Goal: Task Accomplishment & Management: Complete application form

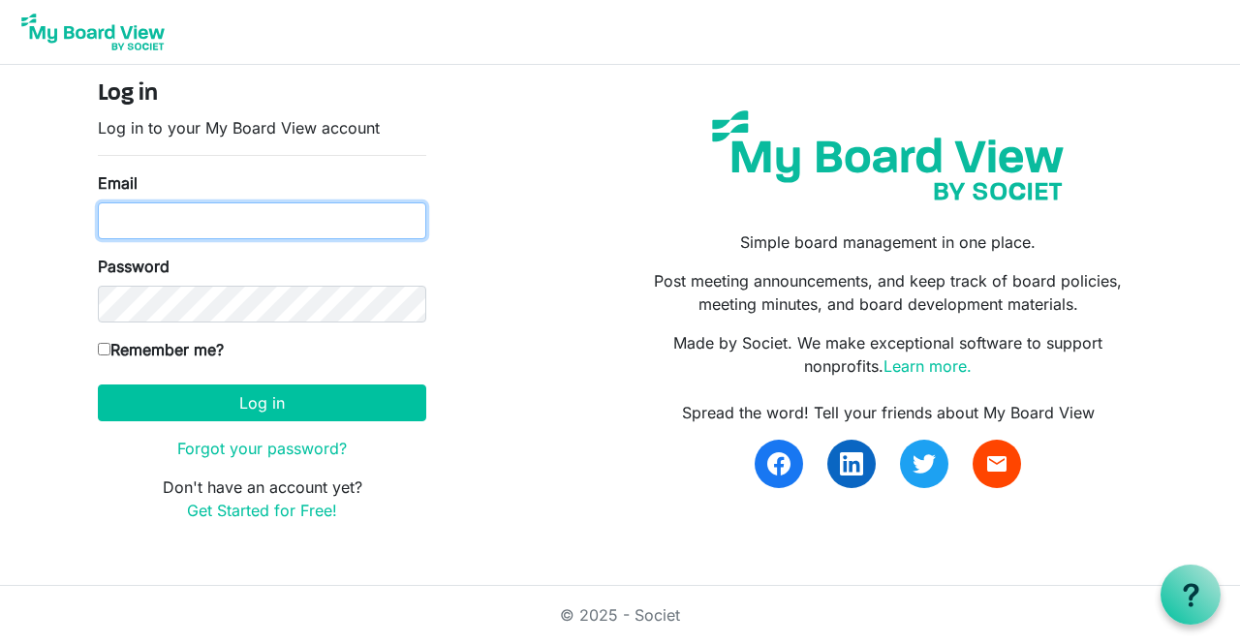
type input "shirley@reachnw.org"
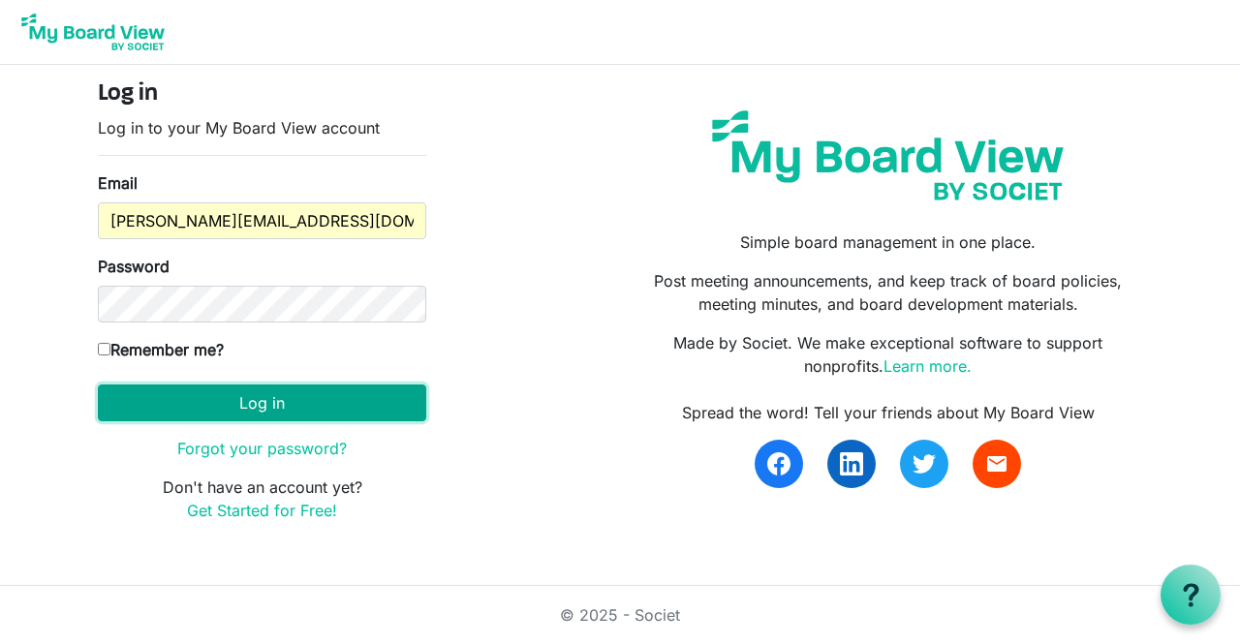
click at [342, 407] on button "Log in" at bounding box center [262, 403] width 328 height 37
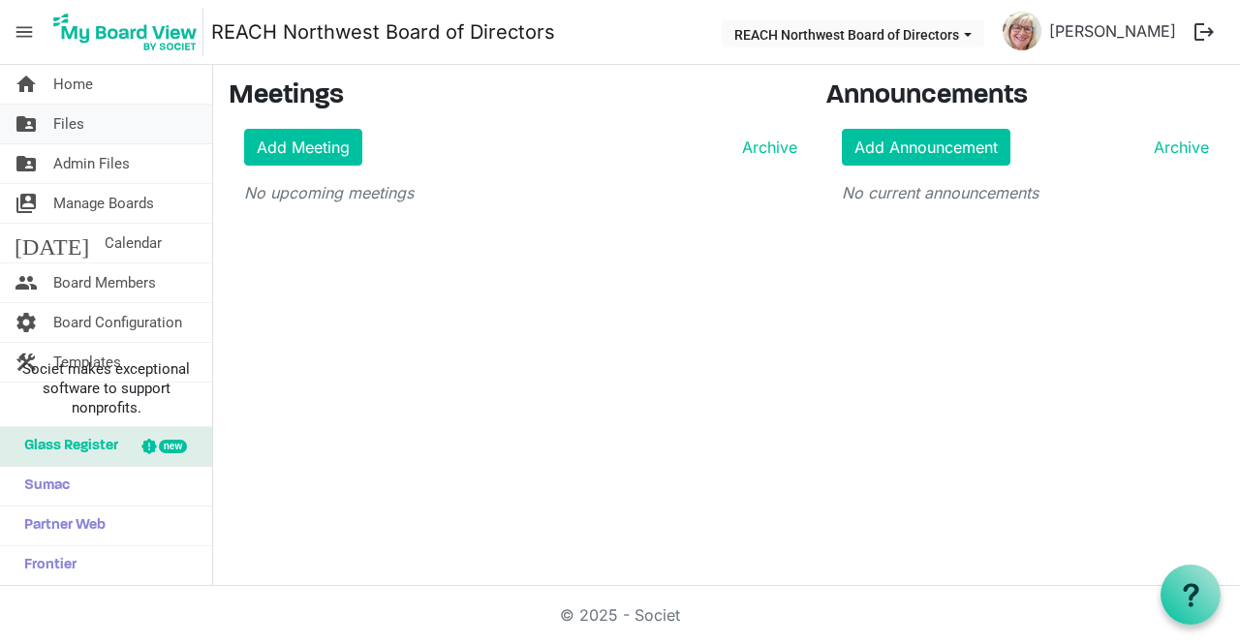
click at [111, 133] on link "folder_shared Files" at bounding box center [106, 124] width 212 height 39
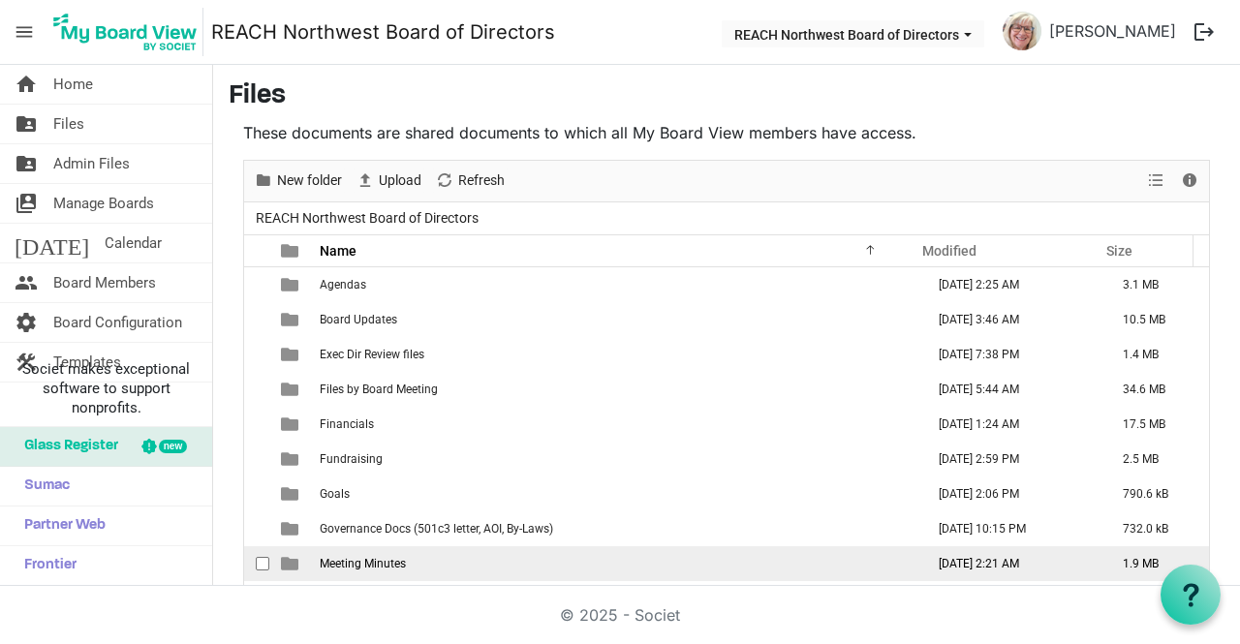
click at [388, 559] on span "Meeting Minutes" at bounding box center [363, 564] width 86 height 14
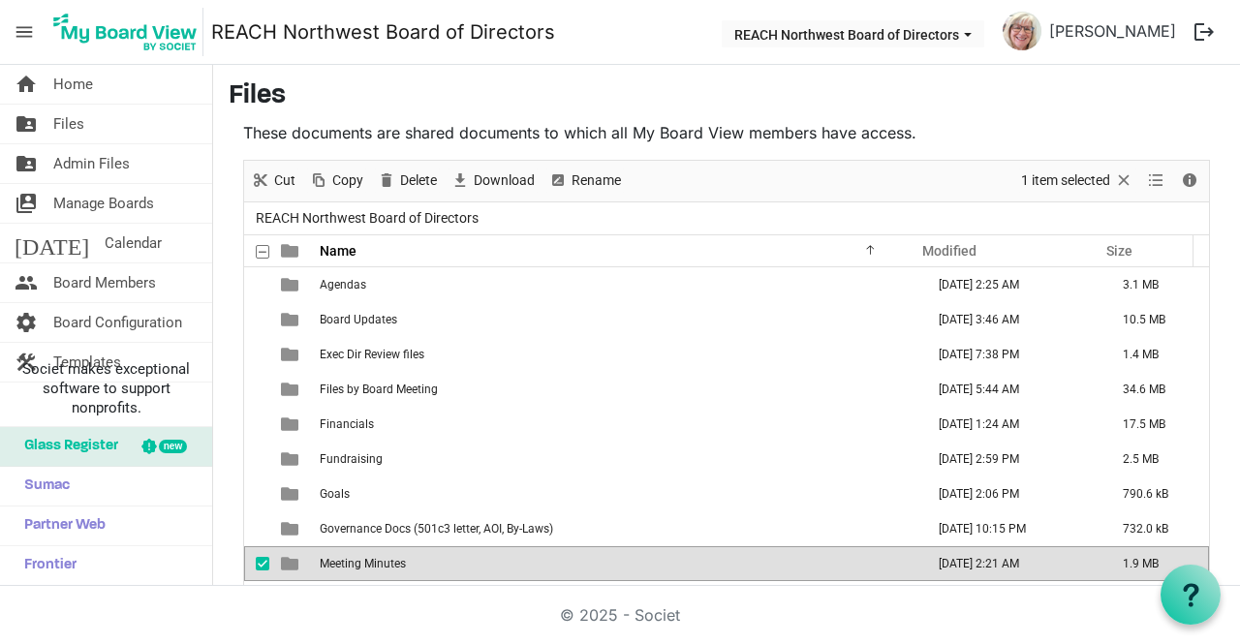
click at [388, 559] on span "Meeting Minutes" at bounding box center [363, 564] width 86 height 14
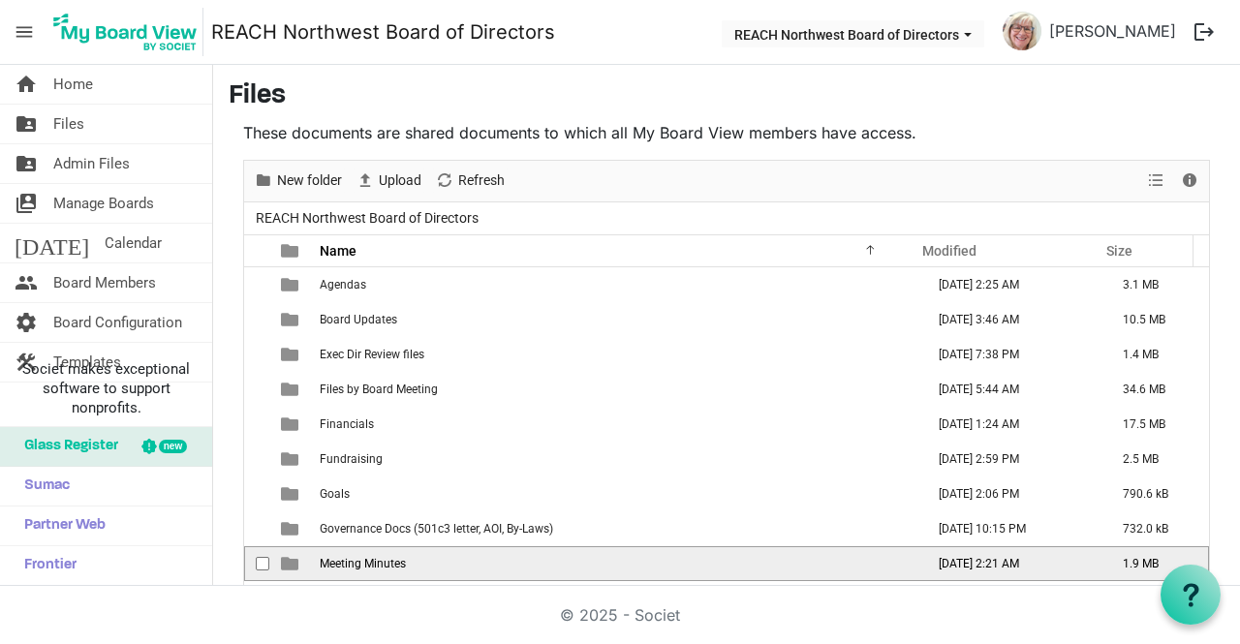
click at [388, 559] on span "Meeting Minutes" at bounding box center [363, 564] width 86 height 14
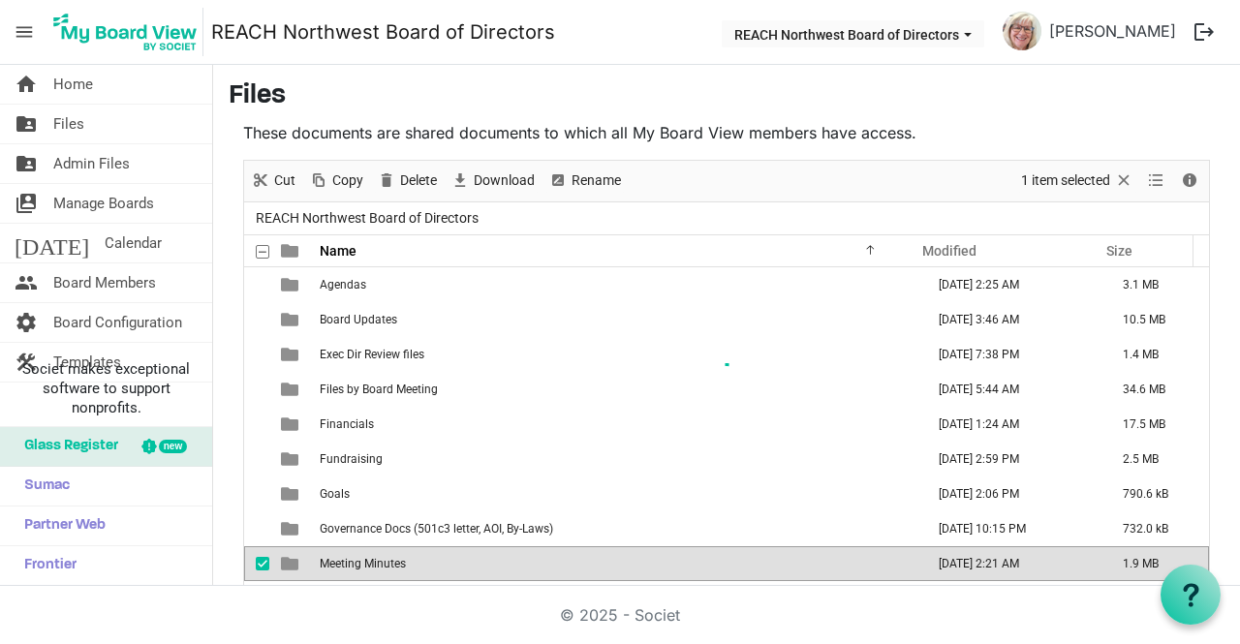
scroll to position [8, 0]
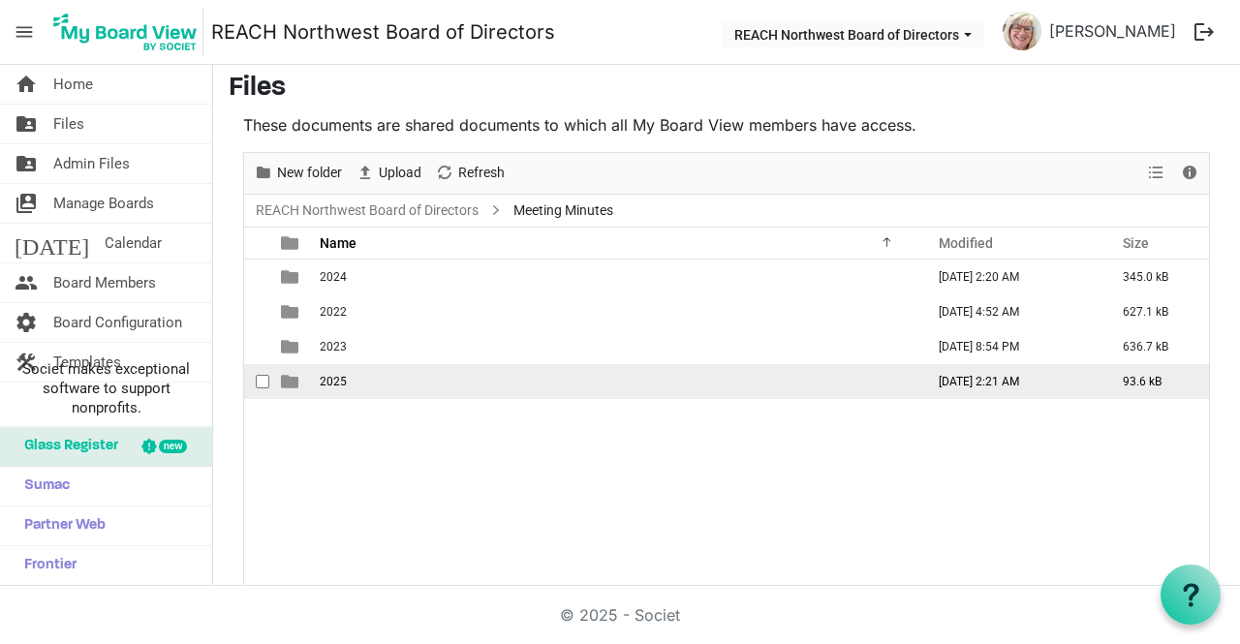
click at [413, 380] on td "2025" at bounding box center [616, 381] width 604 height 35
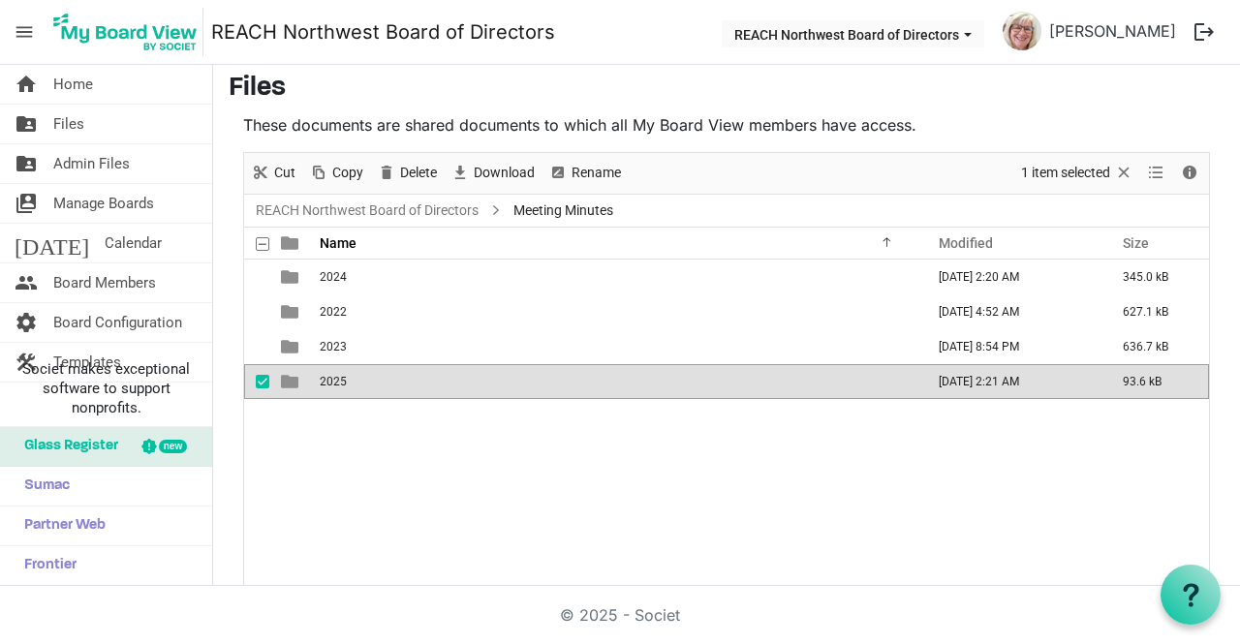
click at [413, 380] on td "2025" at bounding box center [616, 381] width 604 height 35
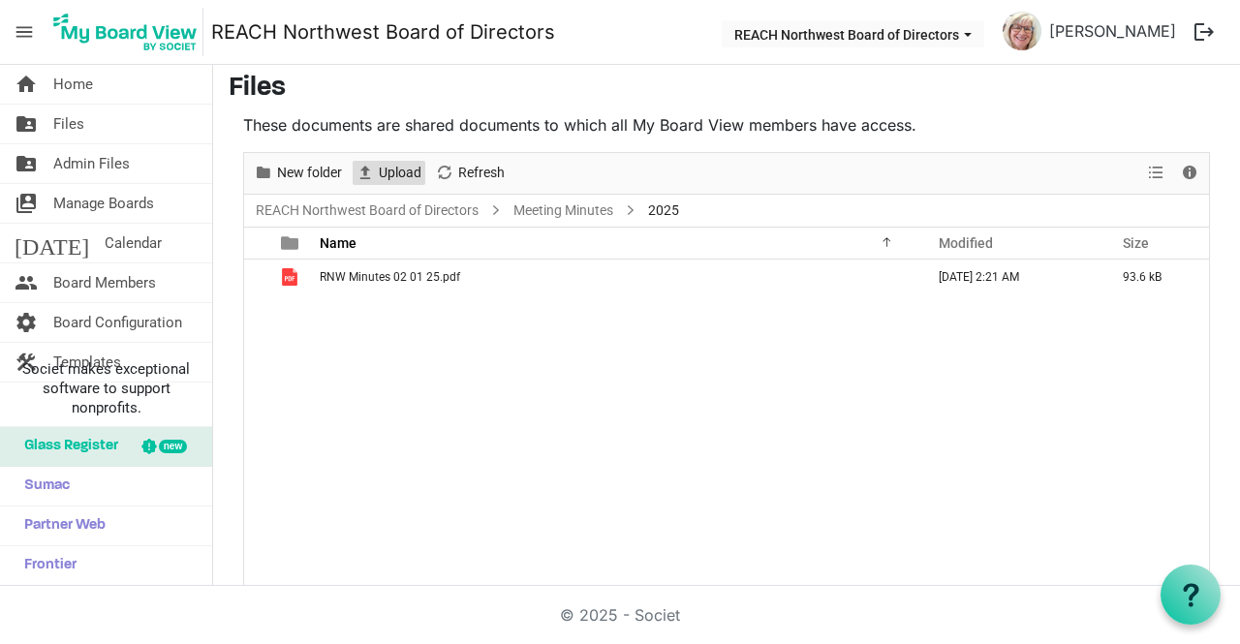
click at [402, 170] on span "Upload" at bounding box center [400, 173] width 46 height 24
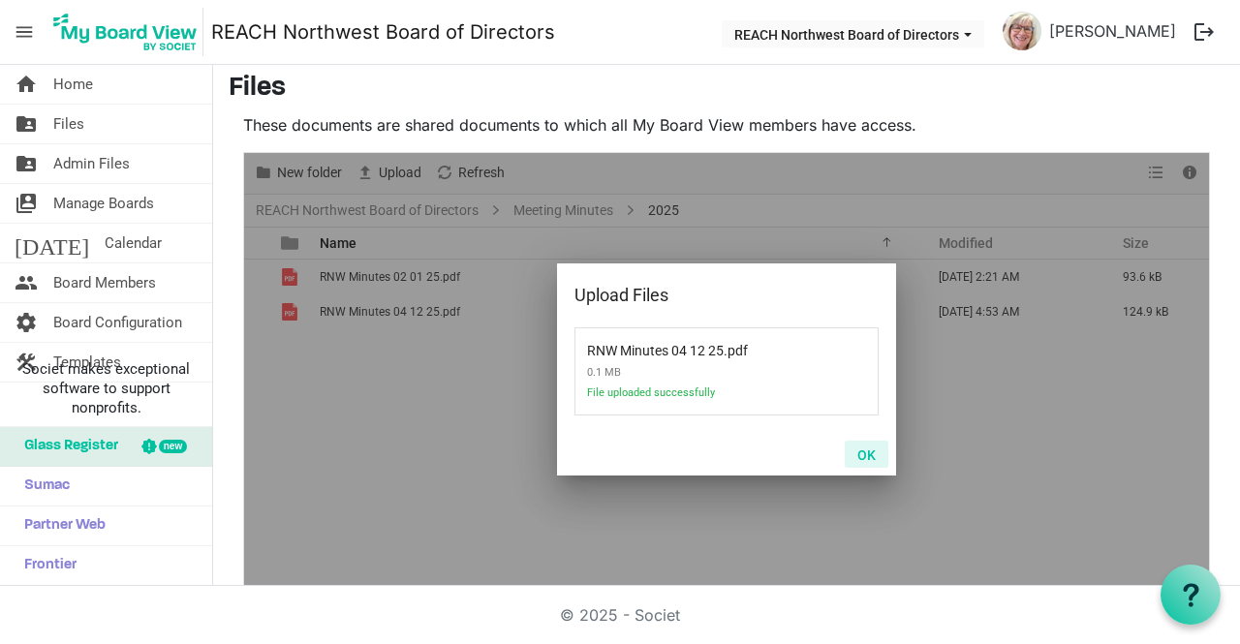
click at [865, 457] on button "OK" at bounding box center [867, 454] width 44 height 27
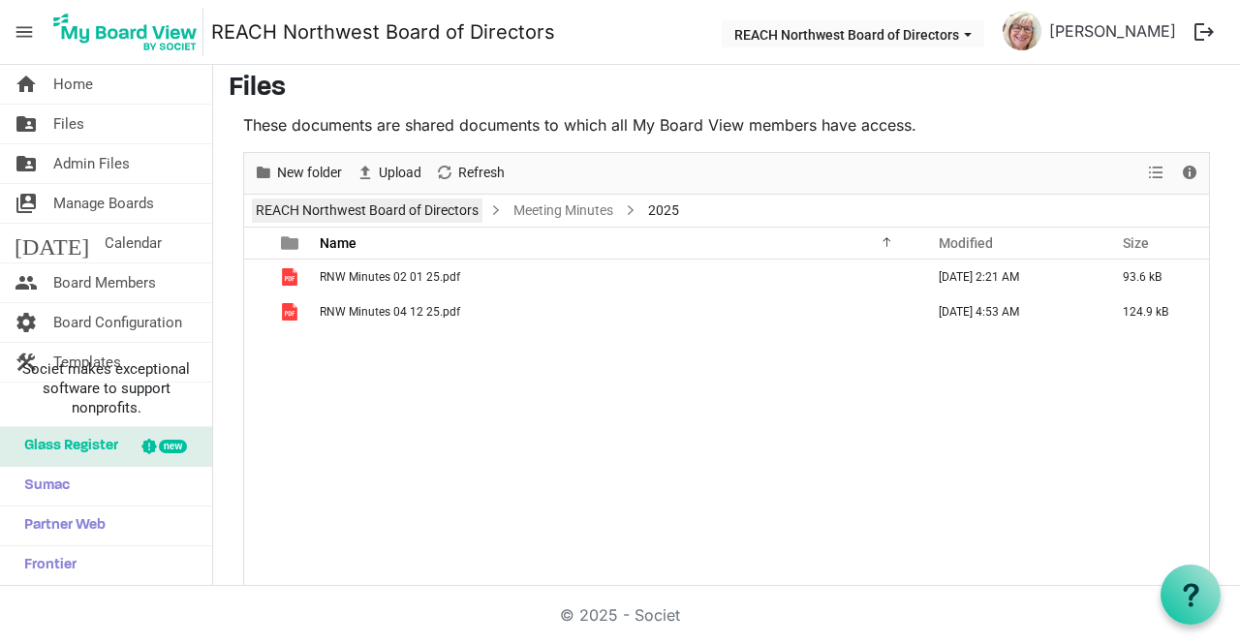
click at [432, 210] on link "REACH Northwest Board of Directors" at bounding box center [367, 211] width 231 height 24
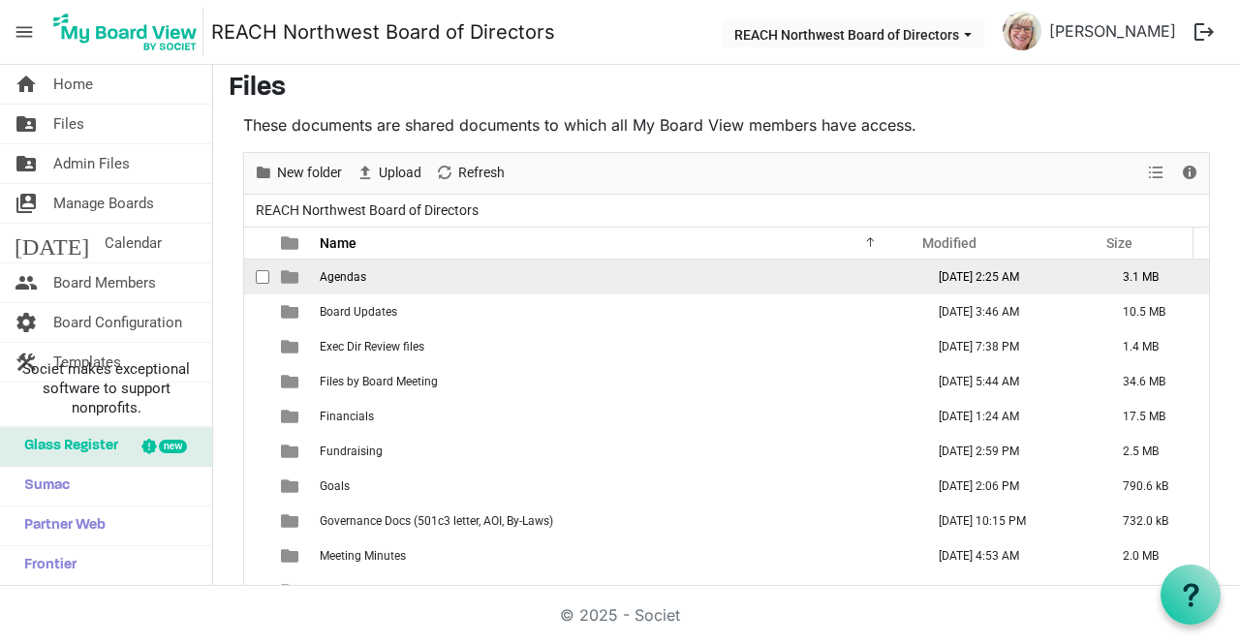
click at [331, 278] on span "Agendas" at bounding box center [343, 277] width 46 height 14
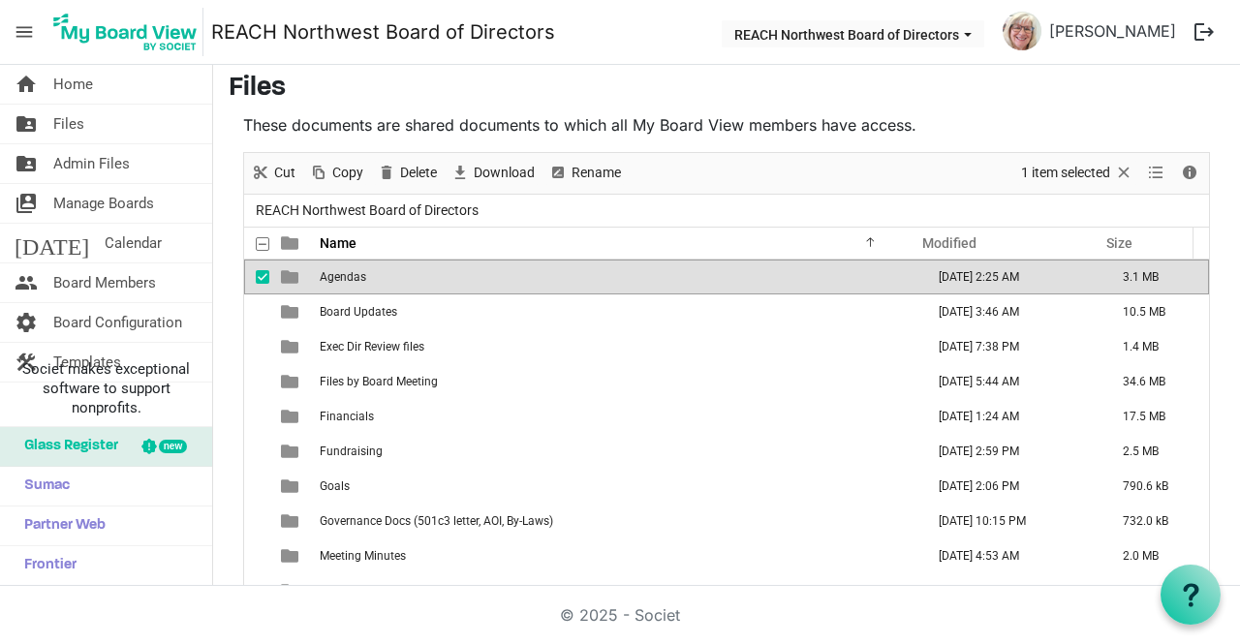
click at [331, 278] on span "Agendas" at bounding box center [343, 277] width 46 height 14
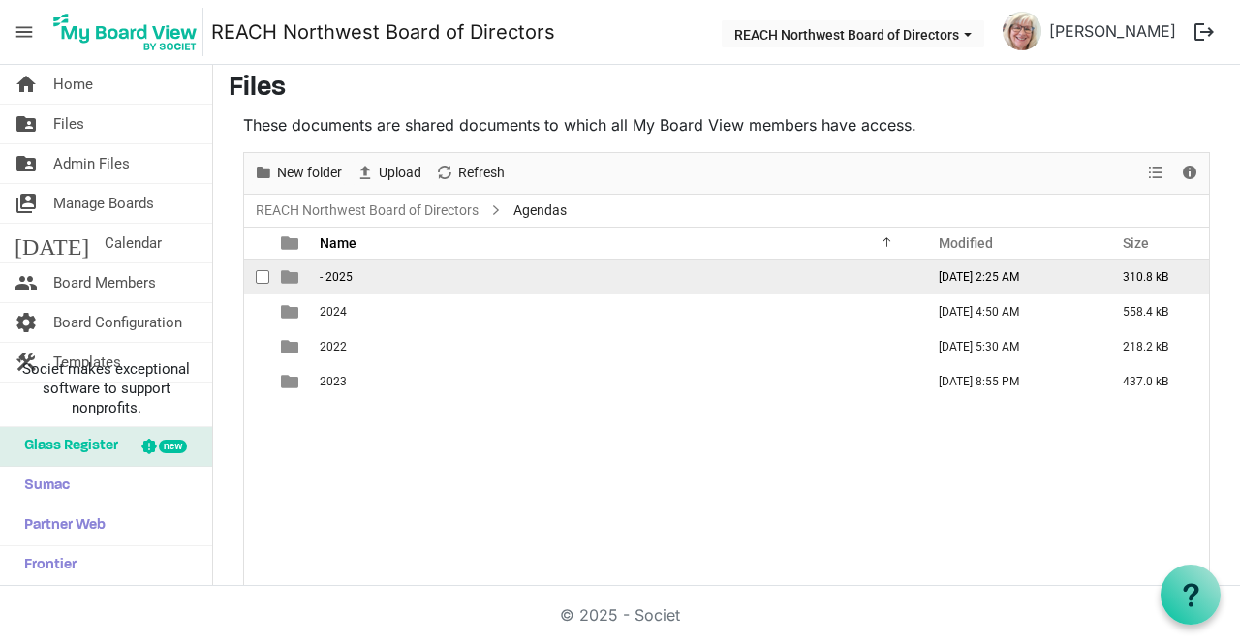
click at [488, 285] on td "- 2025" at bounding box center [616, 277] width 604 height 35
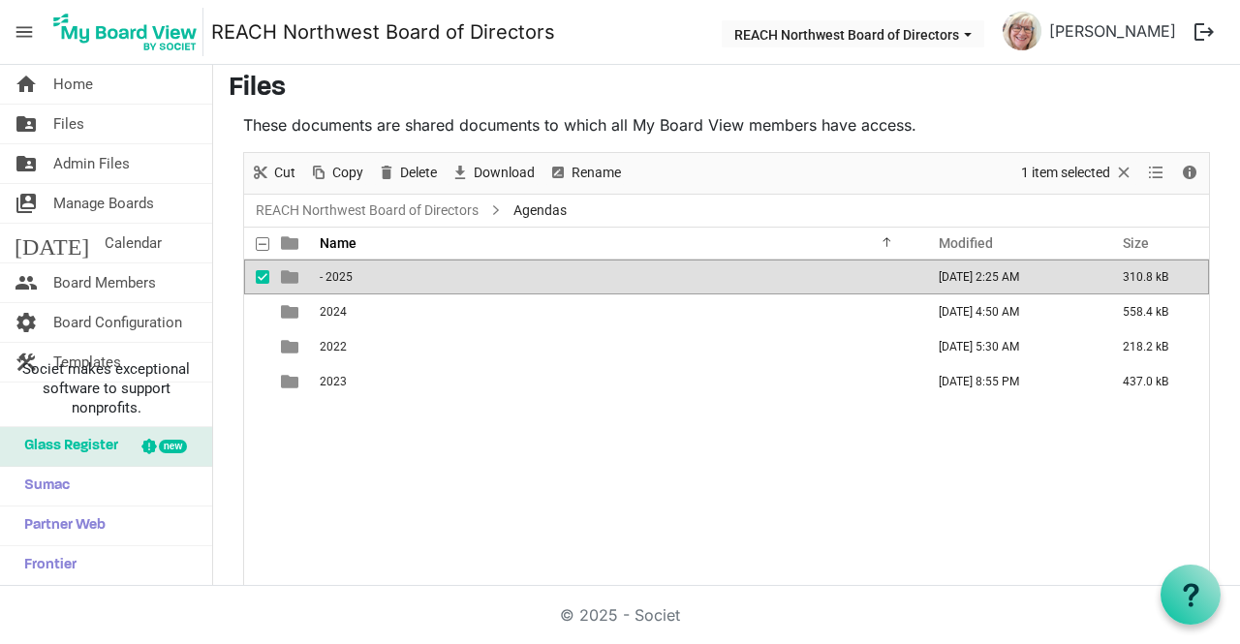
click at [488, 285] on td "- 2025" at bounding box center [616, 277] width 604 height 35
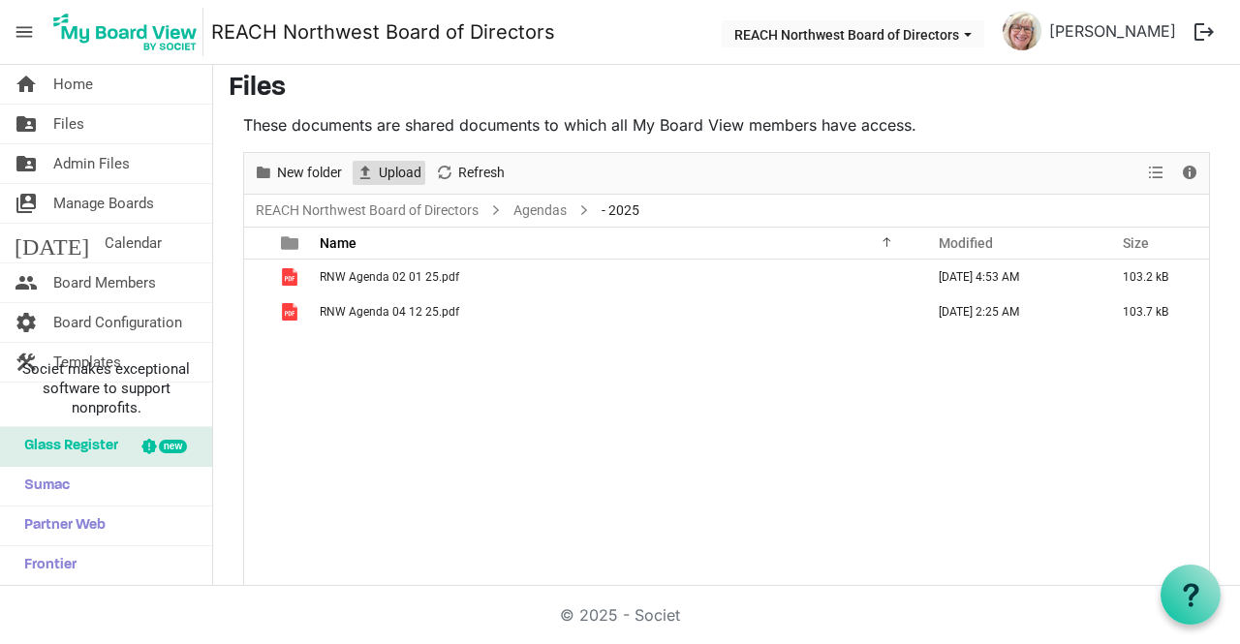
click at [388, 171] on span "Upload" at bounding box center [400, 173] width 46 height 24
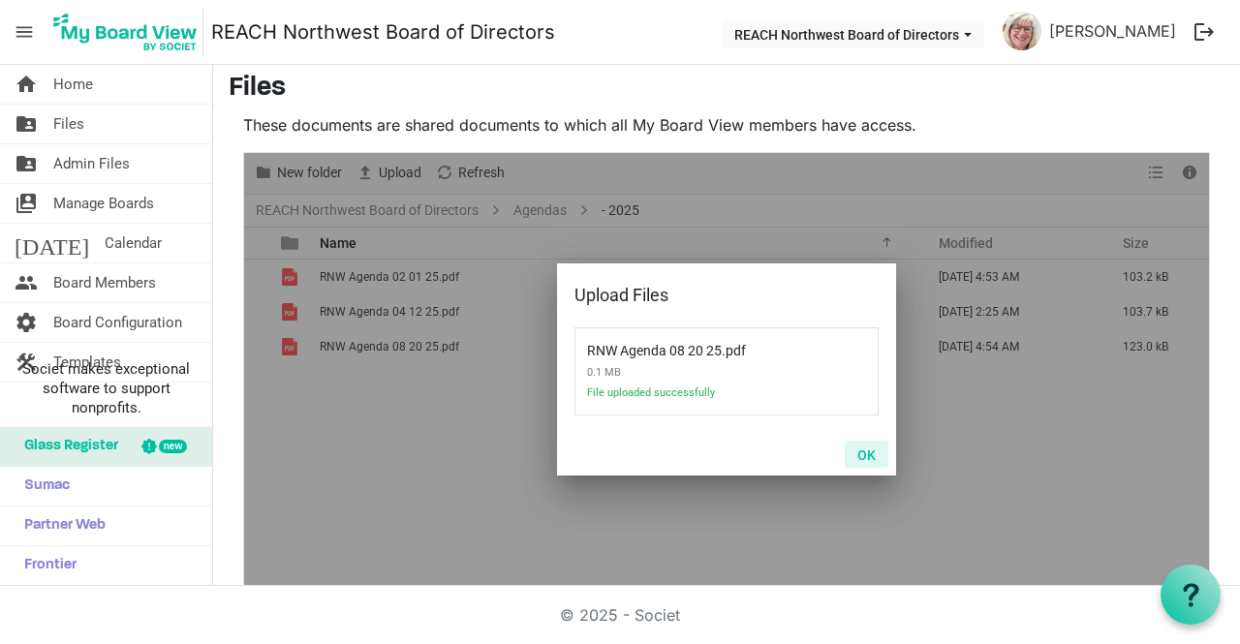
click at [859, 447] on button "OK" at bounding box center [867, 454] width 44 height 27
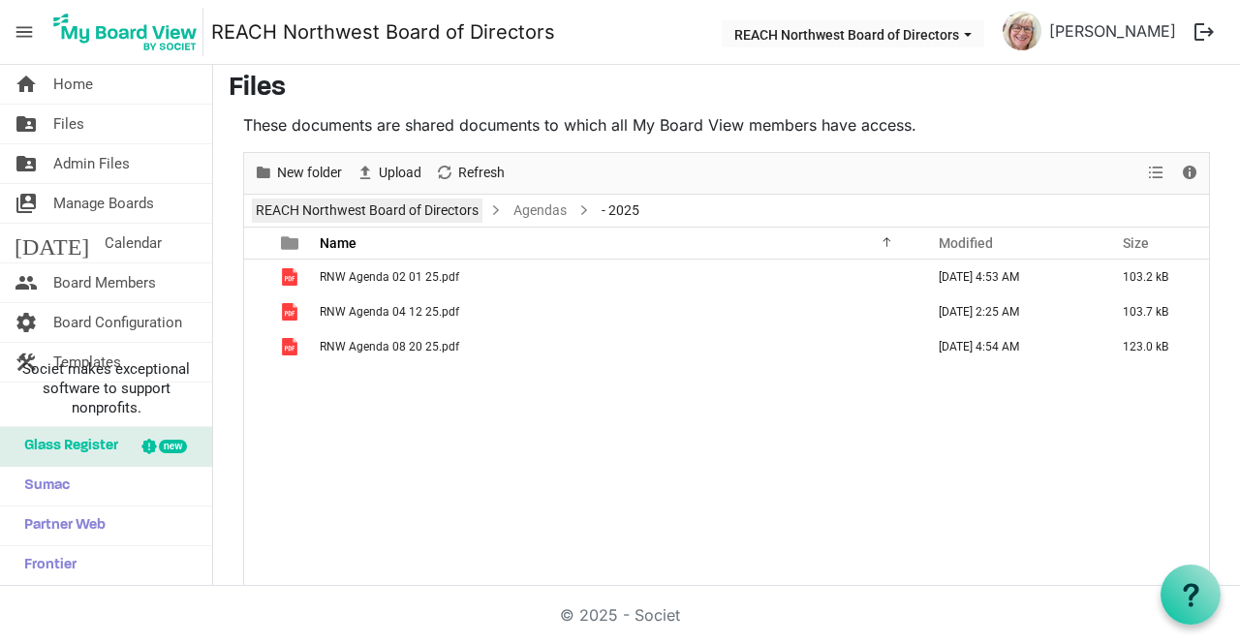
click at [447, 202] on link "REACH Northwest Board of Directors" at bounding box center [367, 211] width 231 height 24
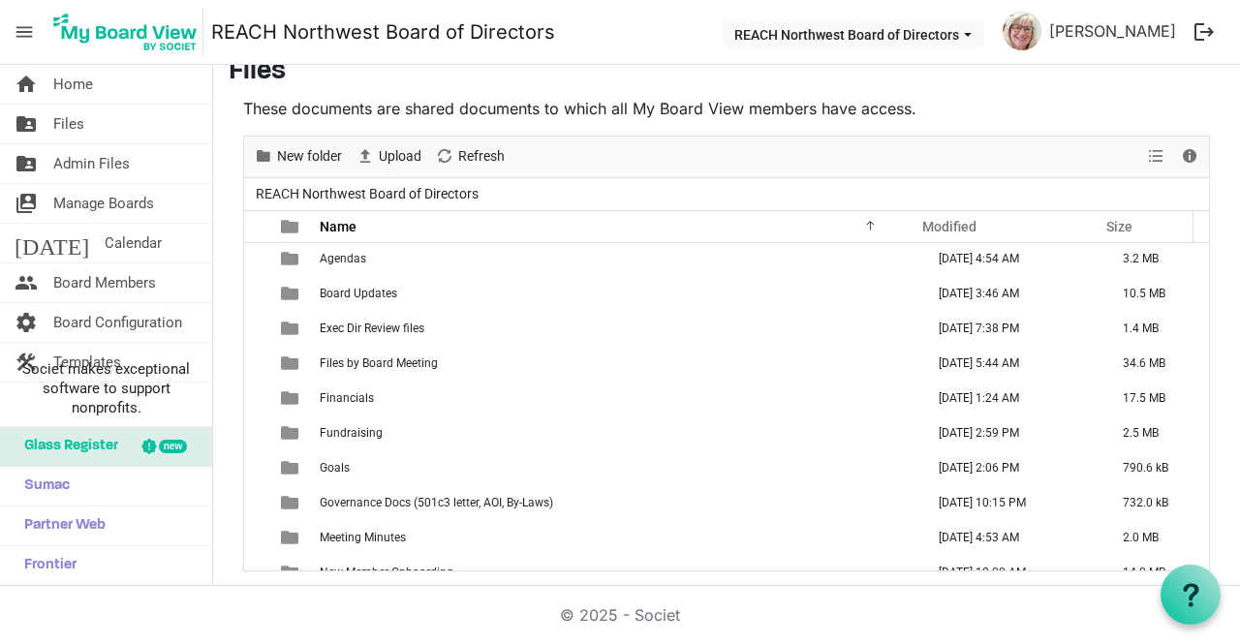
scroll to position [0, 0]
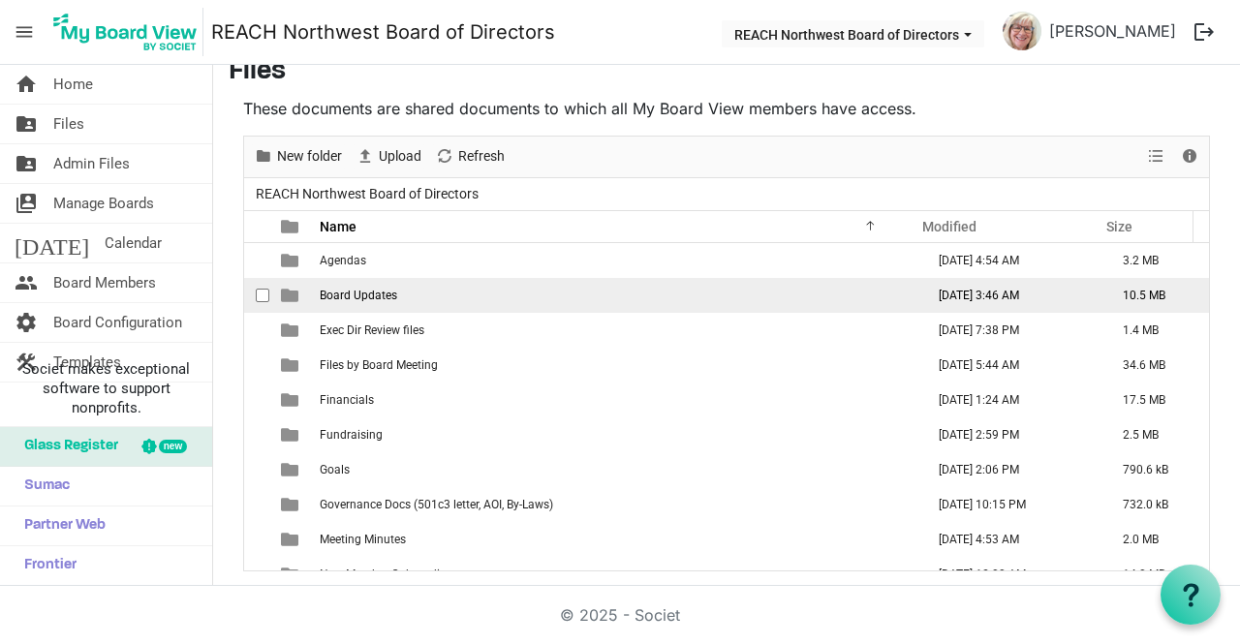
click at [459, 299] on td "Board Updates" at bounding box center [616, 295] width 604 height 35
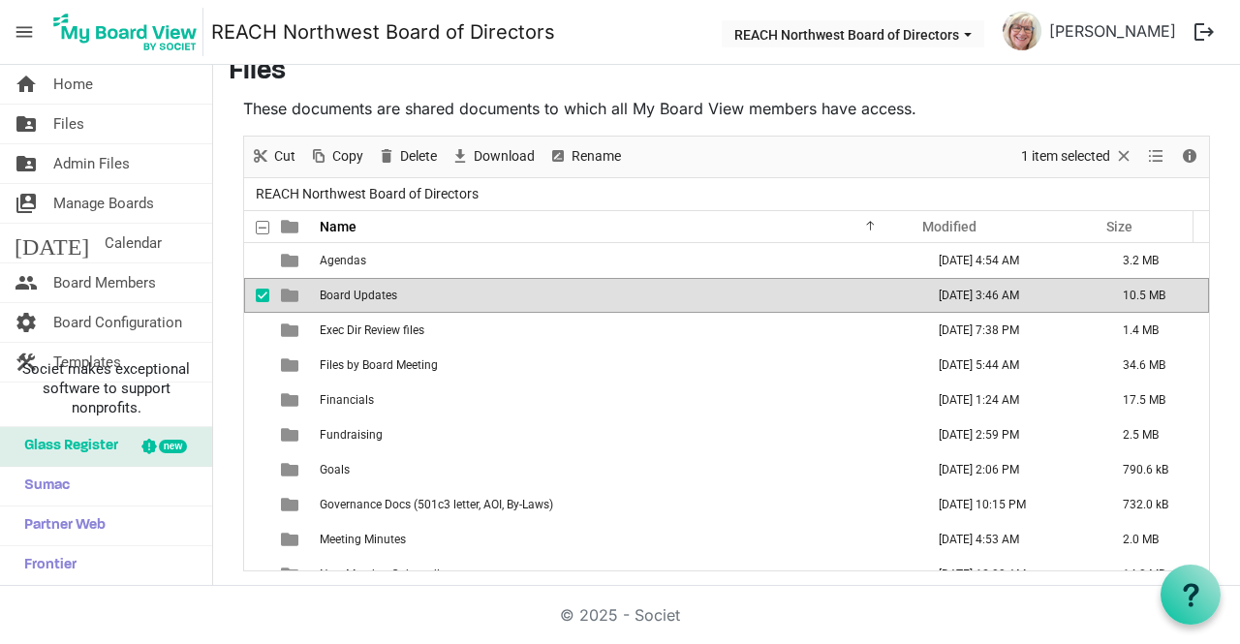
click at [459, 299] on td "Board Updates" at bounding box center [616, 295] width 604 height 35
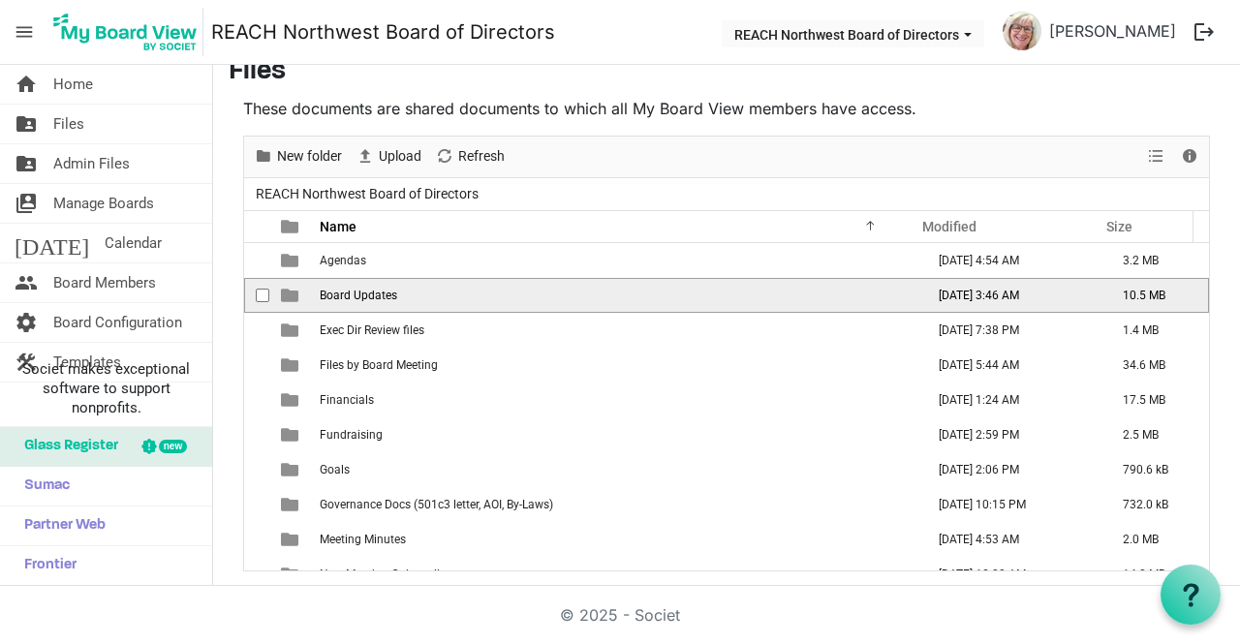
click at [533, 296] on td "Board Updates" at bounding box center [616, 295] width 604 height 35
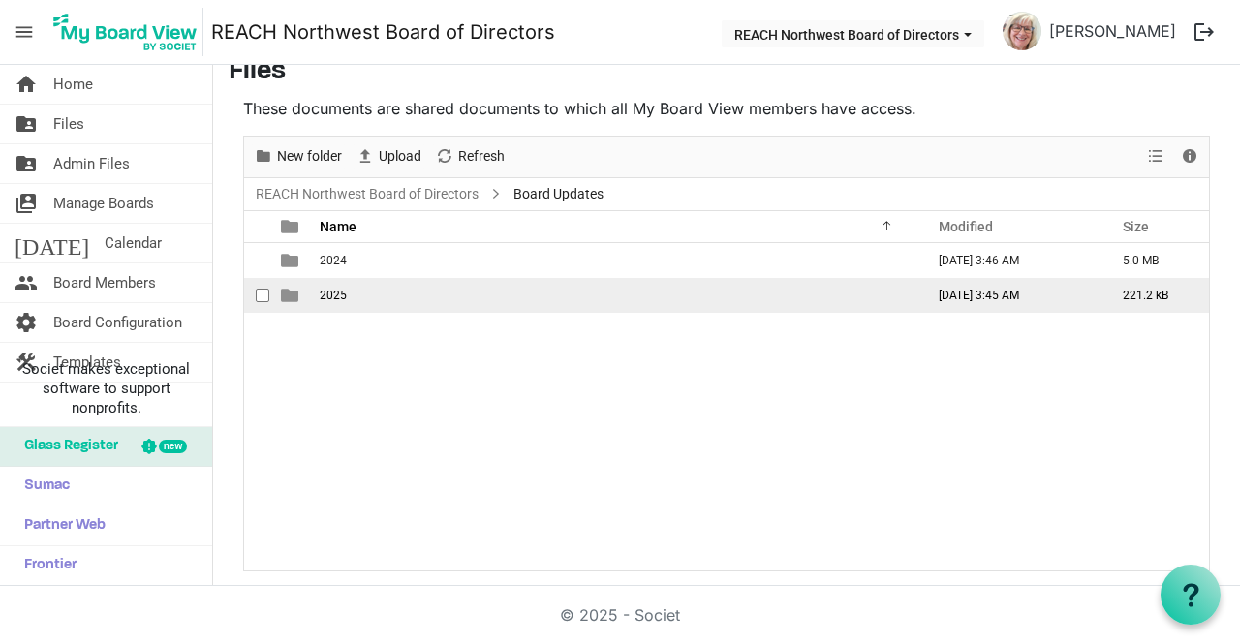
click at [477, 301] on td "2025" at bounding box center [616, 295] width 604 height 35
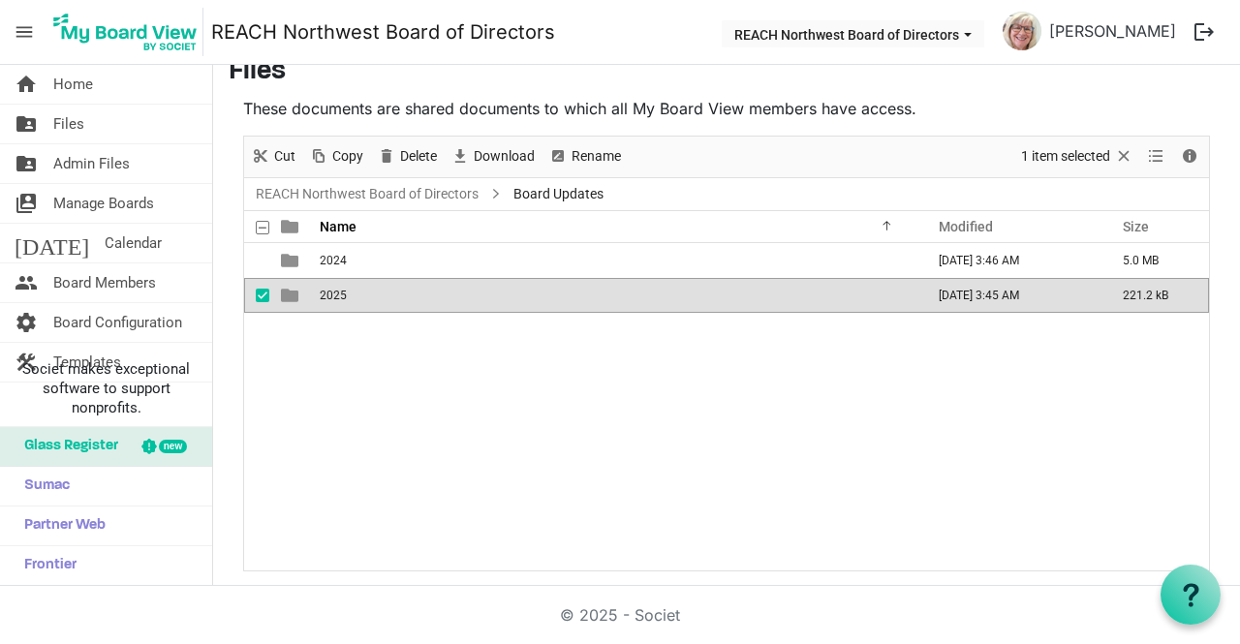
click at [477, 301] on td "2025" at bounding box center [616, 295] width 604 height 35
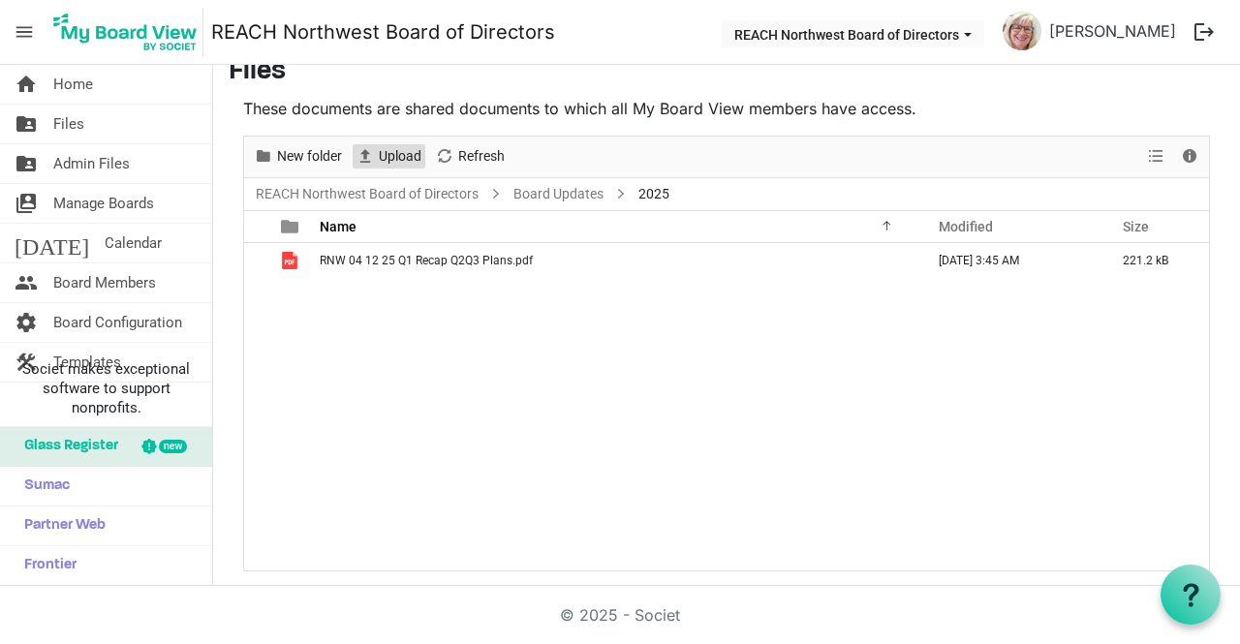
click at [409, 160] on span "Upload" at bounding box center [400, 156] width 46 height 24
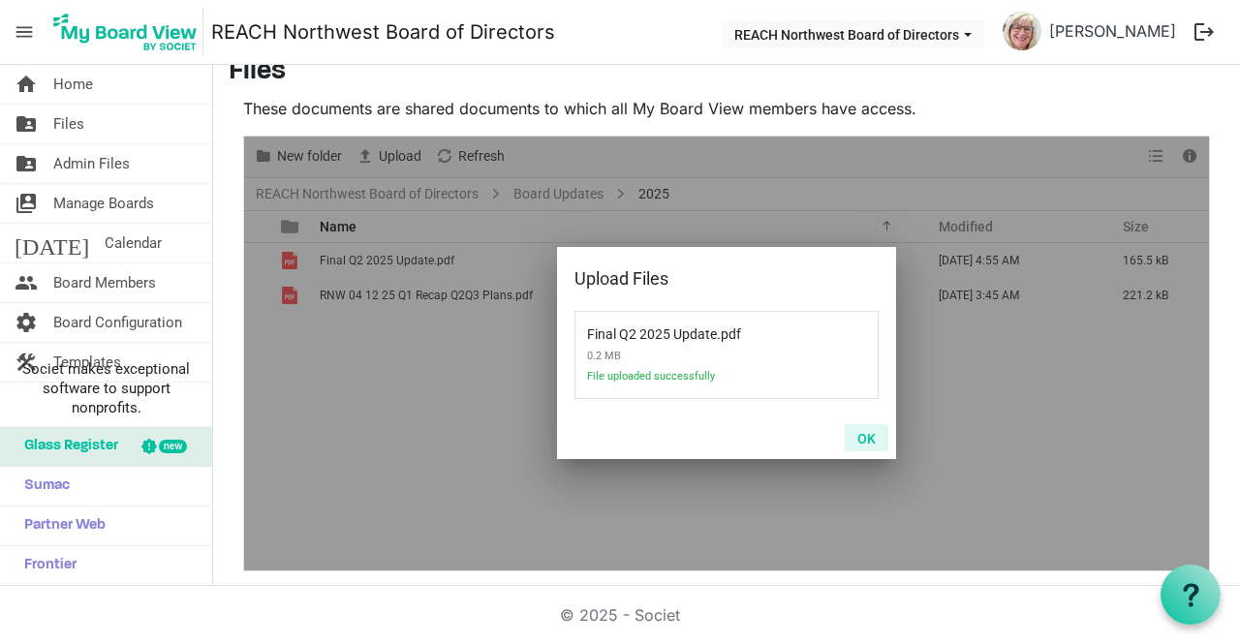
click at [869, 441] on button "OK" at bounding box center [867, 437] width 44 height 27
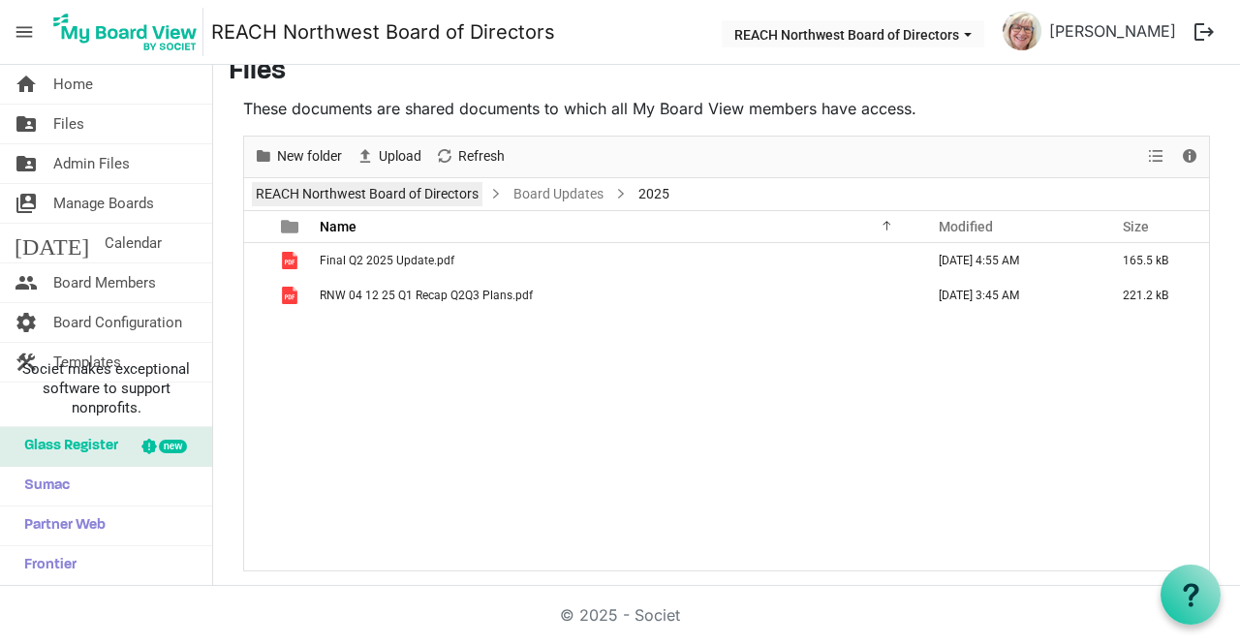
click at [450, 195] on link "REACH Northwest Board of Directors" at bounding box center [367, 194] width 231 height 24
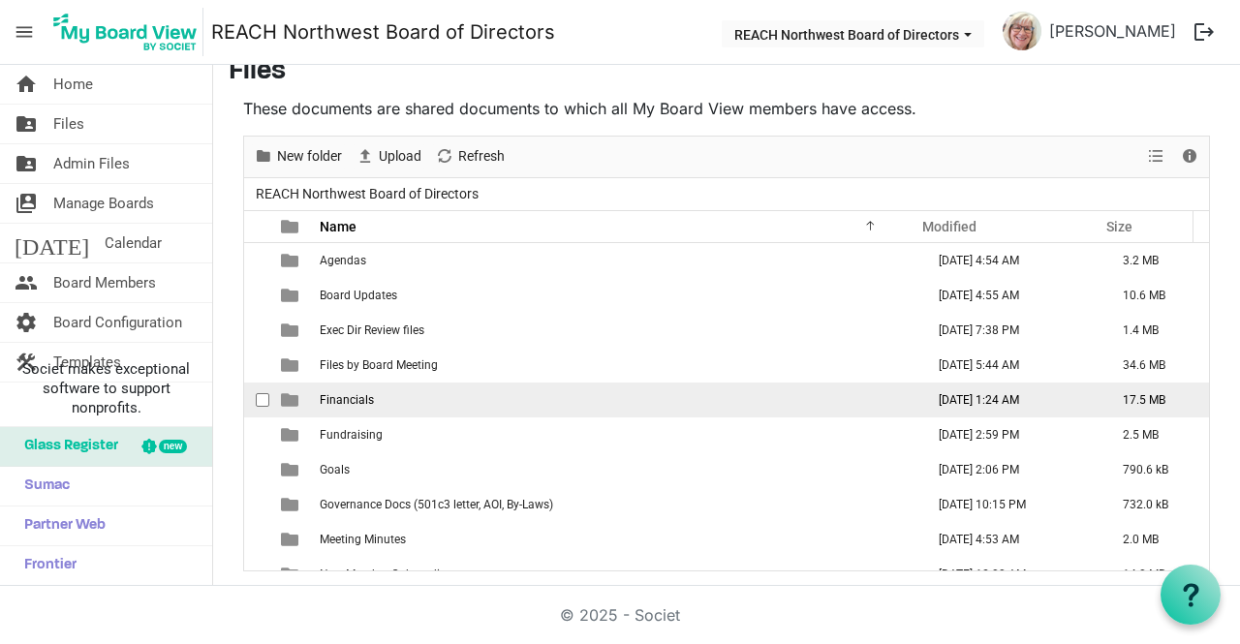
click at [381, 405] on td "Financials" at bounding box center [616, 400] width 604 height 35
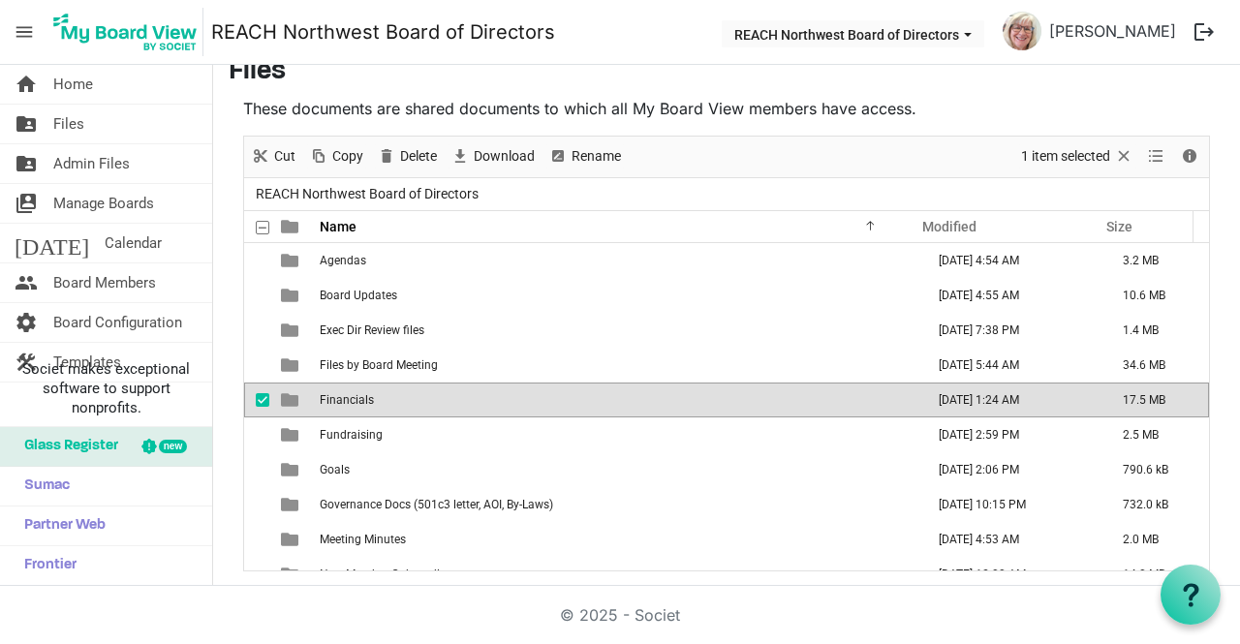
click at [383, 405] on td "Financials" at bounding box center [616, 400] width 604 height 35
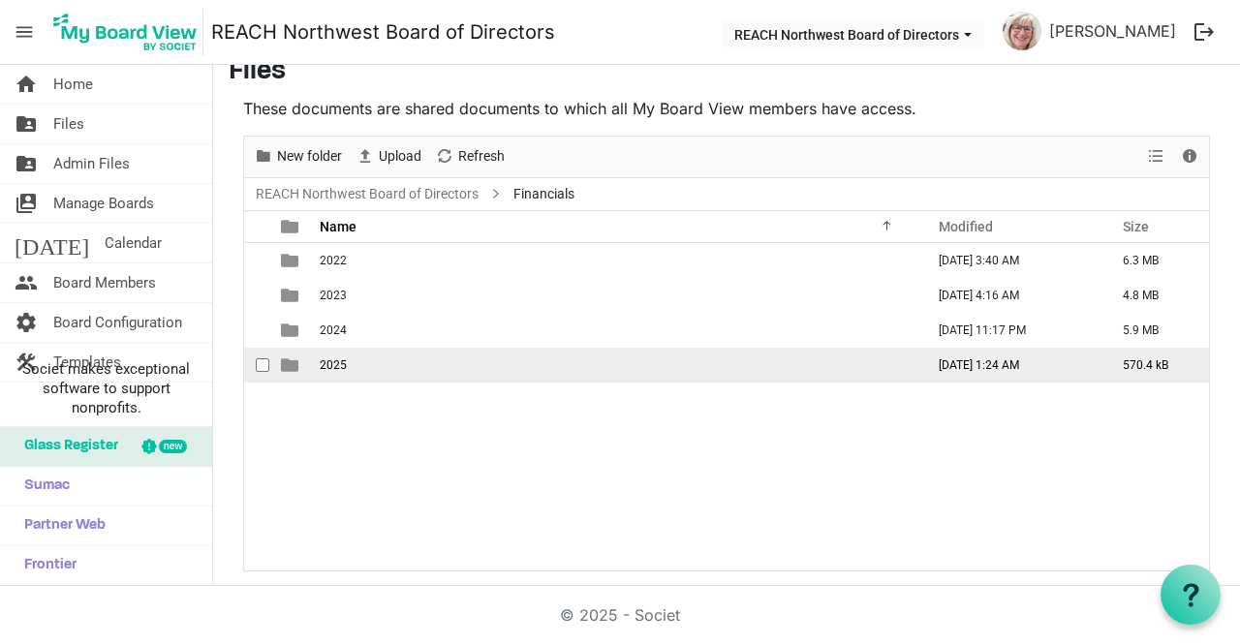
click at [376, 368] on td "2025" at bounding box center [616, 365] width 604 height 35
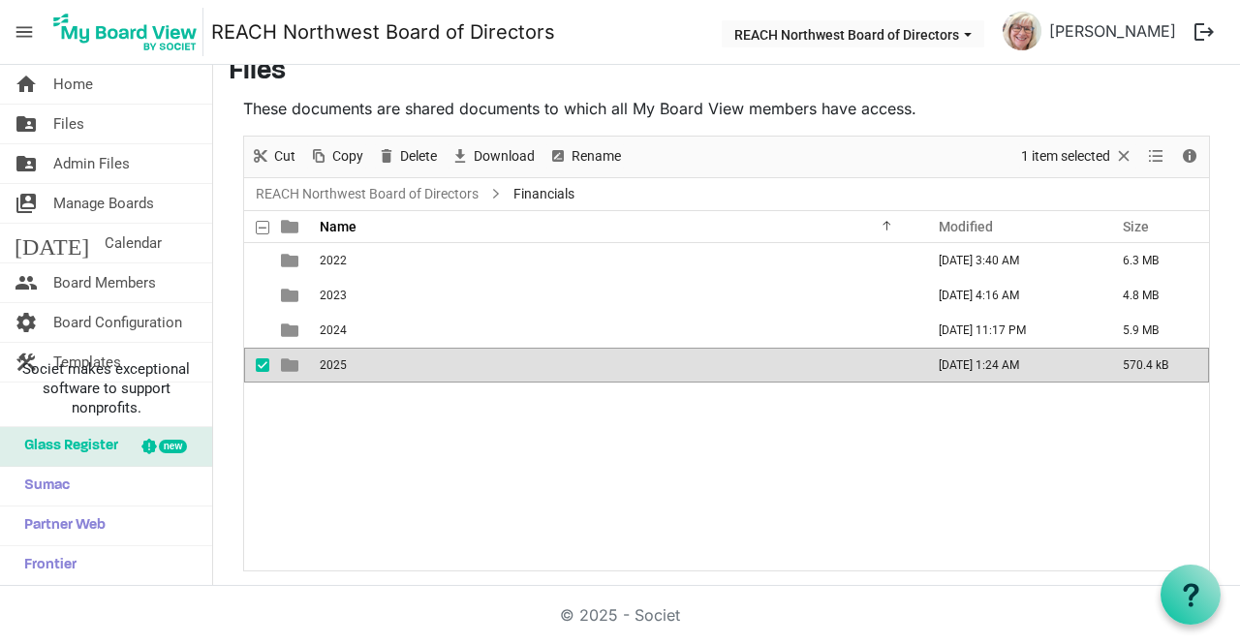
click at [376, 368] on td "2025" at bounding box center [616, 365] width 604 height 35
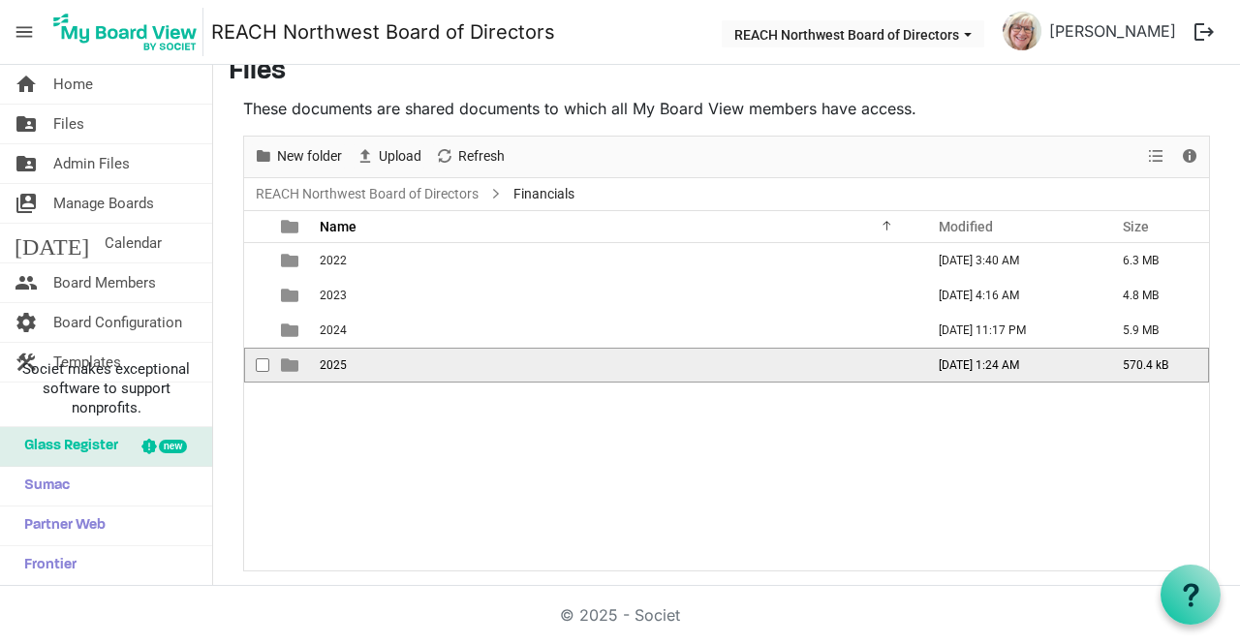
click at [387, 368] on td "2025" at bounding box center [616, 365] width 604 height 35
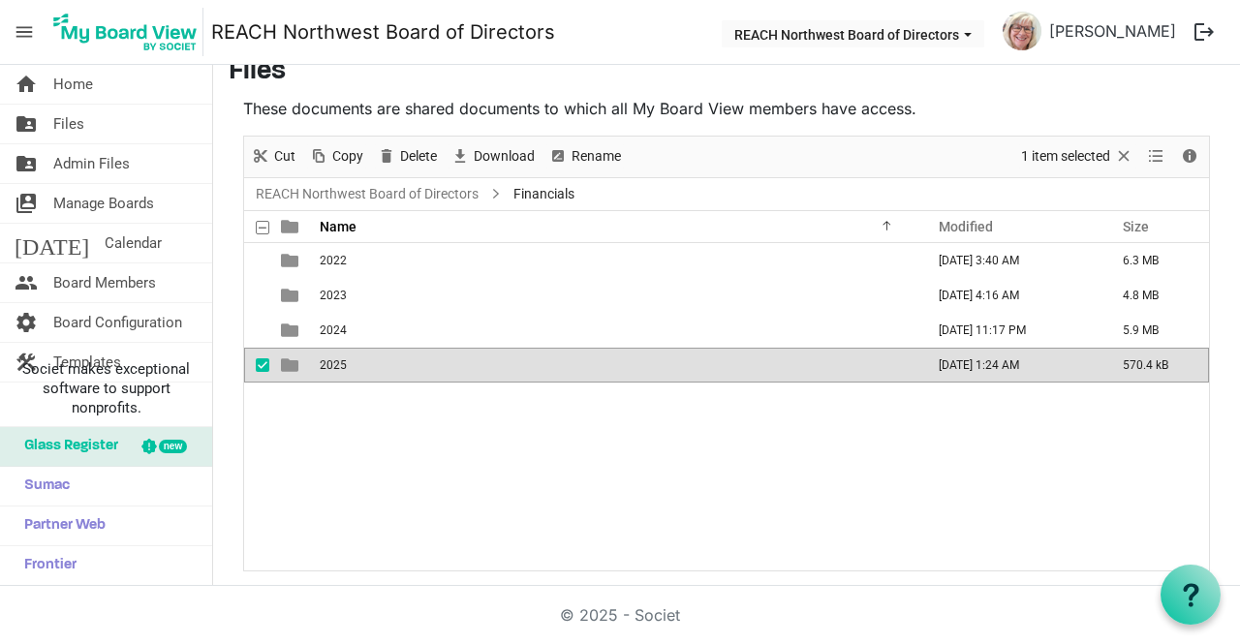
click at [387, 368] on td "2025" at bounding box center [616, 365] width 604 height 35
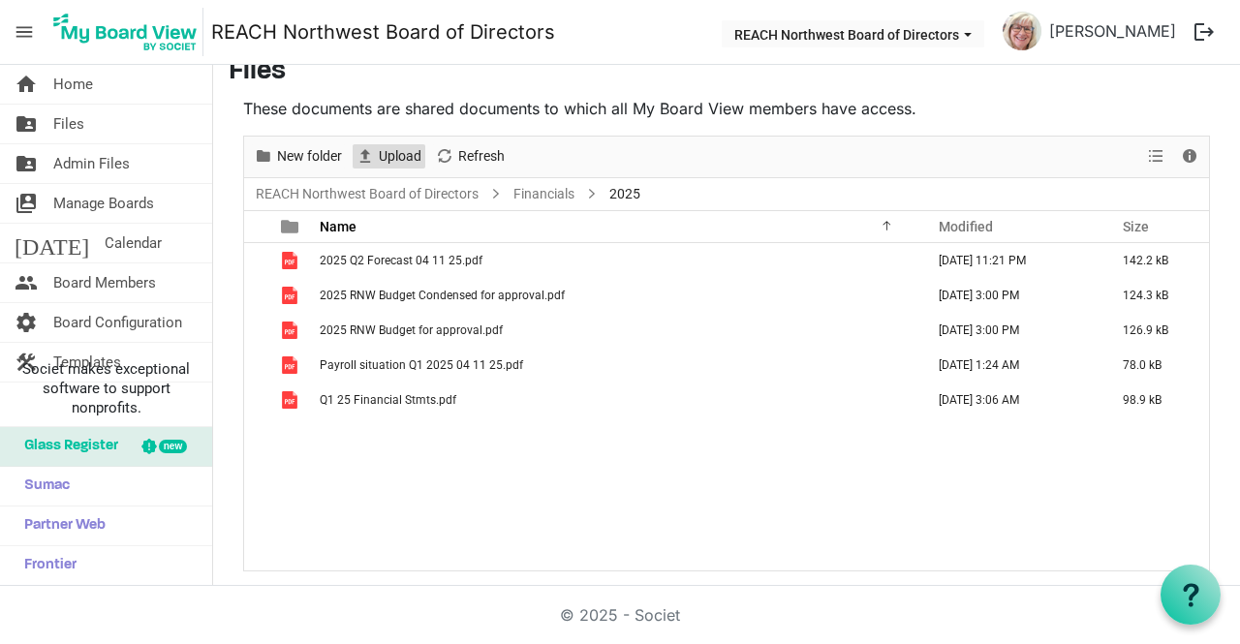
click at [406, 159] on span "Upload" at bounding box center [400, 156] width 46 height 24
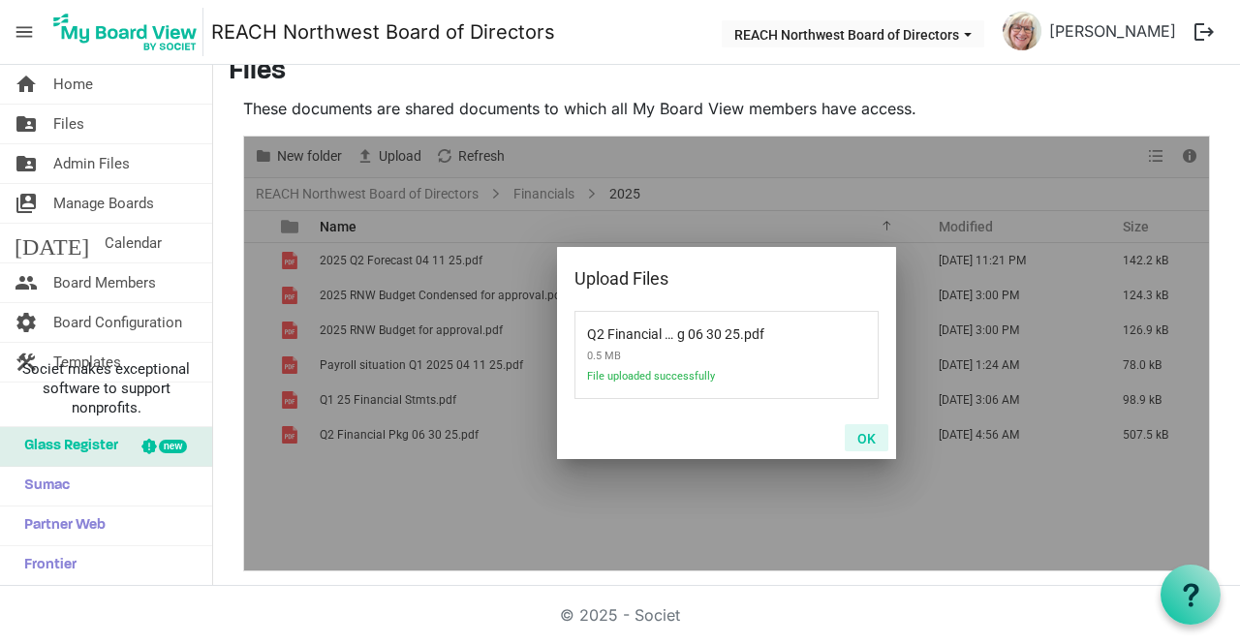
click at [868, 437] on button "OK" at bounding box center [867, 437] width 44 height 27
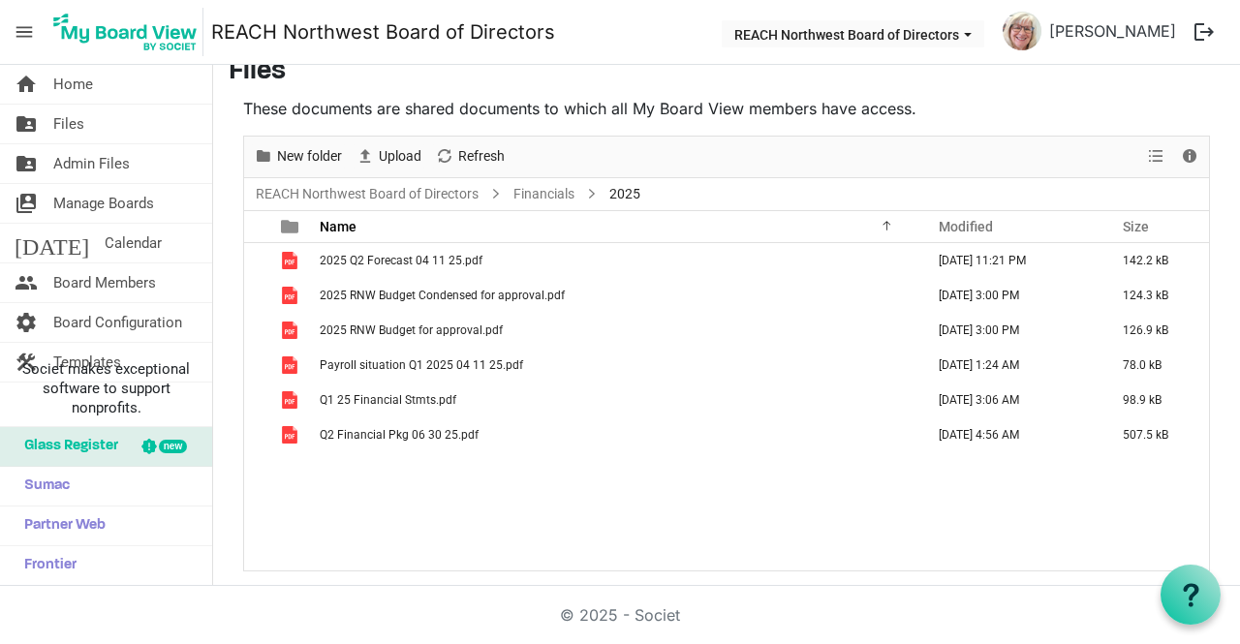
click at [916, 510] on div "2025 Q2 Forecast 04 11 25.pdf April 11, 2025 11:21 PM 142.2 kB 2025 RNW Budget …" at bounding box center [726, 406] width 965 height 327
click at [410, 197] on link "REACH Northwest Board of Directors" at bounding box center [367, 194] width 231 height 24
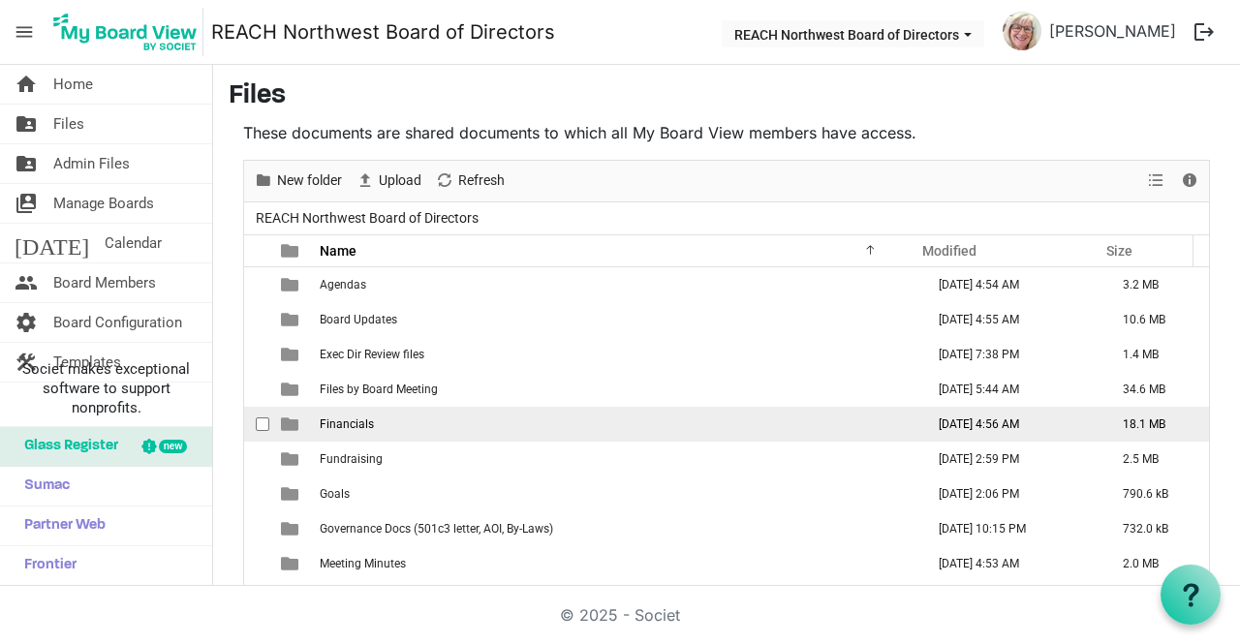
click at [452, 411] on td "Financials" at bounding box center [616, 424] width 604 height 35
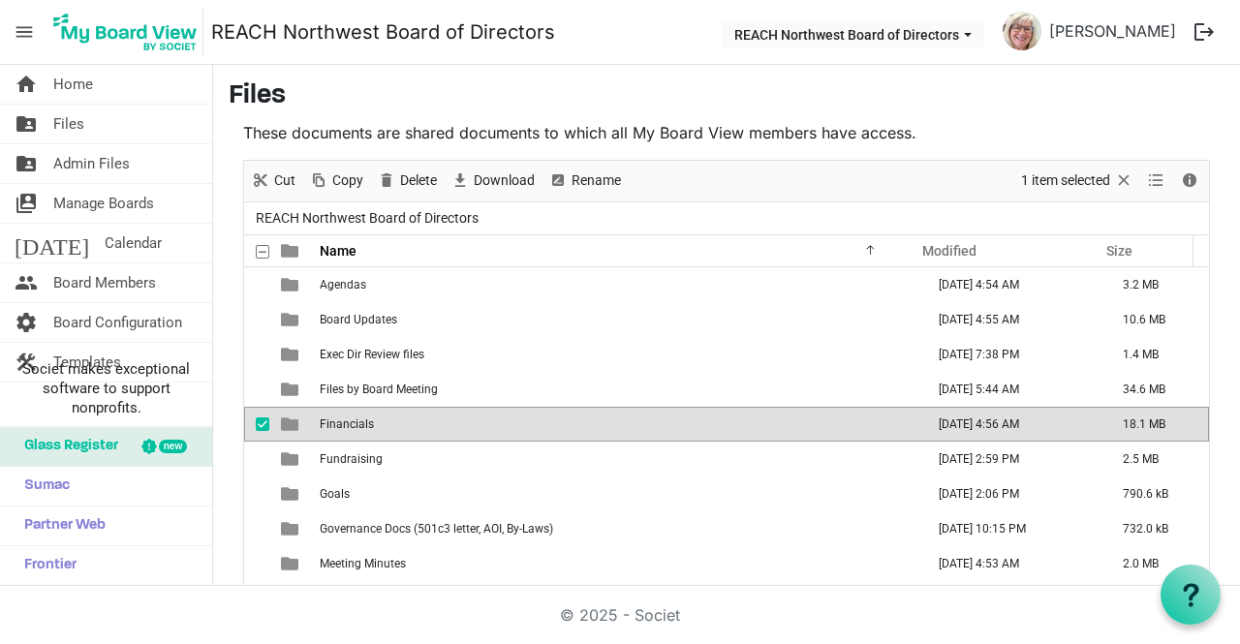
click at [452, 411] on td "Financials" at bounding box center [616, 424] width 604 height 35
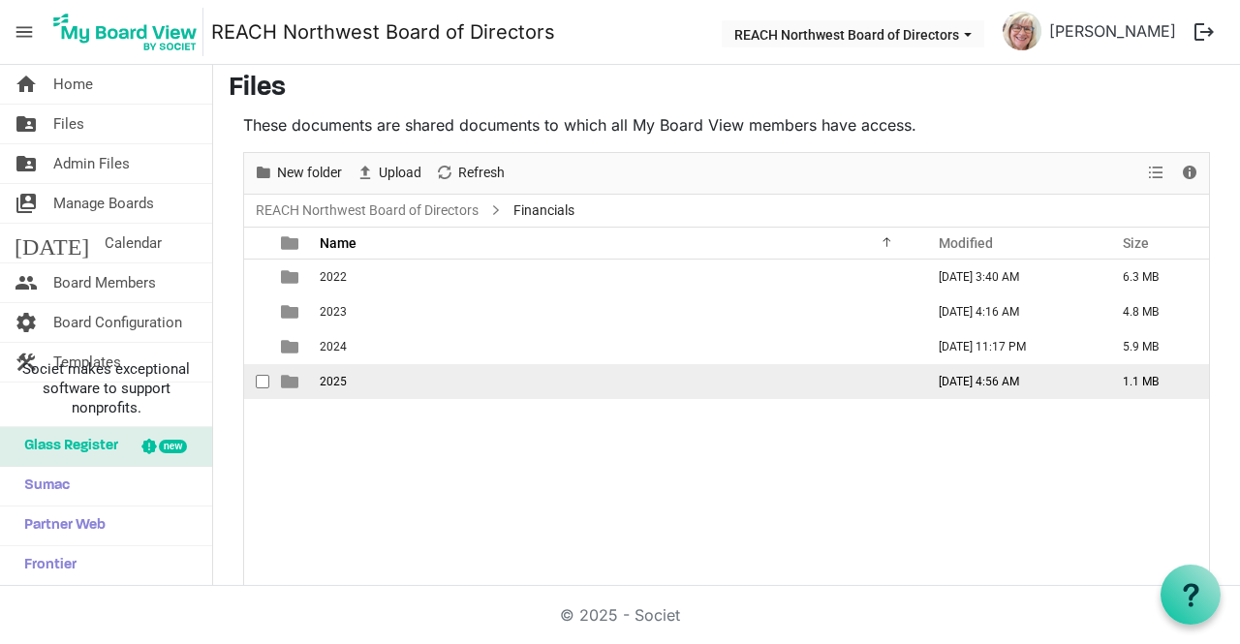
click at [447, 390] on td "2025" at bounding box center [616, 381] width 604 height 35
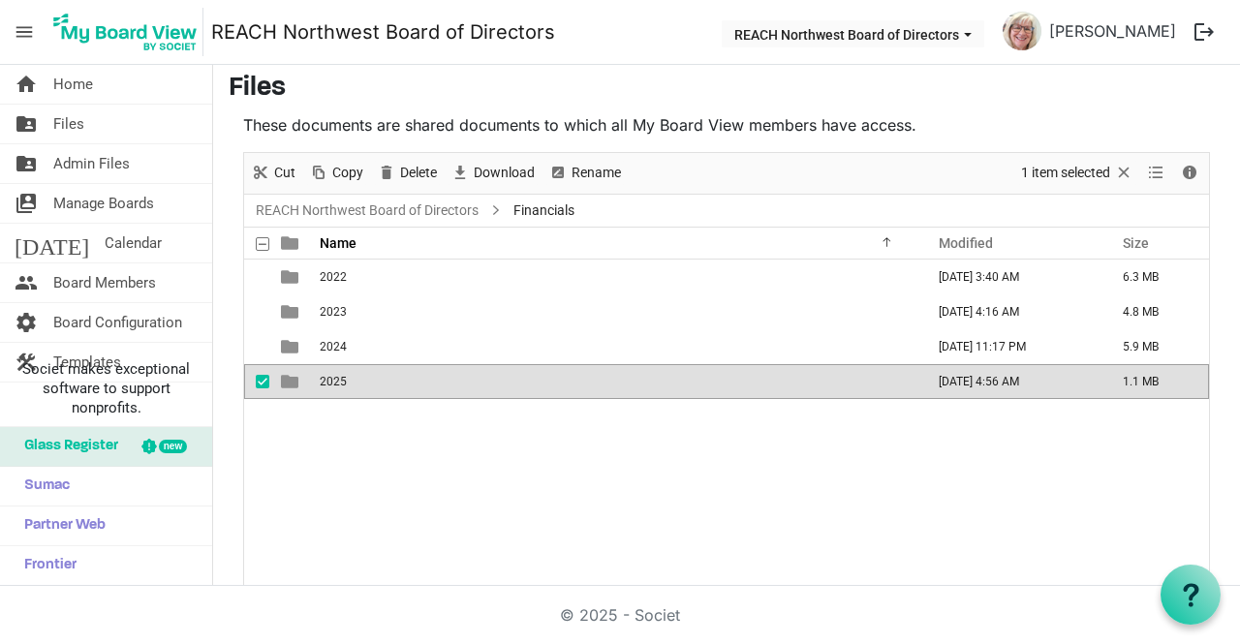
click at [447, 390] on td "2025" at bounding box center [616, 381] width 604 height 35
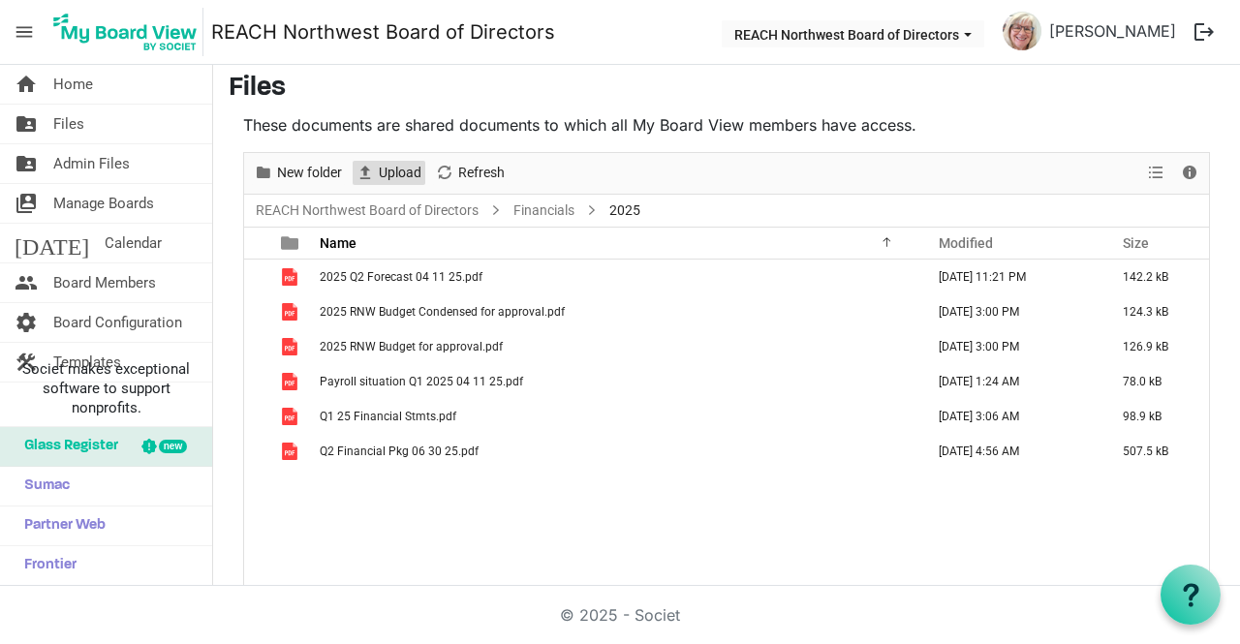
click at [387, 170] on span "Upload" at bounding box center [400, 173] width 46 height 24
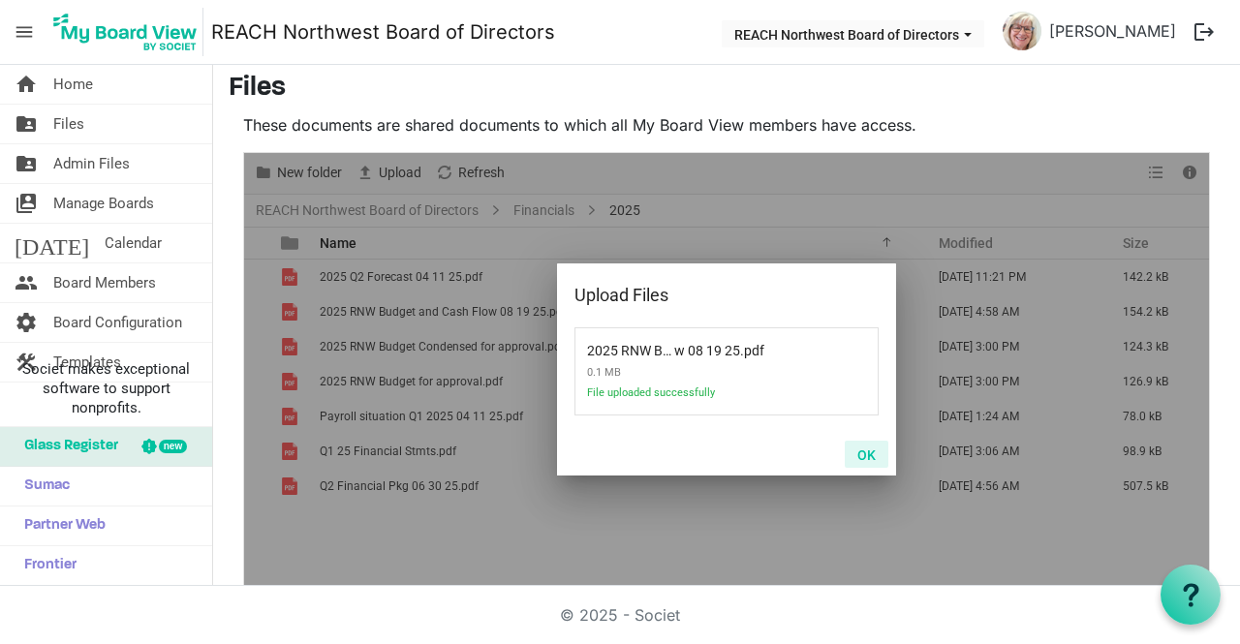
click at [870, 452] on button "OK" at bounding box center [867, 454] width 44 height 27
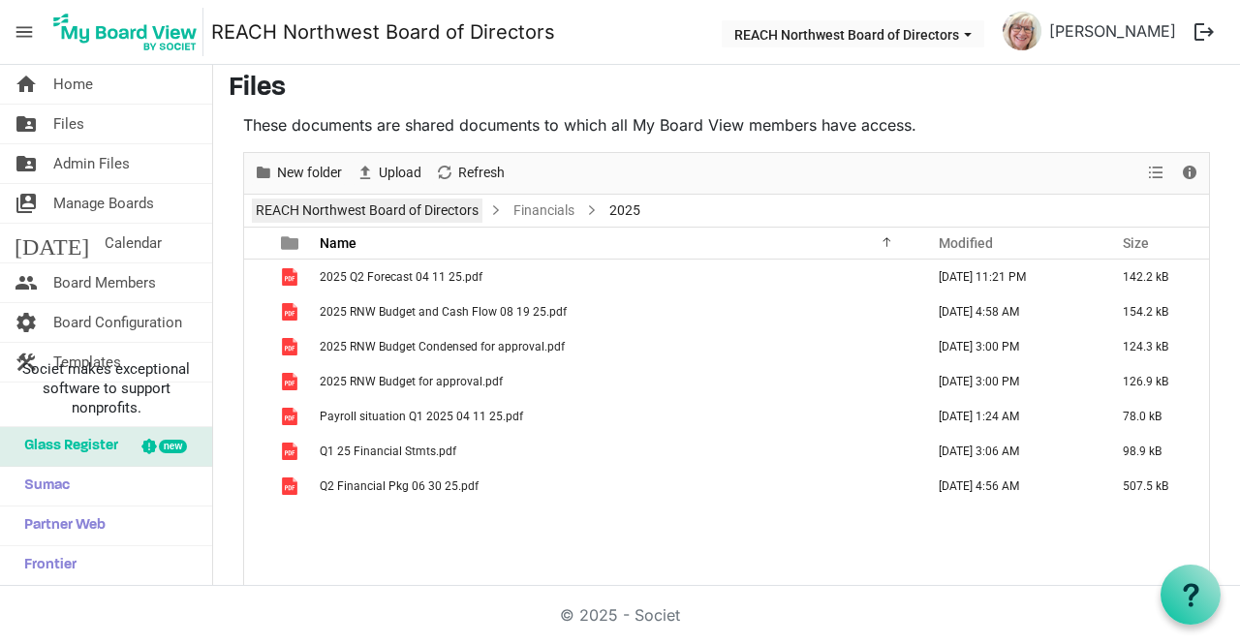
click at [382, 207] on link "REACH Northwest Board of Directors" at bounding box center [367, 211] width 231 height 24
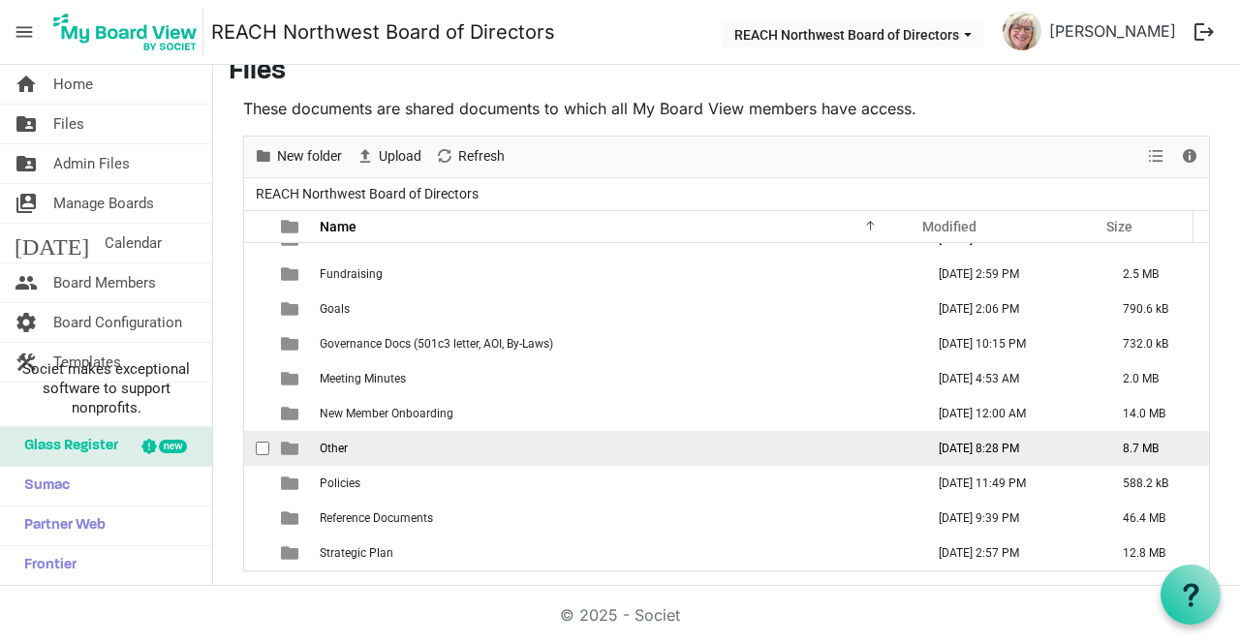
scroll to position [196, 0]
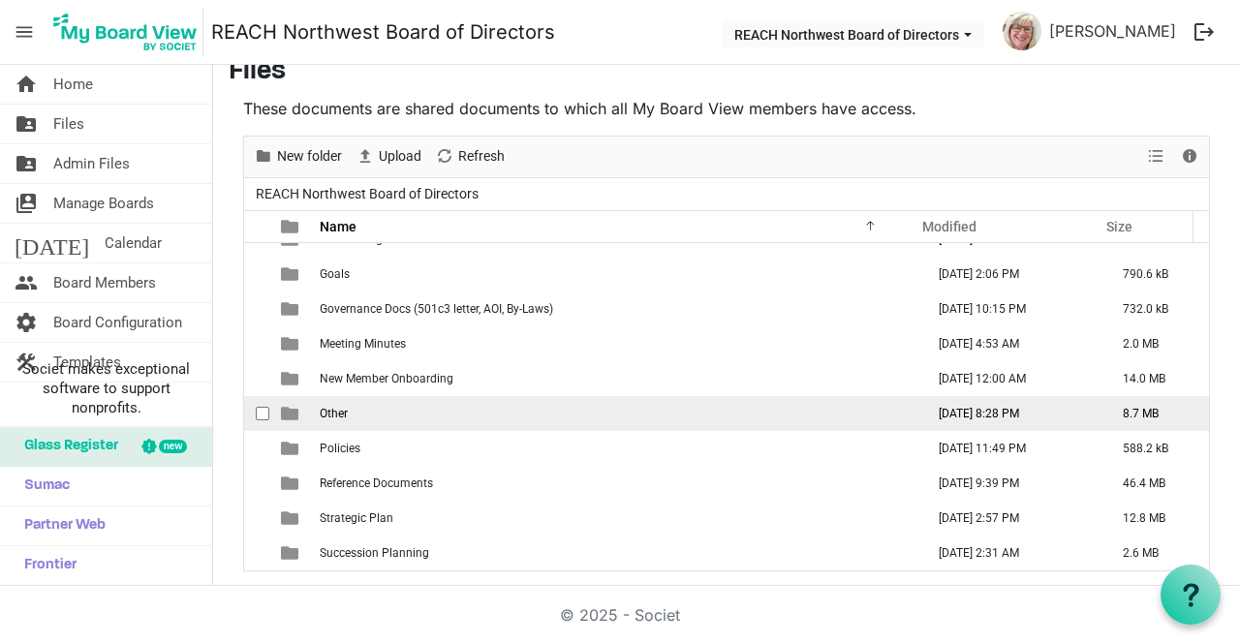
click at [486, 404] on td "Other" at bounding box center [616, 413] width 604 height 35
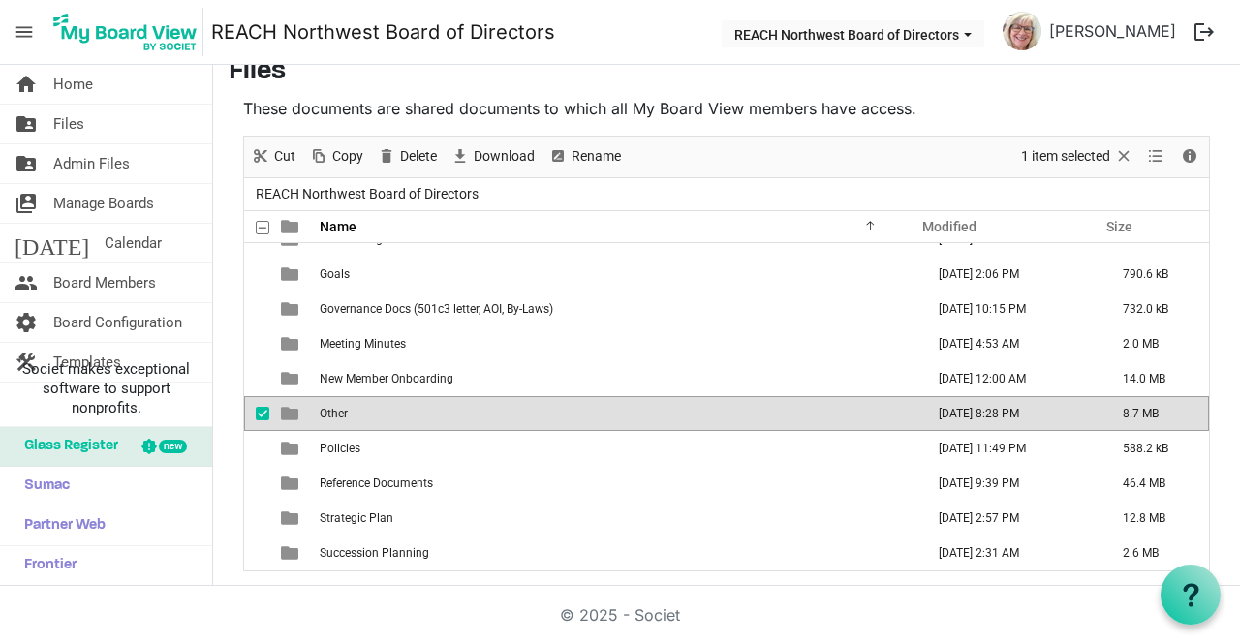
click at [486, 404] on td "Other" at bounding box center [616, 413] width 604 height 35
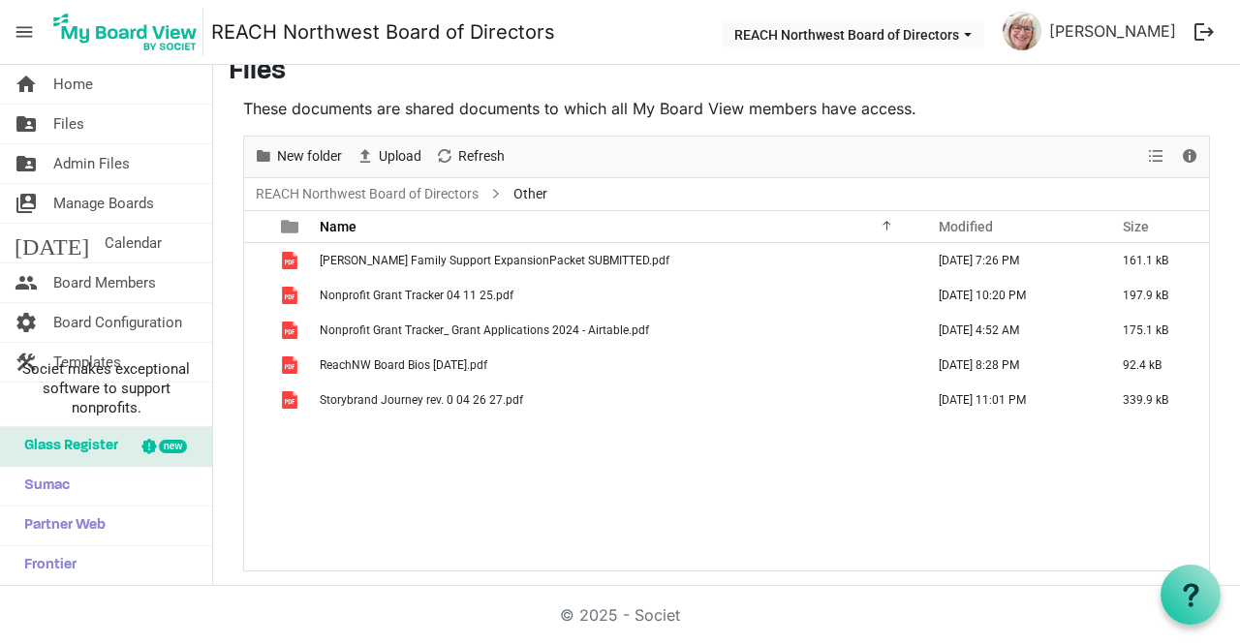
scroll to position [0, 0]
click at [405, 157] on span "Upload" at bounding box center [400, 156] width 46 height 24
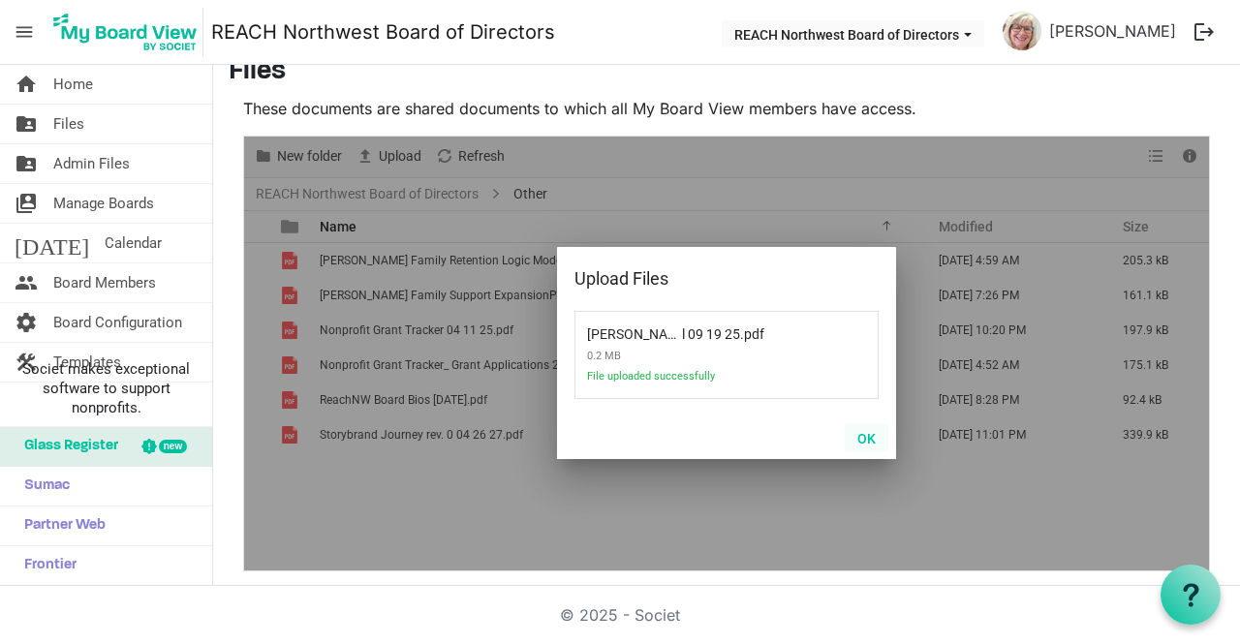
click at [853, 443] on button "OK" at bounding box center [867, 437] width 44 height 27
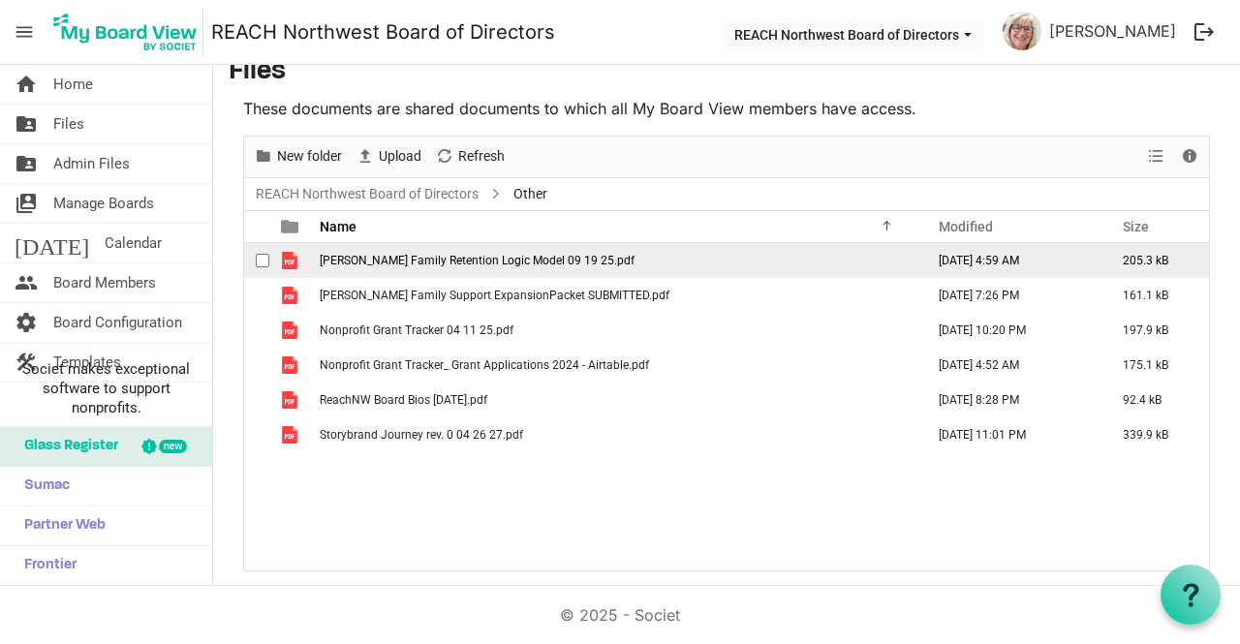
click at [532, 258] on span "Foster Family Retention Logic Model 09 19 25.pdf" at bounding box center [477, 261] width 315 height 14
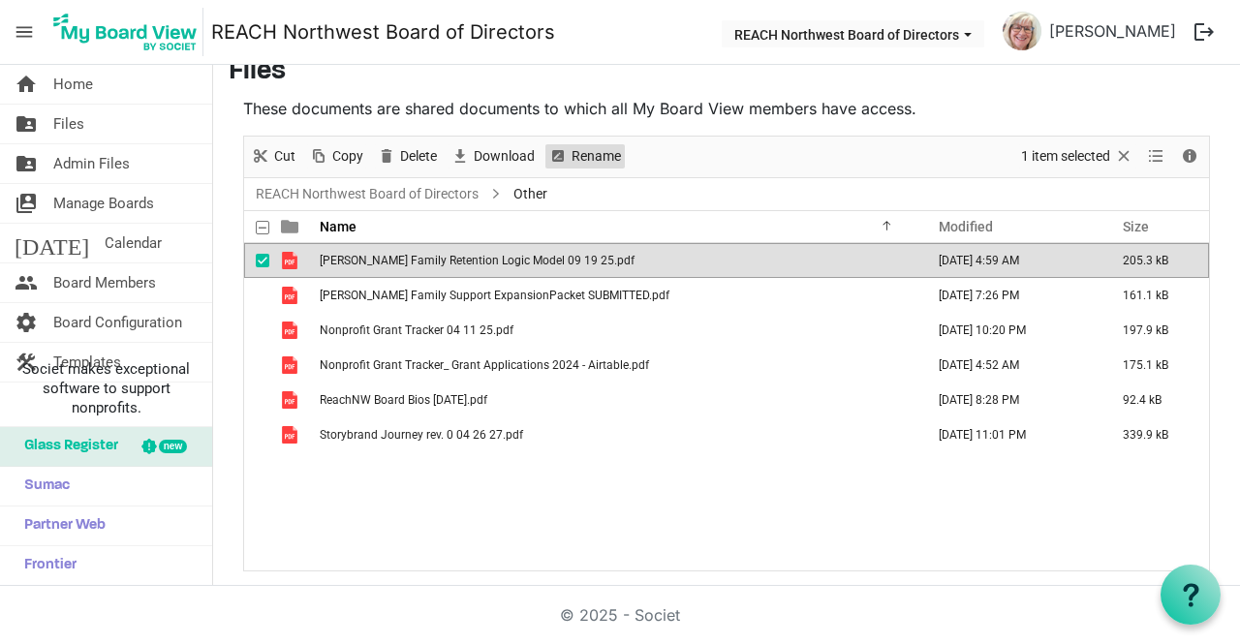
click at [597, 147] on span "Rename" at bounding box center [596, 156] width 53 height 24
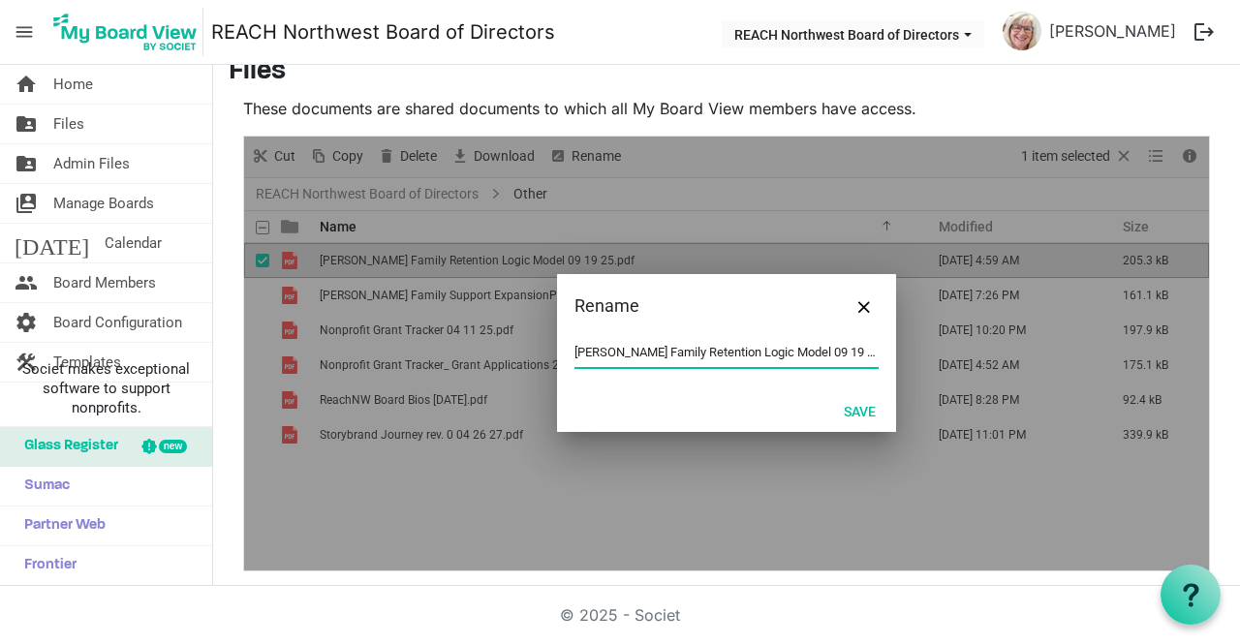
click at [791, 350] on input "Foster Family Retention Logic Model 09 19 25.pdf" at bounding box center [726, 352] width 304 height 29
type input "[PERSON_NAME] Family Retention Logic Model 08 19 25.pdf"
click at [866, 414] on button "Save" at bounding box center [859, 410] width 57 height 27
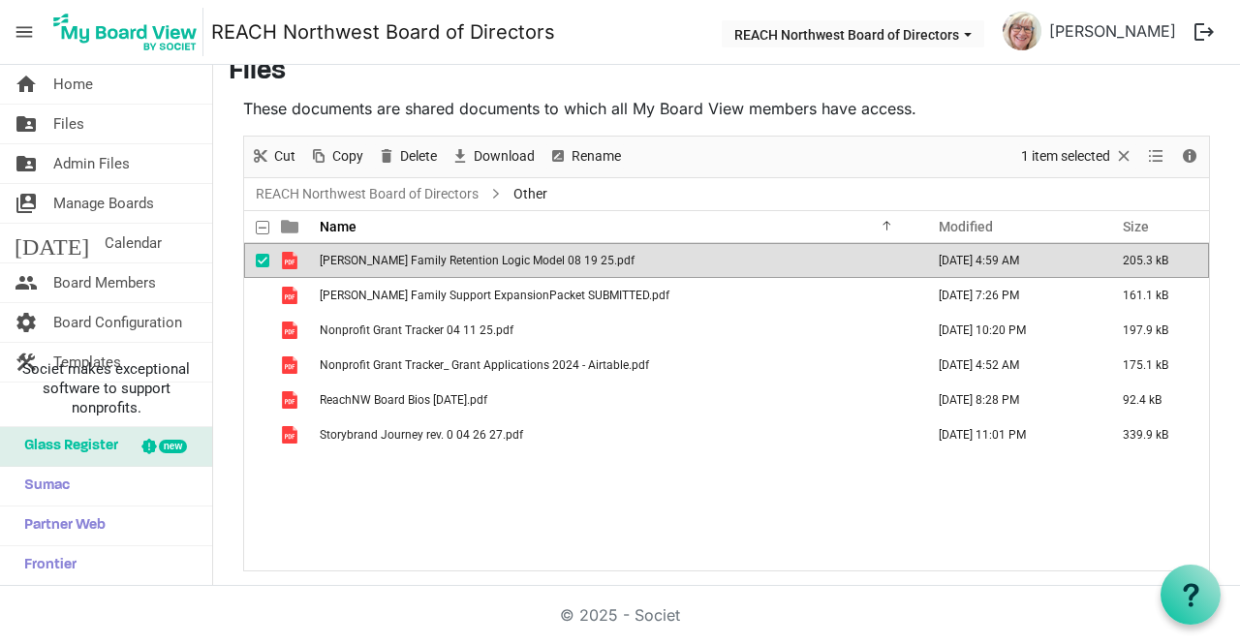
click at [935, 521] on div "Foster Family Retention Logic Model 08 19 25.pdf August 20, 2025 4:59 AM 205.3 …" at bounding box center [726, 406] width 965 height 327
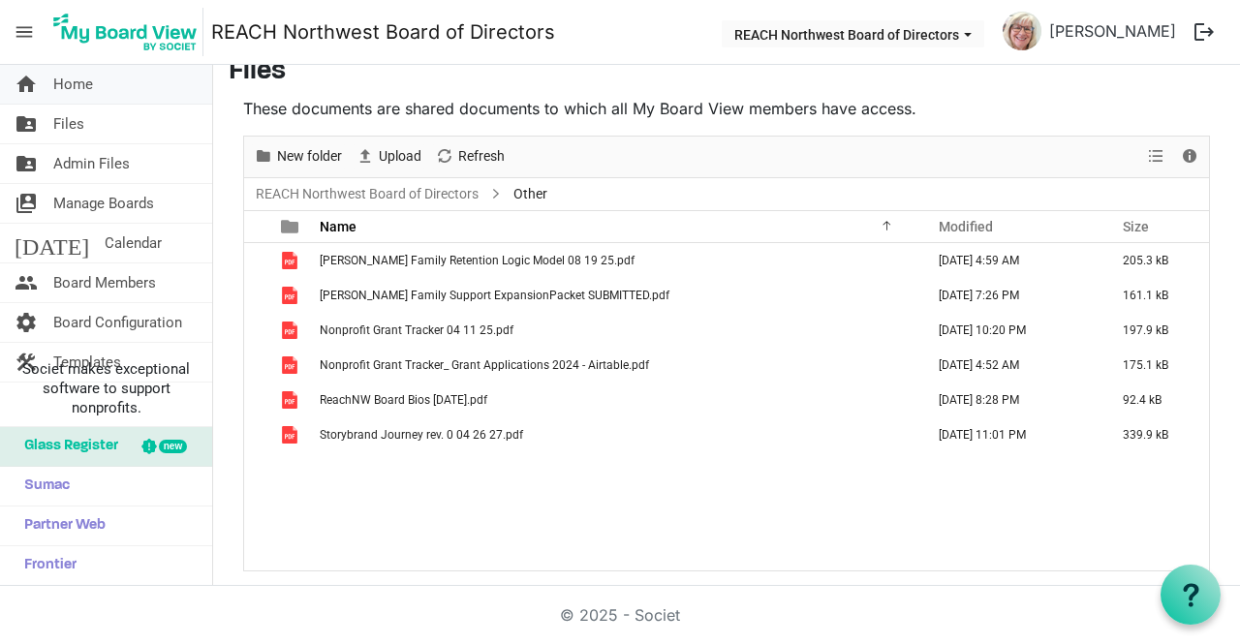
click at [92, 75] on span "Home" at bounding box center [73, 84] width 40 height 39
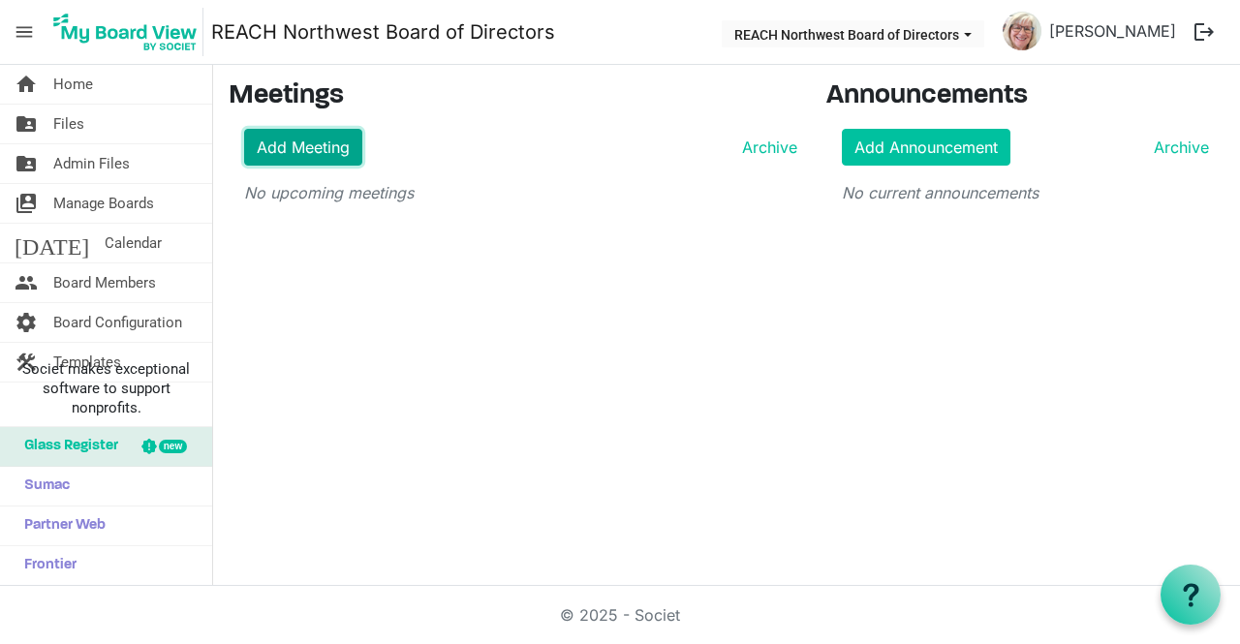
click at [273, 140] on link "Add Meeting" at bounding box center [303, 147] width 118 height 37
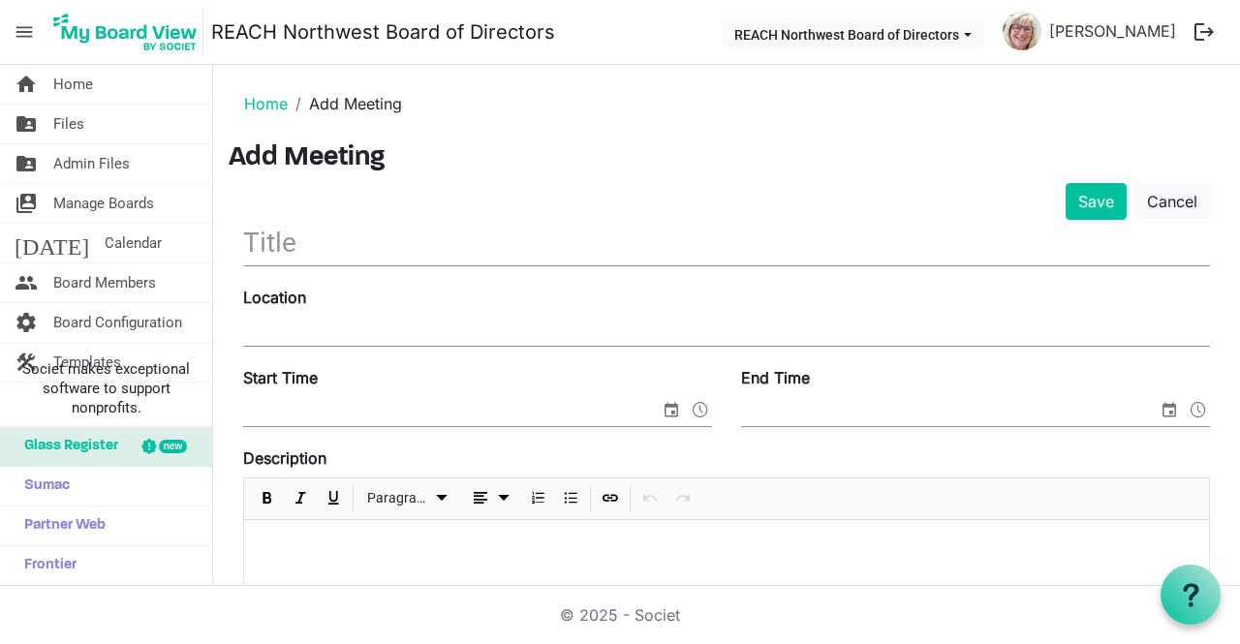
click at [367, 248] on input "text" at bounding box center [726, 243] width 967 height 46
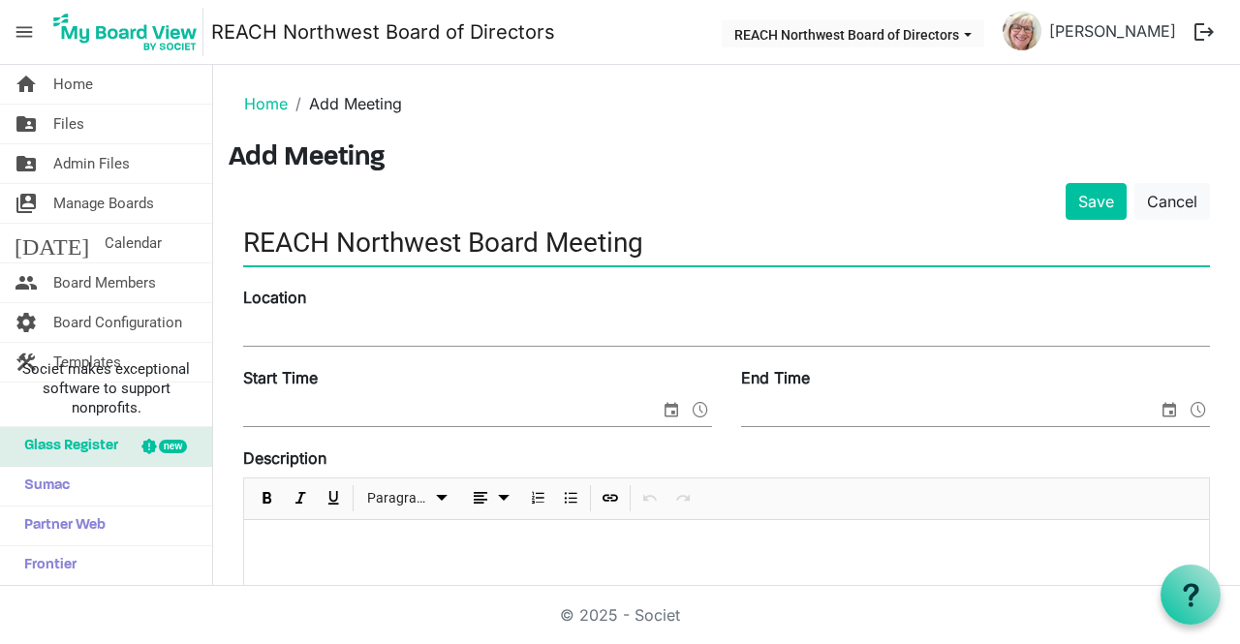
type input "REACH Northwest Board Meeting"
click at [298, 329] on input "Location" at bounding box center [726, 331] width 967 height 29
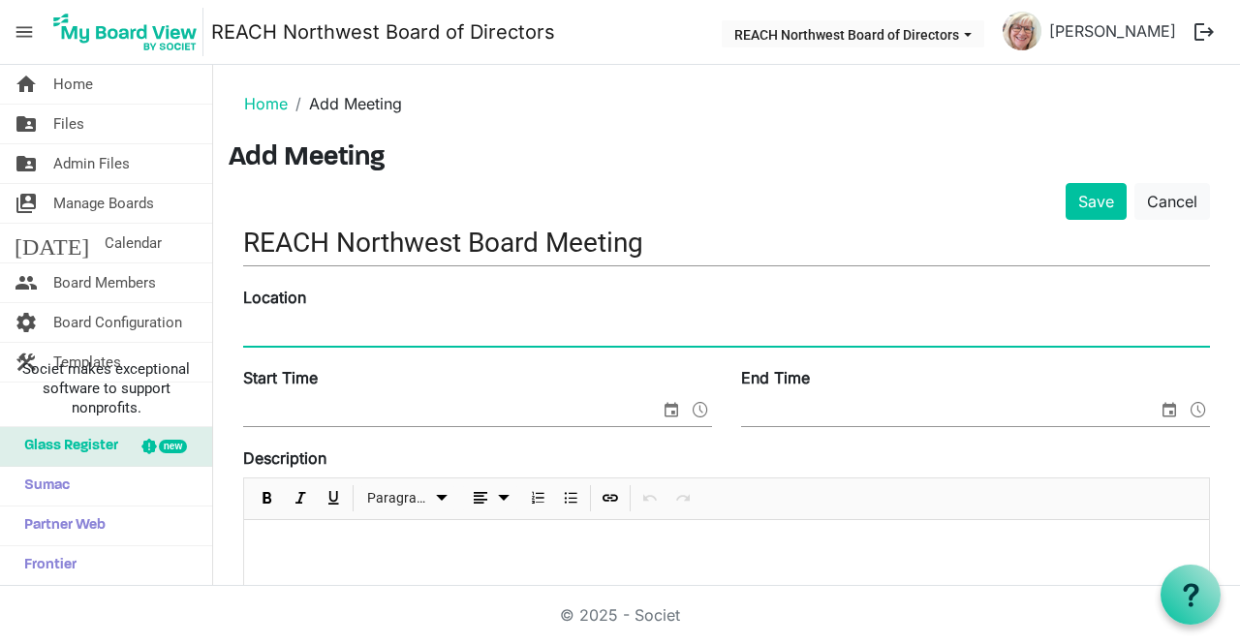
paste input "Zoom - https://us02web.zoom.us/j/2525247888?omn=83261509001"
type input "Zoom - https://us02web.zoom.us/j/2525247888?omn=83261509001"
click at [402, 403] on input "Start Time" at bounding box center [451, 411] width 416 height 29
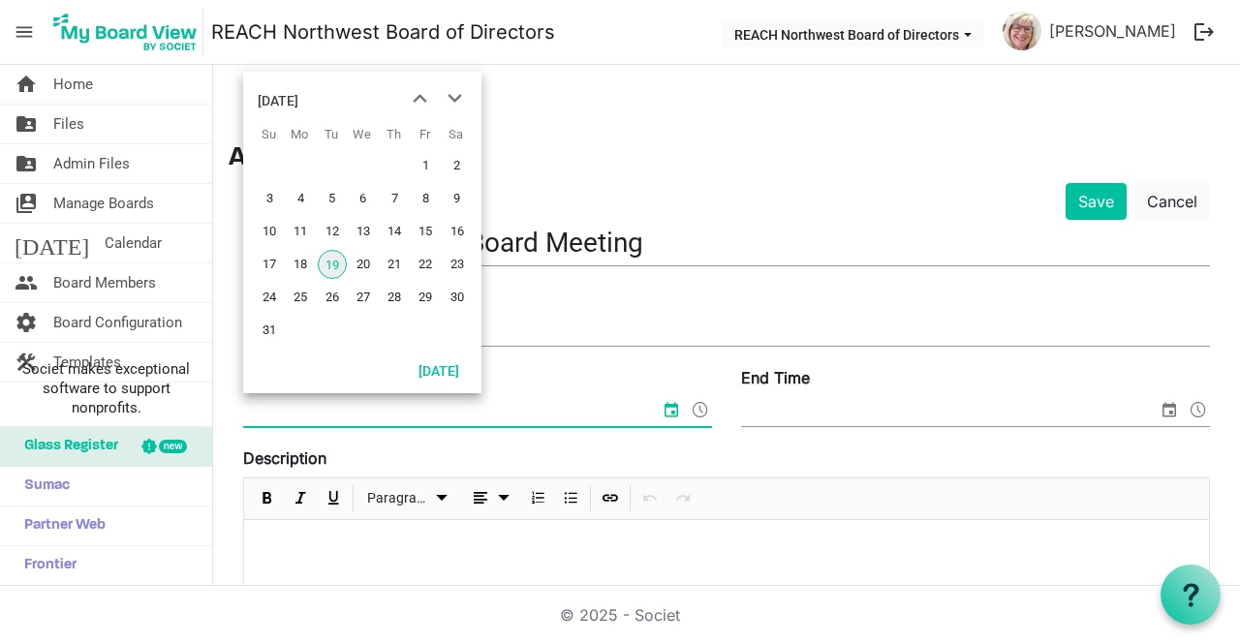
click at [636, 329] on input "Zoom - https://us02web.zoom.us/j/2525247888?omn=83261509001" at bounding box center [726, 331] width 967 height 29
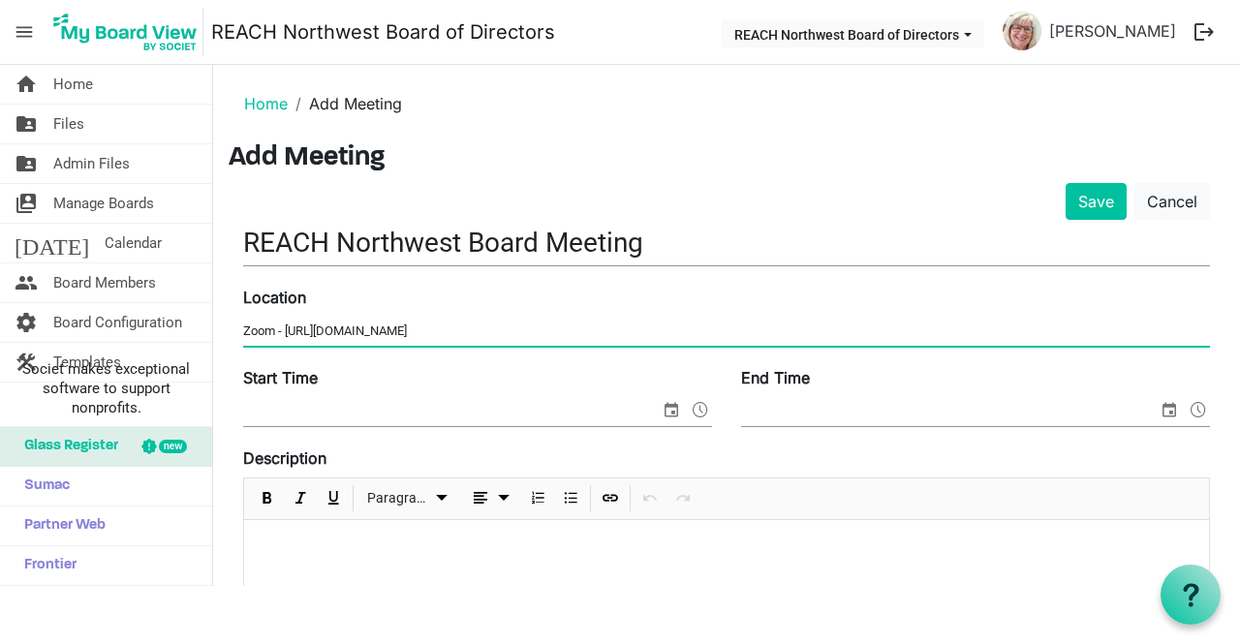
drag, startPoint x: 636, startPoint y: 329, endPoint x: 222, endPoint y: 338, distance: 414.6
click at [222, 338] on main "Home Add Meeting Add Meeting Save Cancel REACH Northwest Board Meeting Location…" at bounding box center [726, 651] width 1027 height 1173
paste input "Zoom - https://us02web.zoom.us/j/2525247888?omn=83261509001"
type input "Zoom - https://us02web.zoom.us/j/2525247888?omn=83261509001"
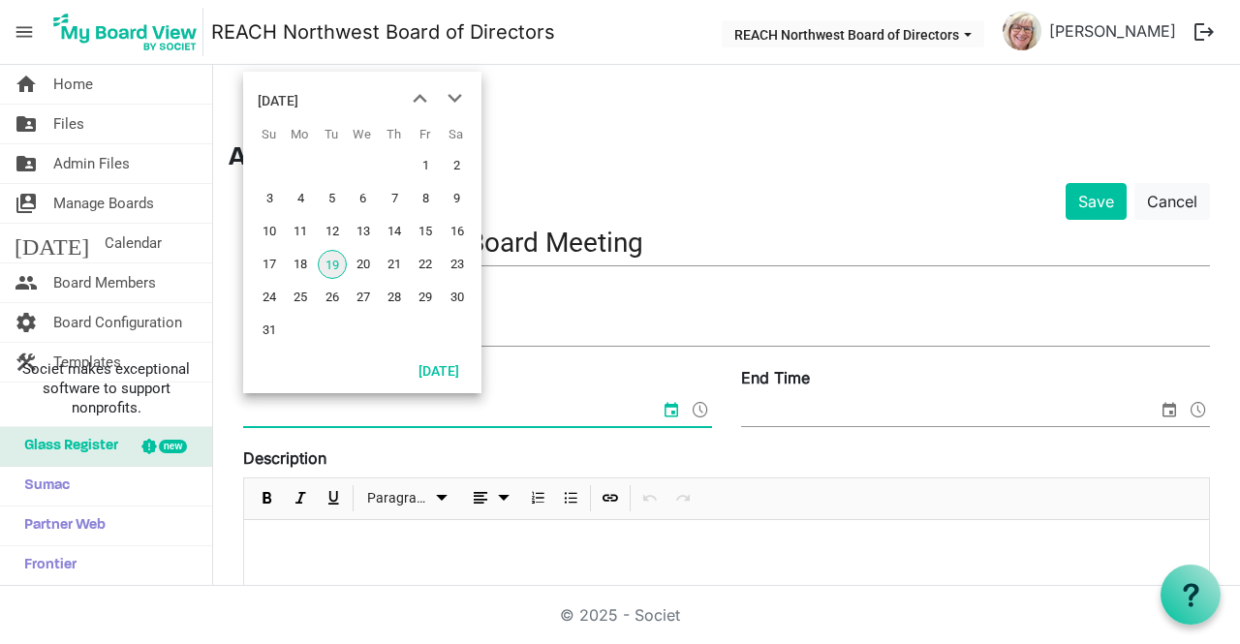
click at [370, 408] on input "Start Time" at bounding box center [451, 411] width 416 height 29
click at [365, 274] on span "20" at bounding box center [363, 264] width 29 height 29
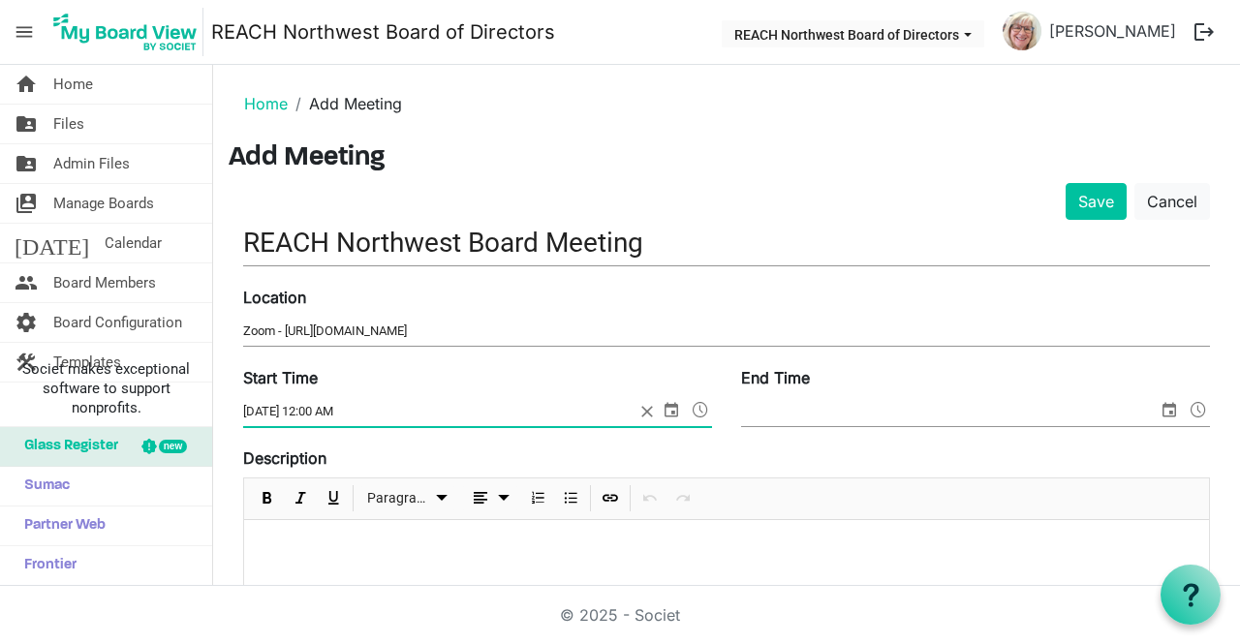
click at [696, 407] on span at bounding box center [700, 409] width 23 height 25
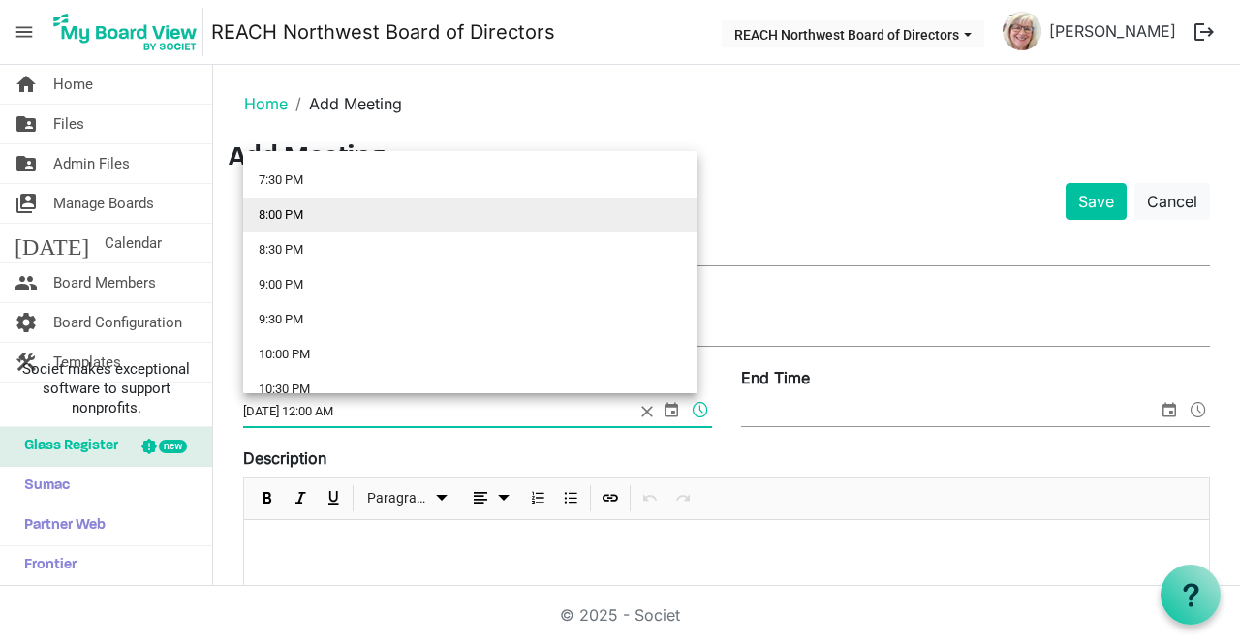
scroll to position [1259, 0]
click at [342, 204] on li "6:30 PM" at bounding box center [470, 207] width 454 height 35
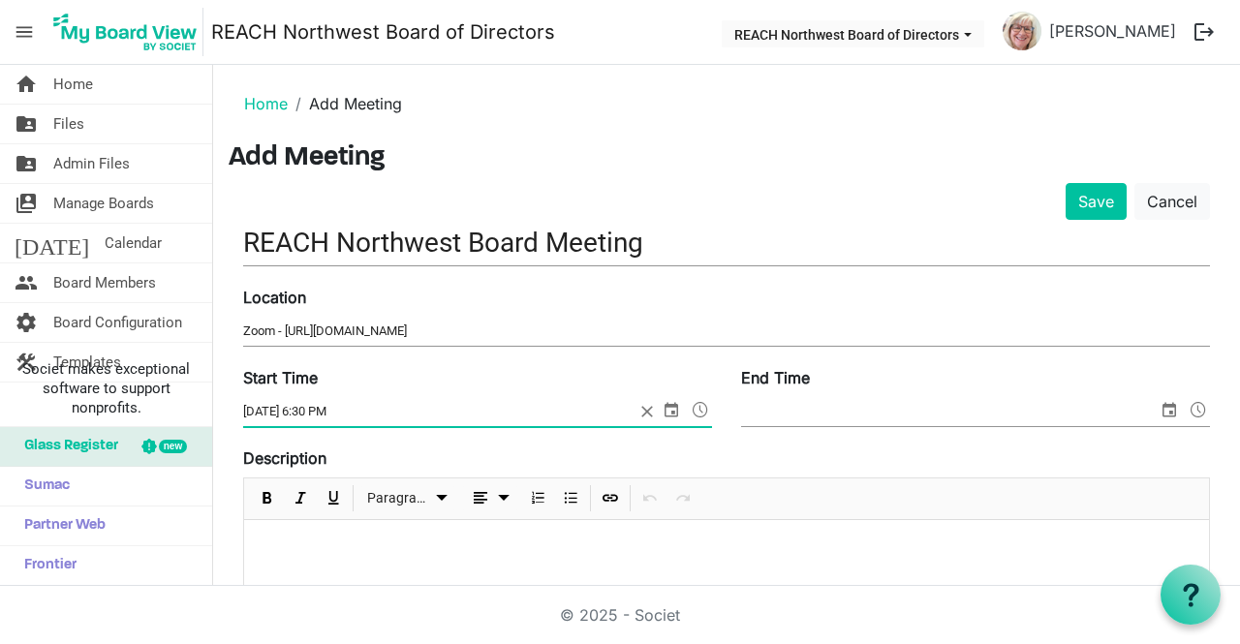
type input "8/20/2025 6:30 PM"
click at [750, 418] on input "End Time" at bounding box center [949, 411] width 416 height 29
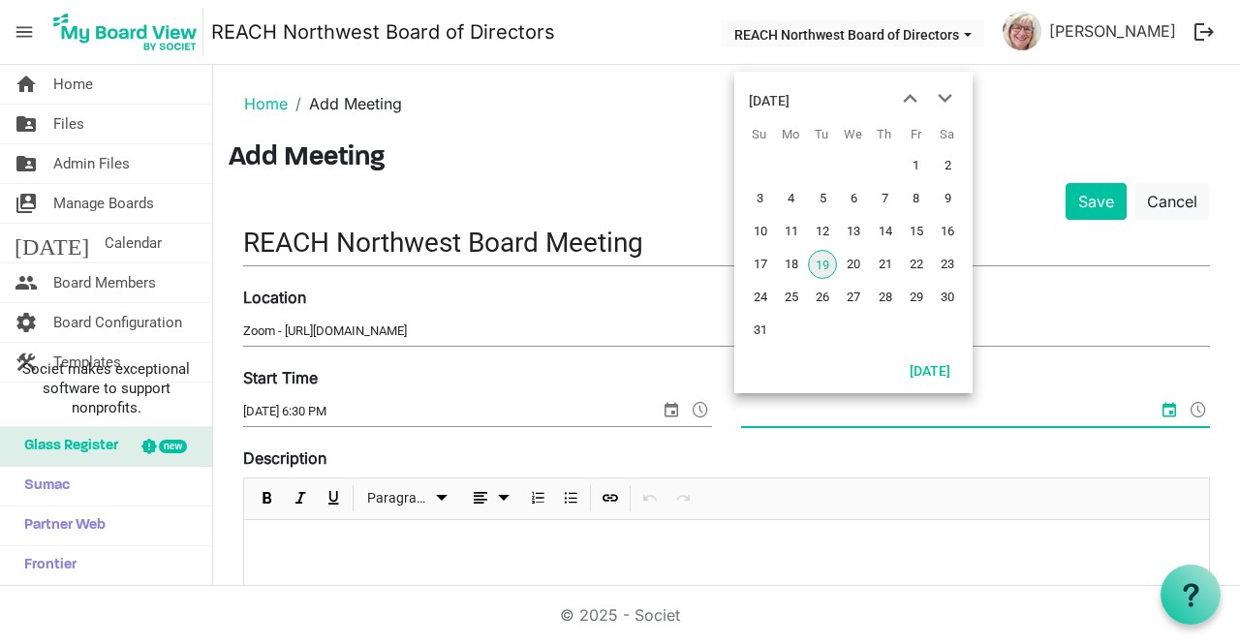
click at [854, 261] on span "20" at bounding box center [853, 264] width 29 height 29
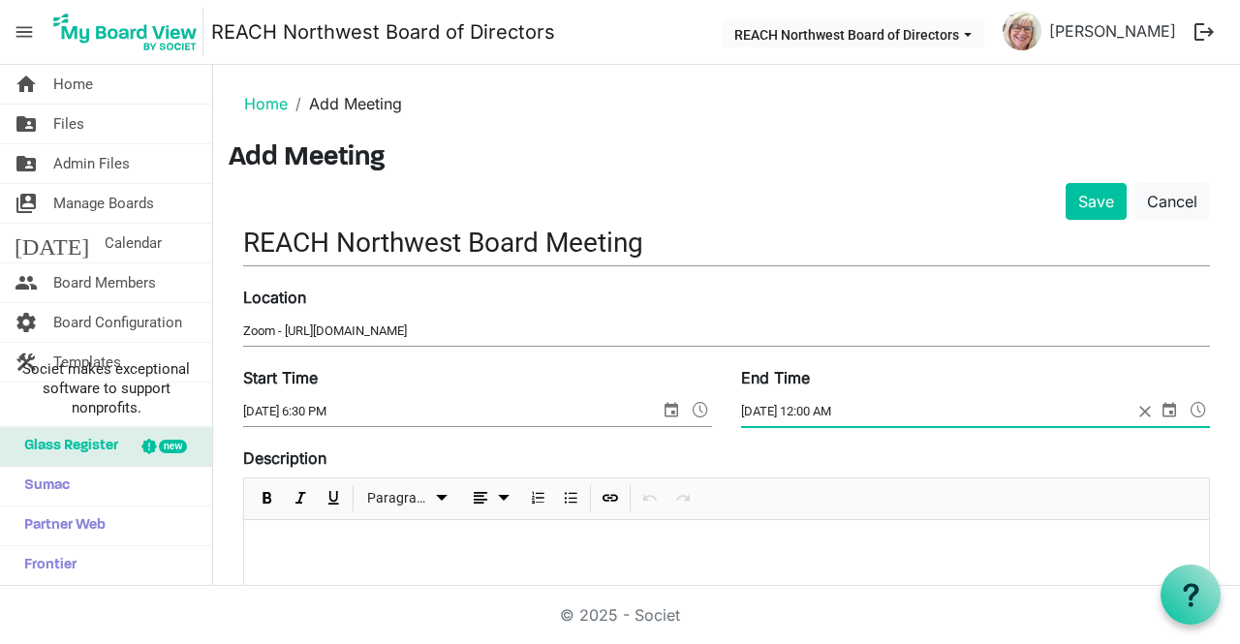
click at [1187, 407] on span at bounding box center [1198, 409] width 23 height 25
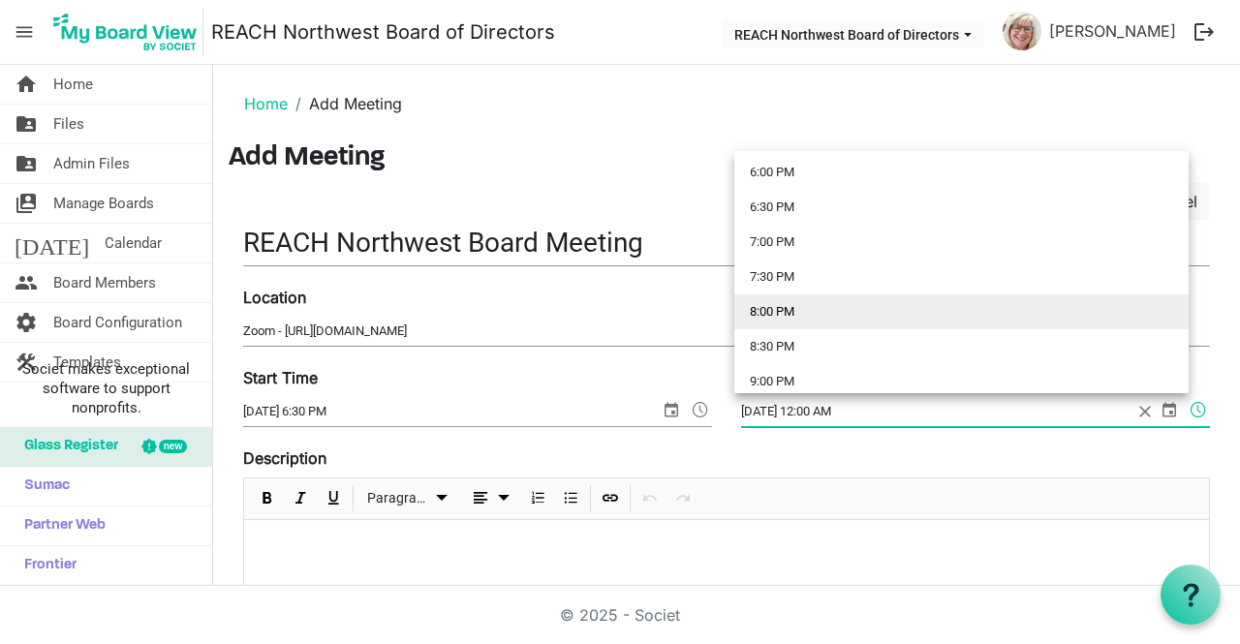
click at [801, 317] on li "8:00 PM" at bounding box center [961, 311] width 454 height 35
type input "8/20/2025 8:00 PM"
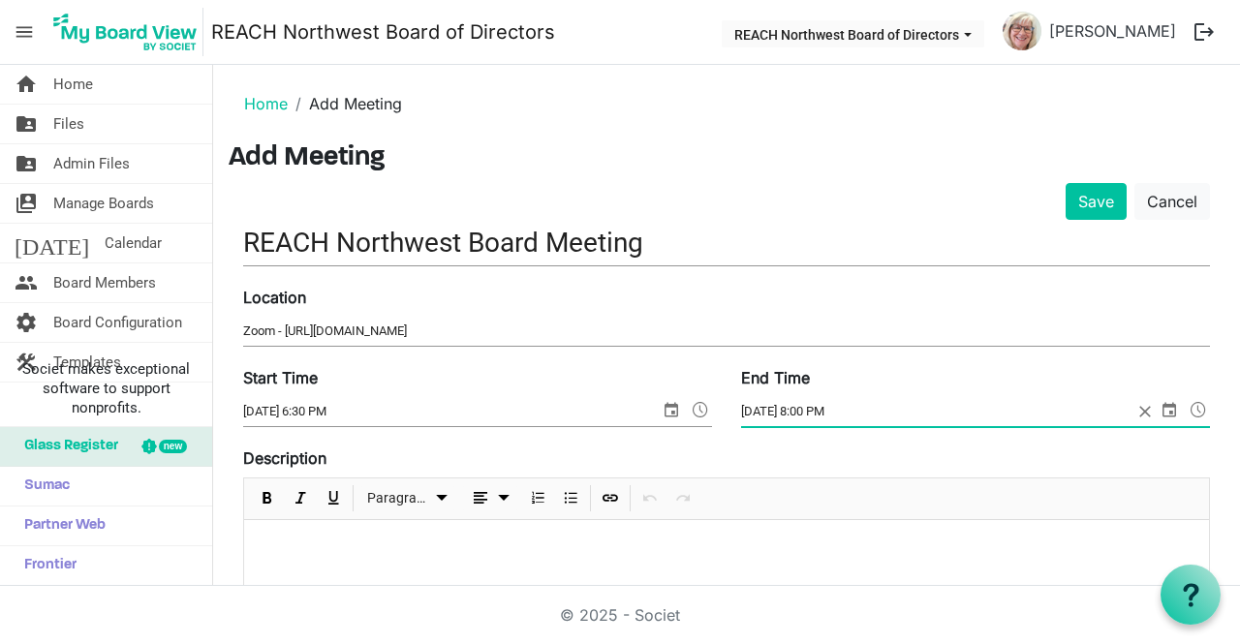
scroll to position [194, 0]
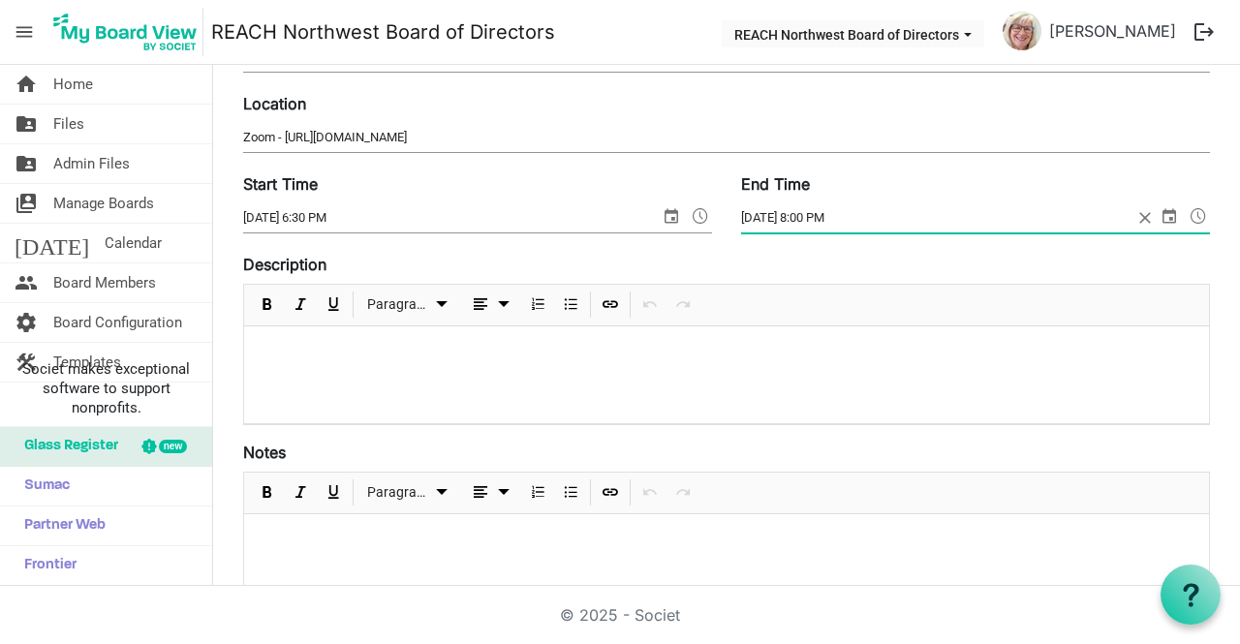
click at [484, 361] on p at bounding box center [727, 352] width 934 height 20
click at [290, 352] on p "Hello everyone!" at bounding box center [727, 352] width 934 height 20
click at [297, 382] on p "To enrich screen reader interactions, please activate Accessibility in Grammarl…" at bounding box center [727, 382] width 934 height 20
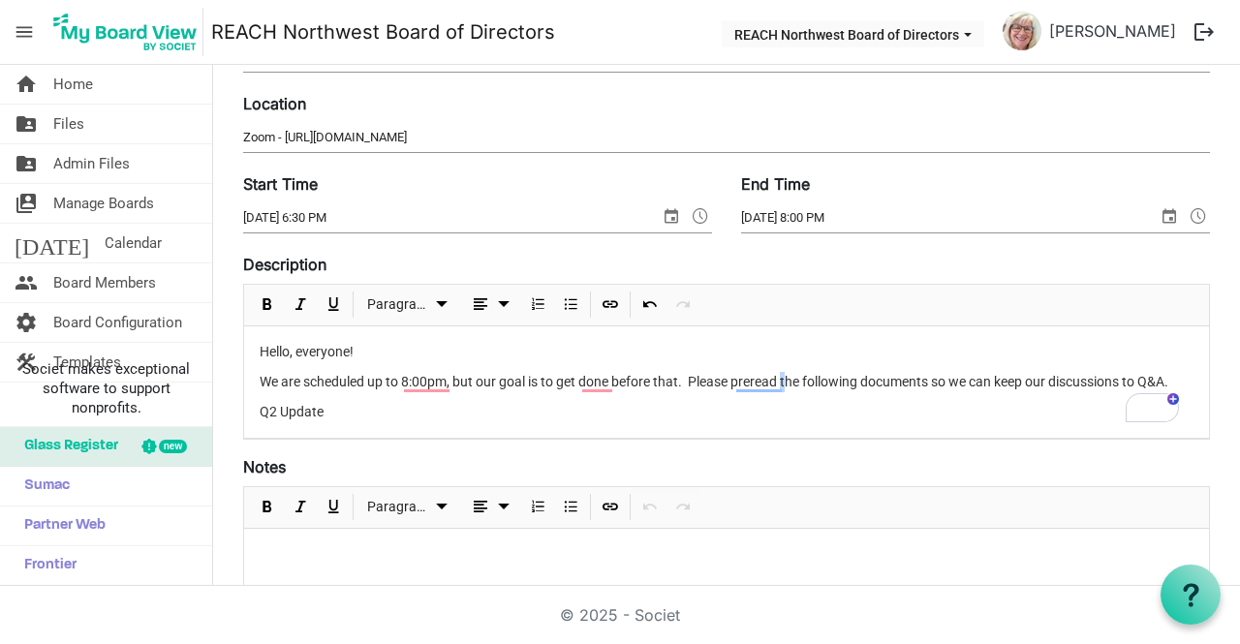
click at [787, 386] on p "We are scheduled up to 8:00pm, but our goal is to get done before that. Please …" at bounding box center [727, 382] width 934 height 20
click at [786, 381] on p "We are scheduled up to 8:00pm, but our goal is to get done before that. Please …" at bounding box center [727, 382] width 934 height 20
click at [784, 384] on p "We are scheduled up to 8:00pm, but our goal is to get done before that. Please …" at bounding box center [727, 382] width 934 height 20
drag, startPoint x: 863, startPoint y: 381, endPoint x: 808, endPoint y: 384, distance: 55.3
click at [808, 384] on p "We are scheduled up to 8:00pm, but our goal is to get done before that. Please …" at bounding box center [727, 382] width 934 height 20
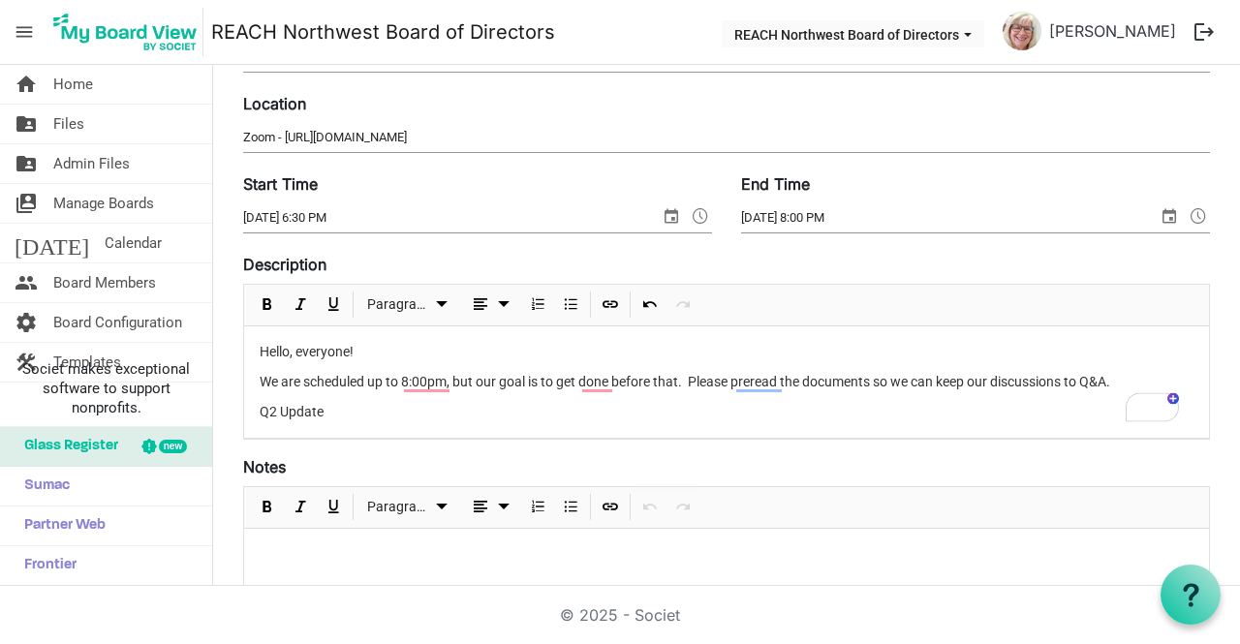
click at [1127, 375] on p "We are scheduled up to 8:00pm, but our goal is to get done before that. Please …" at bounding box center [727, 382] width 934 height 20
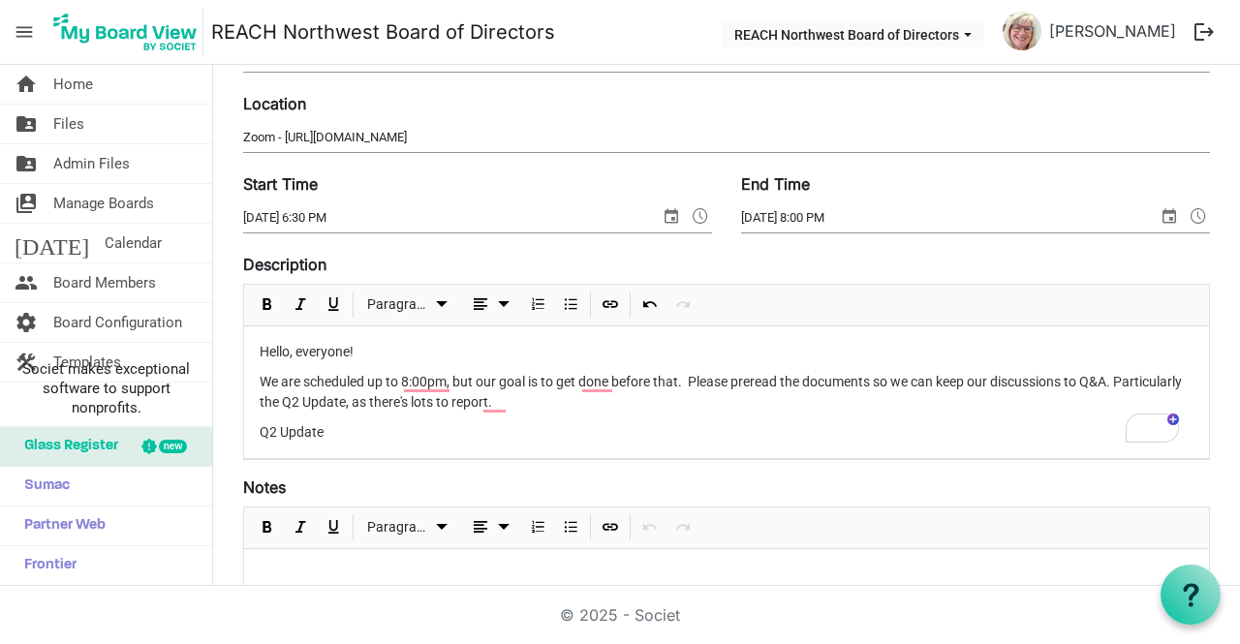
click at [612, 402] on p "We are scheduled up to 8:00pm, but our goal is to get done before that. Please …" at bounding box center [727, 392] width 934 height 41
click at [1120, 394] on p "We are scheduled up to 8:00pm, but our goal is to get done before that. Please …" at bounding box center [727, 392] width 934 height 41
click at [1121, 392] on p "We are scheduled up to 8:00pm, but our goal is to get done before that. Please …" at bounding box center [727, 392] width 934 height 41
click at [1127, 380] on p "We are scheduled up to 8:00pm, but our goal is to get done before that. Please …" at bounding box center [727, 392] width 934 height 41
drag, startPoint x: 260, startPoint y: 403, endPoint x: 351, endPoint y: 399, distance: 91.1
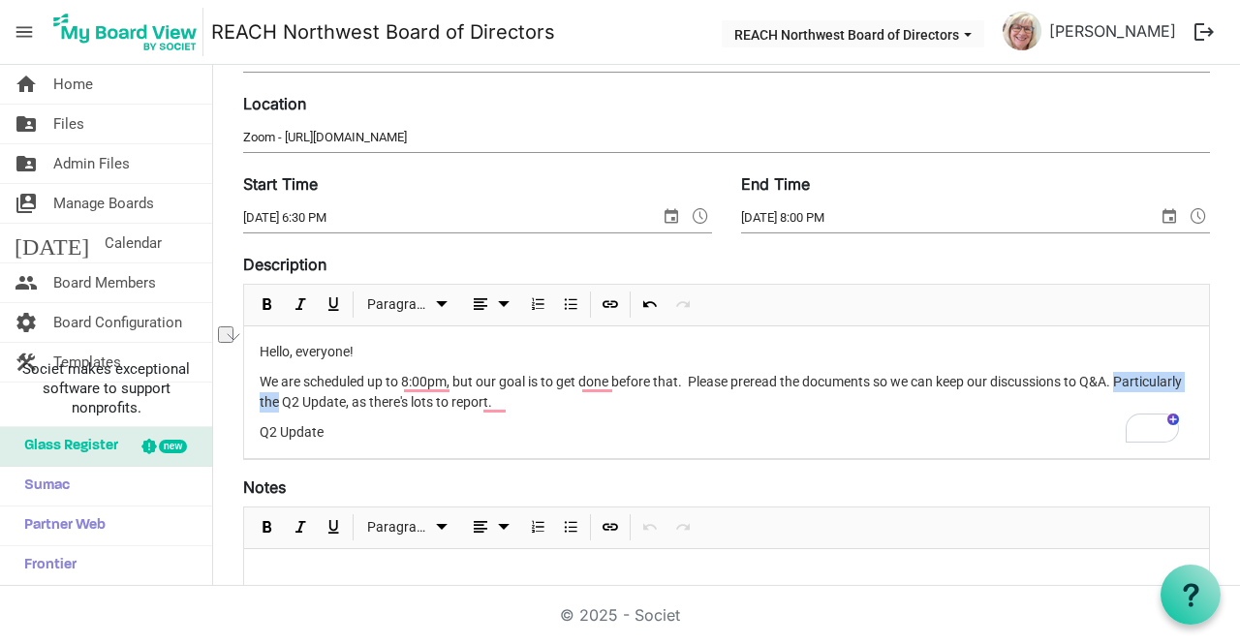
click at [351, 399] on p "We are scheduled up to 8:00pm, but our goal is to get done before that. Please …" at bounding box center [727, 392] width 934 height 41
click at [676, 414] on div "Hello, everyone! We are scheduled up to 8:00pm, but our goal is to get done bef…" at bounding box center [726, 392] width 965 height 132
click at [572, 403] on p "We are scheduled up to 8:00pm, but our goal is to get done before that. Please …" at bounding box center [727, 392] width 934 height 41
click at [1118, 382] on p "We are scheduled up to 8:00pm, but our goal is to get done before that. Please …" at bounding box center [727, 392] width 934 height 41
click at [691, 403] on p "We are scheduled up to 8:00pm, but our goal is to get done before that. Please …" at bounding box center [727, 392] width 934 height 41
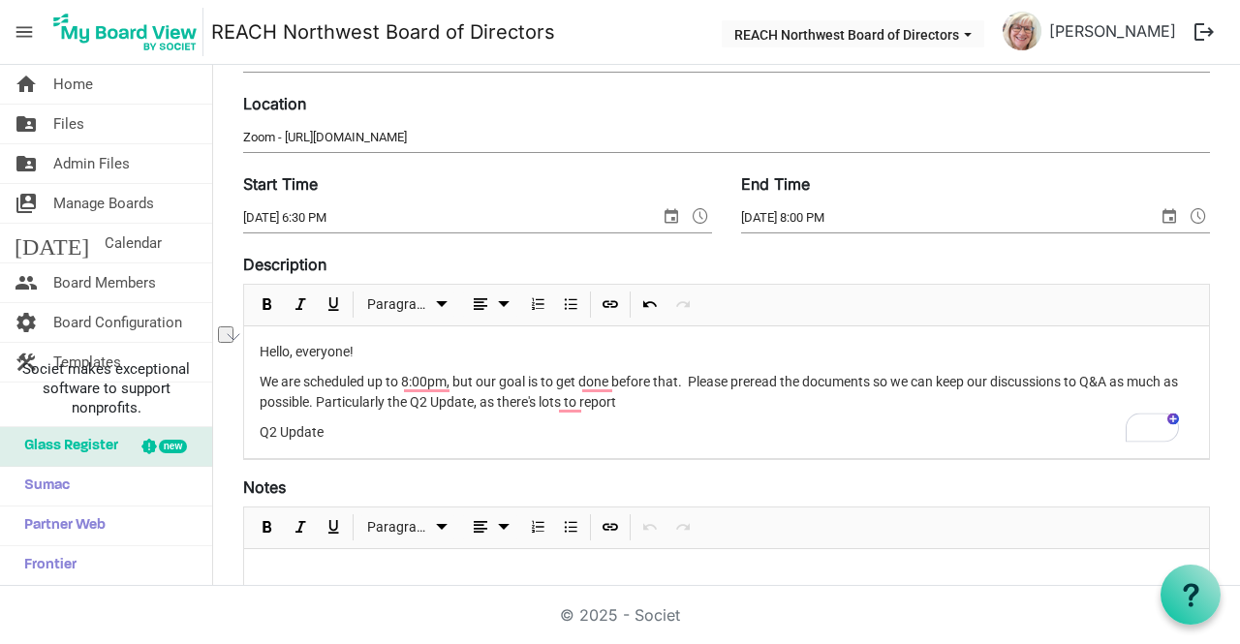
drag, startPoint x: 684, startPoint y: 409, endPoint x: 502, endPoint y: 407, distance: 182.1
click at [502, 407] on p "We are scheduled up to 8:00pm, but our goal is to get done before that. Please …" at bounding box center [727, 392] width 934 height 41
click at [337, 401] on p "We are scheduled up to 8:00pm, but our goal is to get done before that. Please …" at bounding box center [727, 392] width 934 height 41
drag, startPoint x: 644, startPoint y: 399, endPoint x: 492, endPoint y: 402, distance: 152.1
click at [492, 402] on p "We are scheduled up to 8:00pm, but our goal is to get done before that. Please …" at bounding box center [727, 392] width 934 height 41
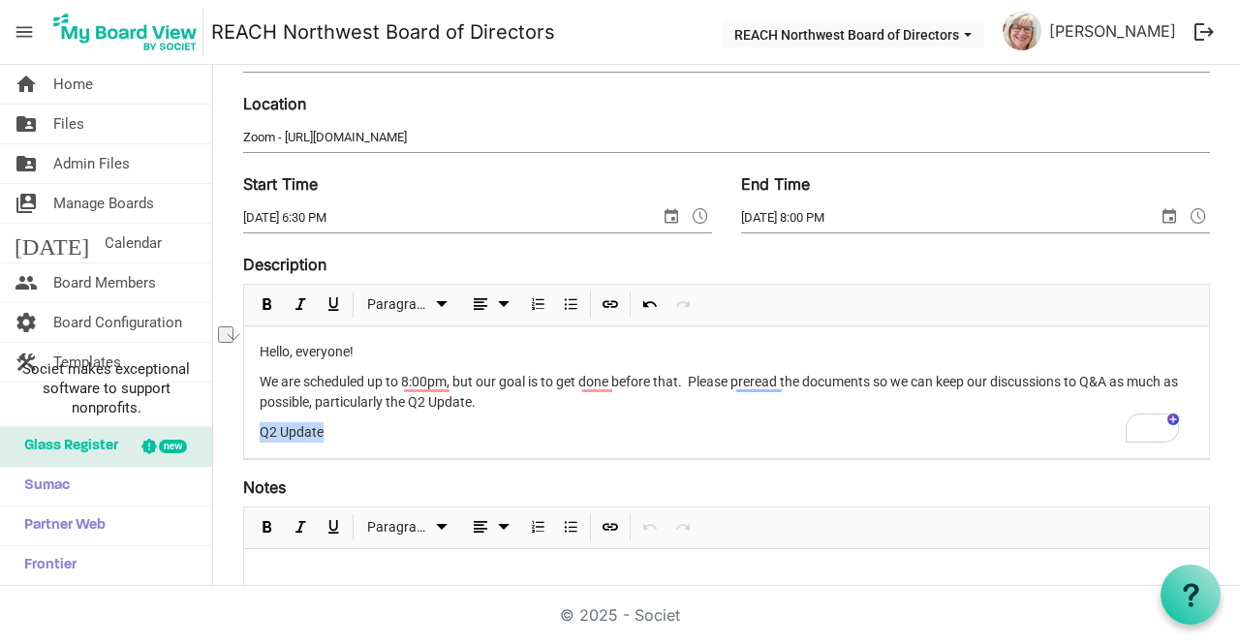
drag, startPoint x: 361, startPoint y: 434, endPoint x: 240, endPoint y: 430, distance: 121.1
click at [240, 430] on div "home Home folder_shared Files folder_shared Admin Files switch_account Manage B…" at bounding box center [620, 325] width 1240 height 521
click at [518, 400] on p "We are scheduled up to 8:00pm, but our goal is to get done before that. Please …" at bounding box center [727, 392] width 934 height 41
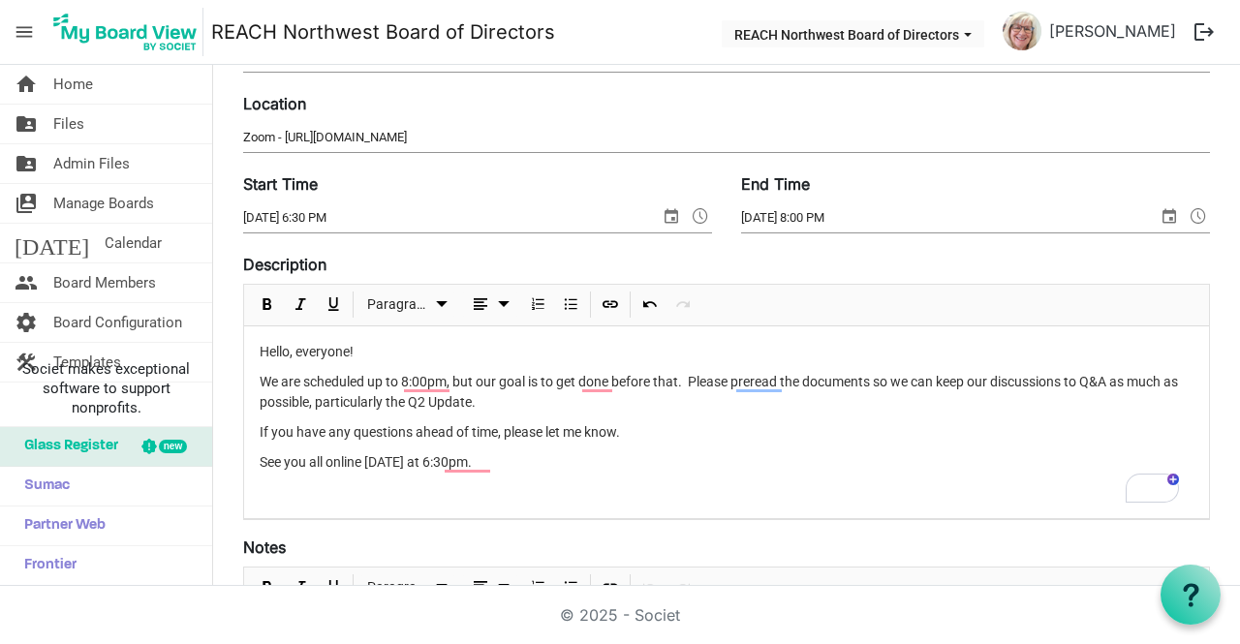
click at [529, 405] on p "We are scheduled up to 8:00pm, but our goal is to get done before that. Please …" at bounding box center [727, 392] width 934 height 41
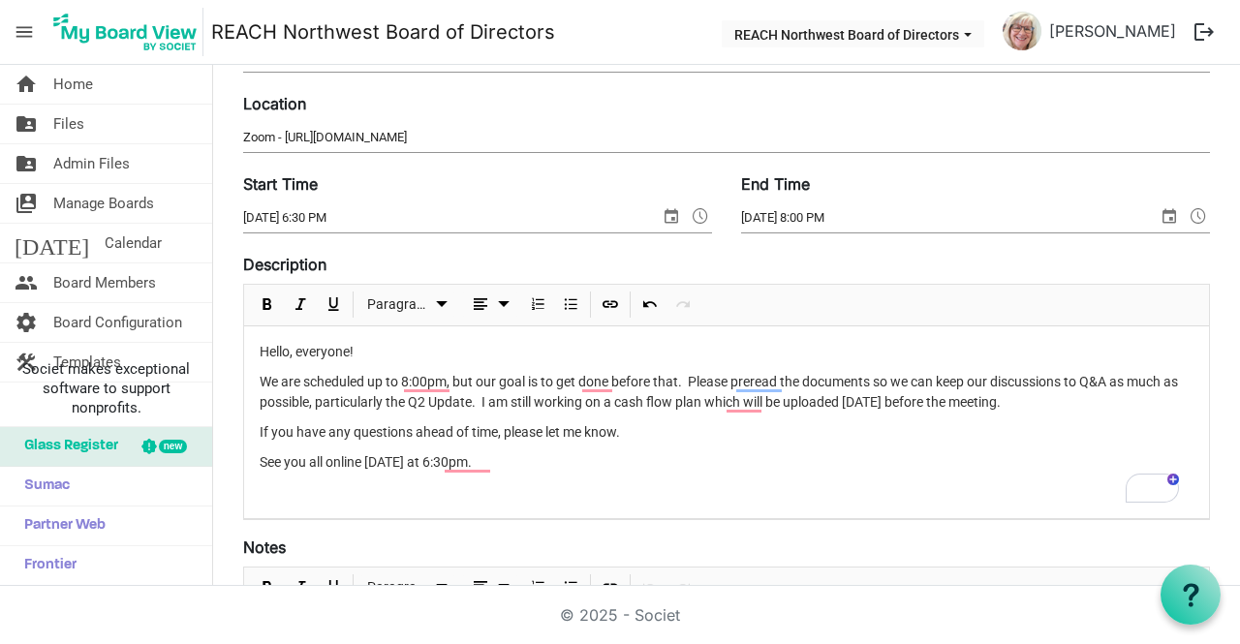
click at [619, 462] on p "See you all online [DATE] at 6:30pm." at bounding box center [727, 462] width 934 height 20
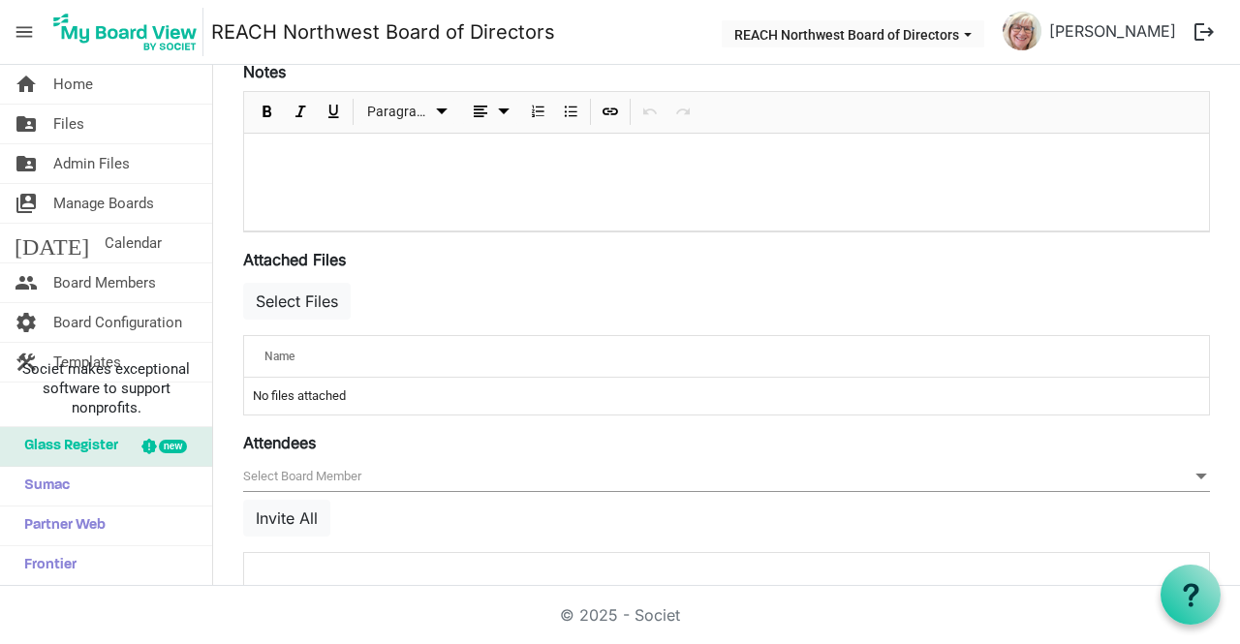
scroll to position [678, 0]
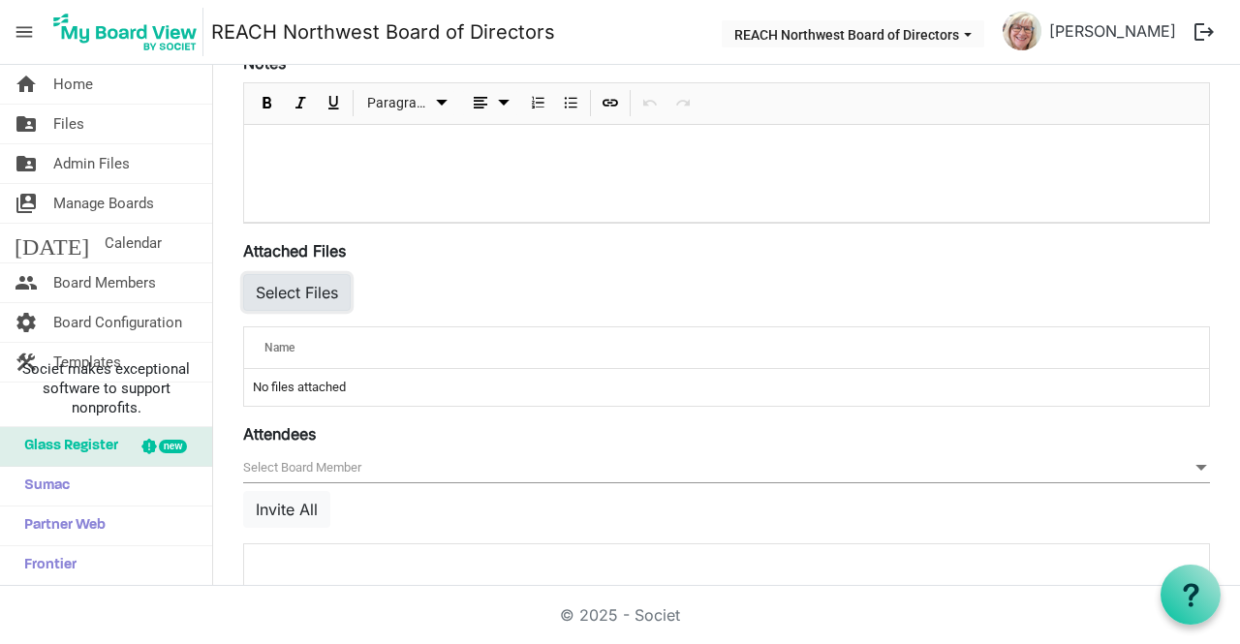
click at [328, 290] on button "Select Files" at bounding box center [297, 292] width 108 height 37
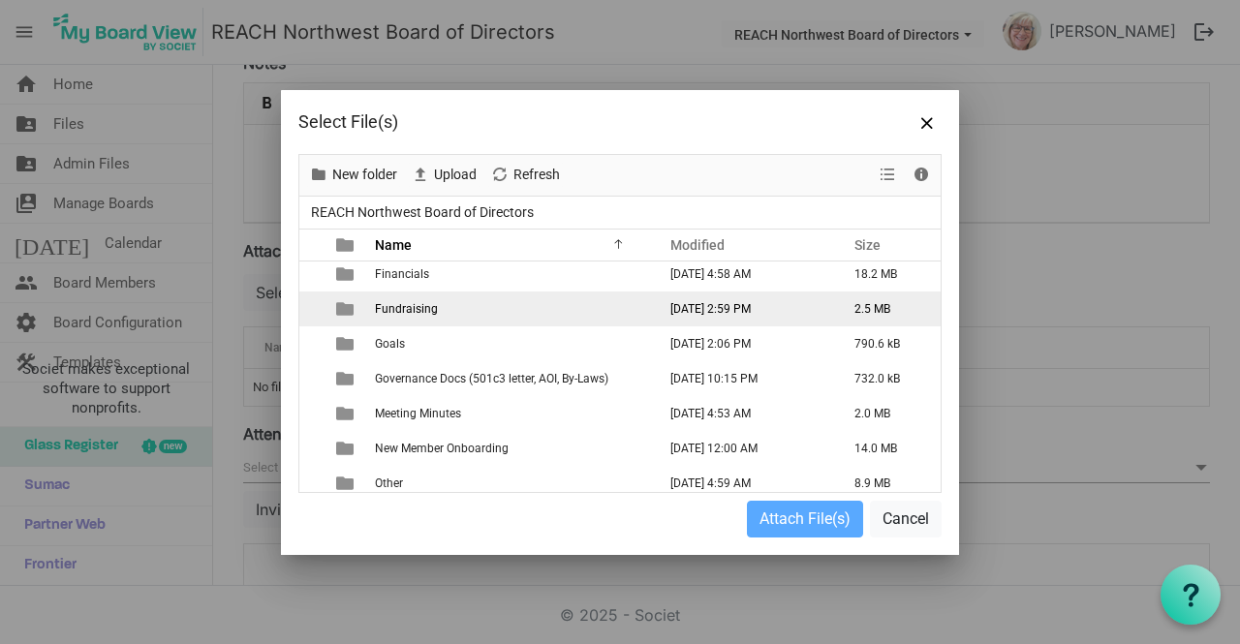
scroll to position [194, 0]
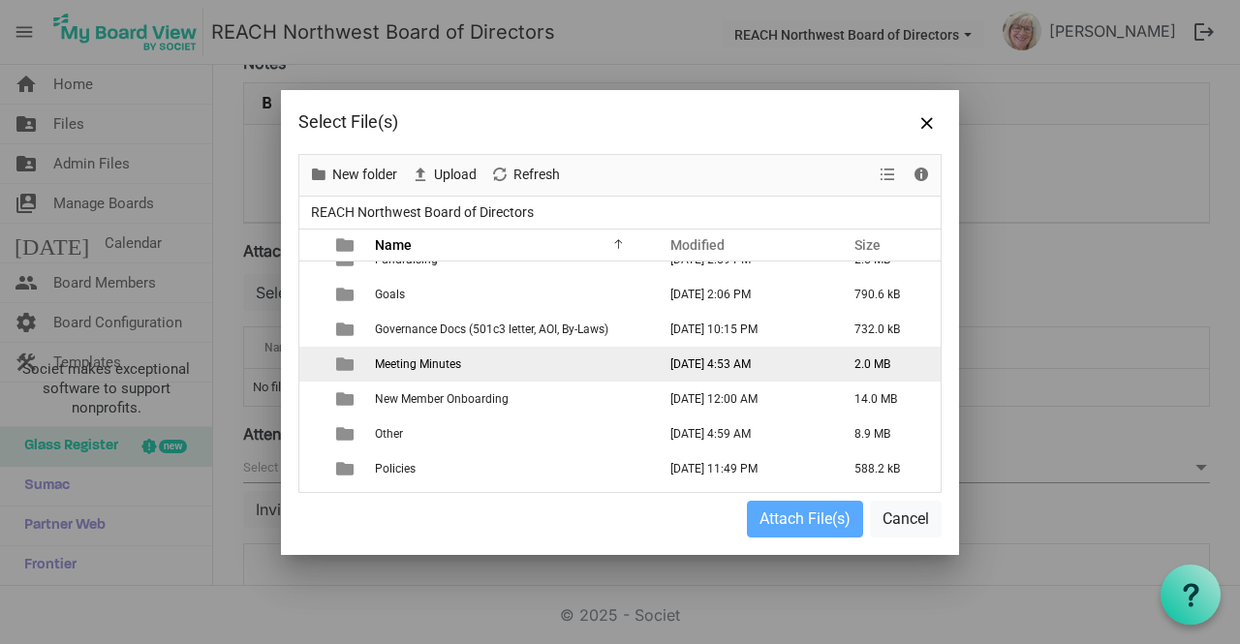
click at [509, 376] on td "Meeting Minutes" at bounding box center [509, 364] width 281 height 35
click at [462, 368] on td "Meeting Minutes" at bounding box center [509, 364] width 281 height 35
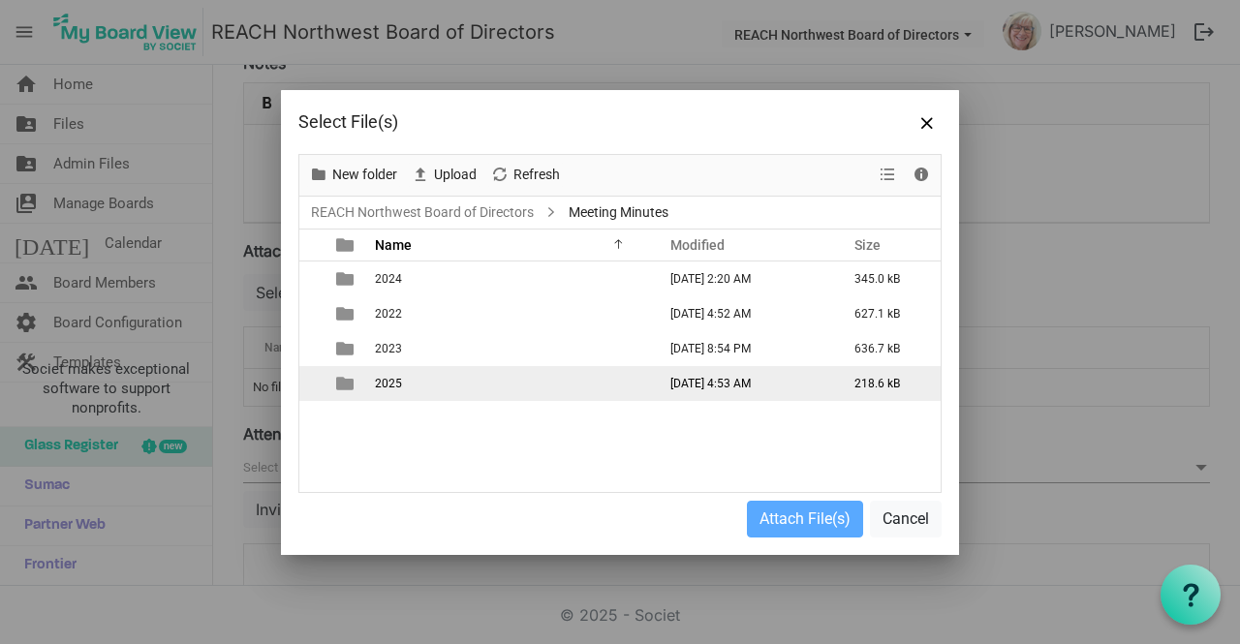
click at [444, 392] on td "2025" at bounding box center [509, 383] width 281 height 35
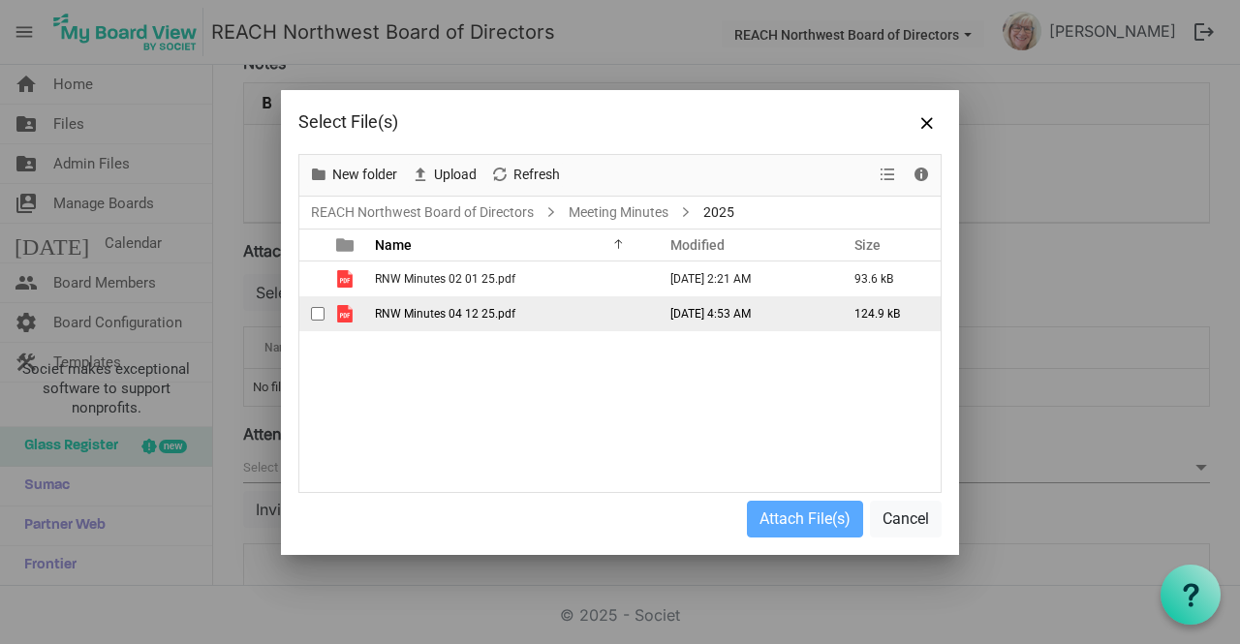
click at [471, 305] on td "RNW Minutes 04 12 25.pdf" at bounding box center [509, 313] width 281 height 35
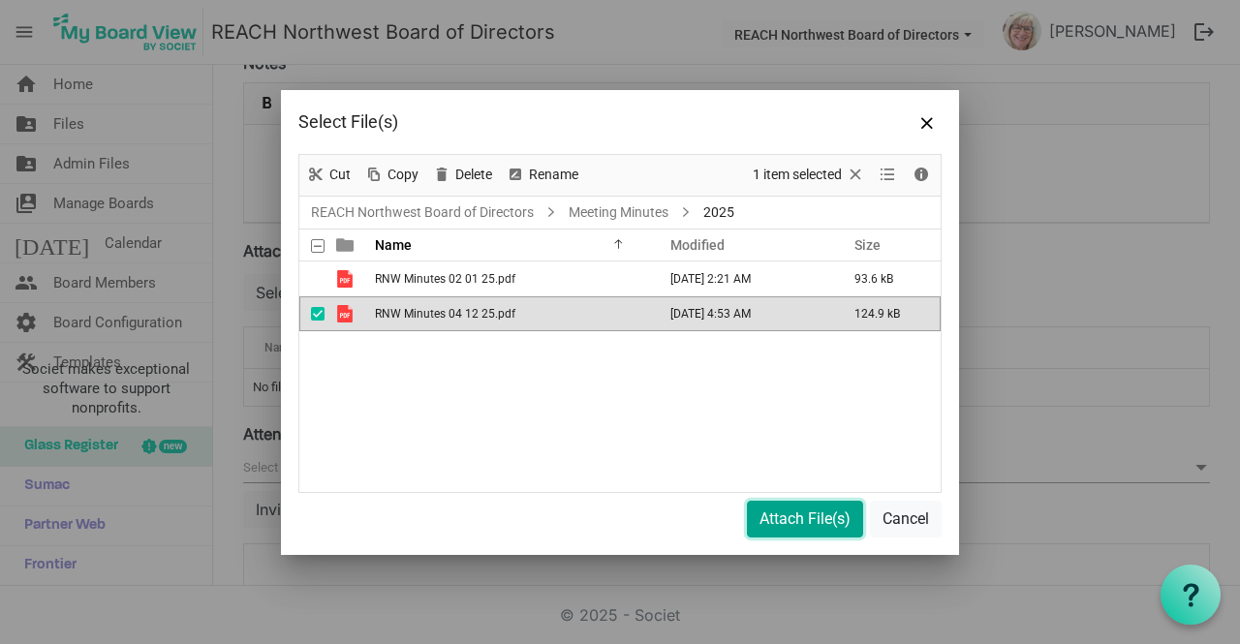
click at [773, 515] on button "Attach File(s)" at bounding box center [805, 519] width 116 height 37
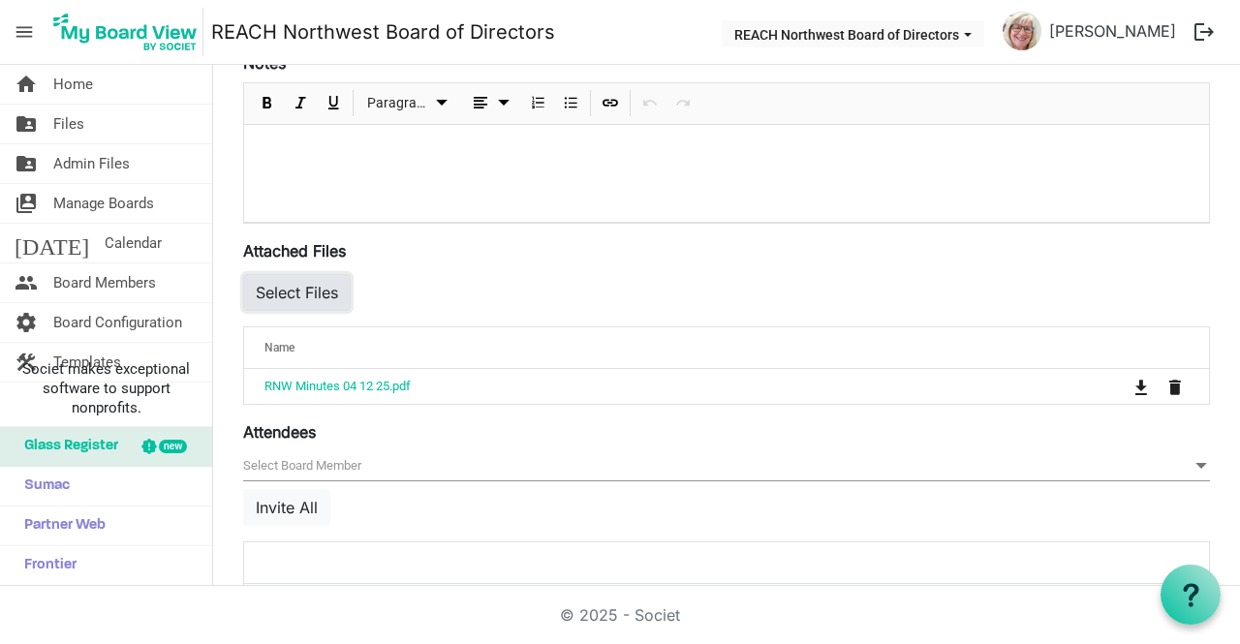
click at [340, 297] on button "Select Files" at bounding box center [297, 292] width 108 height 37
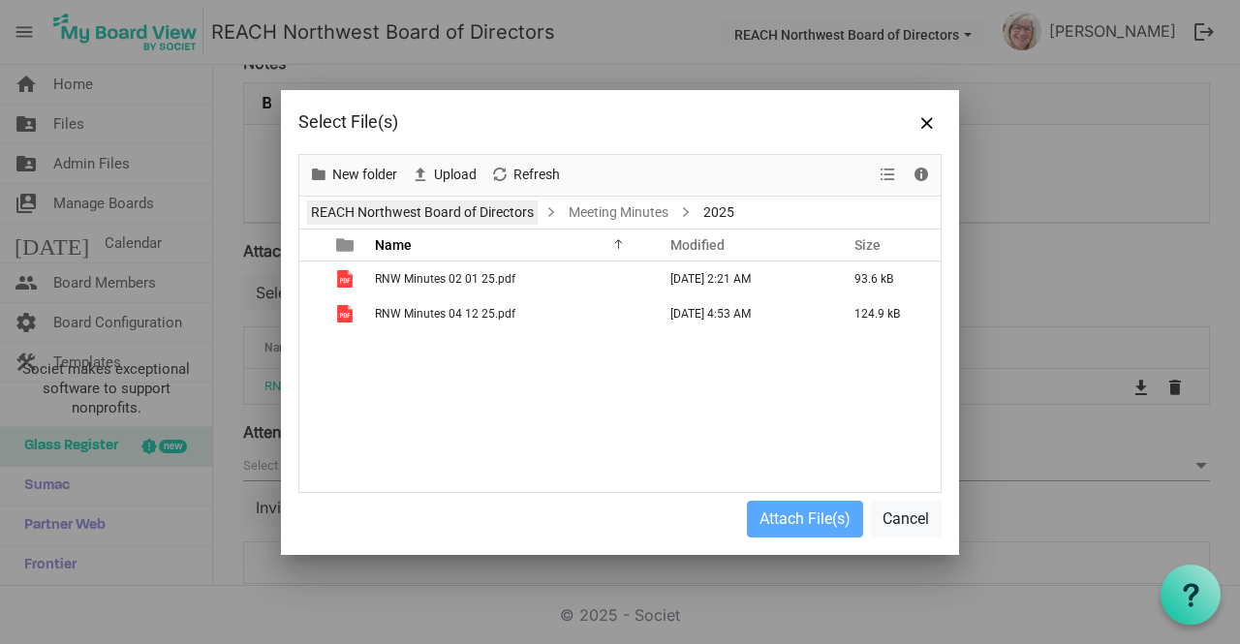
click at [428, 205] on link "REACH Northwest Board of Directors" at bounding box center [422, 212] width 231 height 24
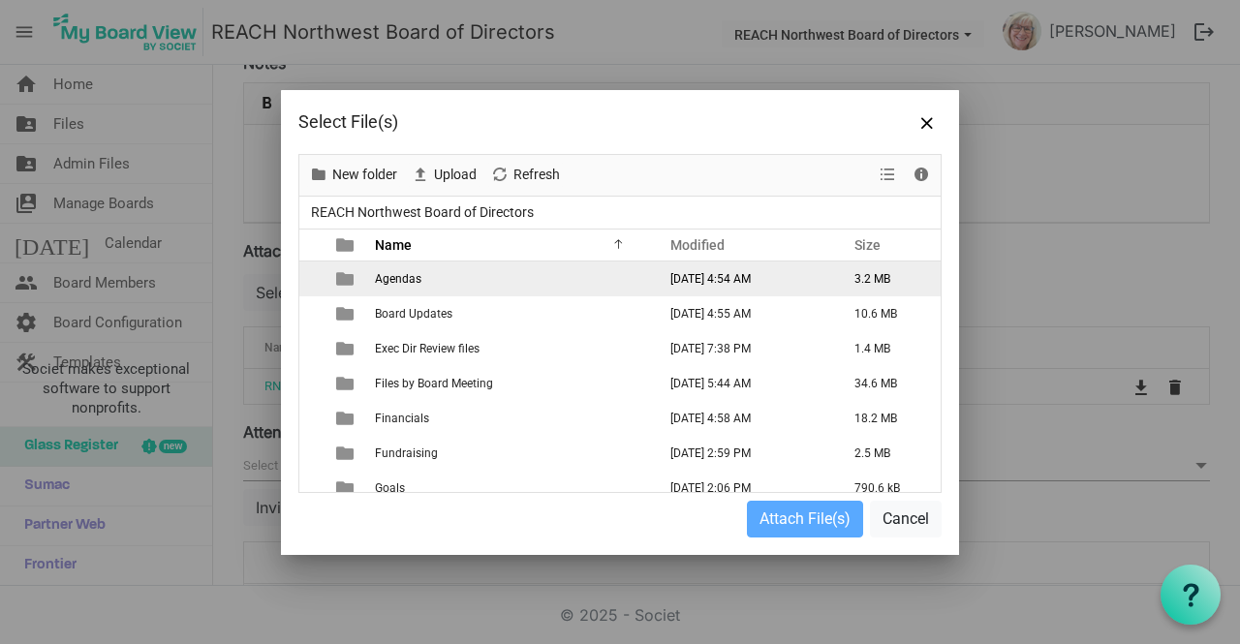
click at [421, 276] on td "Agendas" at bounding box center [509, 279] width 281 height 35
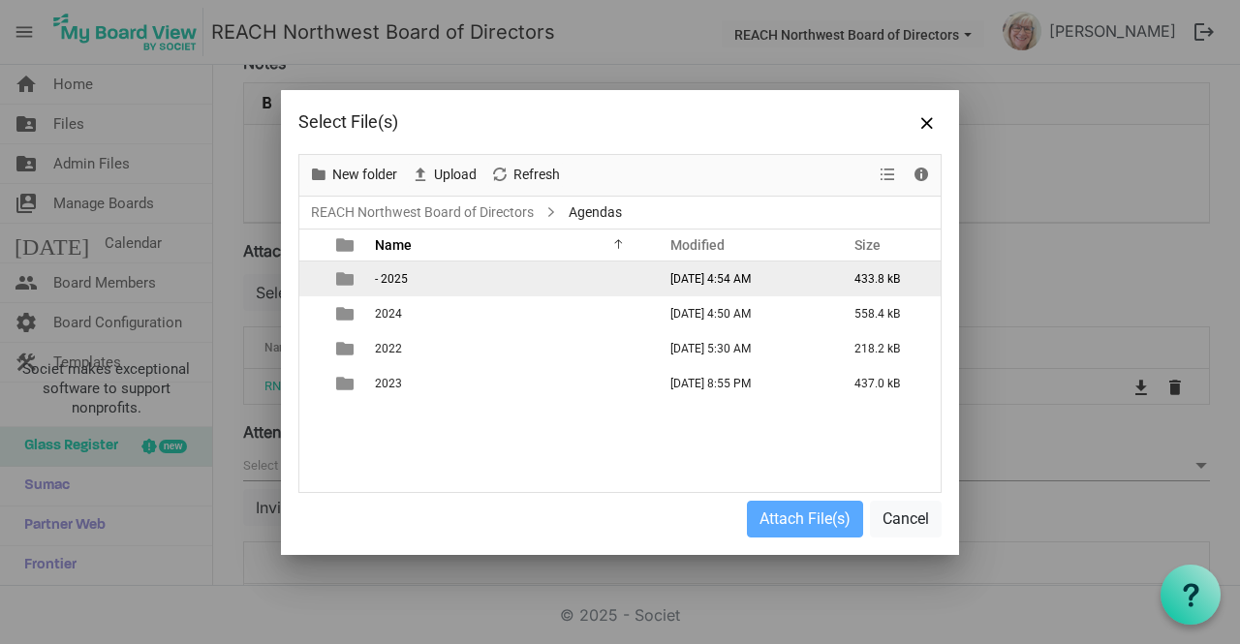
click at [421, 276] on td "- 2025" at bounding box center [509, 279] width 281 height 35
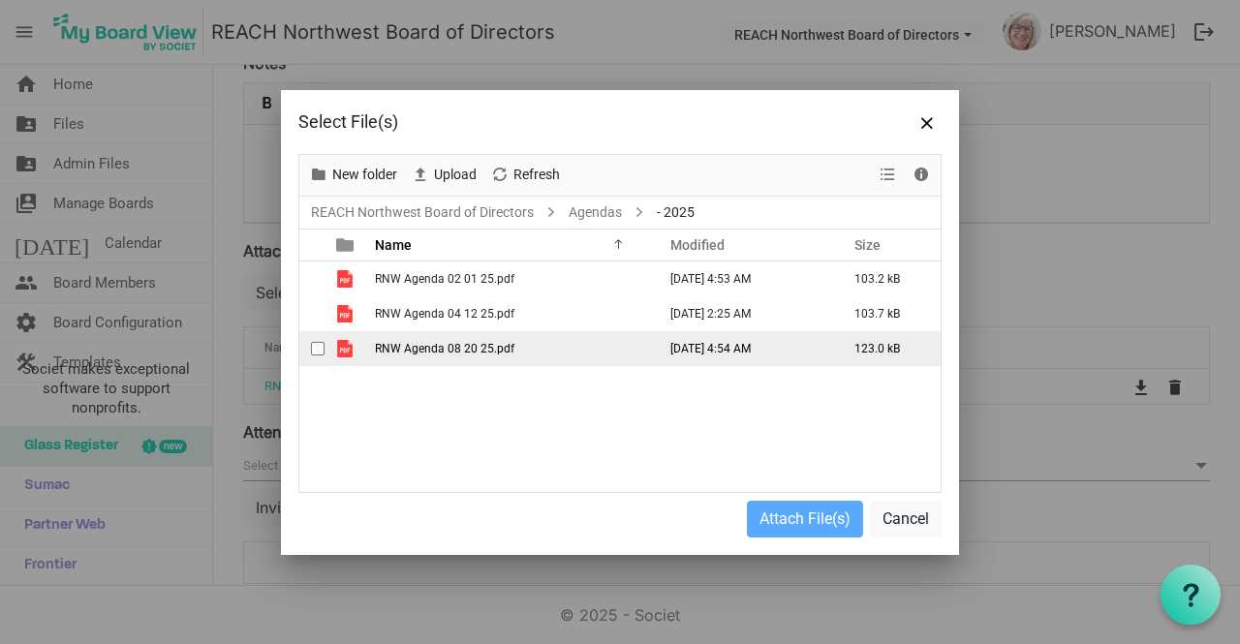
click at [426, 351] on span "RNW Agenda 08 20 25.pdf" at bounding box center [444, 349] width 139 height 14
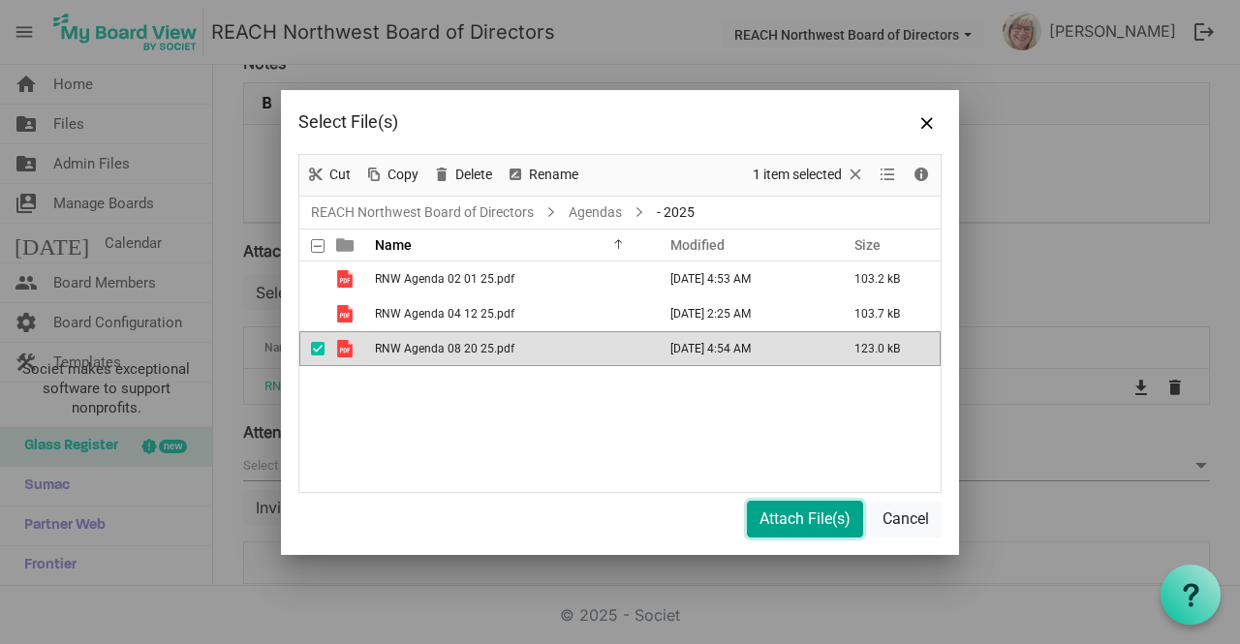
click at [764, 517] on button "Attach File(s)" at bounding box center [805, 519] width 116 height 37
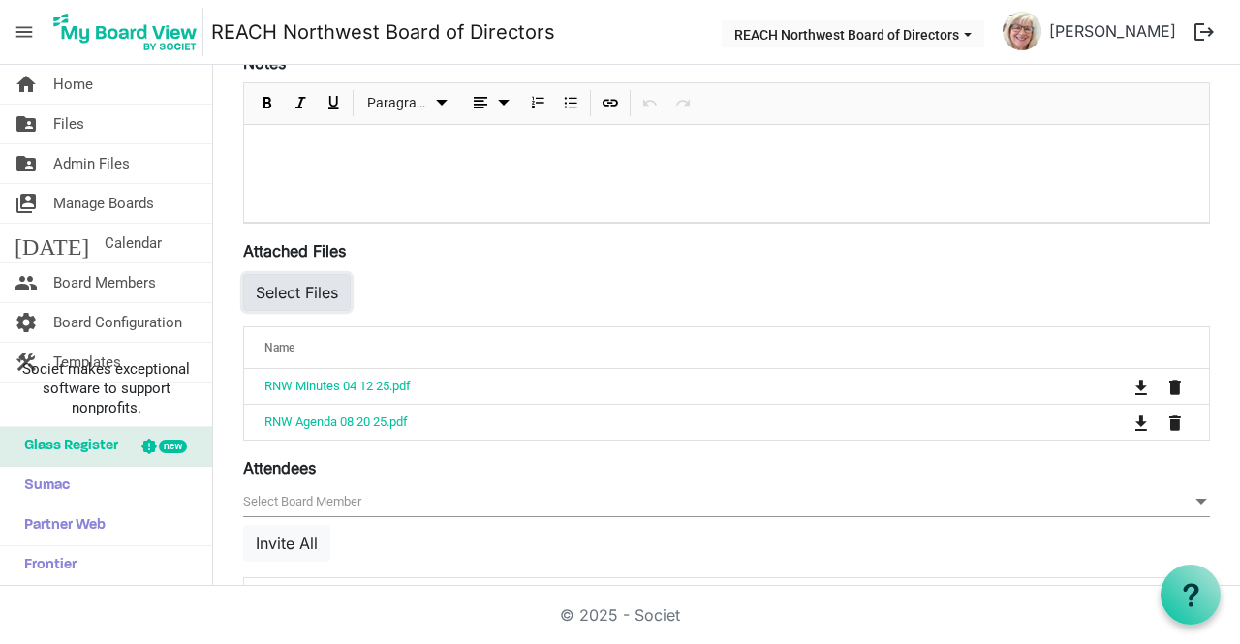
click at [337, 290] on button "Select Files" at bounding box center [297, 292] width 108 height 37
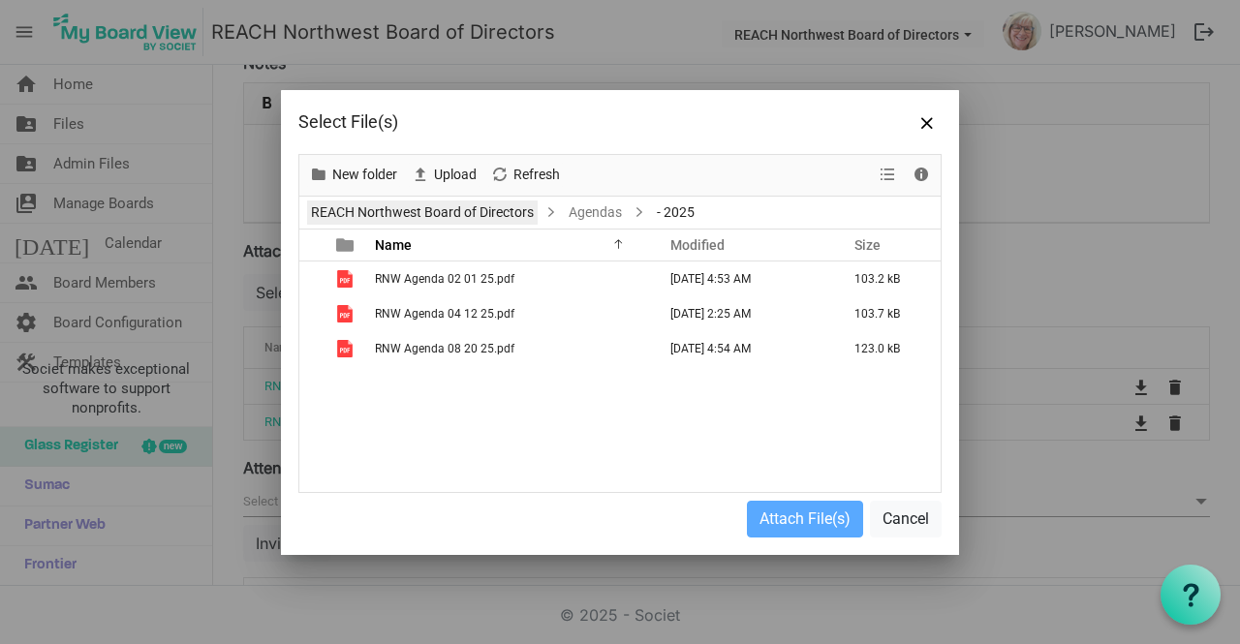
click at [402, 214] on link "REACH Northwest Board of Directors" at bounding box center [422, 212] width 231 height 24
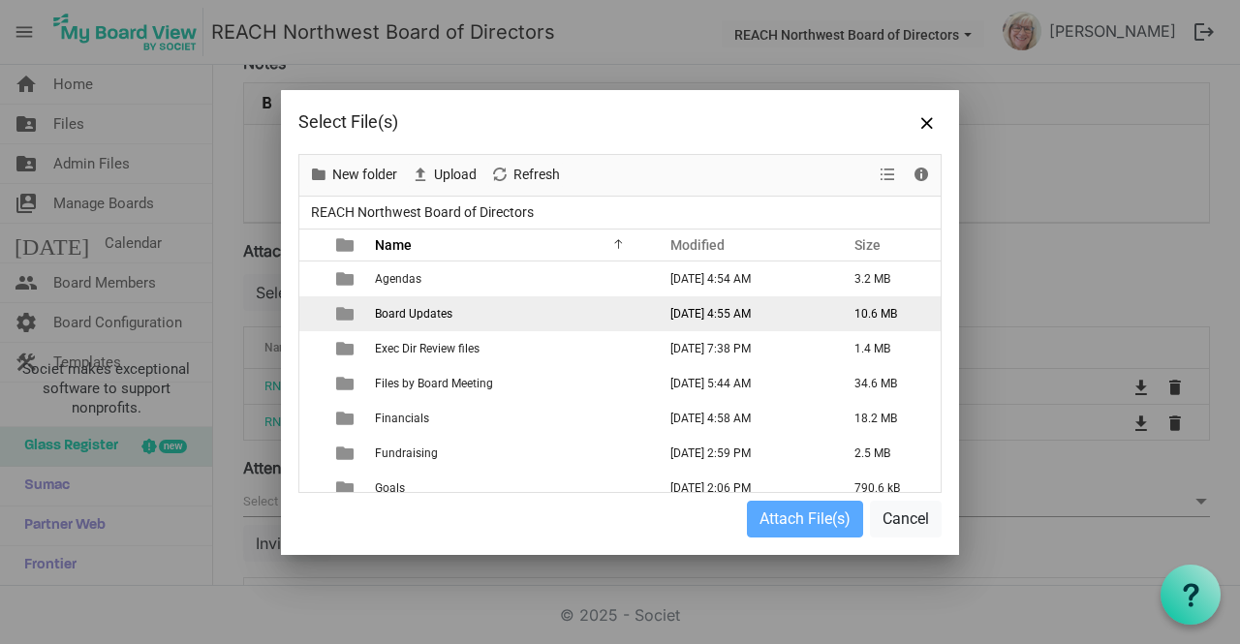
click at [465, 318] on td "Board Updates" at bounding box center [509, 313] width 281 height 35
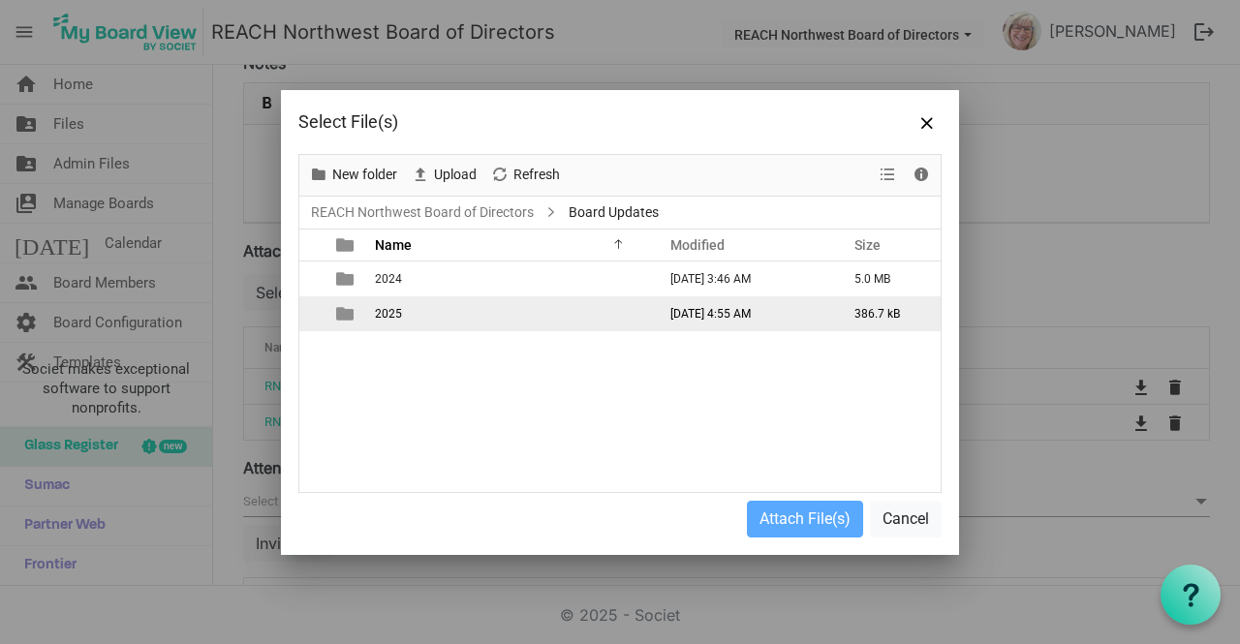
click at [463, 324] on td "2025" at bounding box center [509, 313] width 281 height 35
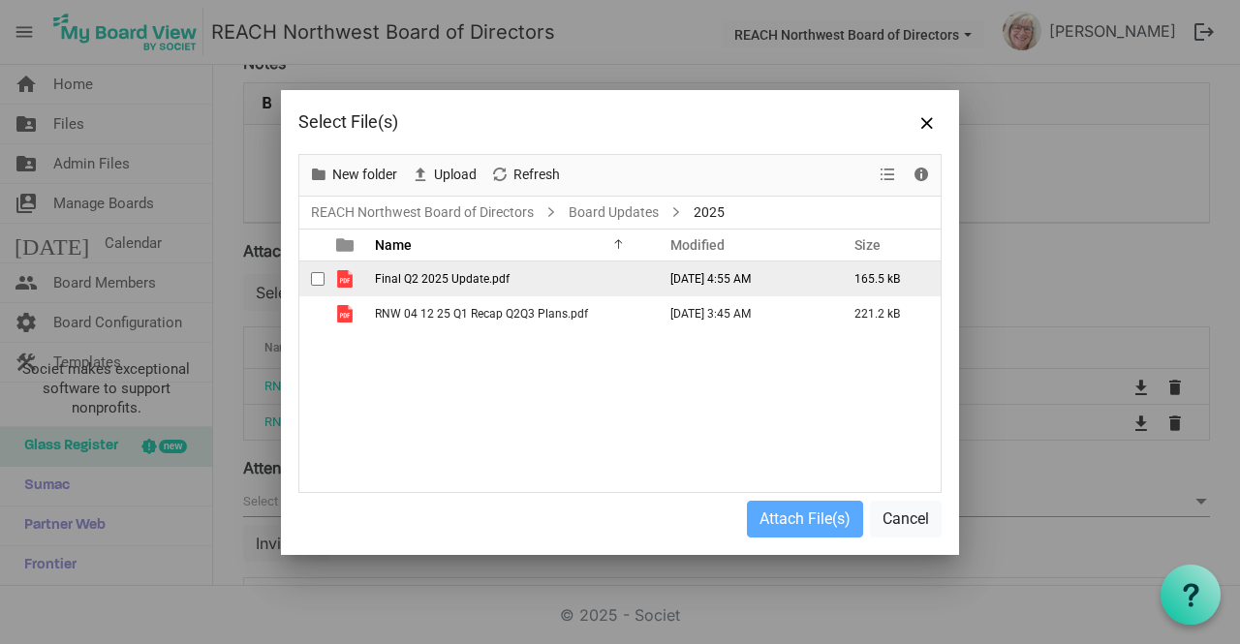
click at [469, 284] on span "Final Q2 2025 Update.pdf" at bounding box center [442, 279] width 135 height 14
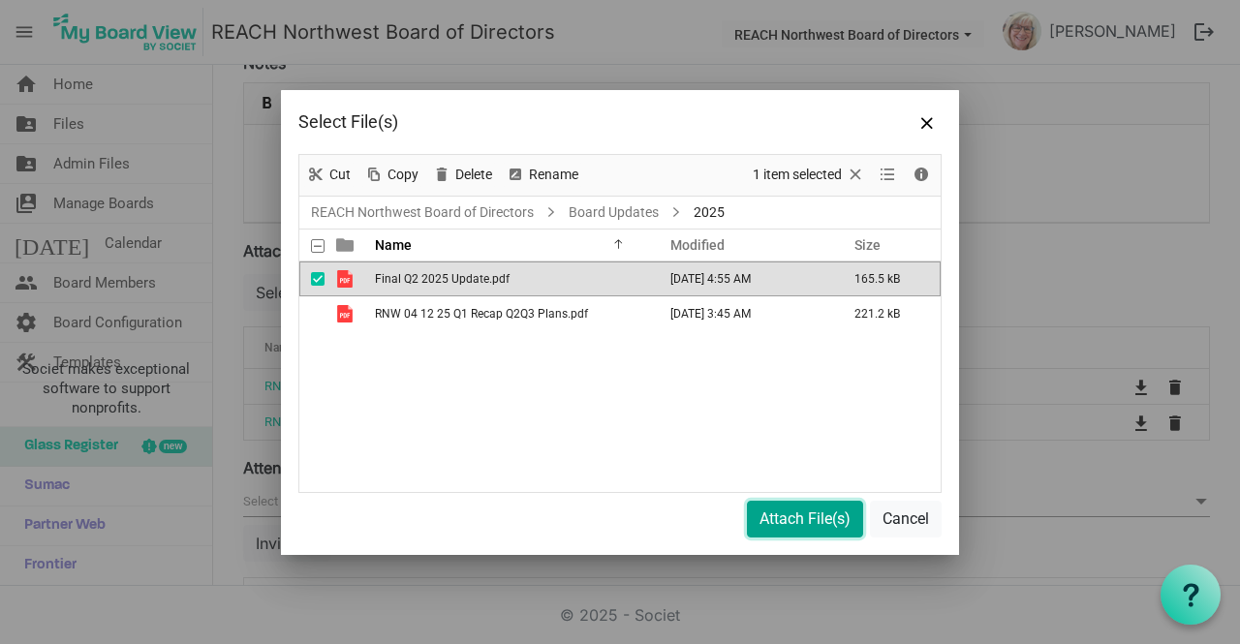
click at [747, 515] on button "Attach File(s)" at bounding box center [805, 519] width 116 height 37
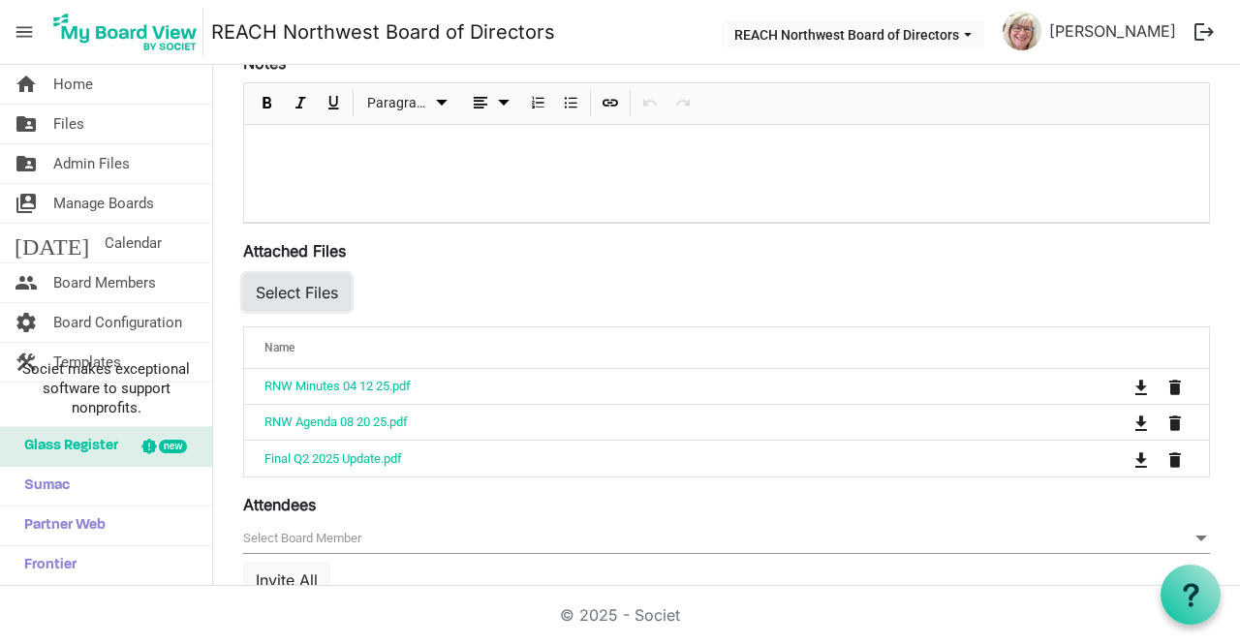
click at [303, 302] on button "Select Files" at bounding box center [297, 292] width 108 height 37
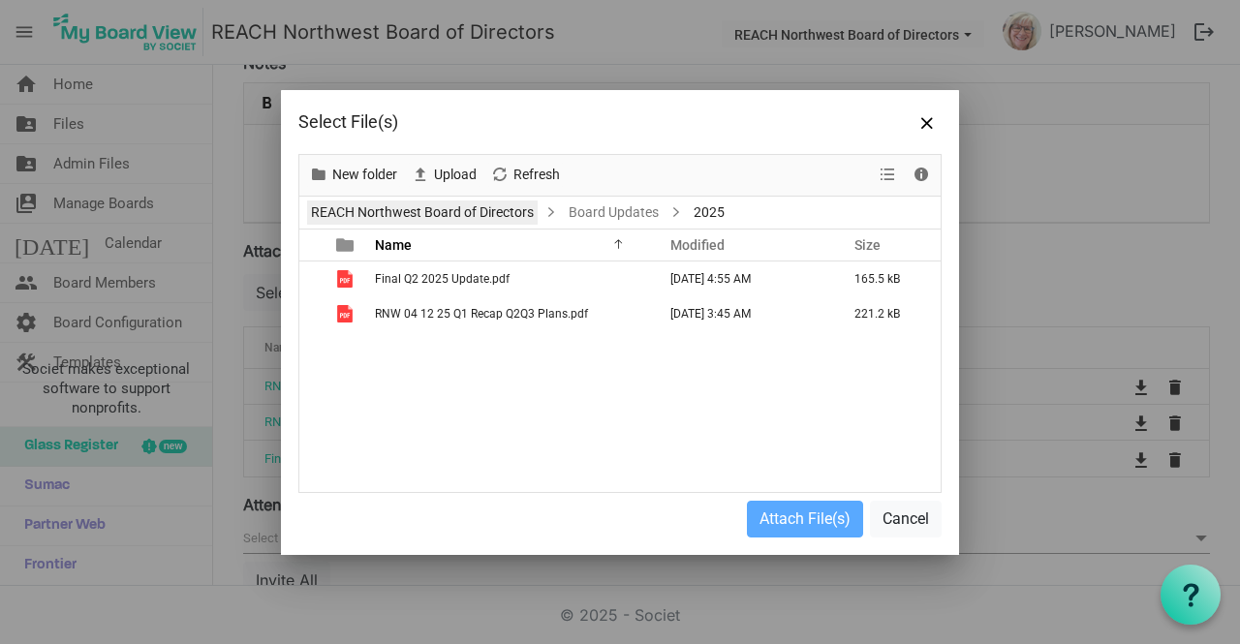
click at [380, 207] on link "REACH Northwest Board of Directors" at bounding box center [422, 212] width 231 height 24
click at [380, 207] on div "New folder Upload Cut Copy Paste Delete Download Rename Sort by Refresh Selecti…" at bounding box center [619, 323] width 643 height 339
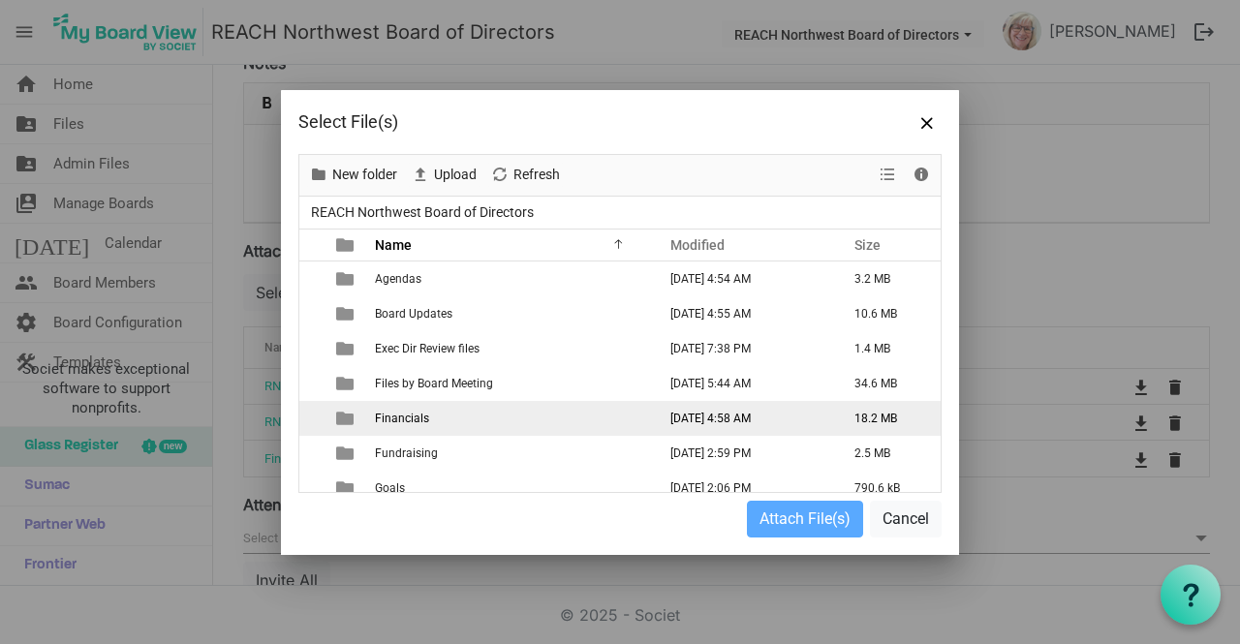
click at [426, 417] on span "Financials" at bounding box center [402, 419] width 54 height 14
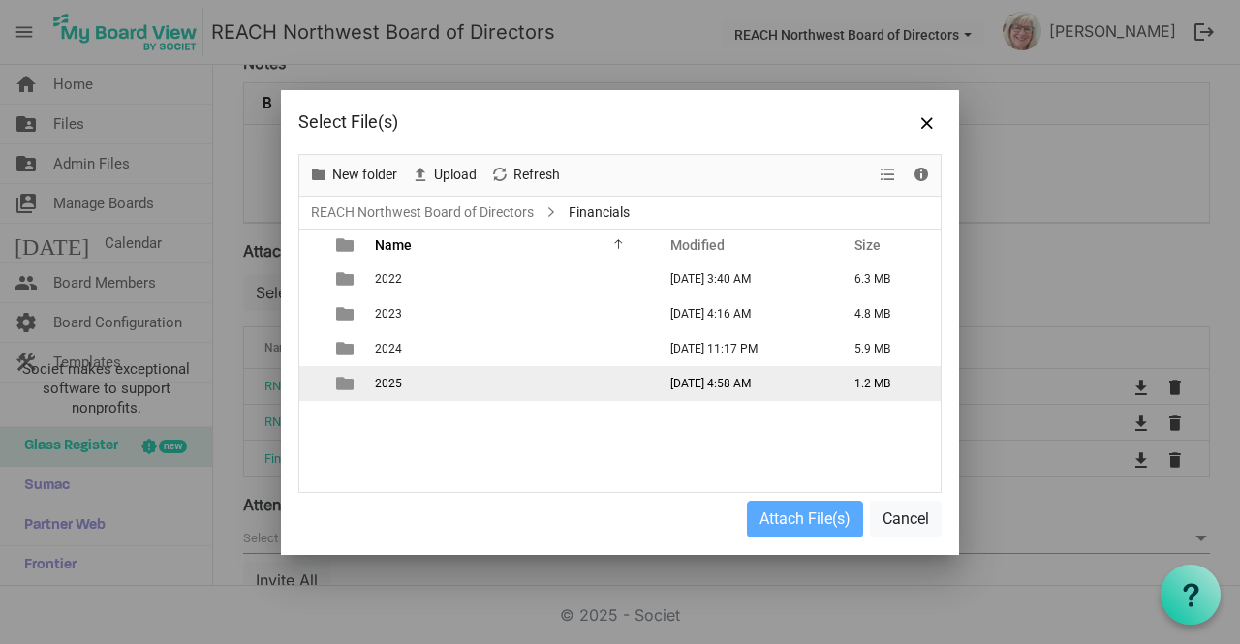
click at [429, 375] on td "2025" at bounding box center [509, 383] width 281 height 35
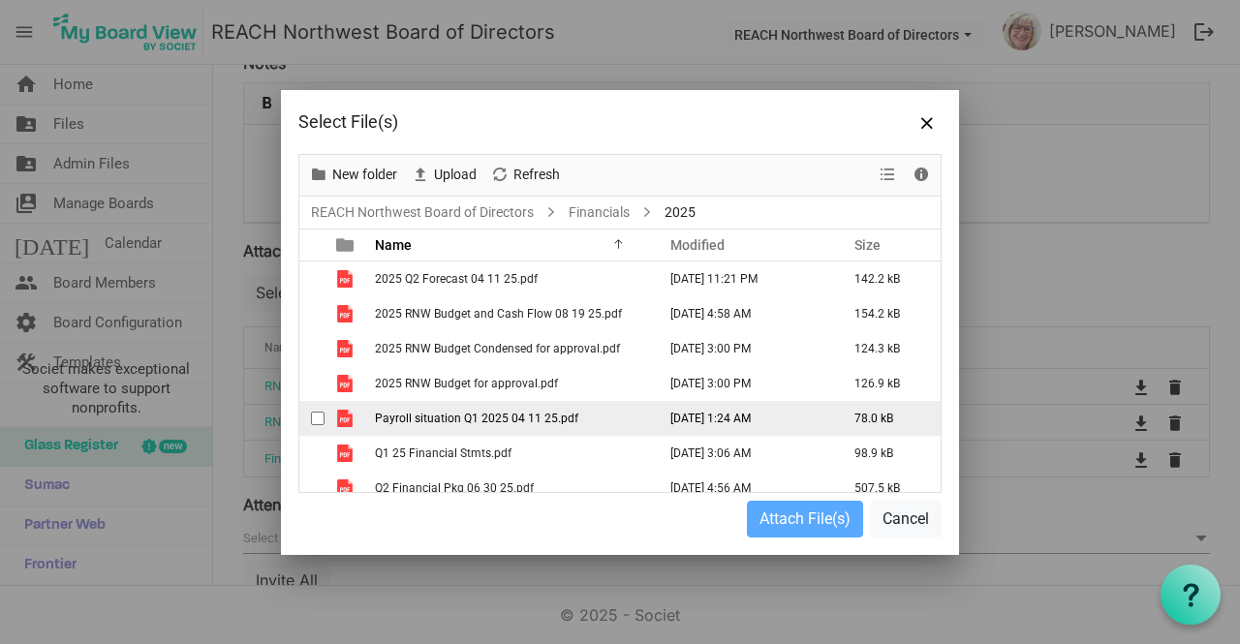
scroll to position [14, 0]
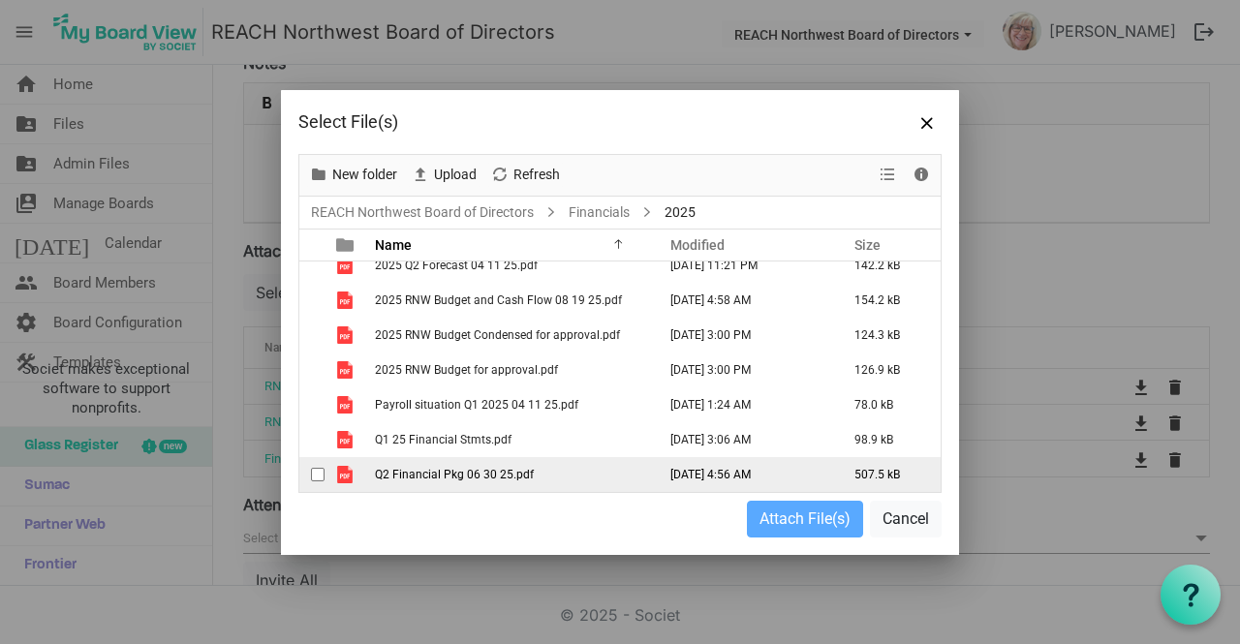
click at [495, 483] on td "Q2 Financial Pkg 06 30 25.pdf" at bounding box center [509, 474] width 281 height 35
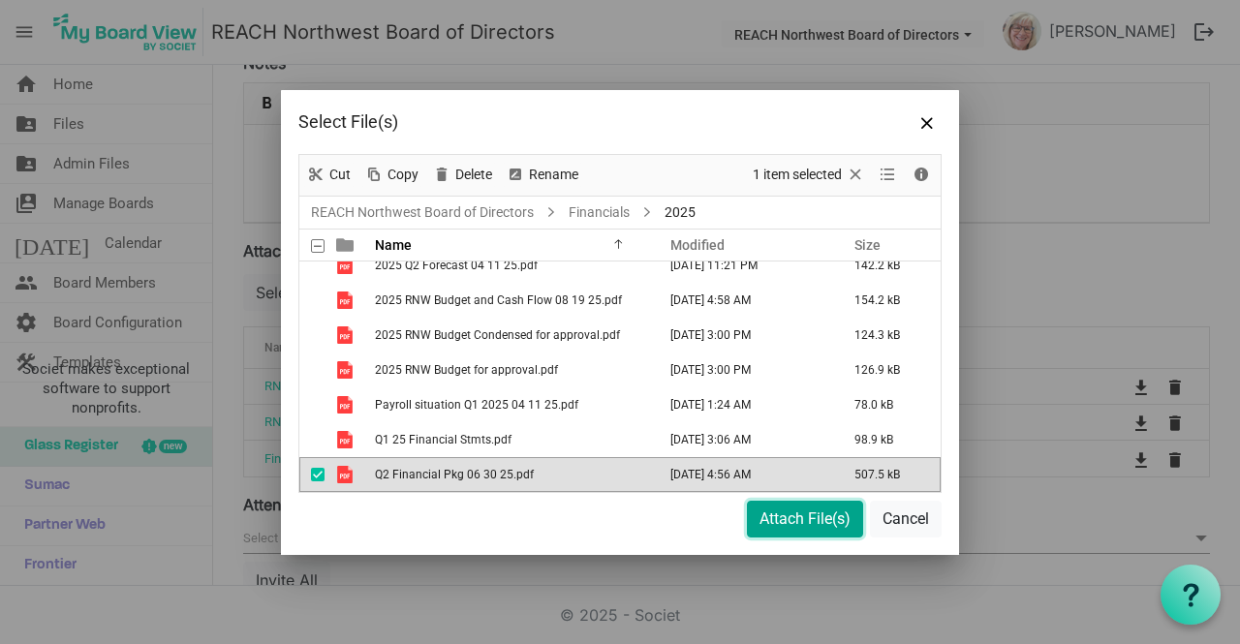
click at [776, 509] on button "Attach File(s)" at bounding box center [805, 519] width 116 height 37
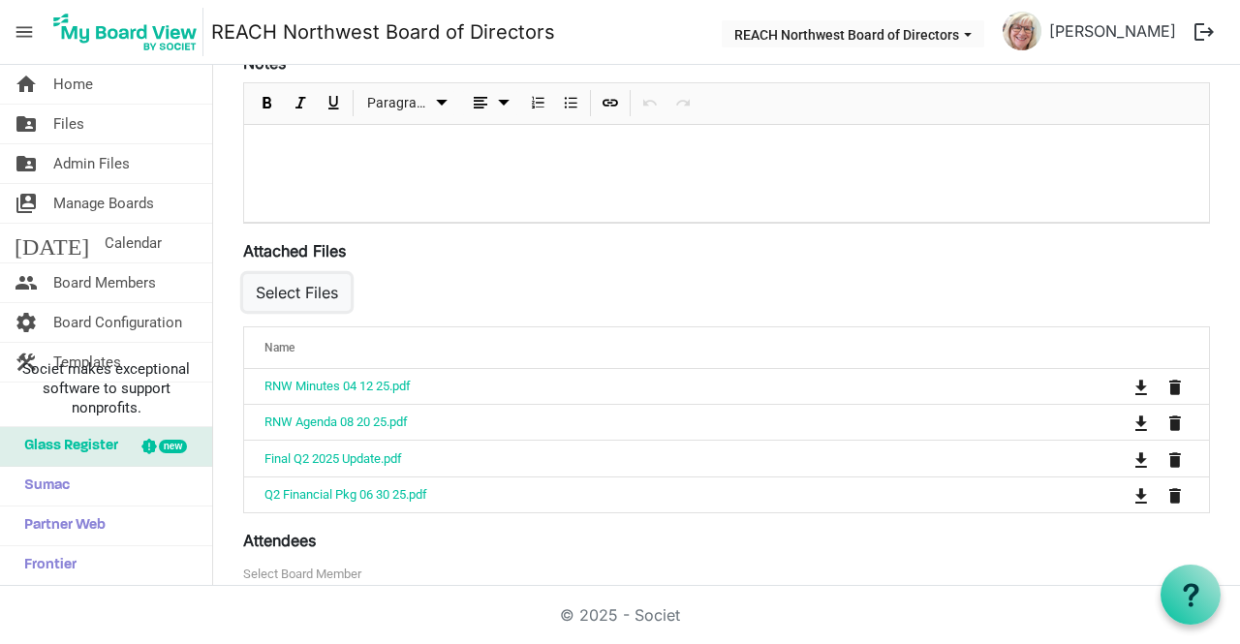
scroll to position [484, 0]
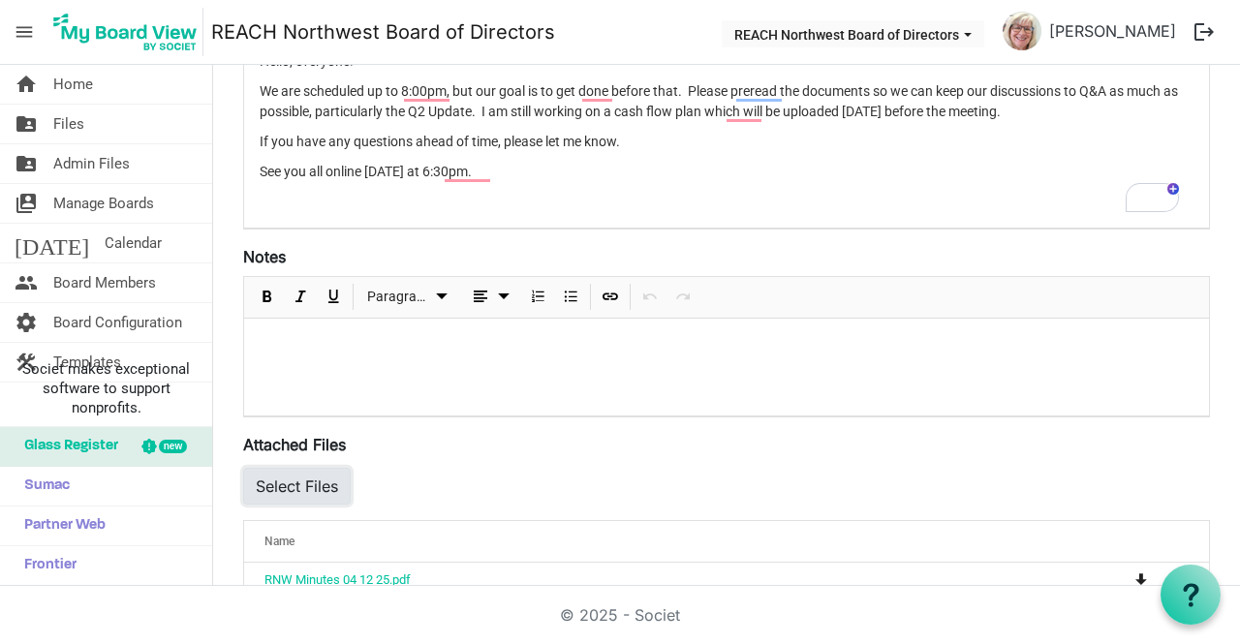
click at [313, 484] on button "Select Files" at bounding box center [297, 486] width 108 height 37
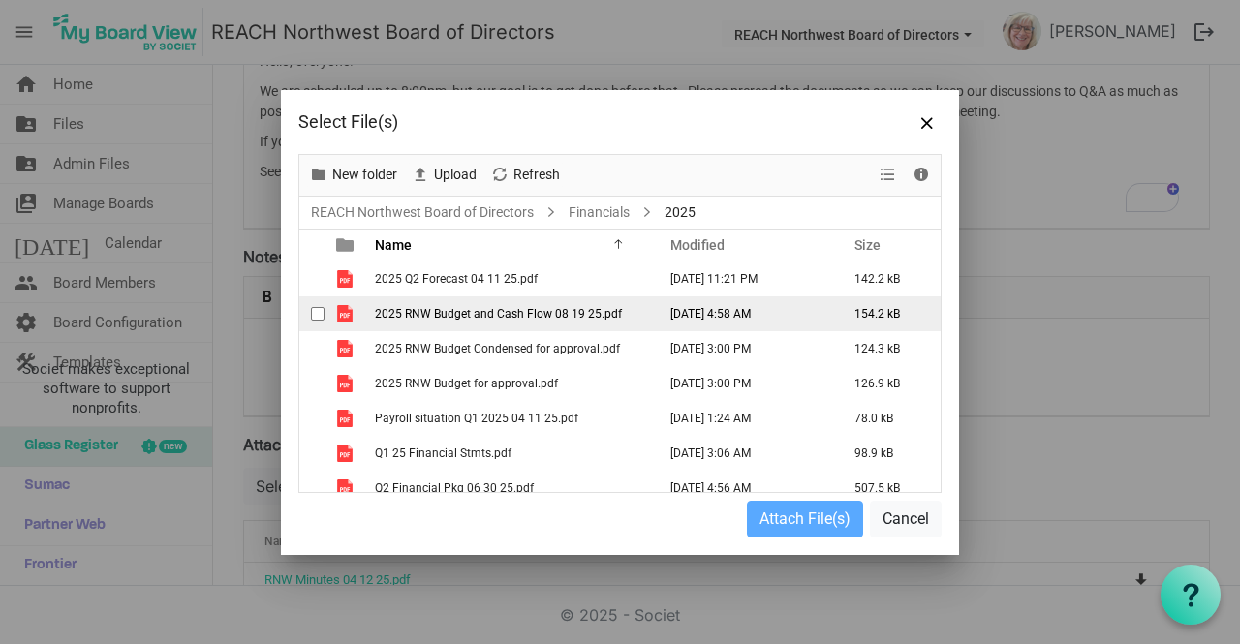
click at [552, 319] on span "2025 RNW Budget and Cash Flow 08 19 25.pdf" at bounding box center [498, 314] width 247 height 14
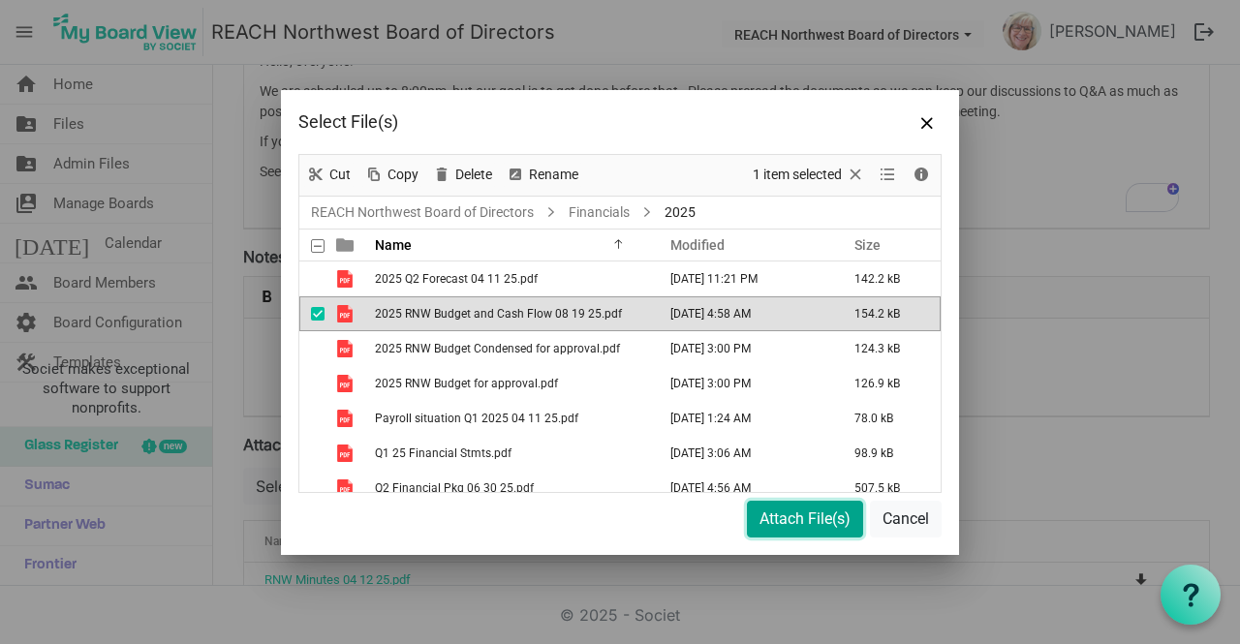
click at [753, 523] on button "Attach File(s)" at bounding box center [805, 519] width 116 height 37
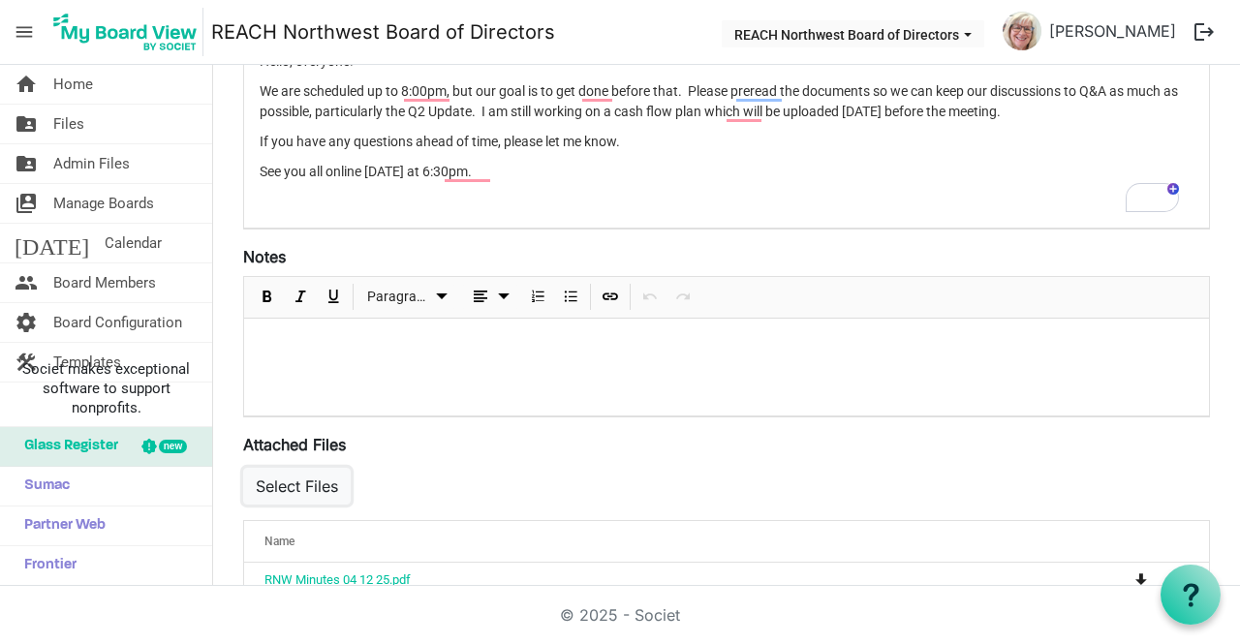
scroll to position [775, 0]
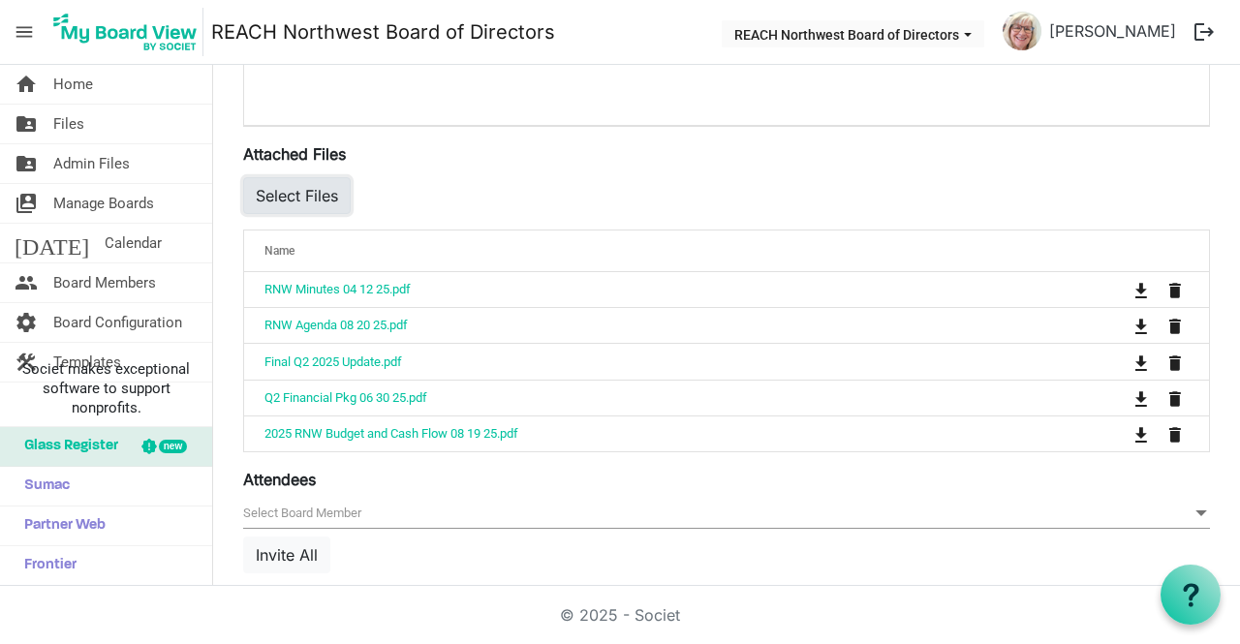
click at [322, 192] on button "Select Files" at bounding box center [297, 195] width 108 height 37
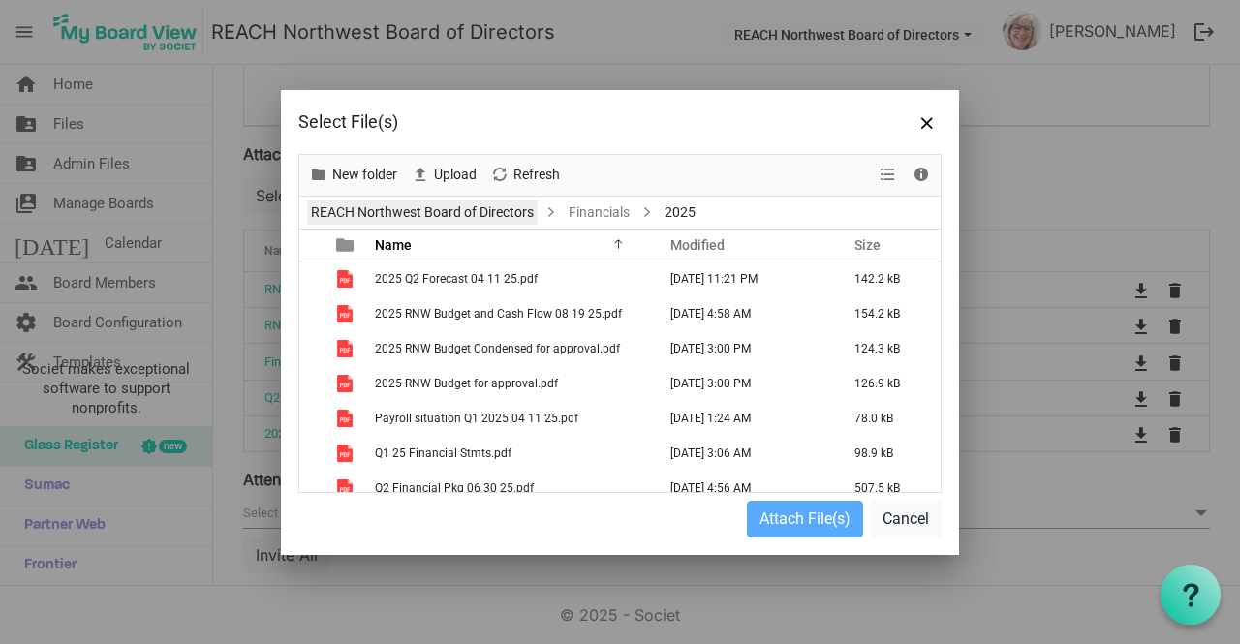
click at [463, 222] on link "REACH Northwest Board of Directors" at bounding box center [422, 212] width 231 height 24
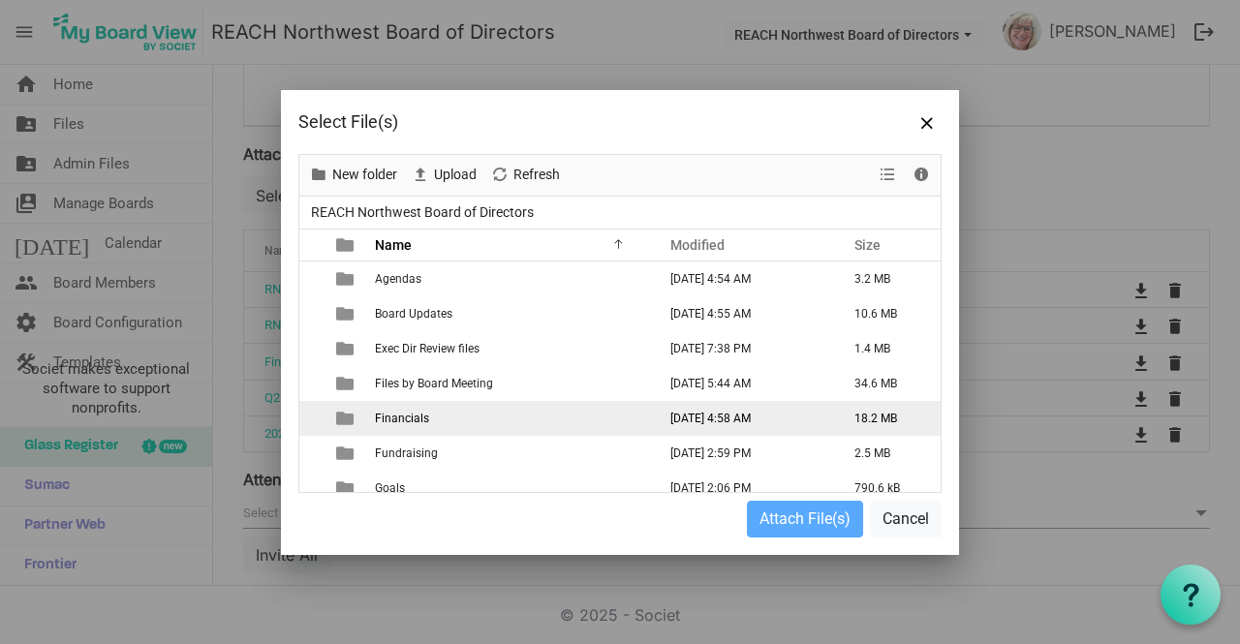
scroll to position [194, 0]
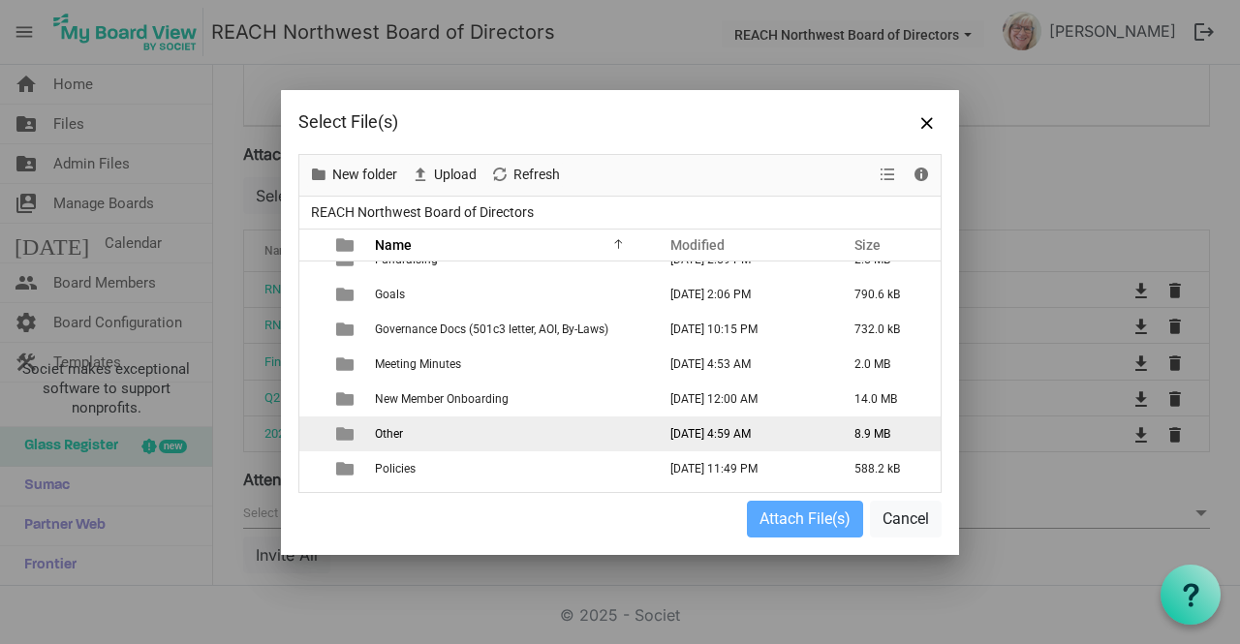
click at [529, 417] on td "Other" at bounding box center [509, 433] width 281 height 35
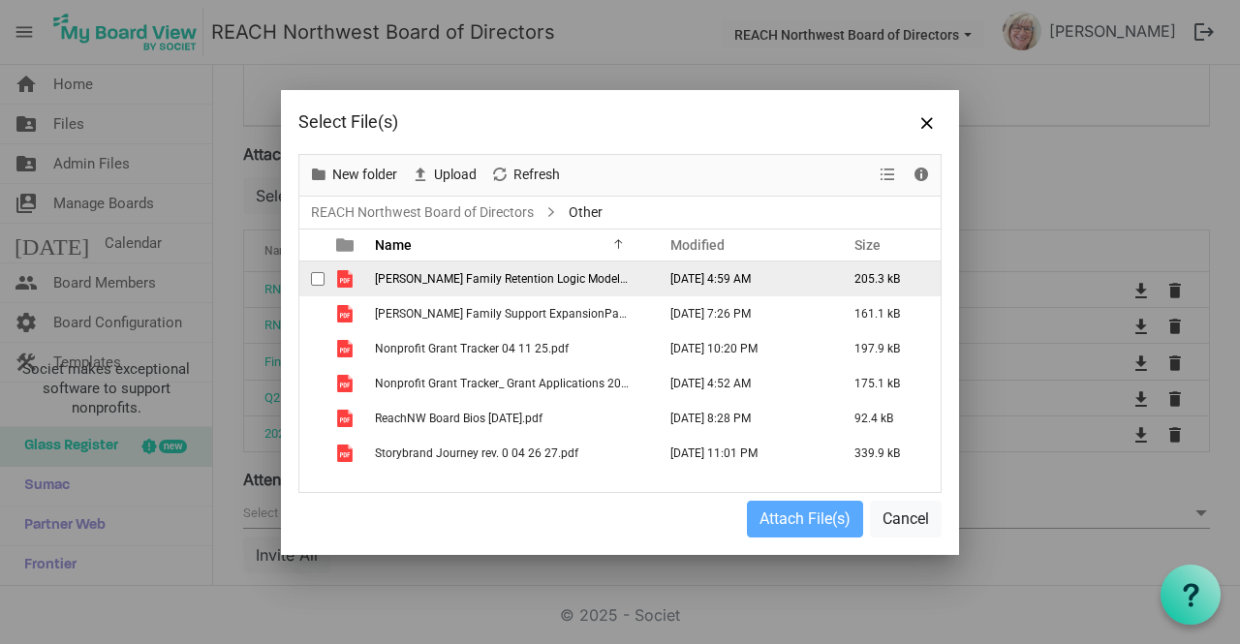
click at [559, 282] on span "[PERSON_NAME] Family Retention Logic Model 08 19 25.pdf" at bounding box center [532, 279] width 315 height 14
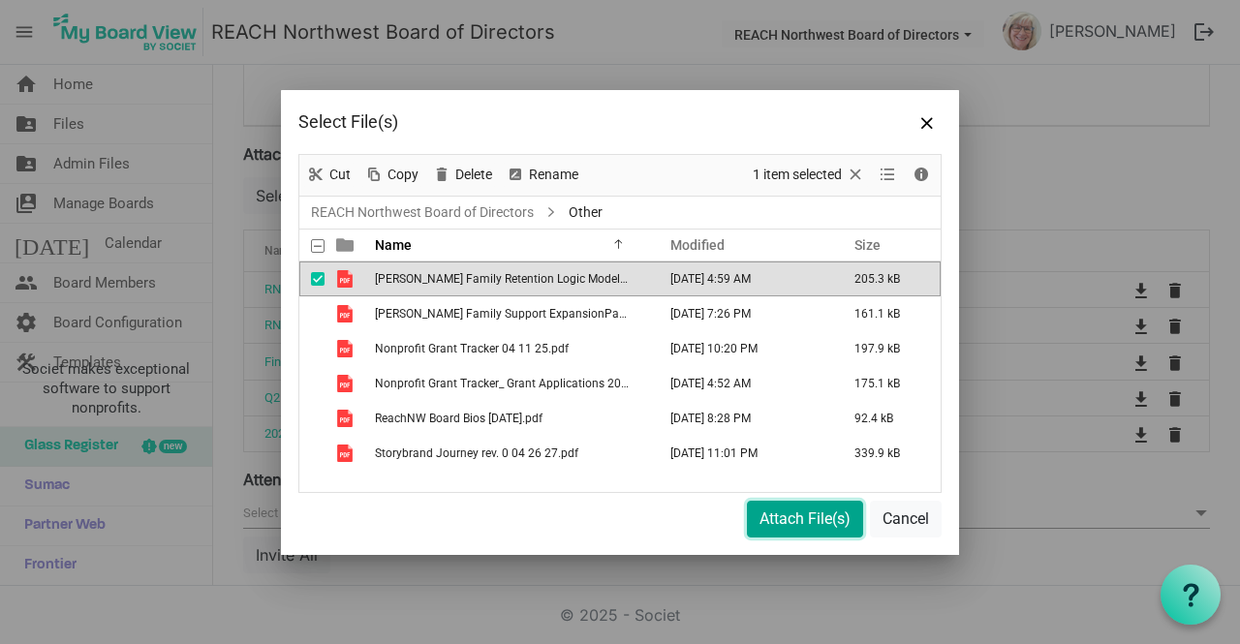
click at [762, 519] on button "Attach File(s)" at bounding box center [805, 519] width 116 height 37
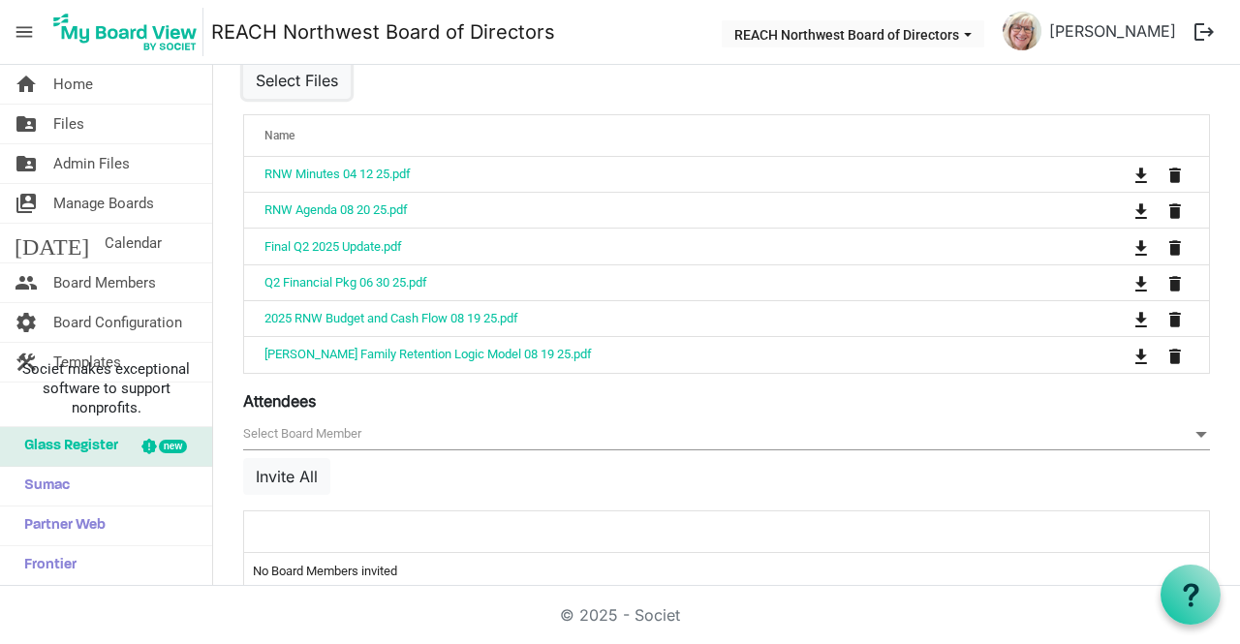
scroll to position [924, 0]
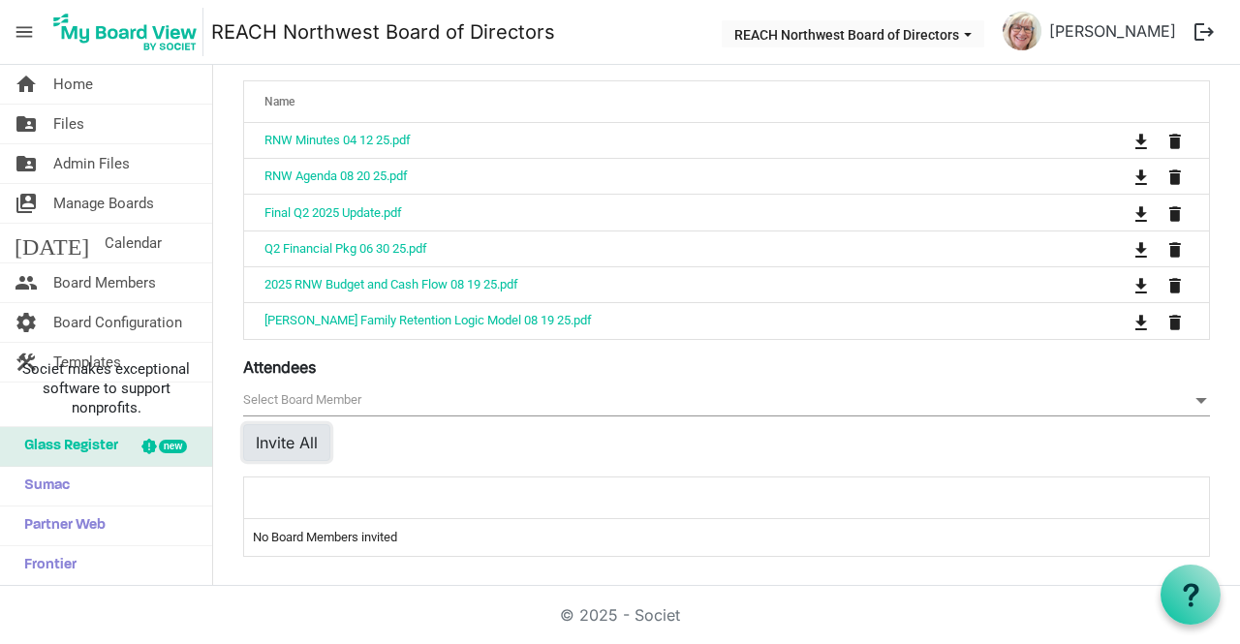
click at [293, 433] on button "Invite All" at bounding box center [286, 442] width 87 height 37
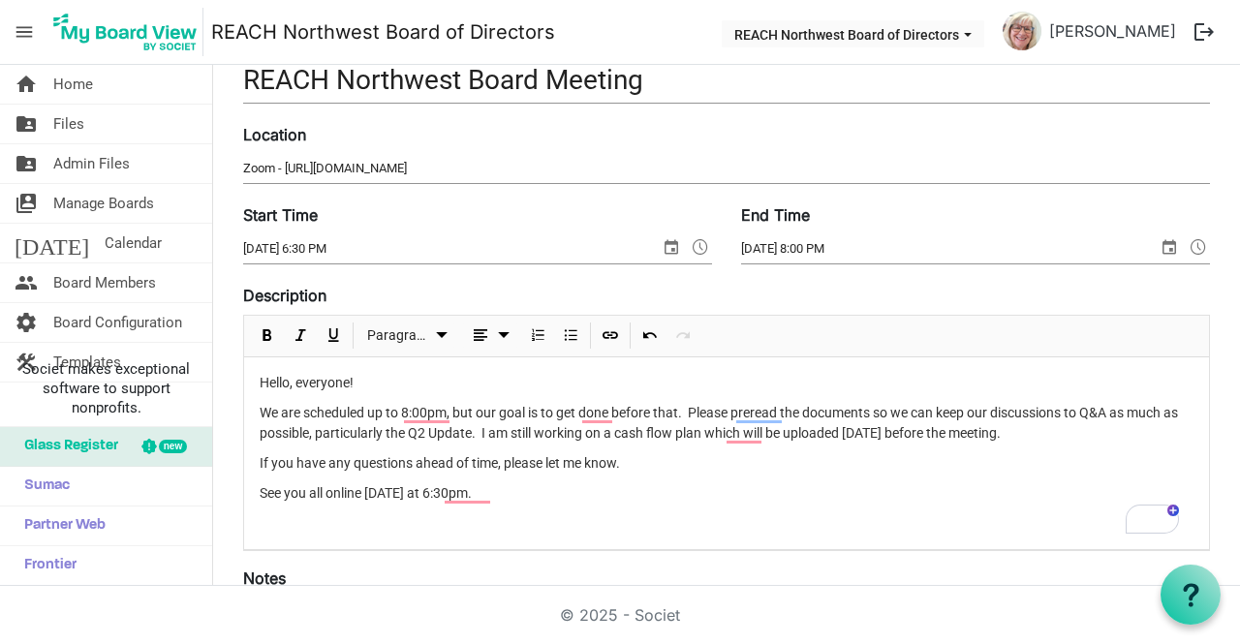
scroll to position [194, 0]
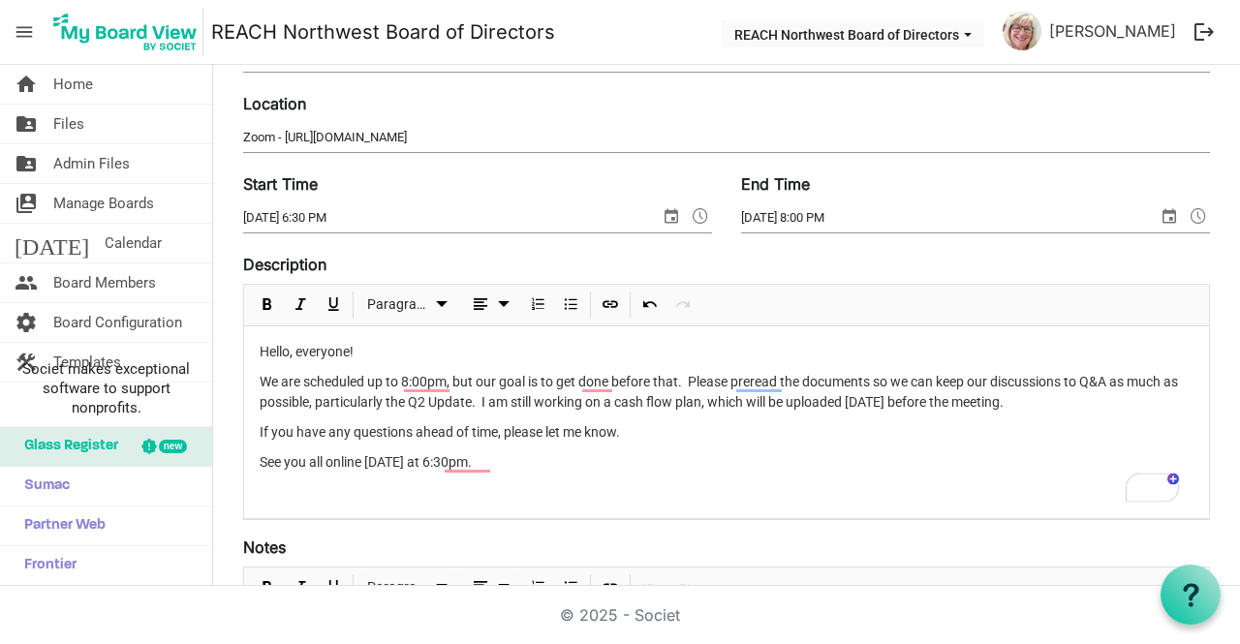
click at [607, 456] on p "See you all online [DATE] at 6:30pm." at bounding box center [727, 462] width 934 height 20
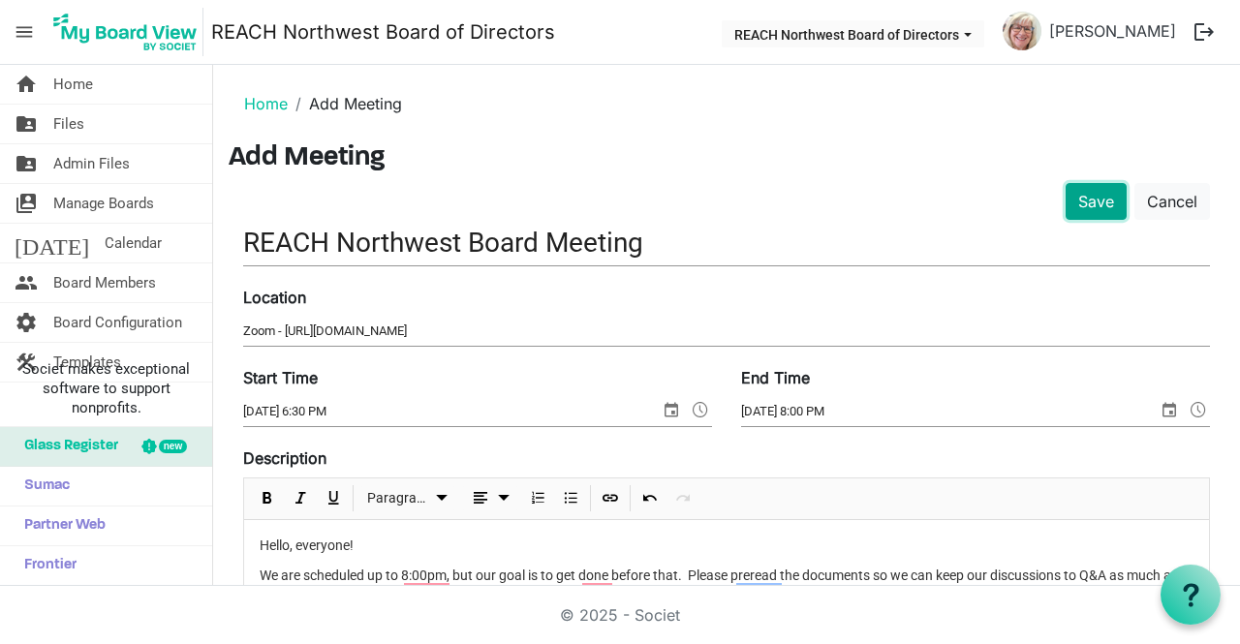
click at [1072, 203] on button "Save" at bounding box center [1095, 201] width 61 height 37
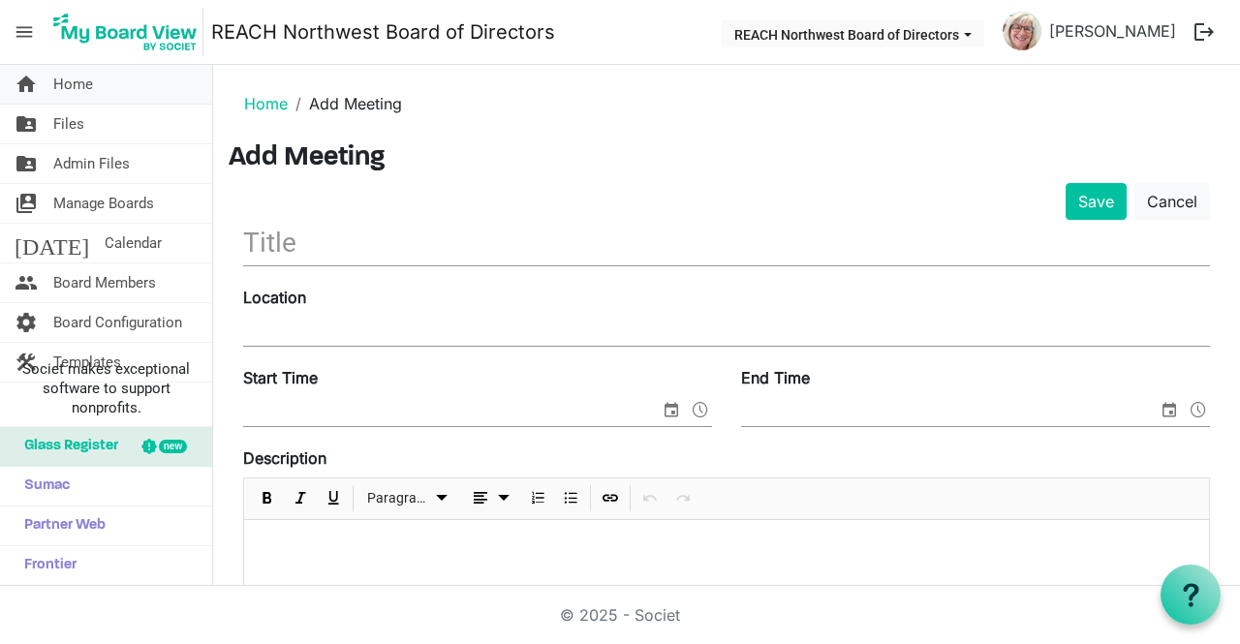
click at [83, 92] on span "Home" at bounding box center [73, 84] width 40 height 39
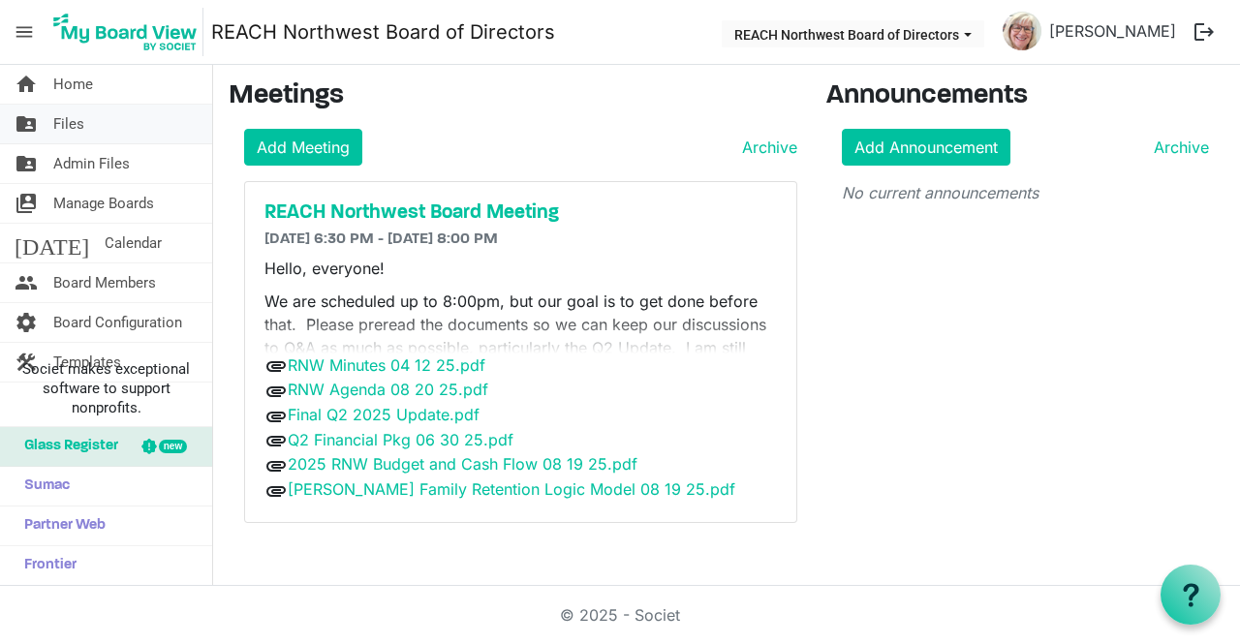
click at [68, 120] on span "Files" at bounding box center [68, 124] width 31 height 39
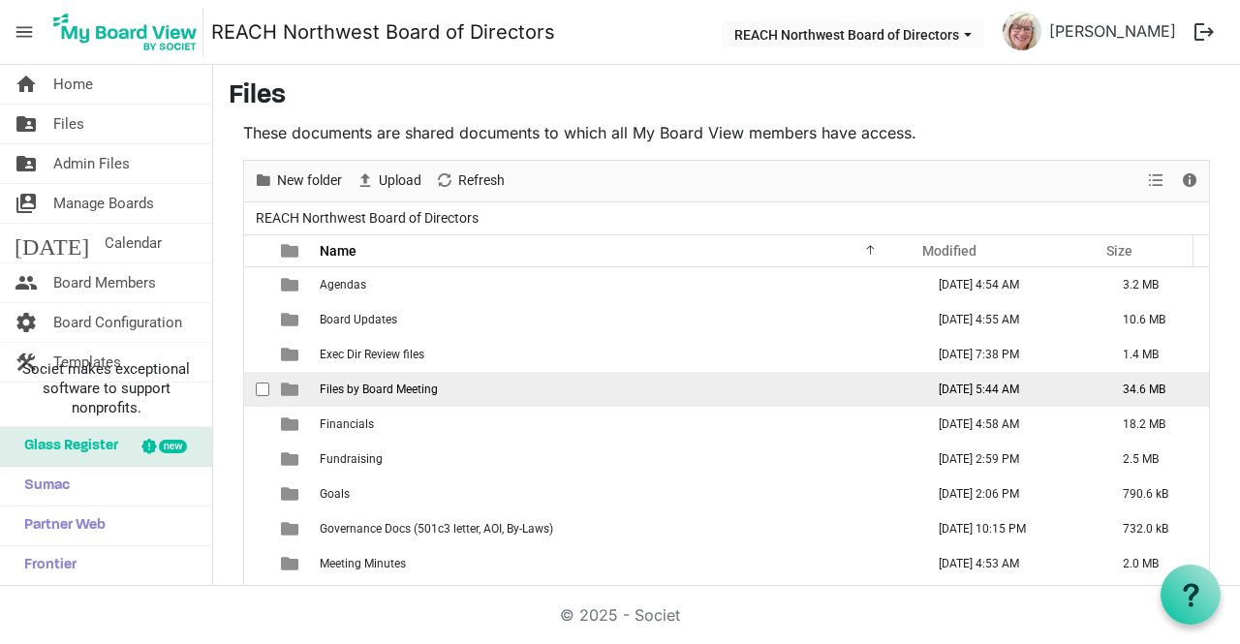
click at [450, 392] on td "Files by Board Meeting" at bounding box center [616, 389] width 604 height 35
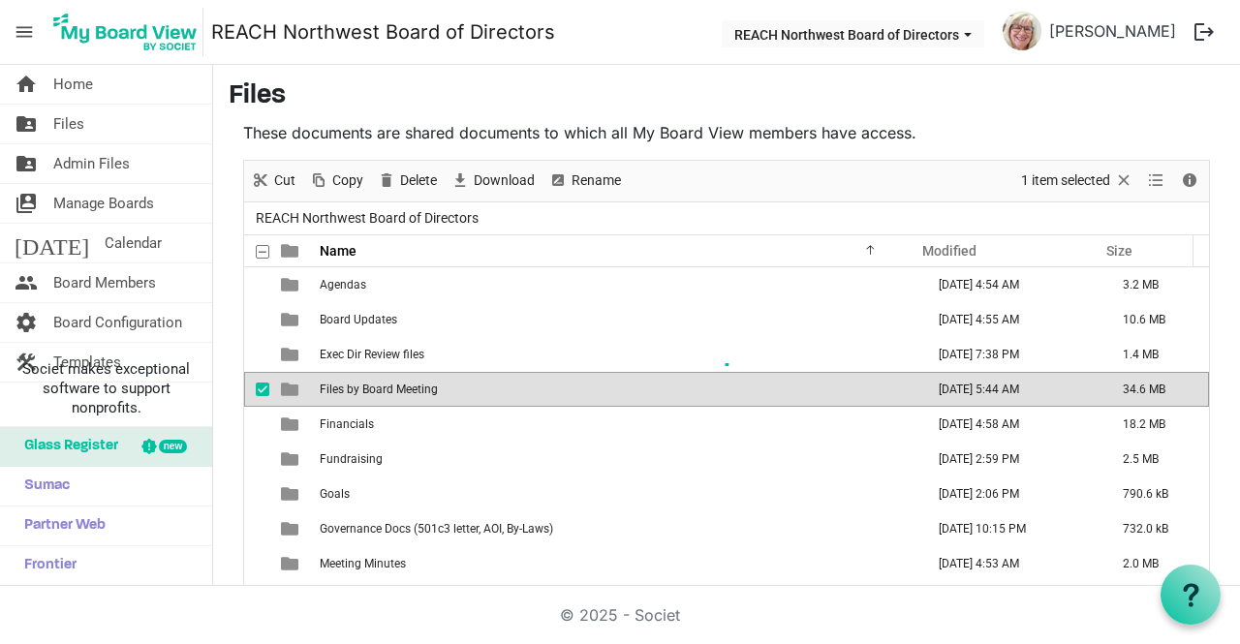
scroll to position [8, 0]
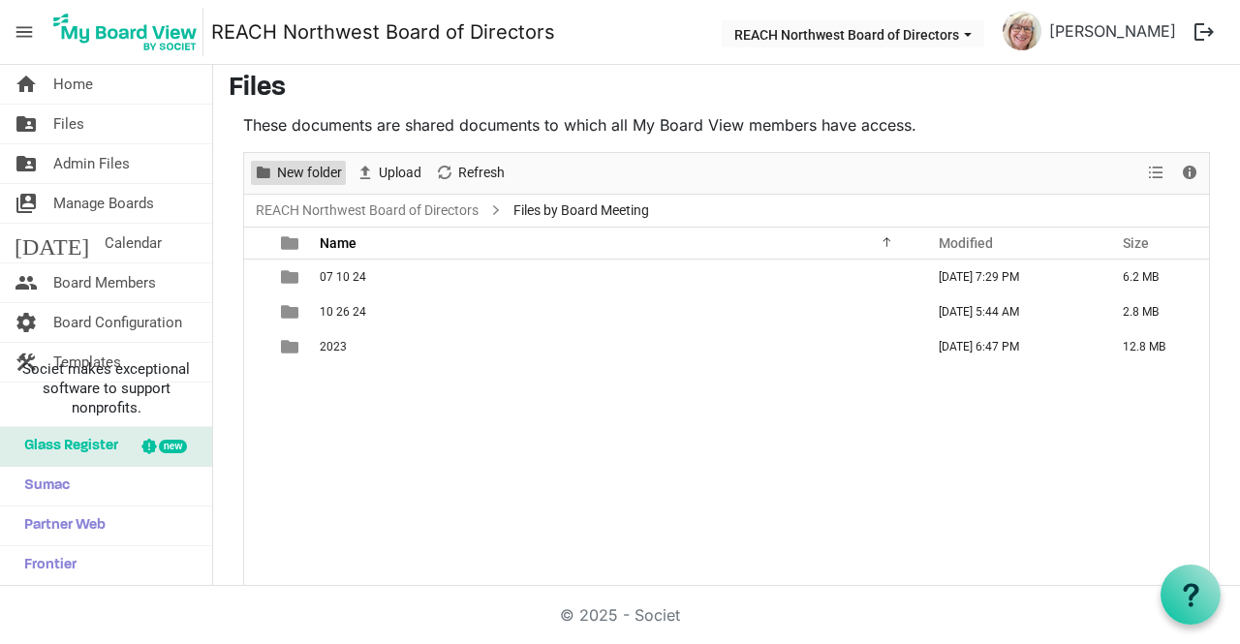
click at [303, 173] on span "New folder" at bounding box center [309, 173] width 69 height 24
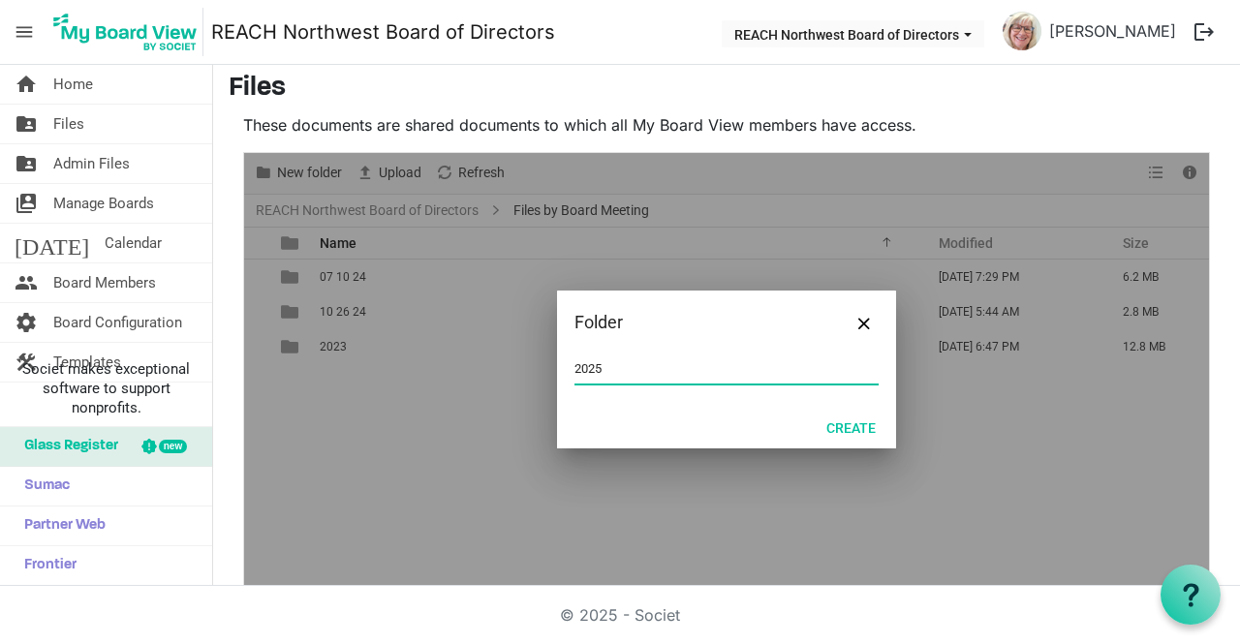
type input "2025"
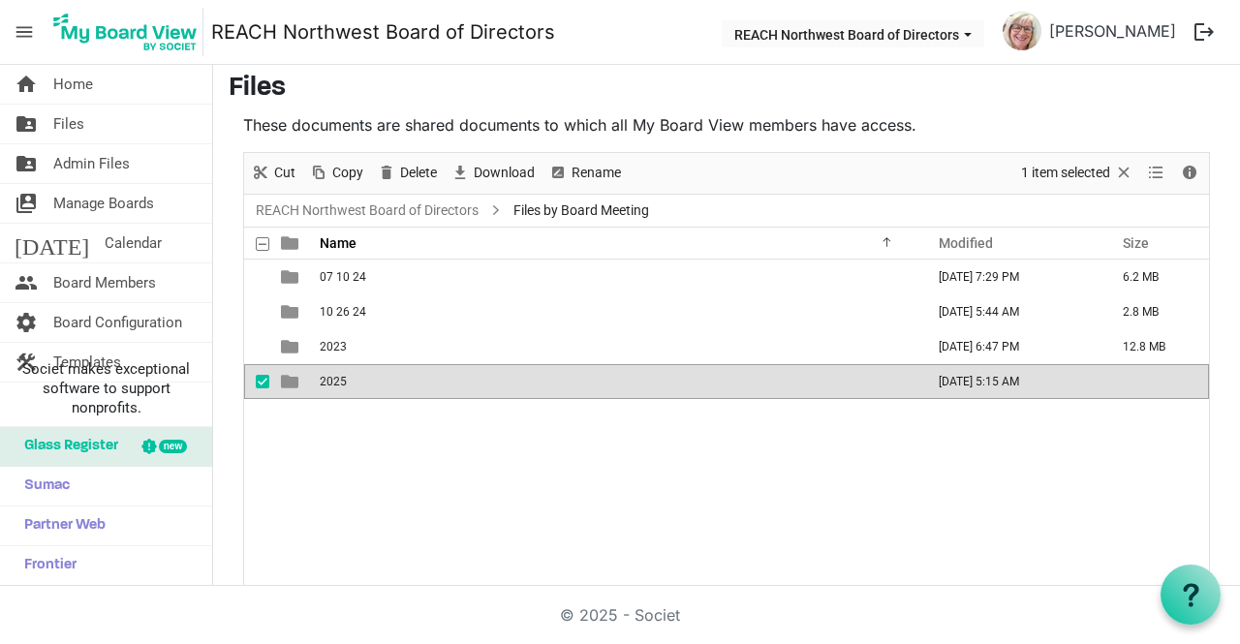
click at [410, 386] on td "2025" at bounding box center [616, 381] width 604 height 35
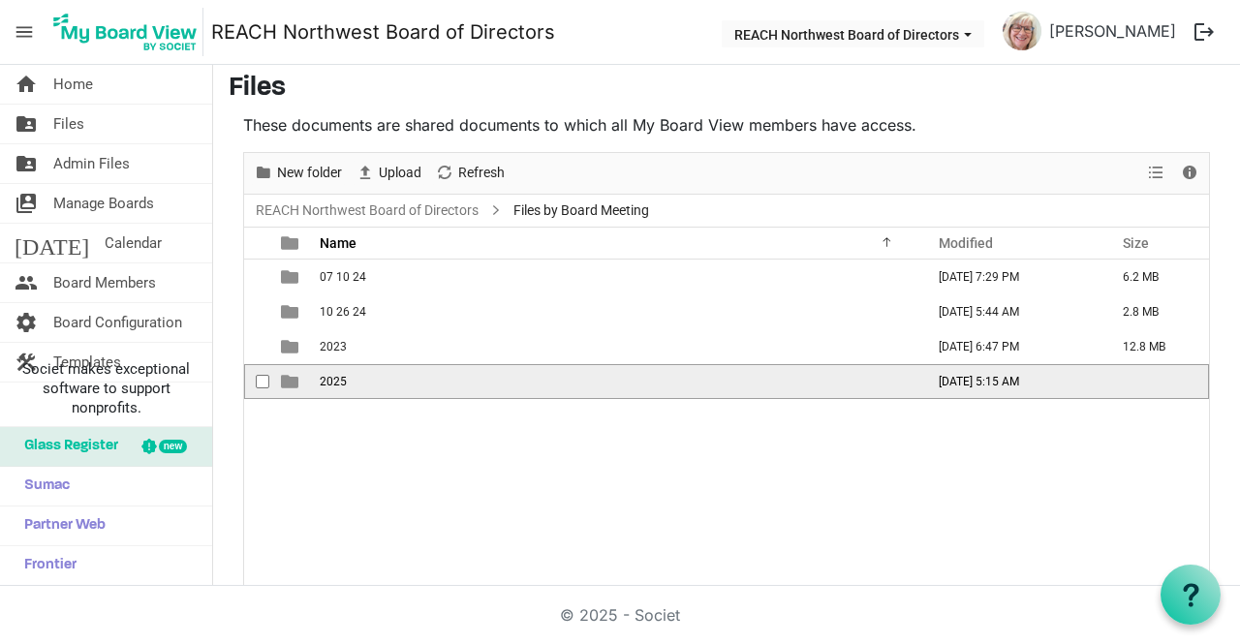
click at [410, 386] on td "2025" at bounding box center [616, 381] width 604 height 35
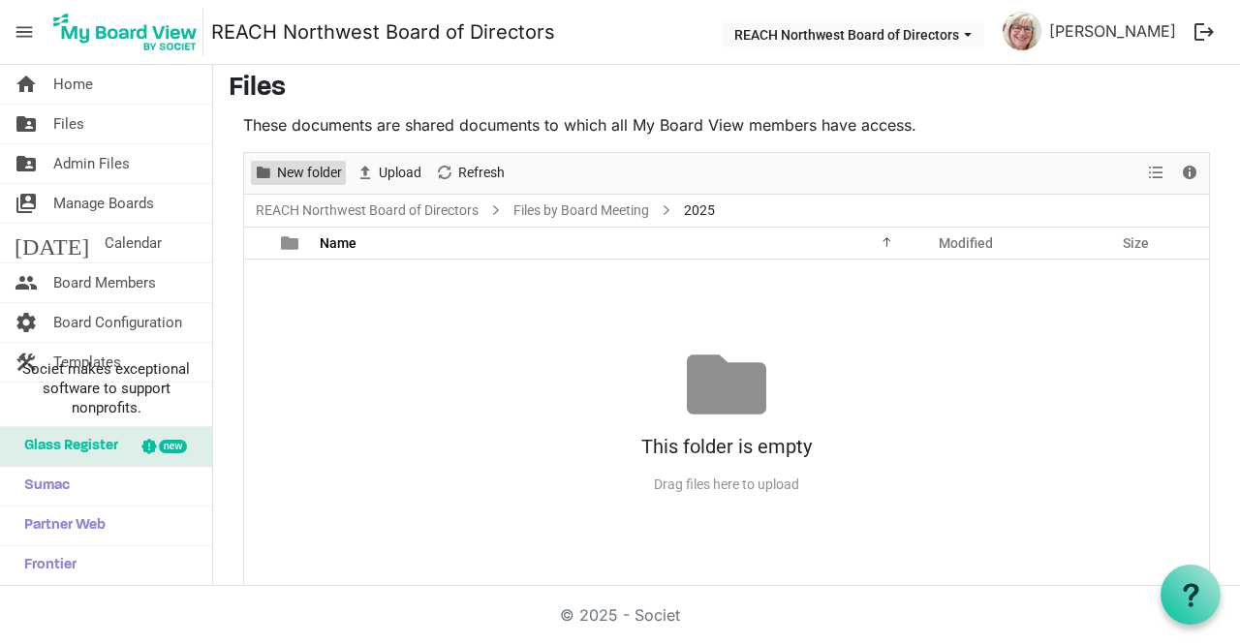
click at [321, 169] on span "New folder" at bounding box center [309, 173] width 69 height 24
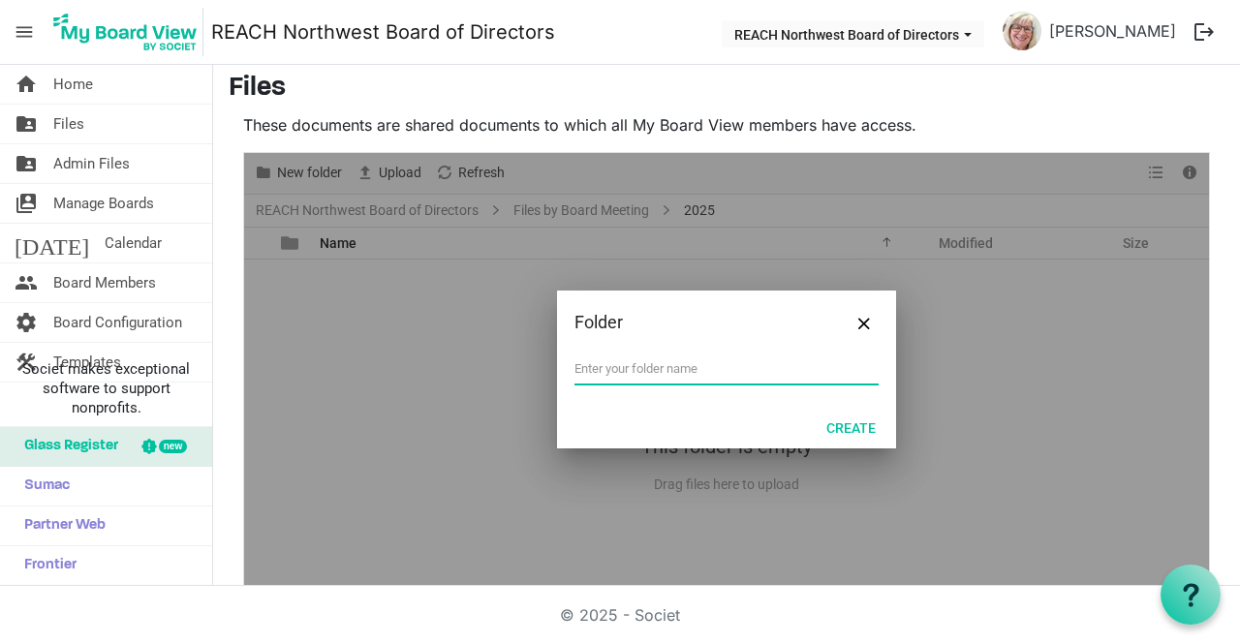
type input "A"
type input "08 20 25"
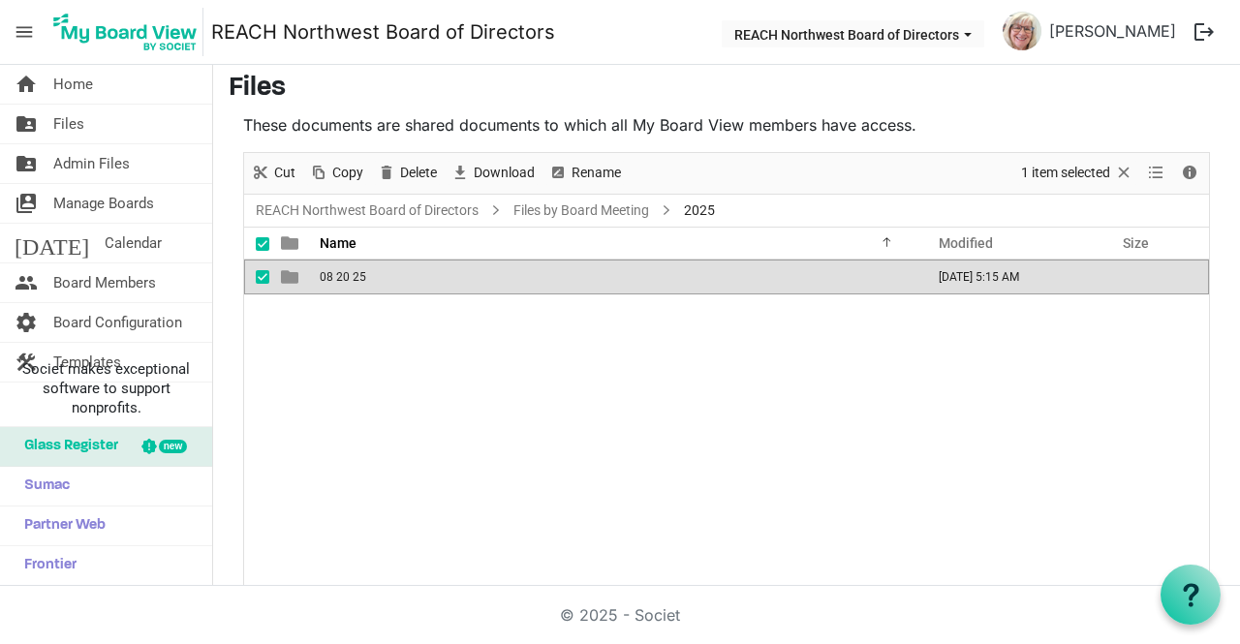
click at [535, 271] on td "08 20 25" at bounding box center [616, 277] width 604 height 35
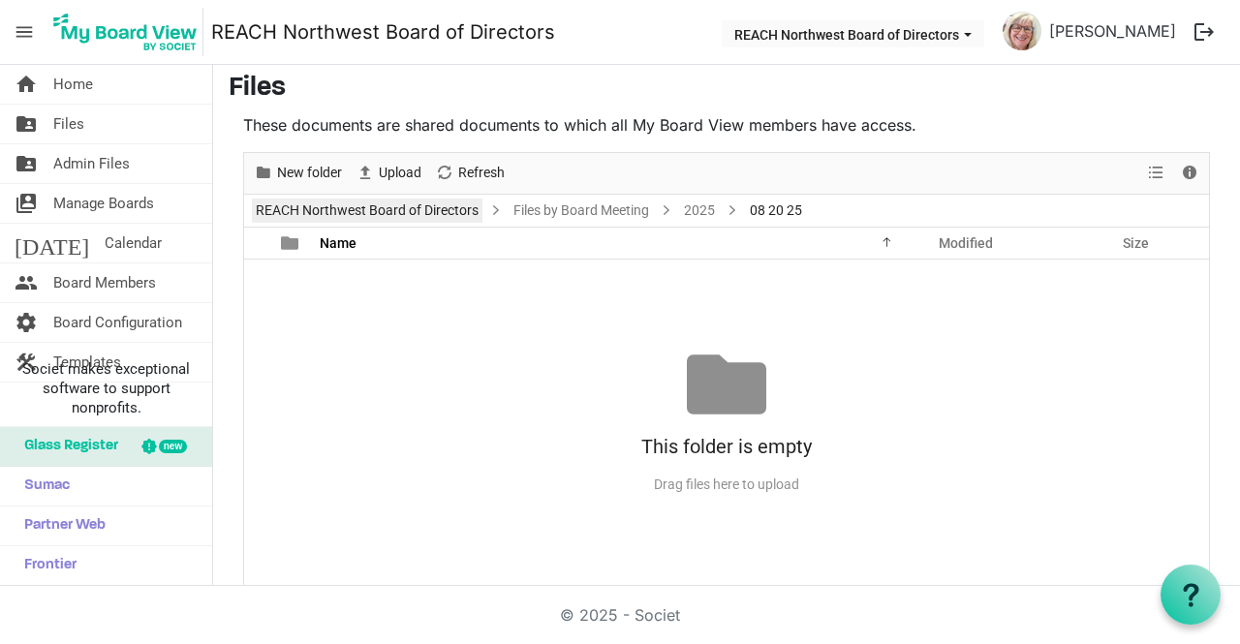
click at [471, 213] on link "REACH Northwest Board of Directors" at bounding box center [367, 211] width 231 height 24
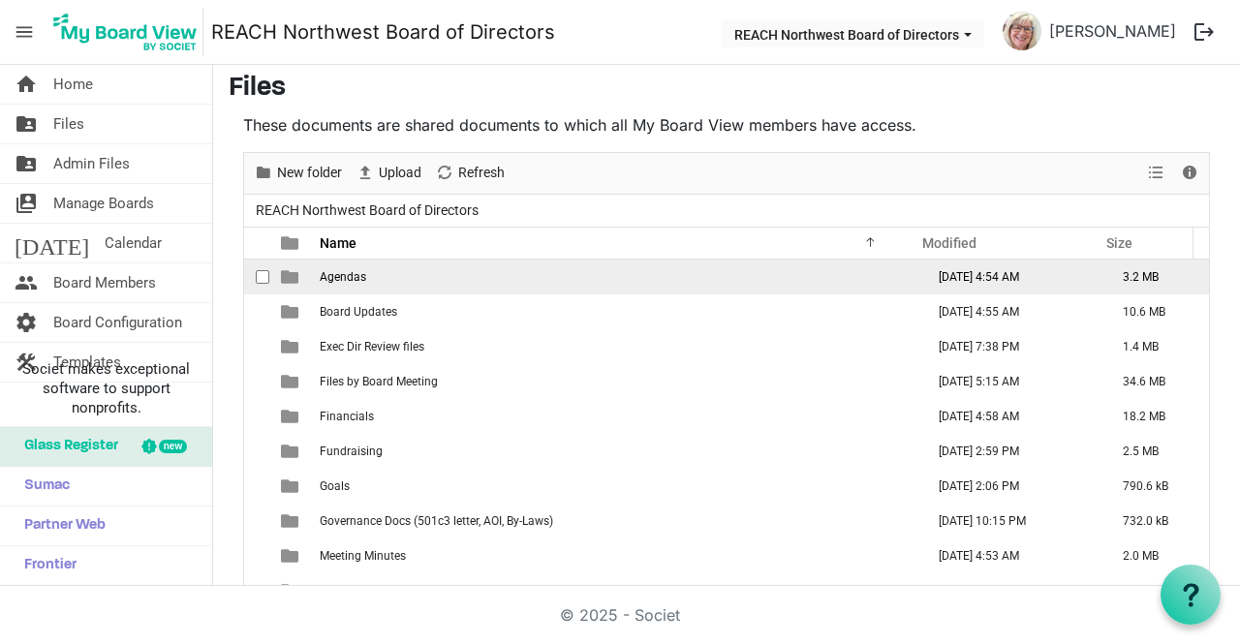
click at [422, 273] on td "Agendas" at bounding box center [616, 277] width 604 height 35
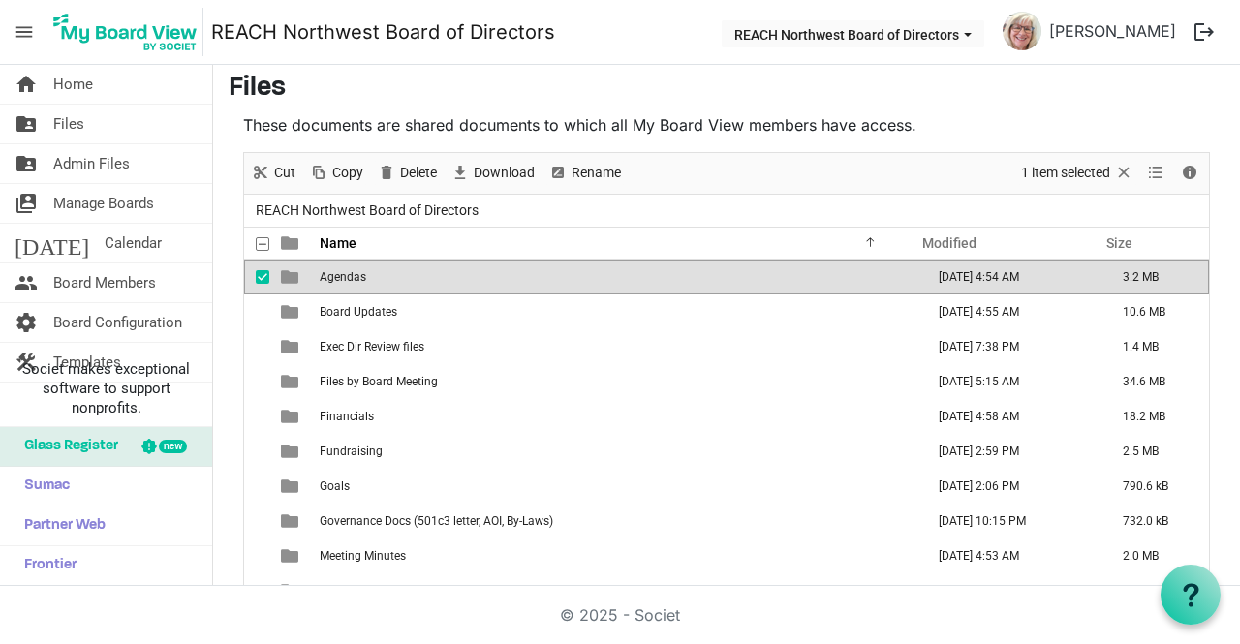
click at [422, 273] on td "Agendas" at bounding box center [616, 277] width 604 height 35
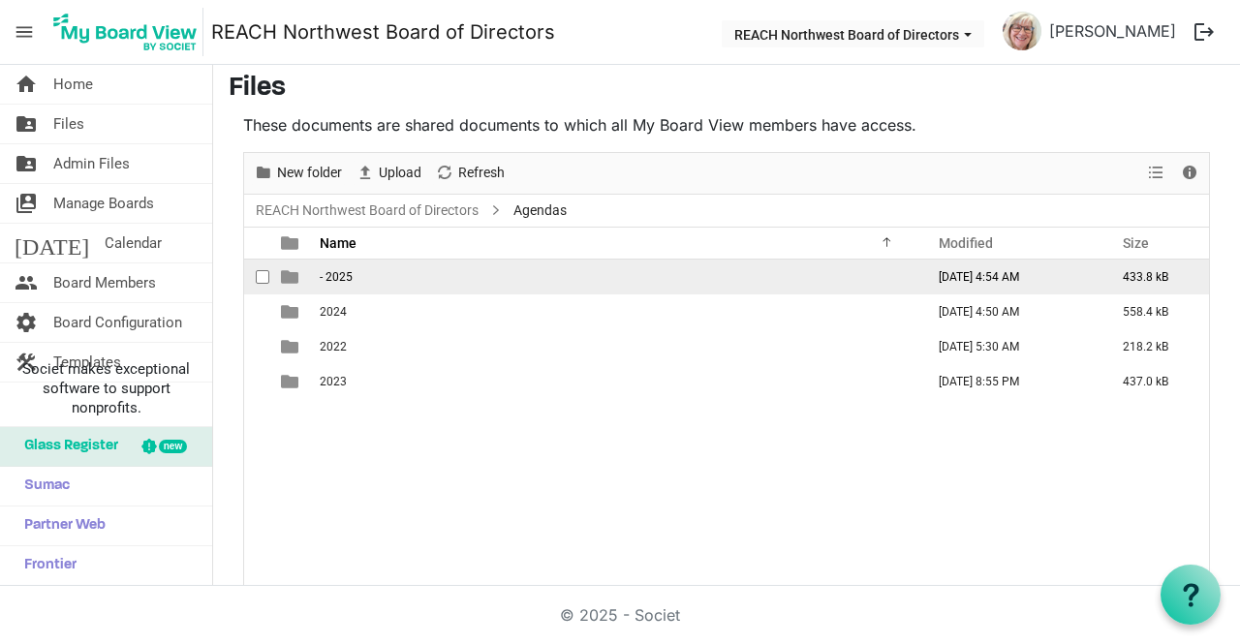
click at [482, 288] on td "- 2025" at bounding box center [616, 277] width 604 height 35
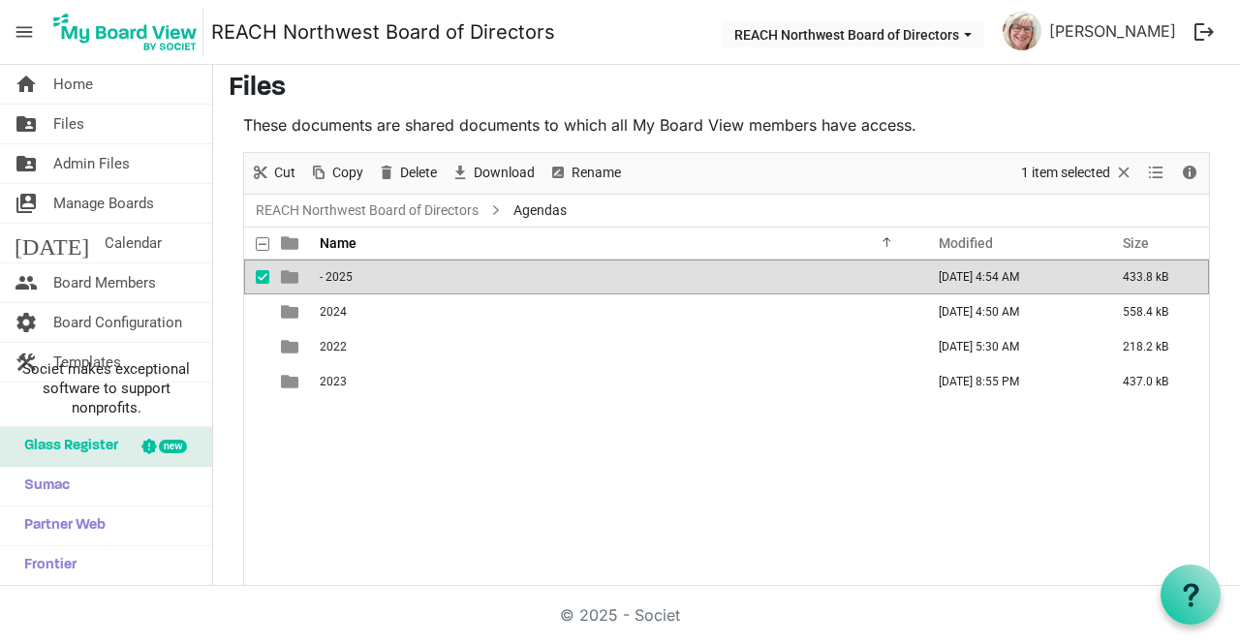
click at [482, 288] on td "- 2025" at bounding box center [616, 277] width 604 height 35
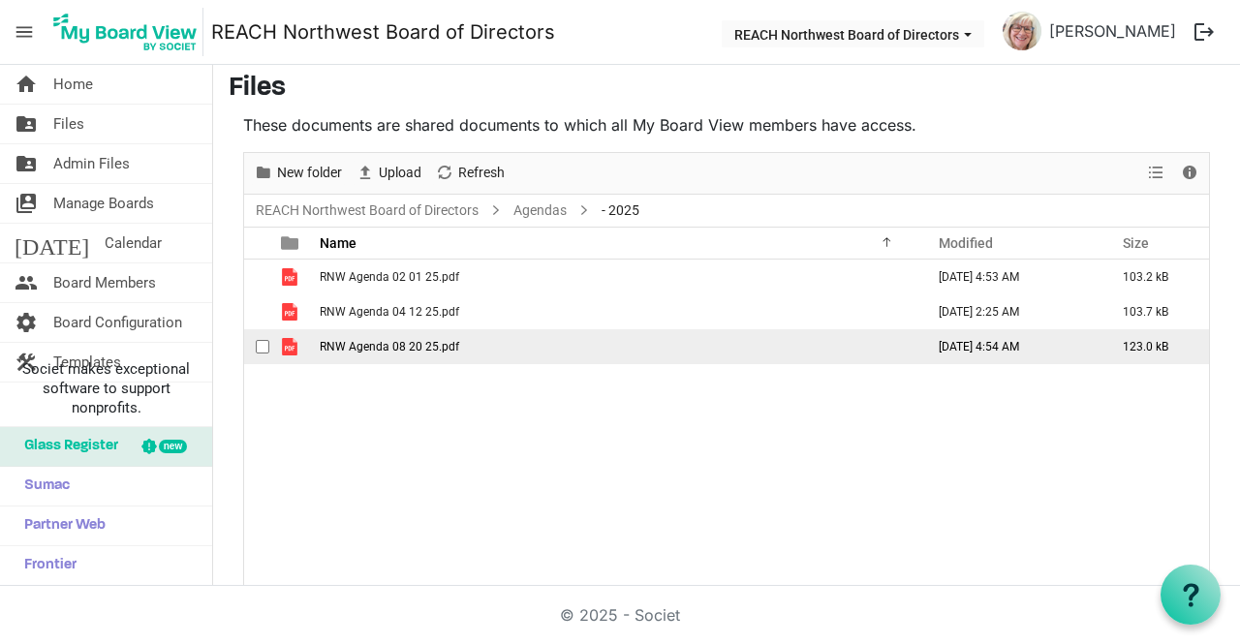
click at [460, 351] on td "RNW Agenda 08 20 25.pdf" at bounding box center [616, 346] width 604 height 35
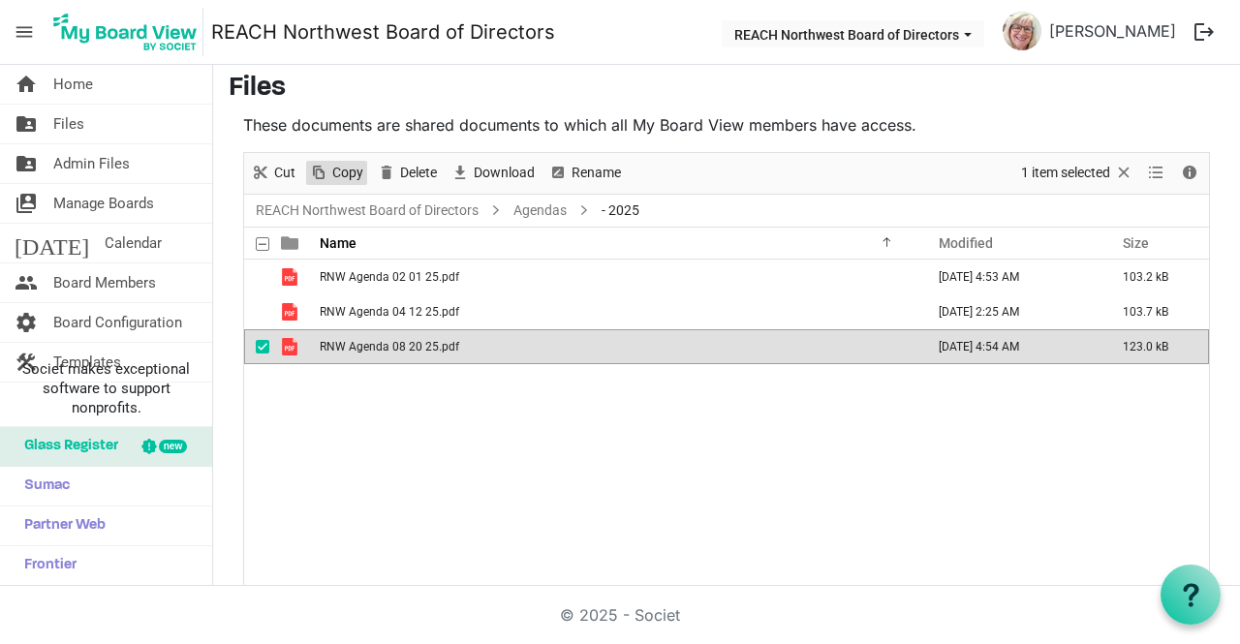
click at [359, 173] on span "Copy" at bounding box center [347, 173] width 35 height 24
click at [304, 214] on link "REACH Northwest Board of Directors" at bounding box center [367, 211] width 231 height 24
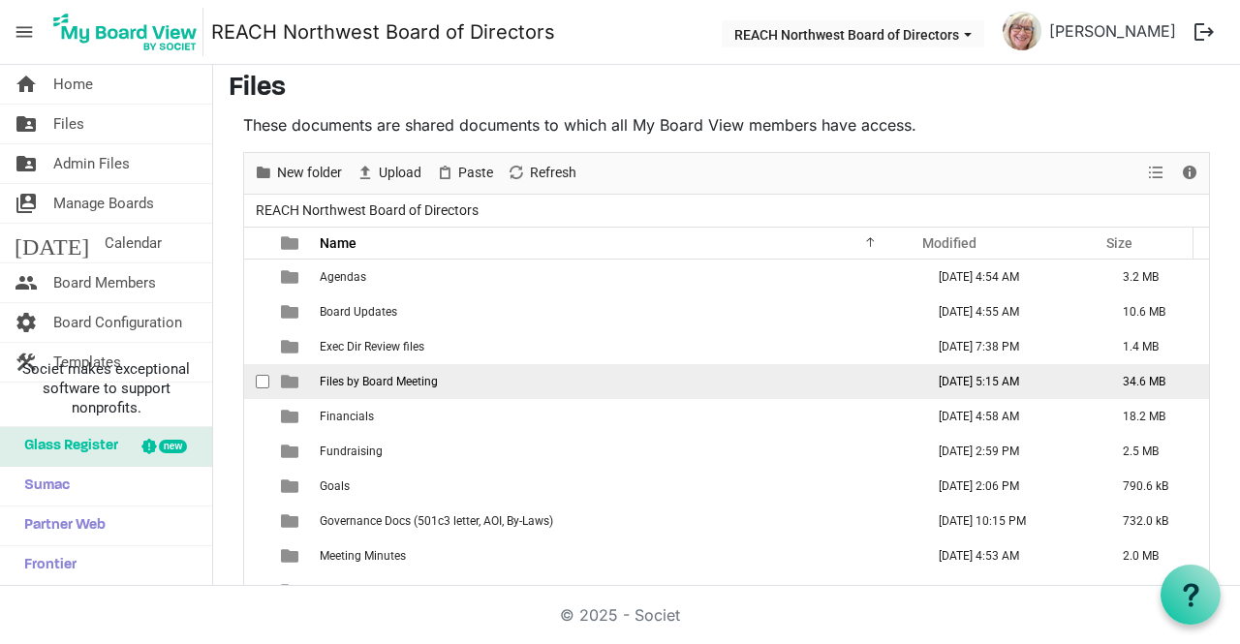
click at [415, 385] on span "Files by Board Meeting" at bounding box center [379, 382] width 118 height 14
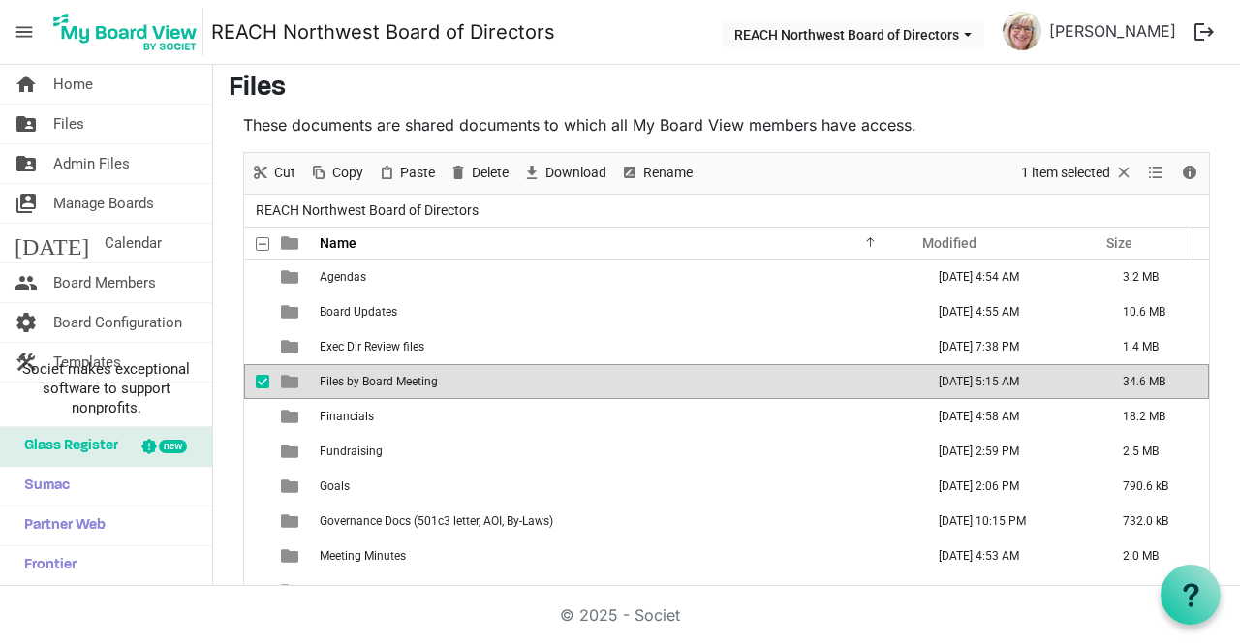
click at [415, 385] on span "Files by Board Meeting" at bounding box center [379, 382] width 118 height 14
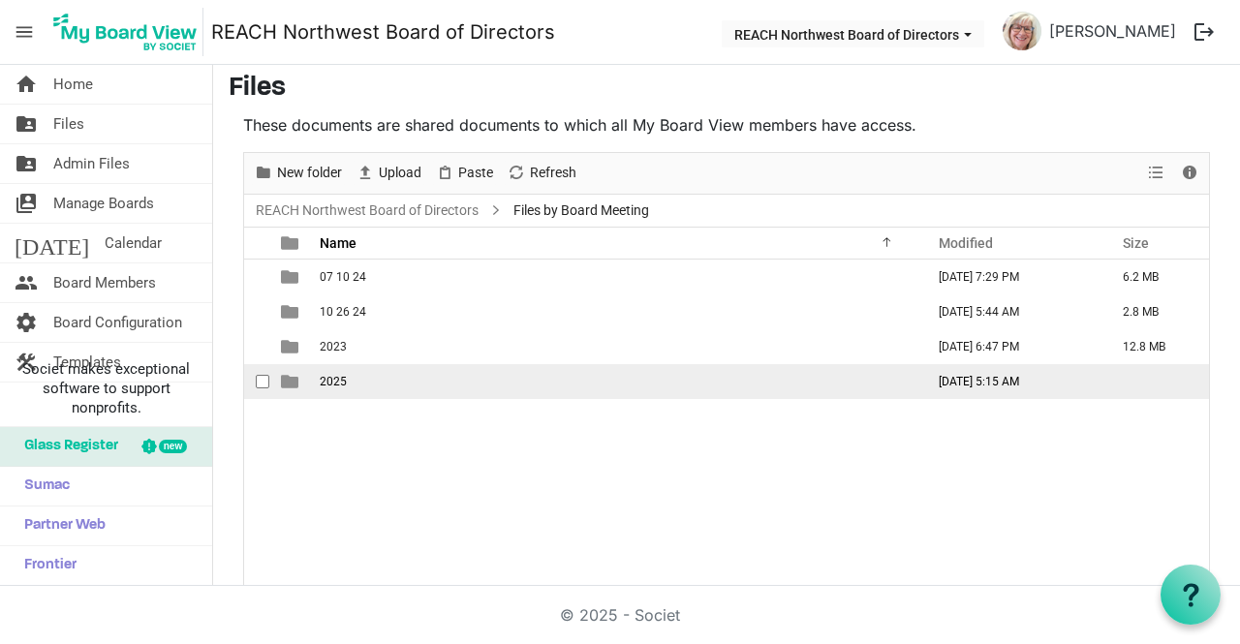
click at [415, 379] on td "2025" at bounding box center [616, 381] width 604 height 35
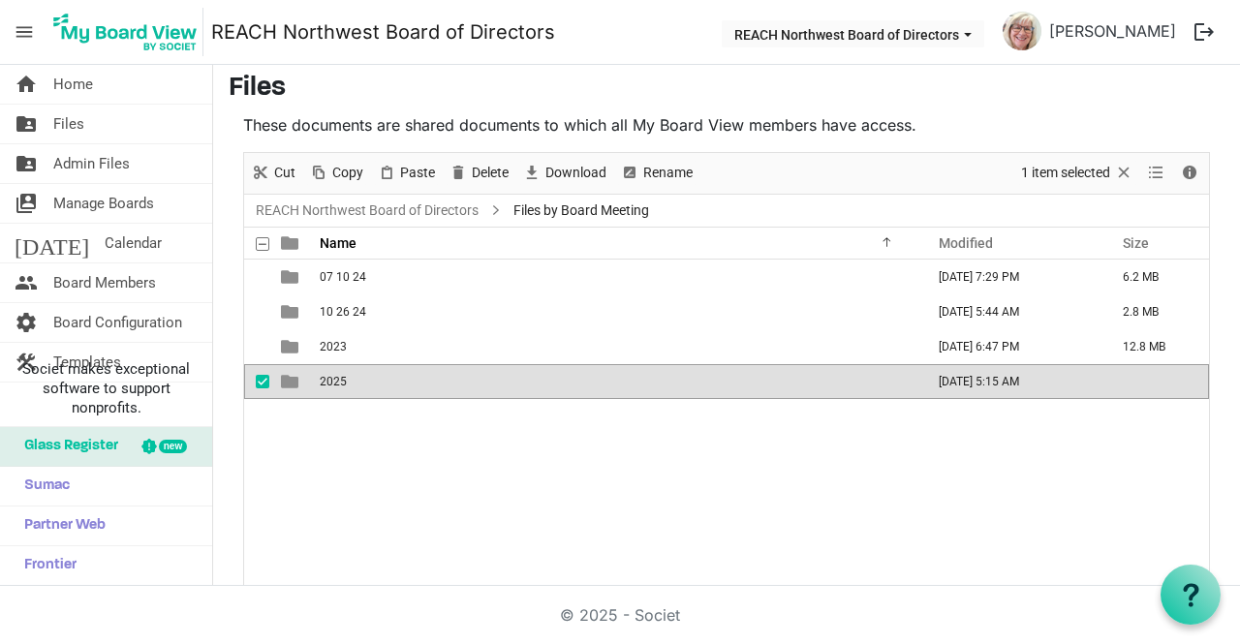
click at [415, 379] on td "2025" at bounding box center [616, 381] width 604 height 35
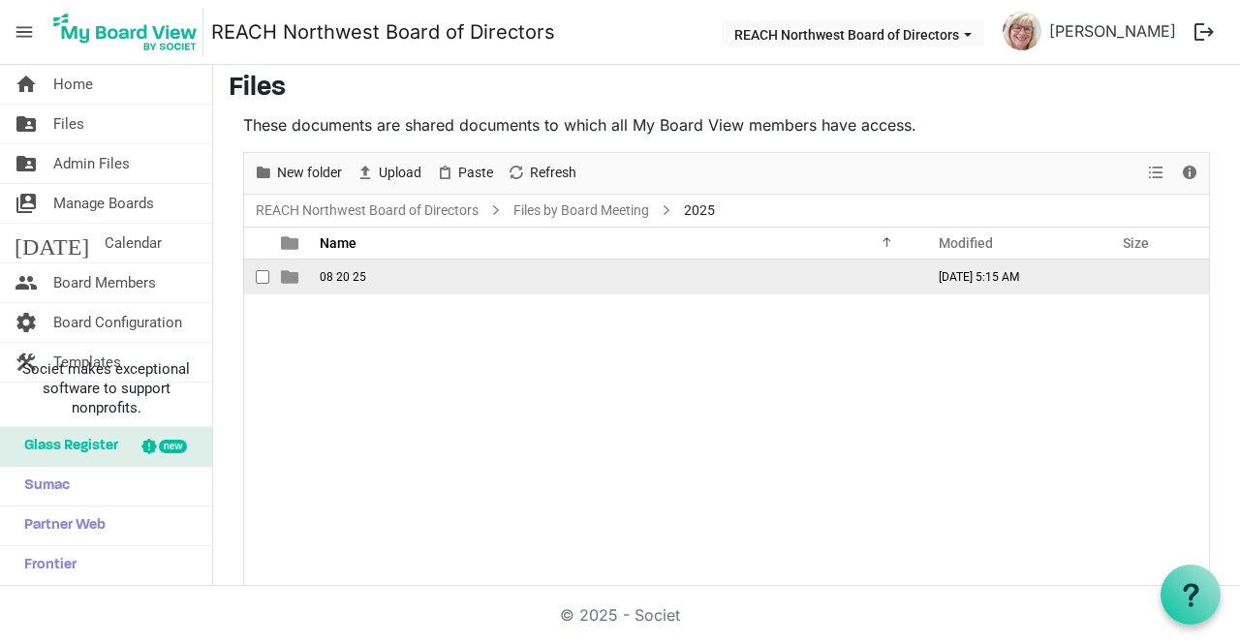
click at [410, 276] on td "08 20 25" at bounding box center [616, 277] width 604 height 35
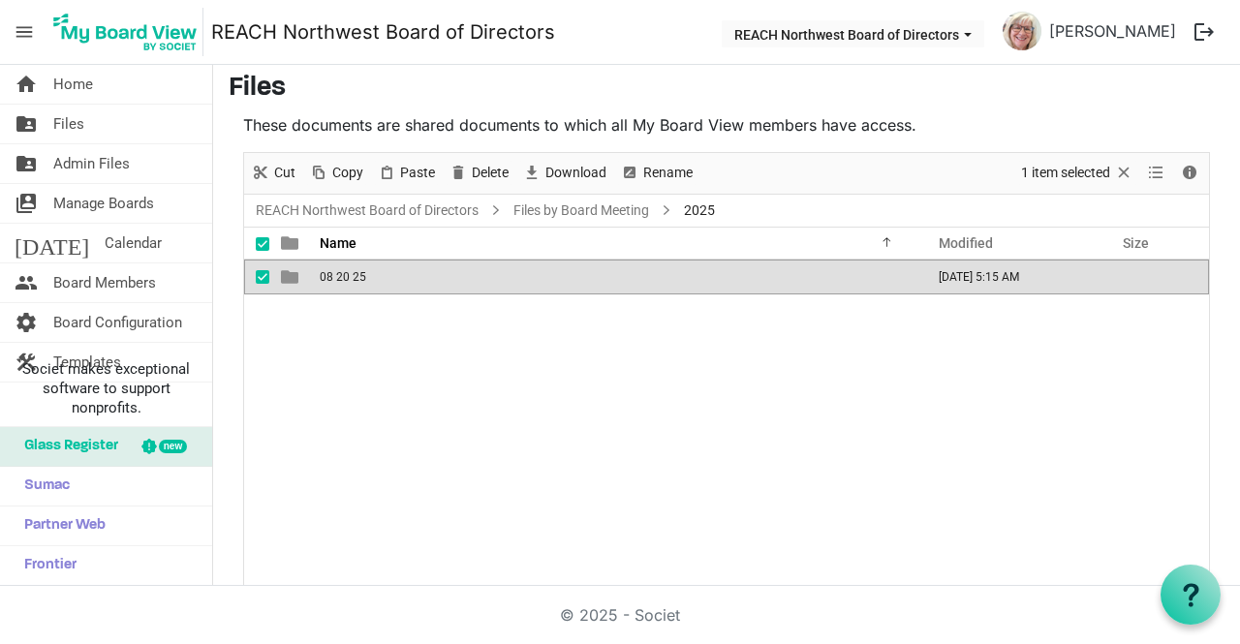
click at [410, 276] on td "08 20 25" at bounding box center [616, 277] width 604 height 35
click at [370, 211] on link "REACH Northwest Board of Directors" at bounding box center [367, 211] width 231 height 24
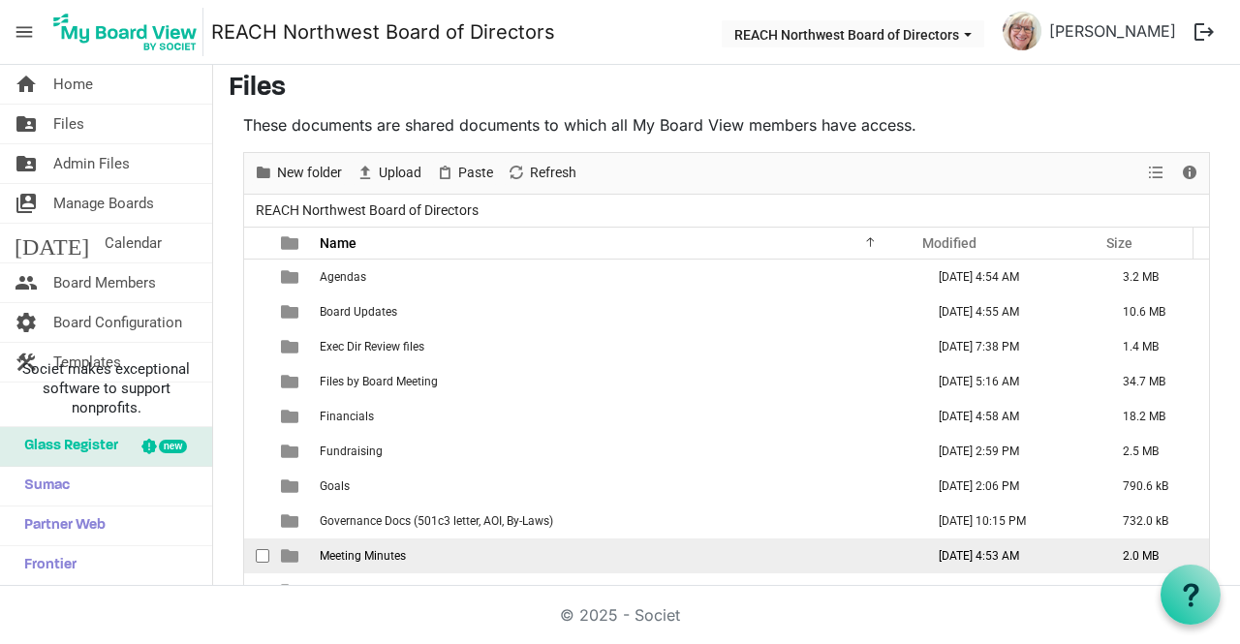
click at [441, 563] on td "Meeting Minutes" at bounding box center [616, 556] width 604 height 35
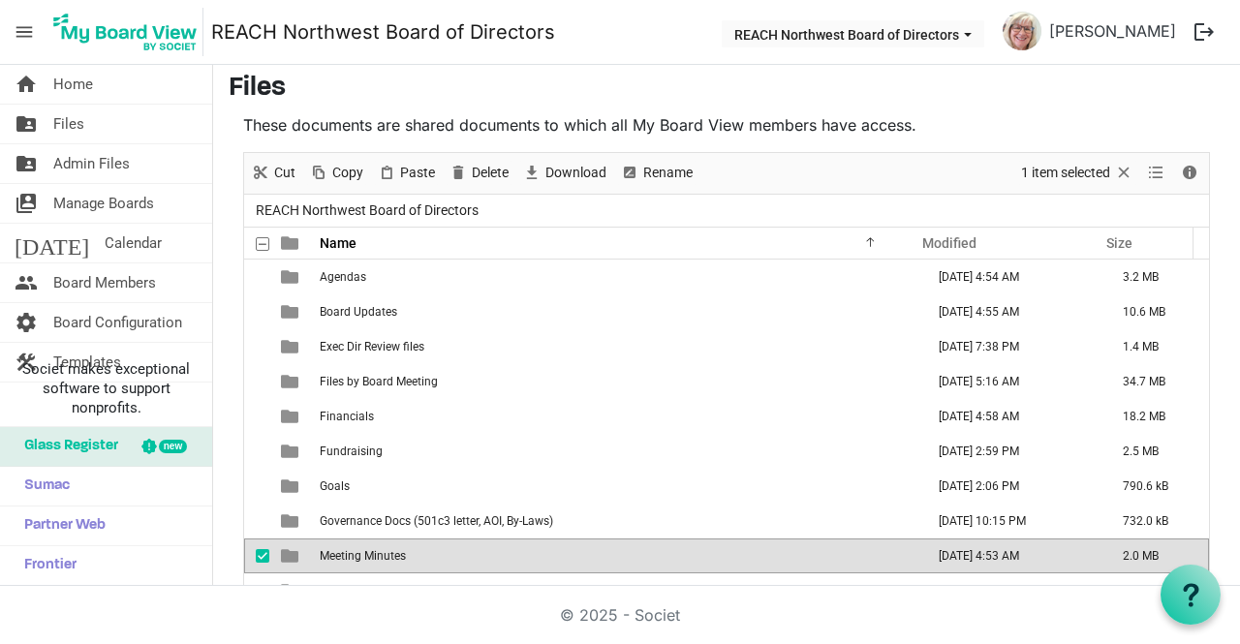
click at [441, 563] on td "Meeting Minutes" at bounding box center [616, 556] width 604 height 35
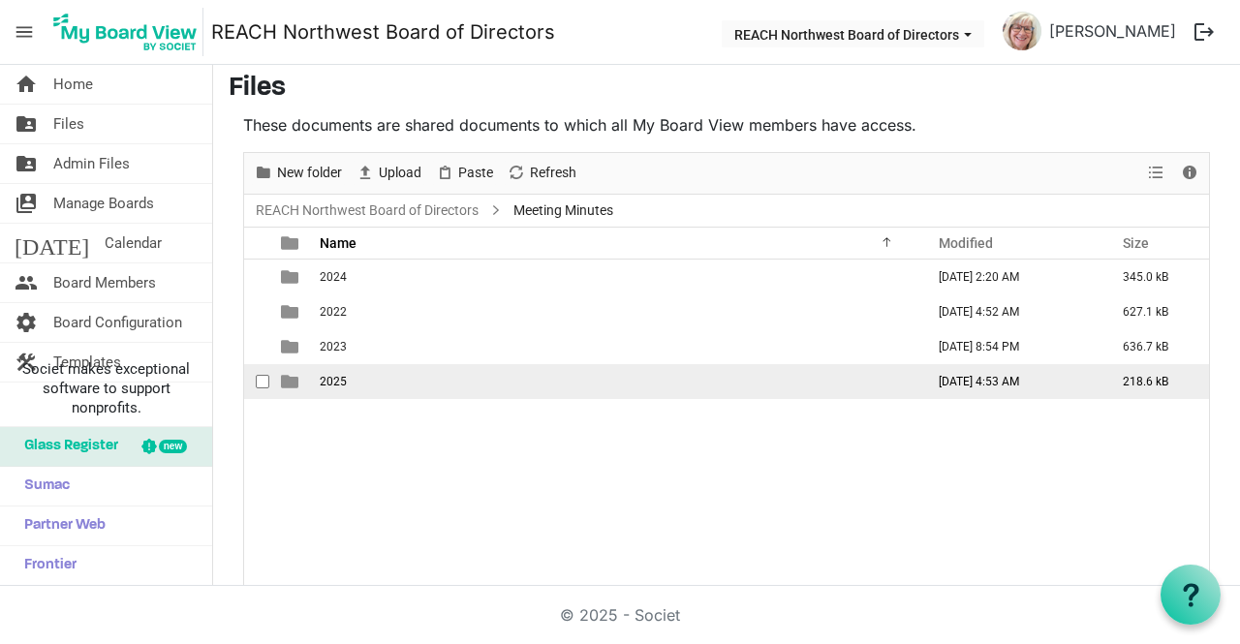
click at [415, 381] on td "2025" at bounding box center [616, 381] width 604 height 35
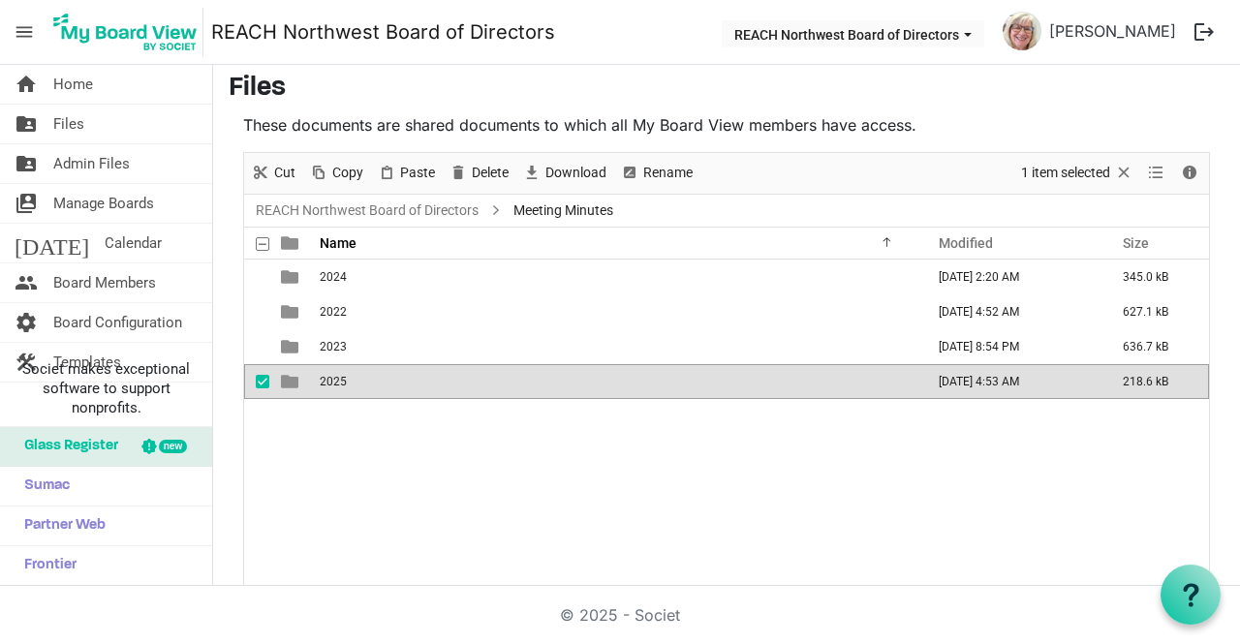
click at [415, 381] on td "2025" at bounding box center [616, 381] width 604 height 35
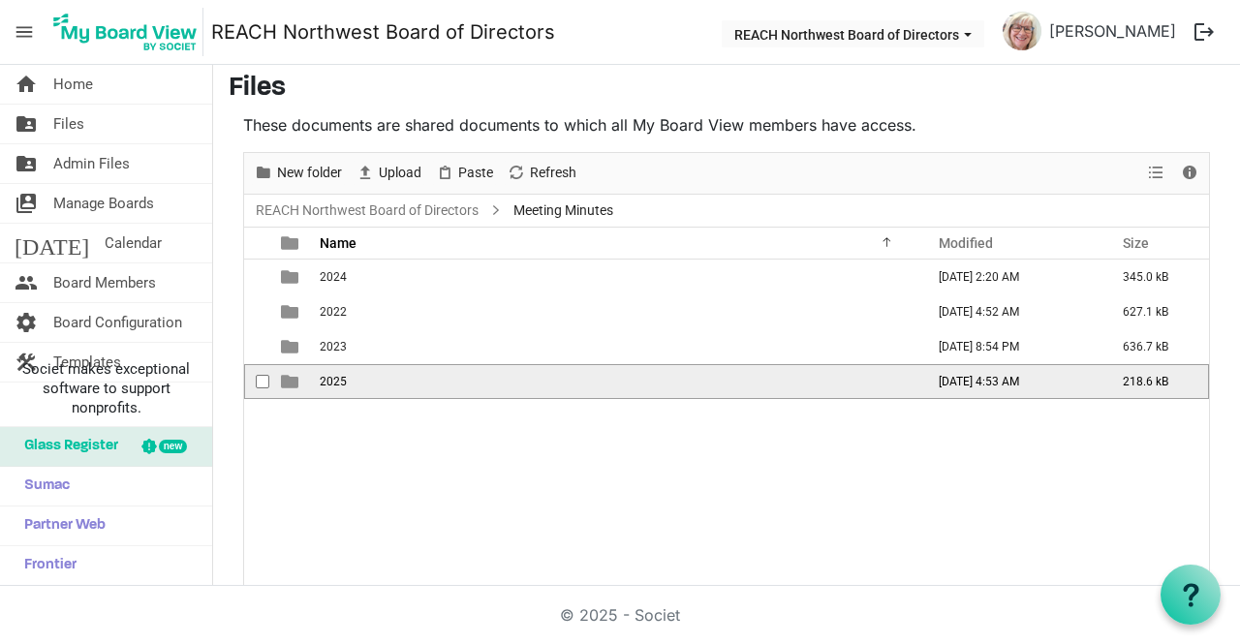
click at [415, 377] on td "2025" at bounding box center [616, 381] width 604 height 35
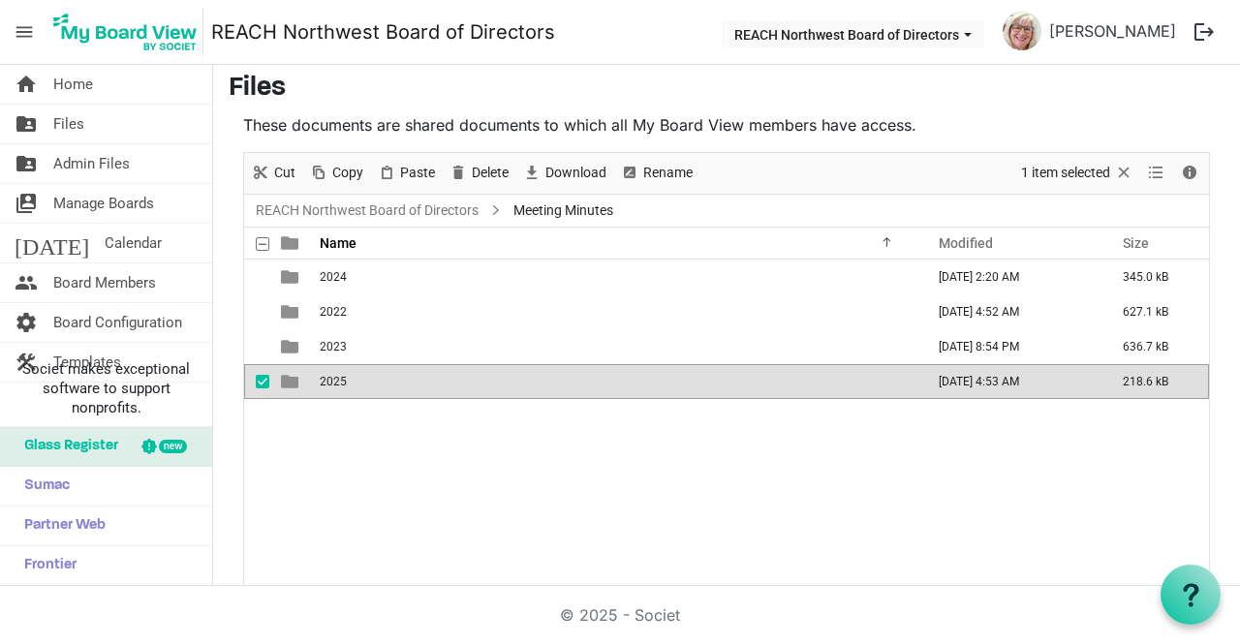
click at [415, 377] on td "2025" at bounding box center [616, 381] width 604 height 35
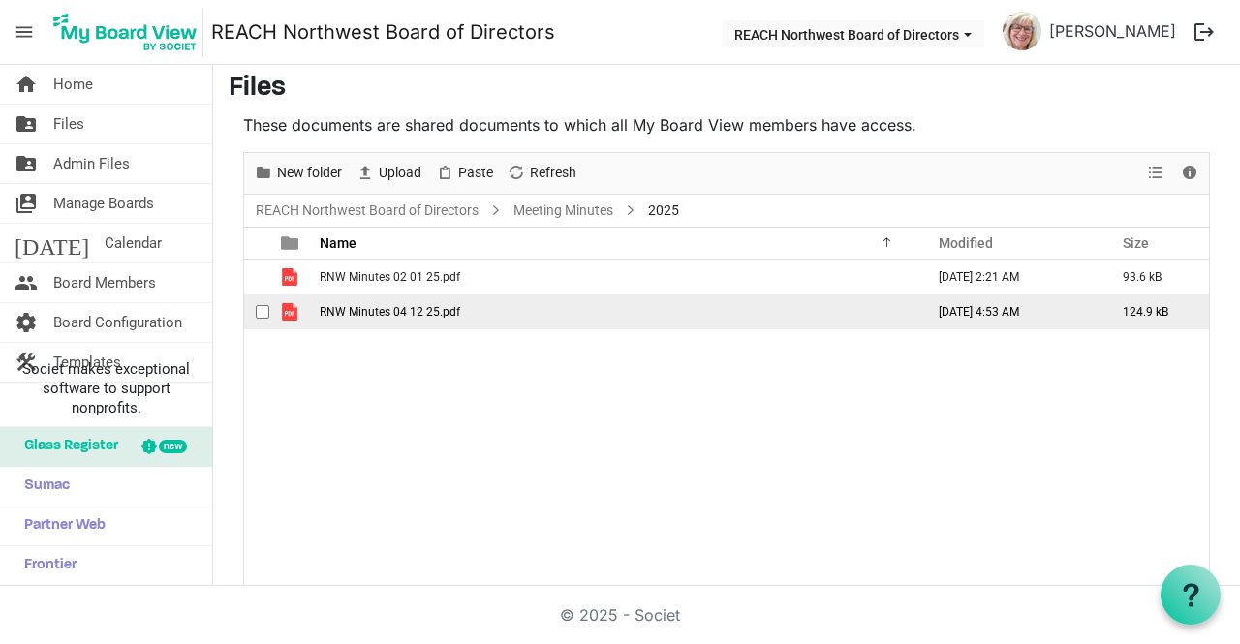
click at [424, 310] on span "RNW Minutes 04 12 25.pdf" at bounding box center [390, 312] width 140 height 14
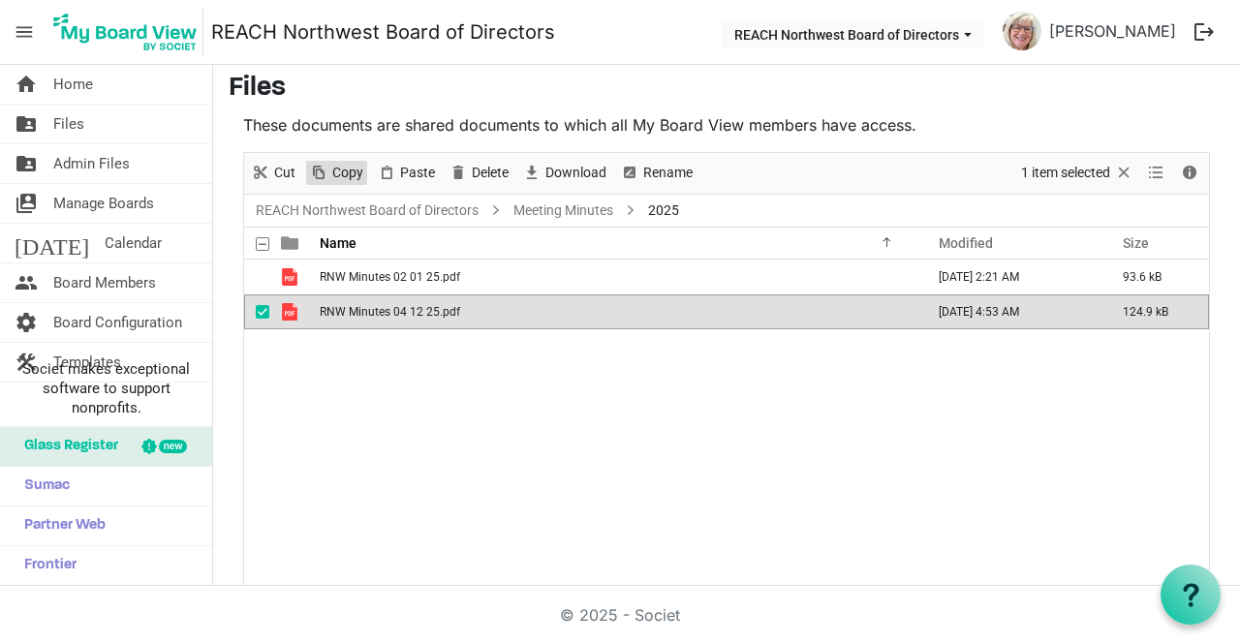
click at [355, 175] on span "Copy" at bounding box center [347, 173] width 35 height 24
click at [350, 209] on link "REACH Northwest Board of Directors" at bounding box center [367, 211] width 231 height 24
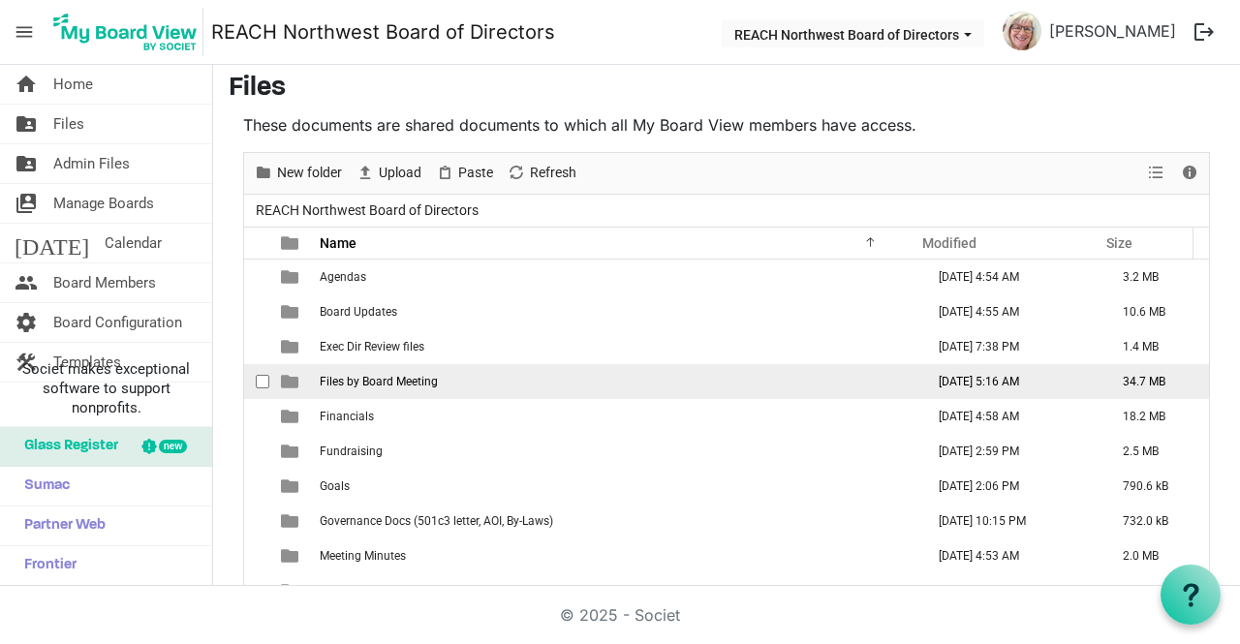
click at [422, 382] on span "Files by Board Meeting" at bounding box center [379, 382] width 118 height 14
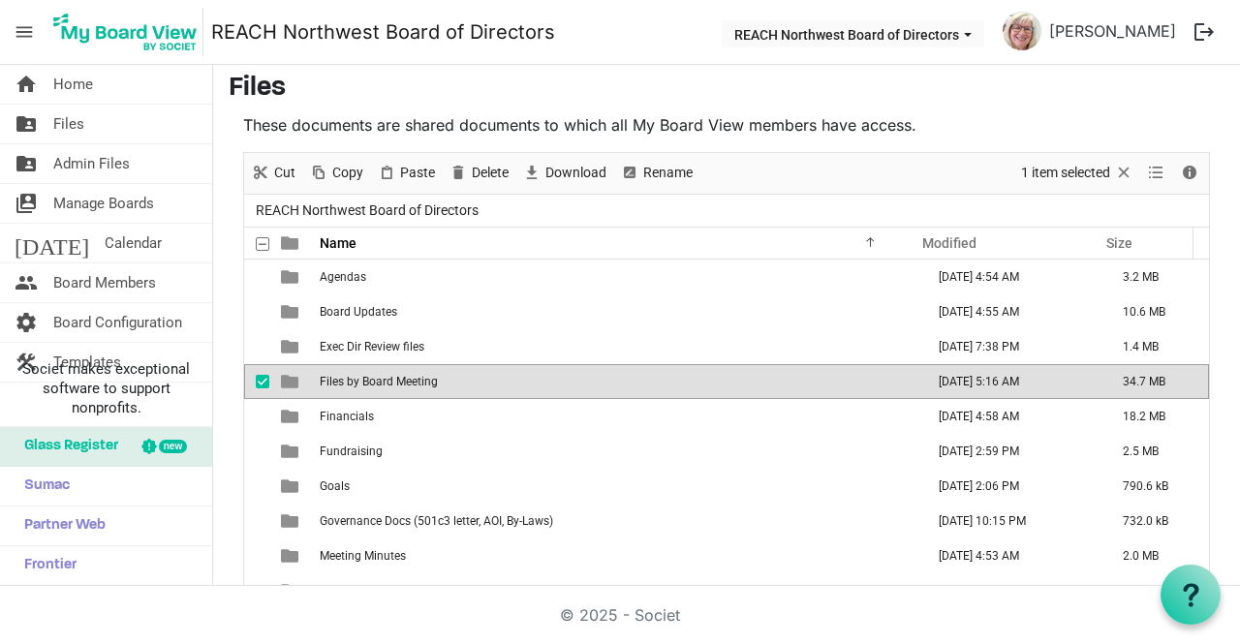
click at [422, 382] on span "Files by Board Meeting" at bounding box center [379, 382] width 118 height 14
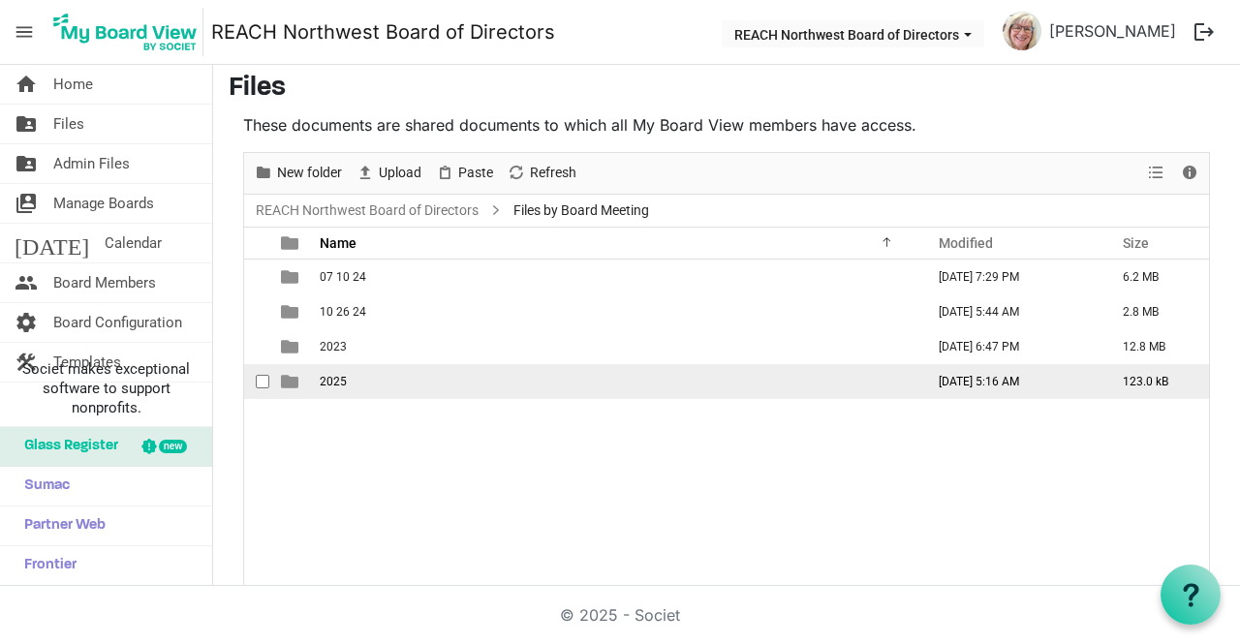
click at [395, 378] on td "2025" at bounding box center [616, 381] width 604 height 35
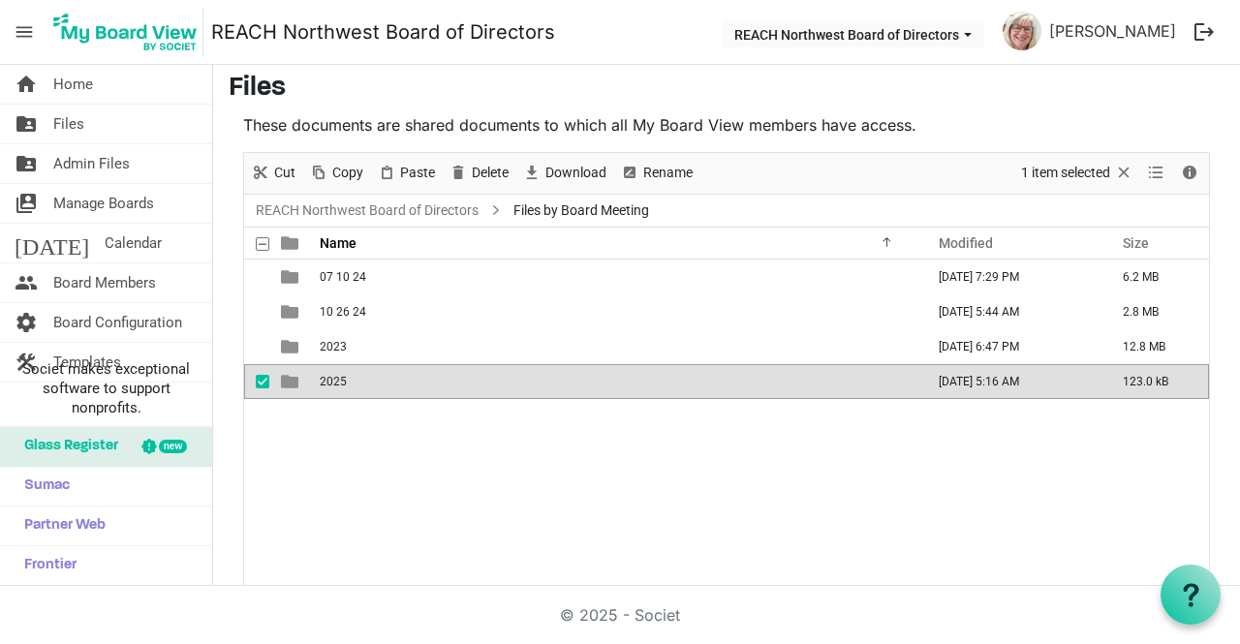
click at [395, 378] on td "2025" at bounding box center [616, 381] width 604 height 35
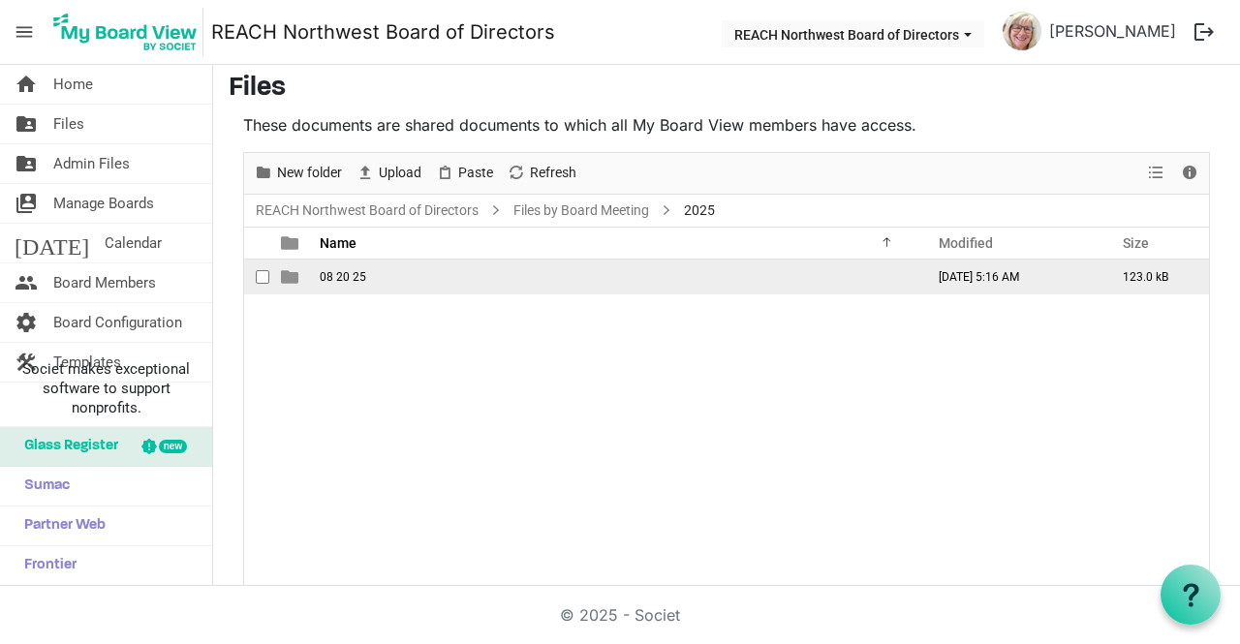
click at [395, 278] on td "08 20 25" at bounding box center [616, 277] width 604 height 35
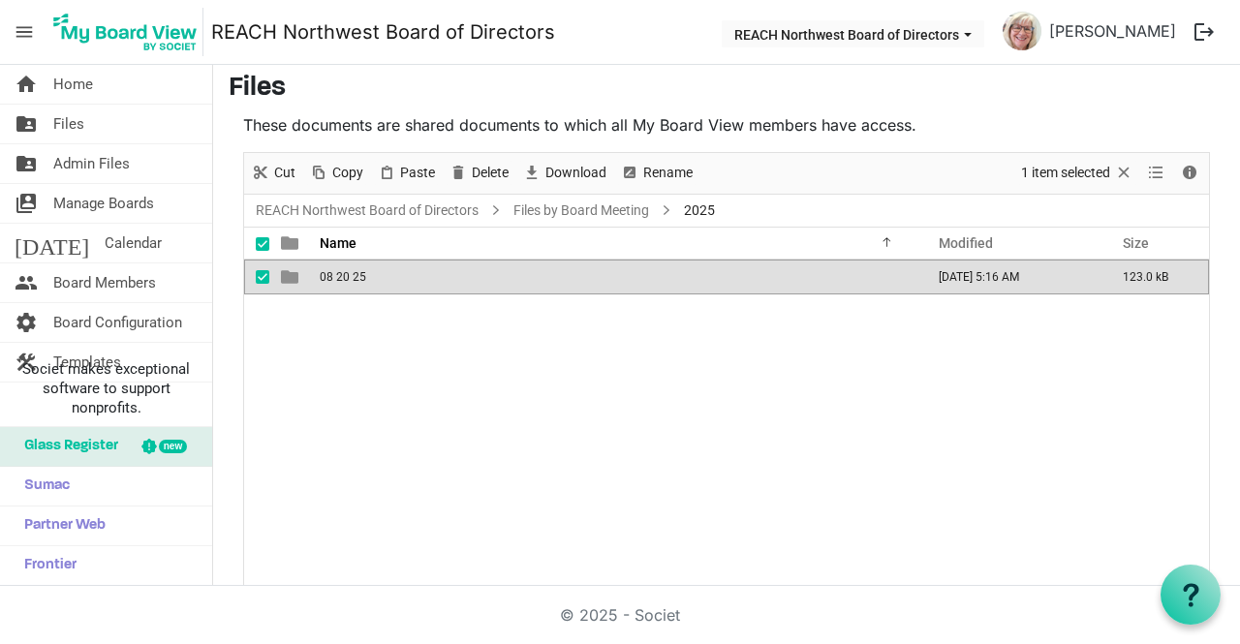
click at [395, 278] on td "08 20 25" at bounding box center [616, 277] width 604 height 35
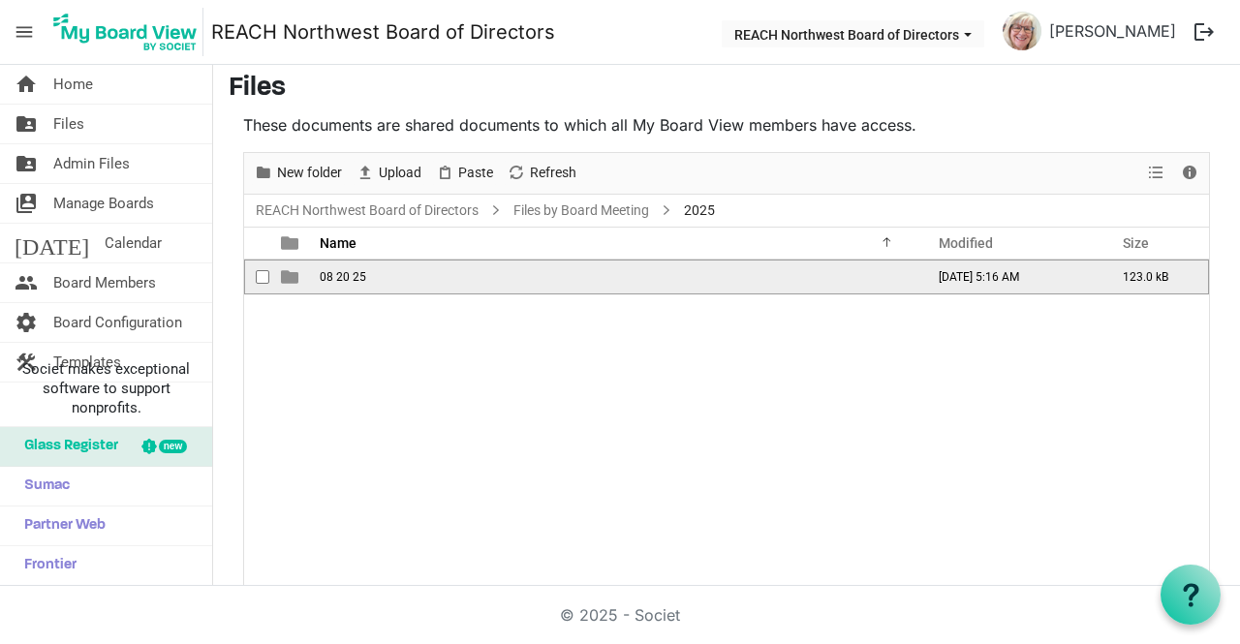
click at [425, 281] on td "08 20 25" at bounding box center [616, 277] width 604 height 35
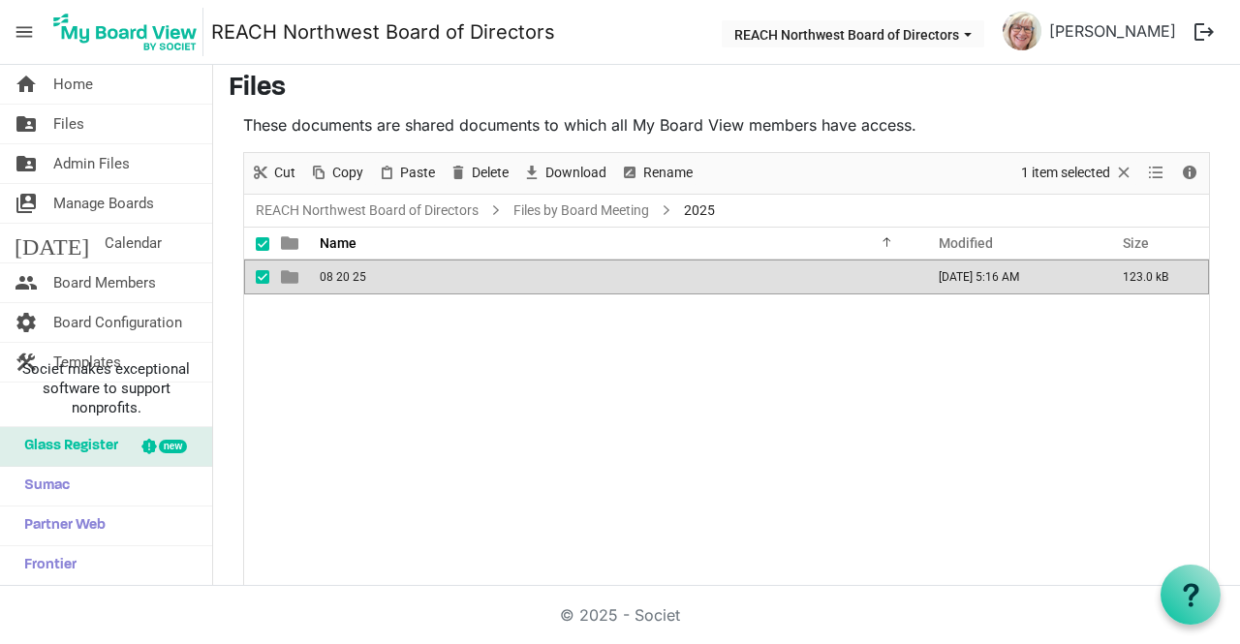
click at [425, 281] on td "08 20 25" at bounding box center [616, 277] width 604 height 35
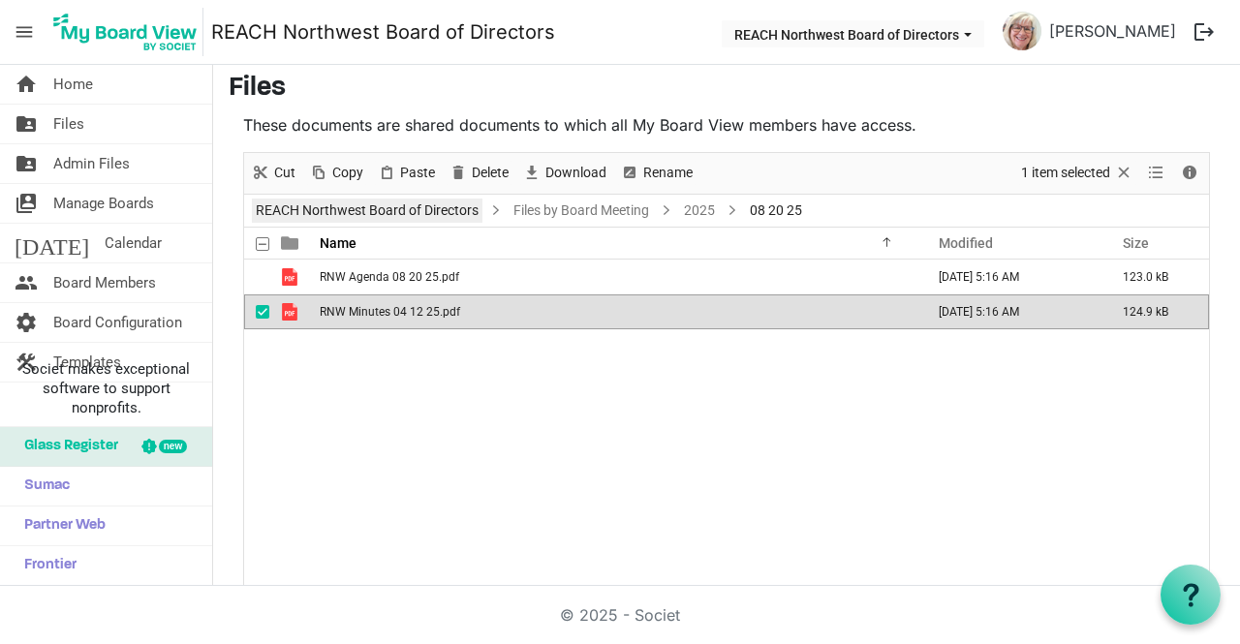
click at [364, 206] on link "REACH Northwest Board of Directors" at bounding box center [367, 211] width 231 height 24
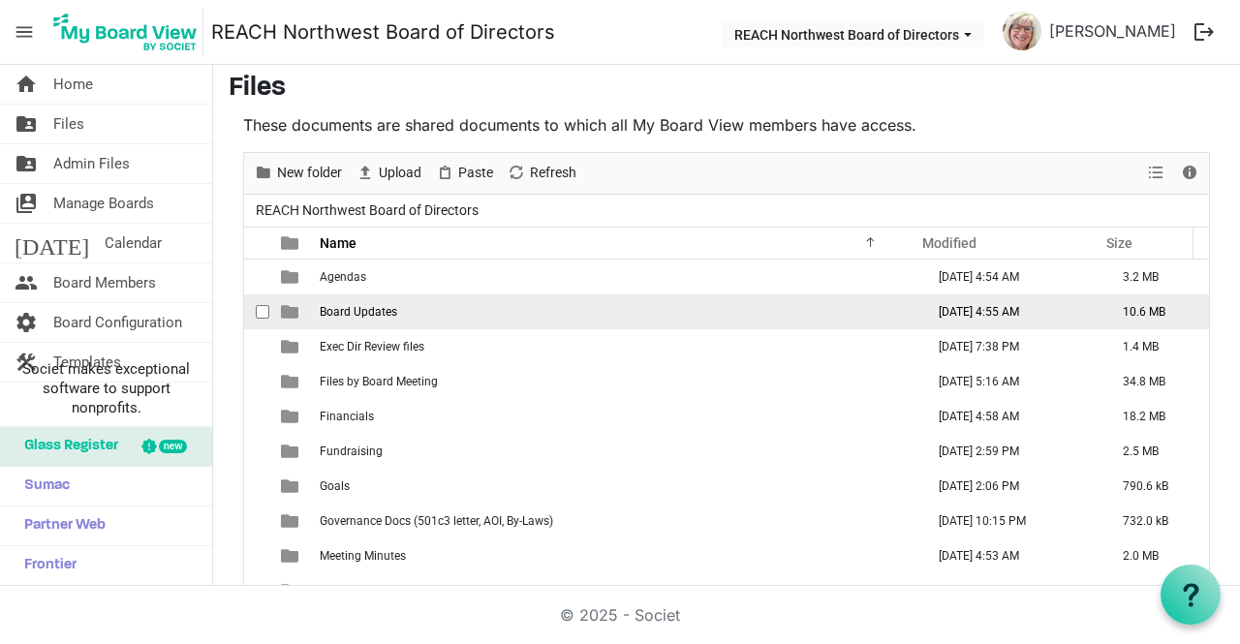
click at [389, 313] on span "Board Updates" at bounding box center [358, 312] width 77 height 14
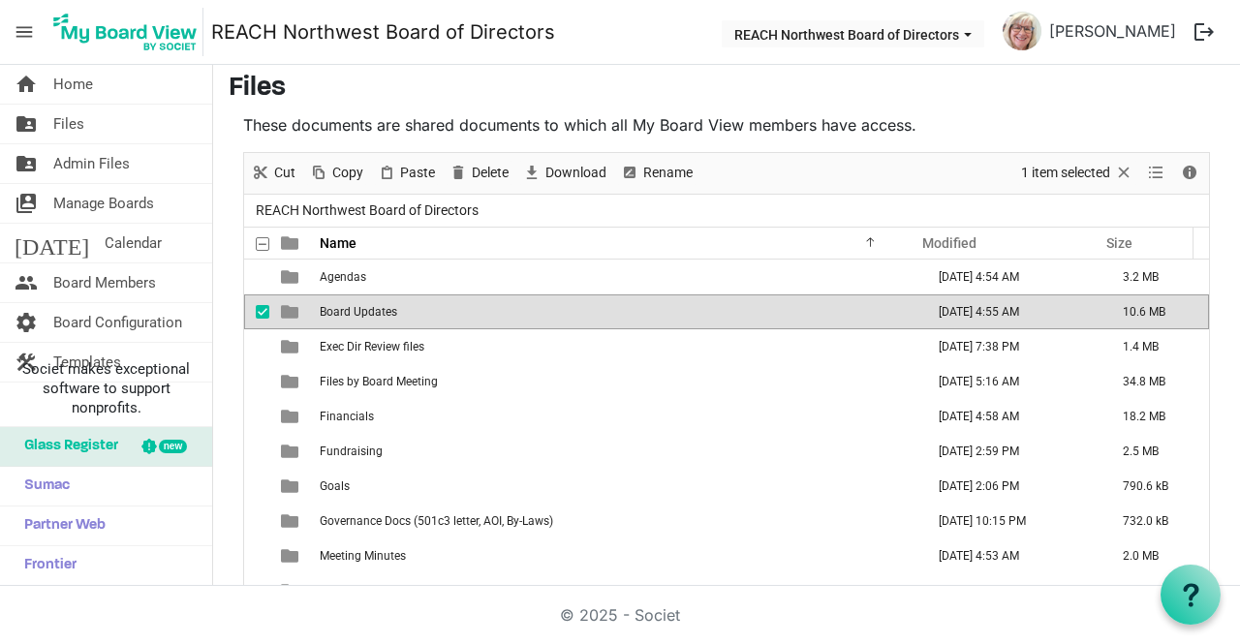
click at [389, 313] on span "Board Updates" at bounding box center [358, 312] width 77 height 14
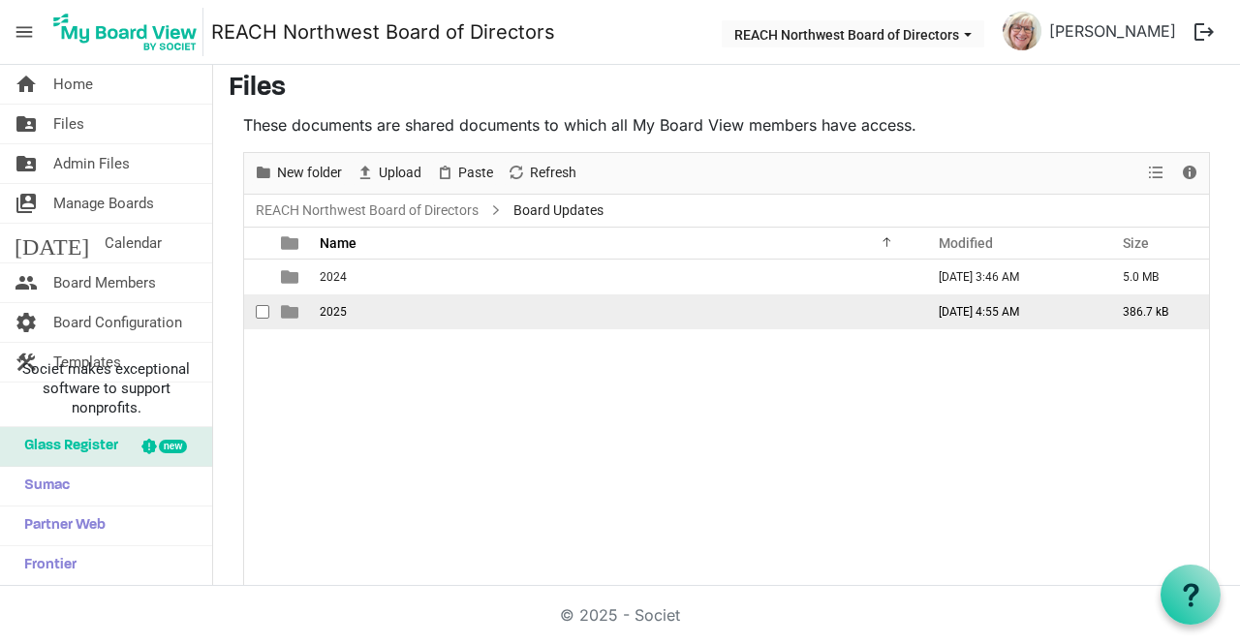
click at [389, 313] on td "2025" at bounding box center [616, 311] width 604 height 35
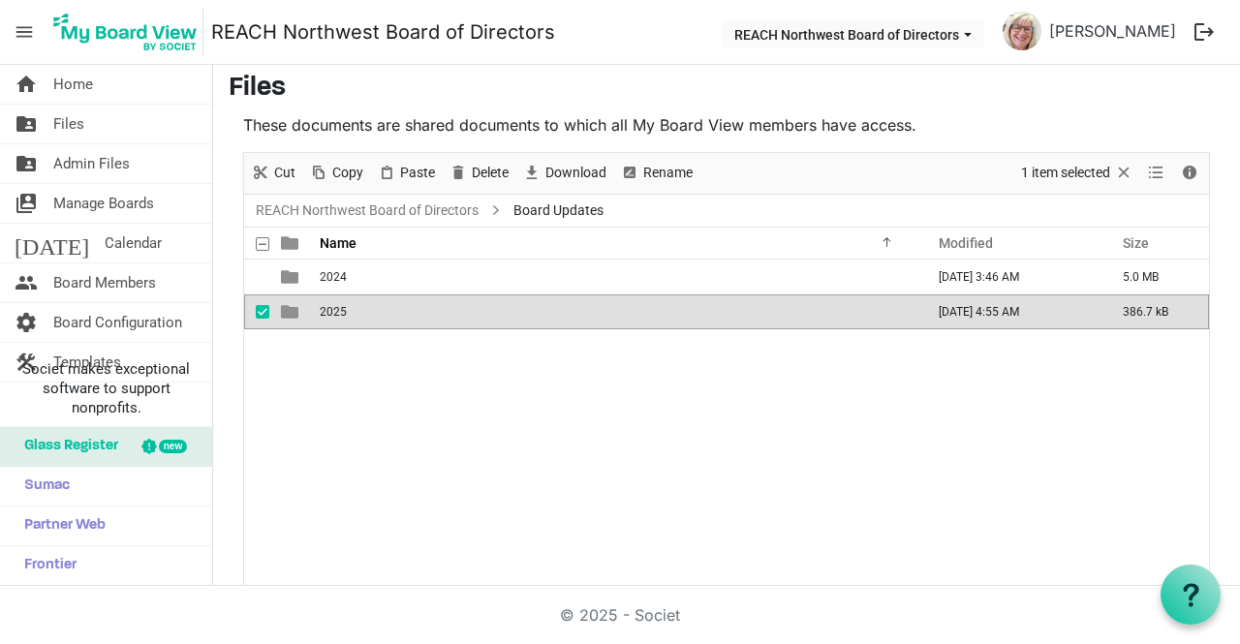
click at [389, 313] on td "2025" at bounding box center [616, 311] width 604 height 35
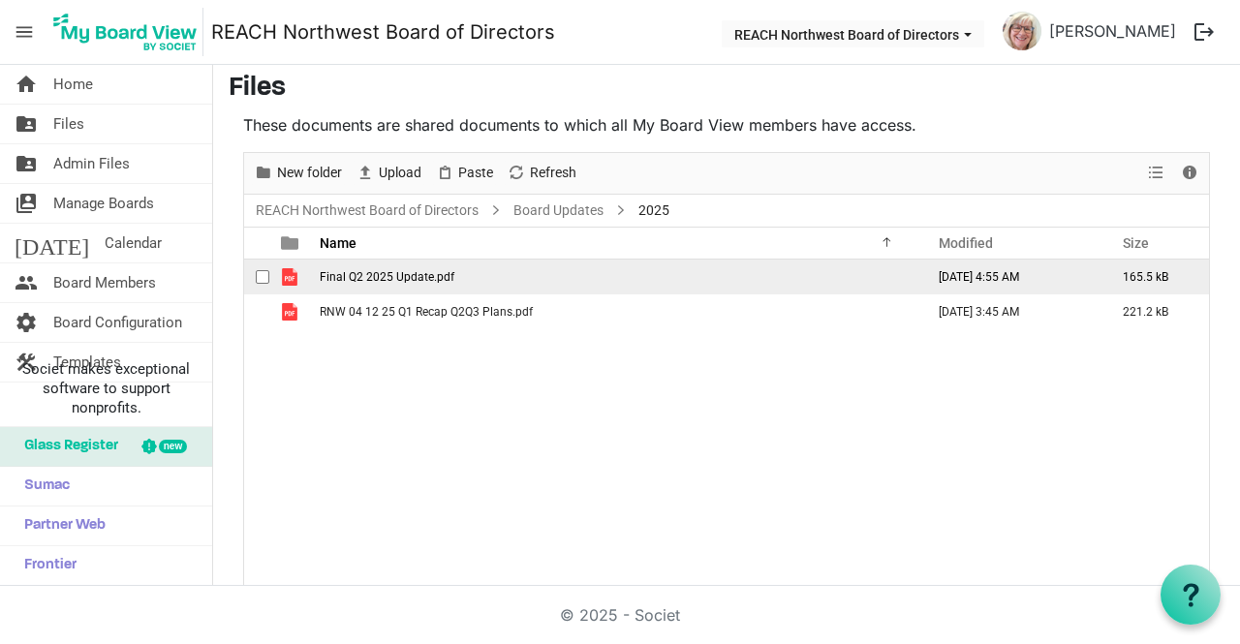
click at [396, 264] on td "Final Q2 2025 Update.pdf" at bounding box center [616, 277] width 604 height 35
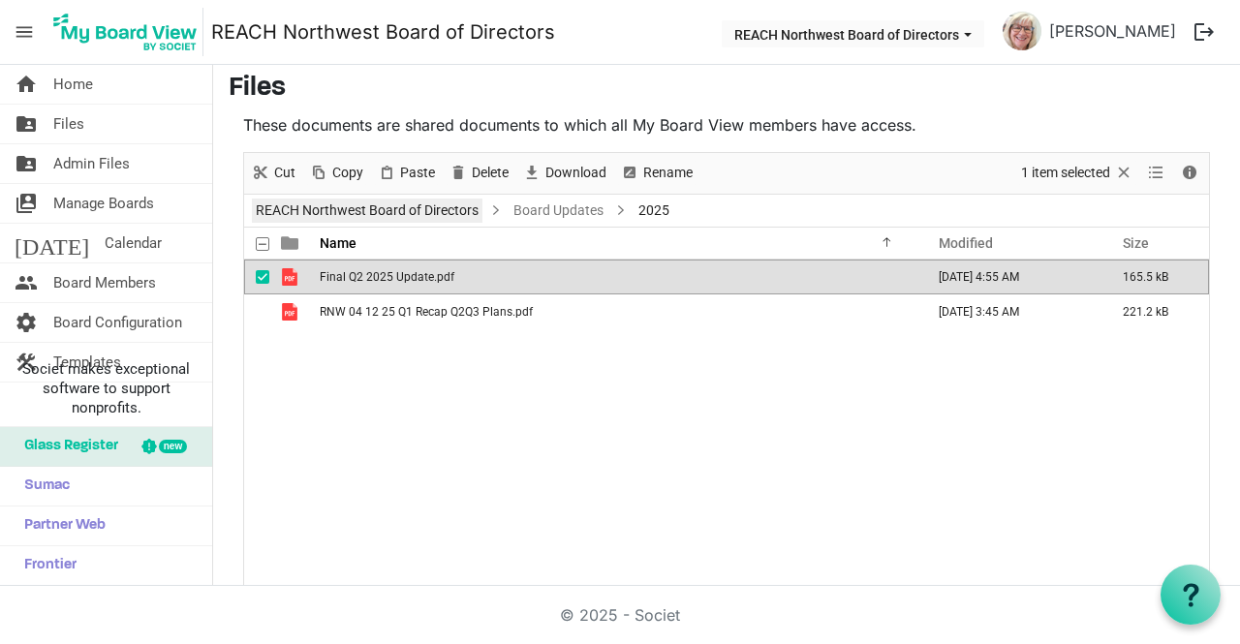
click at [390, 203] on link "REACH Northwest Board of Directors" at bounding box center [367, 211] width 231 height 24
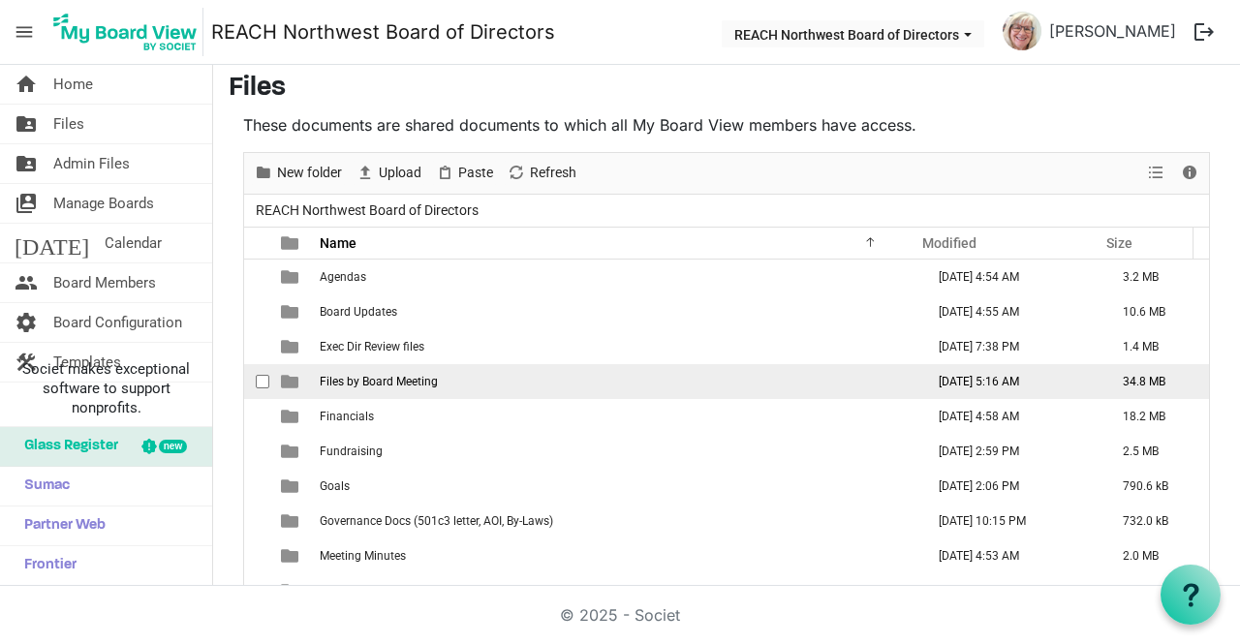
click at [406, 369] on td "Files by Board Meeting" at bounding box center [616, 381] width 604 height 35
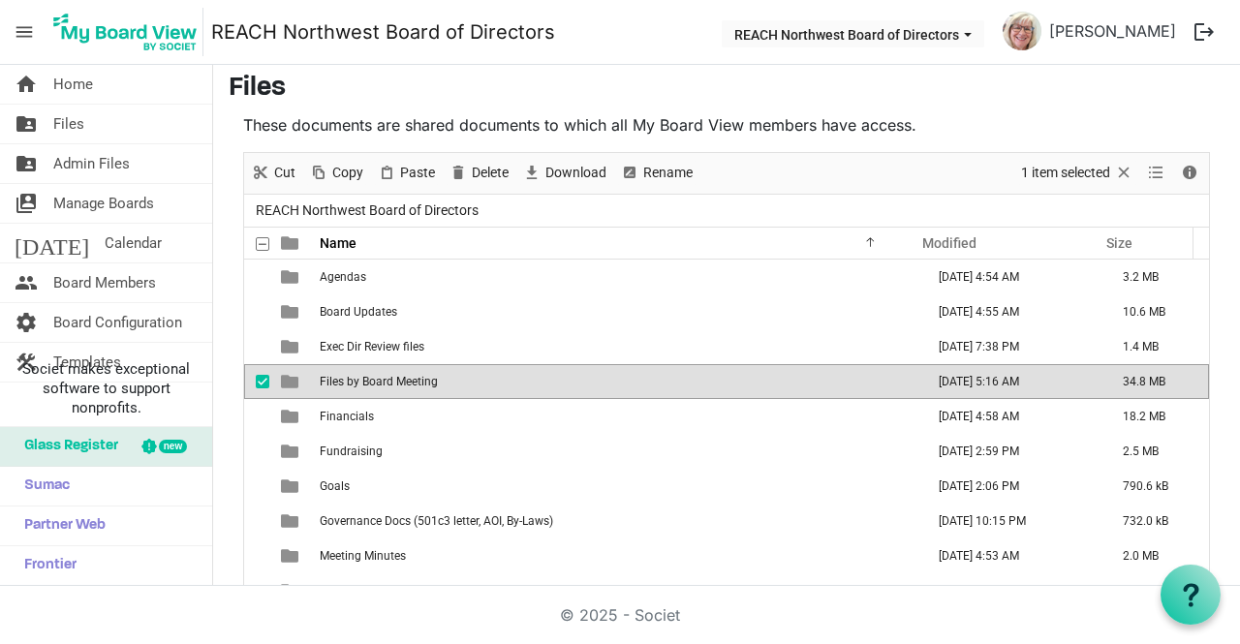
click at [406, 369] on td "Files by Board Meeting" at bounding box center [616, 381] width 604 height 35
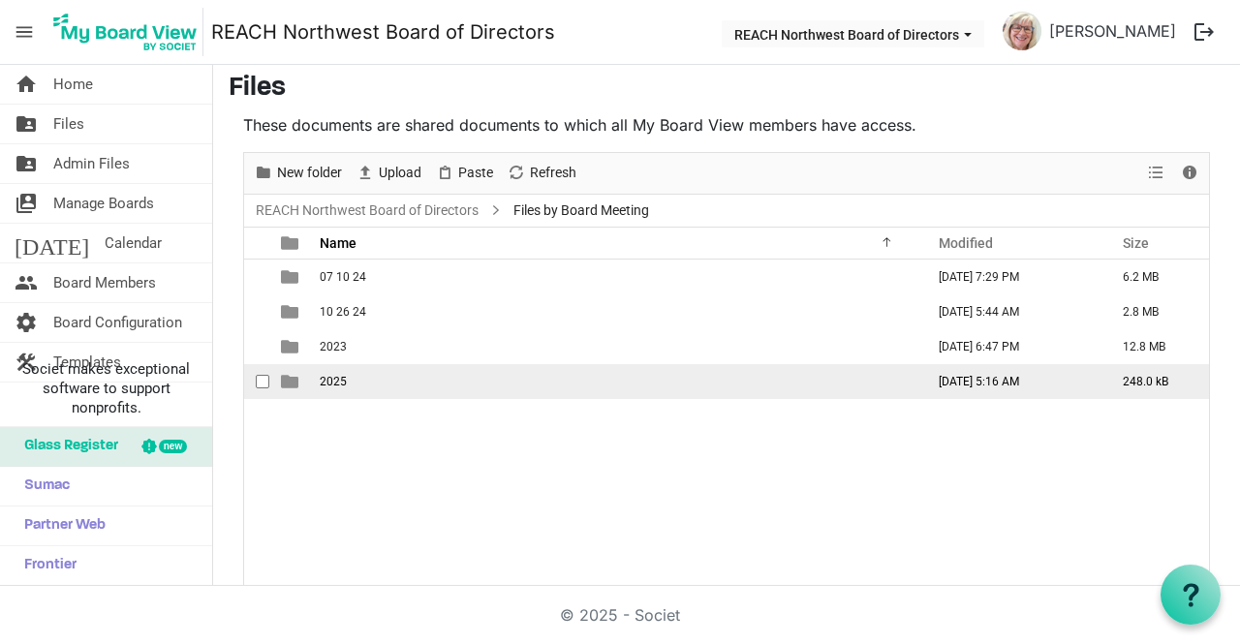
click at [410, 384] on td "2025" at bounding box center [616, 381] width 604 height 35
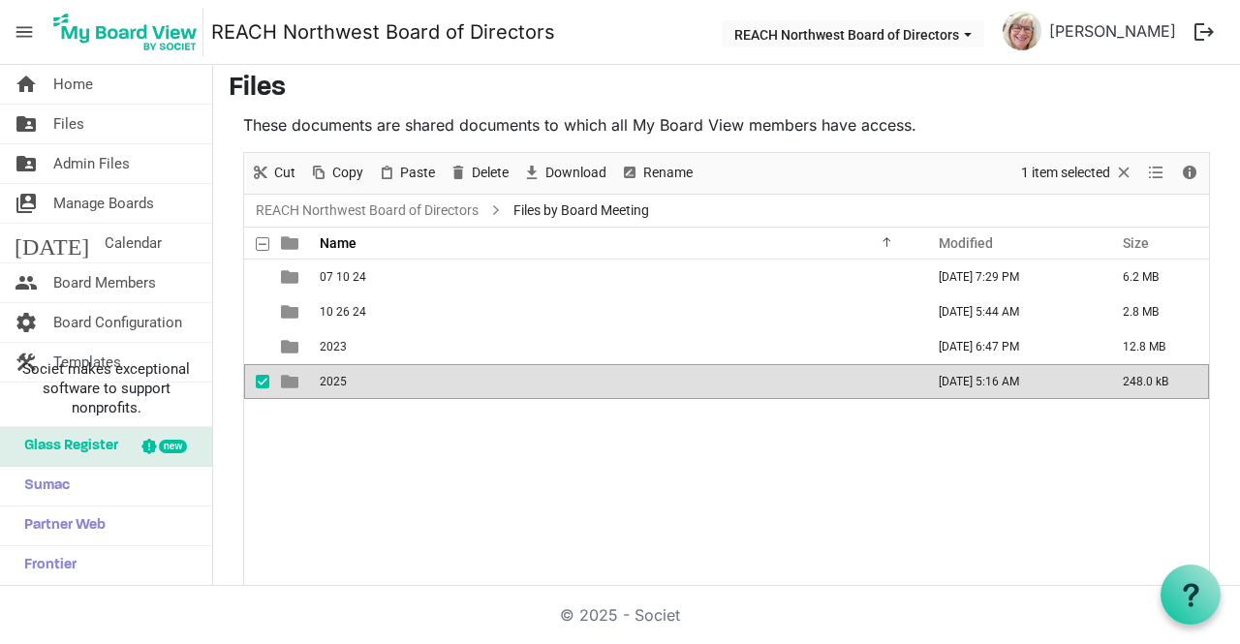
click at [410, 384] on td "2025" at bounding box center [616, 381] width 604 height 35
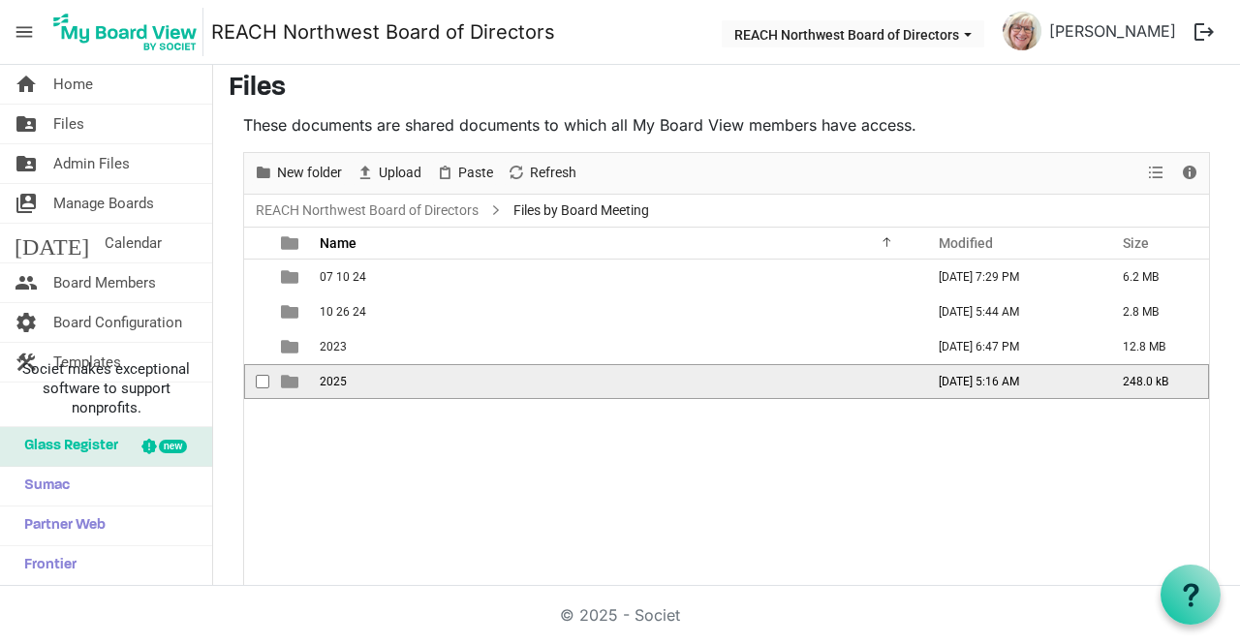
click at [410, 384] on td "2025" at bounding box center [616, 381] width 604 height 35
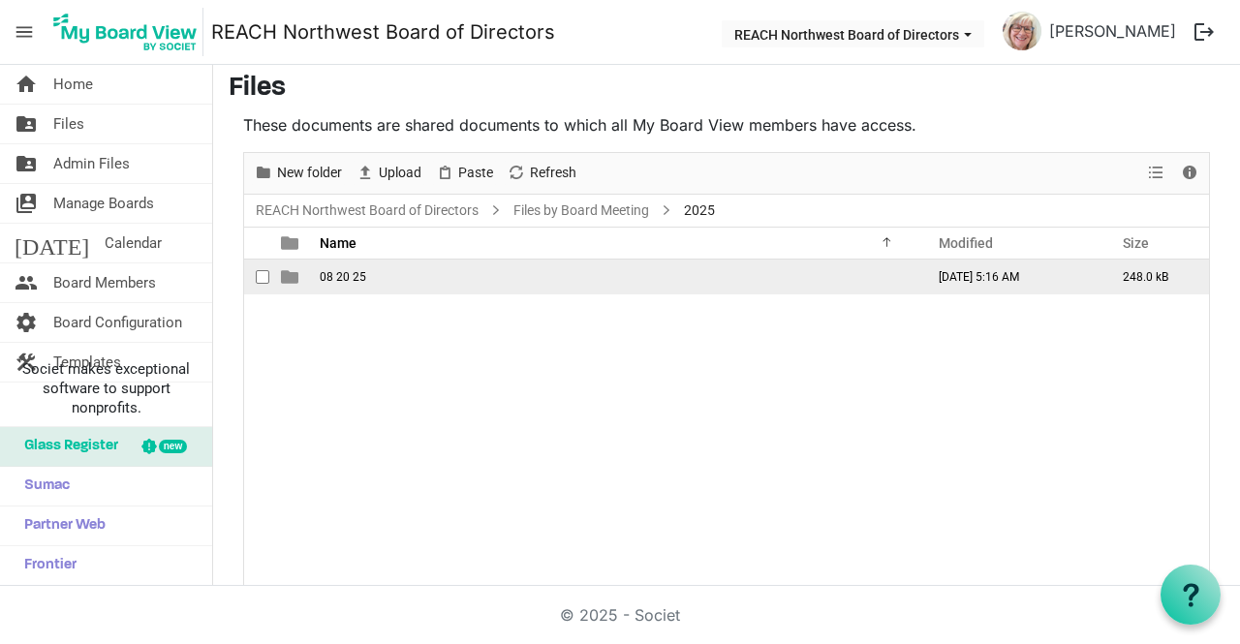
click at [373, 278] on td "08 20 25" at bounding box center [616, 277] width 604 height 35
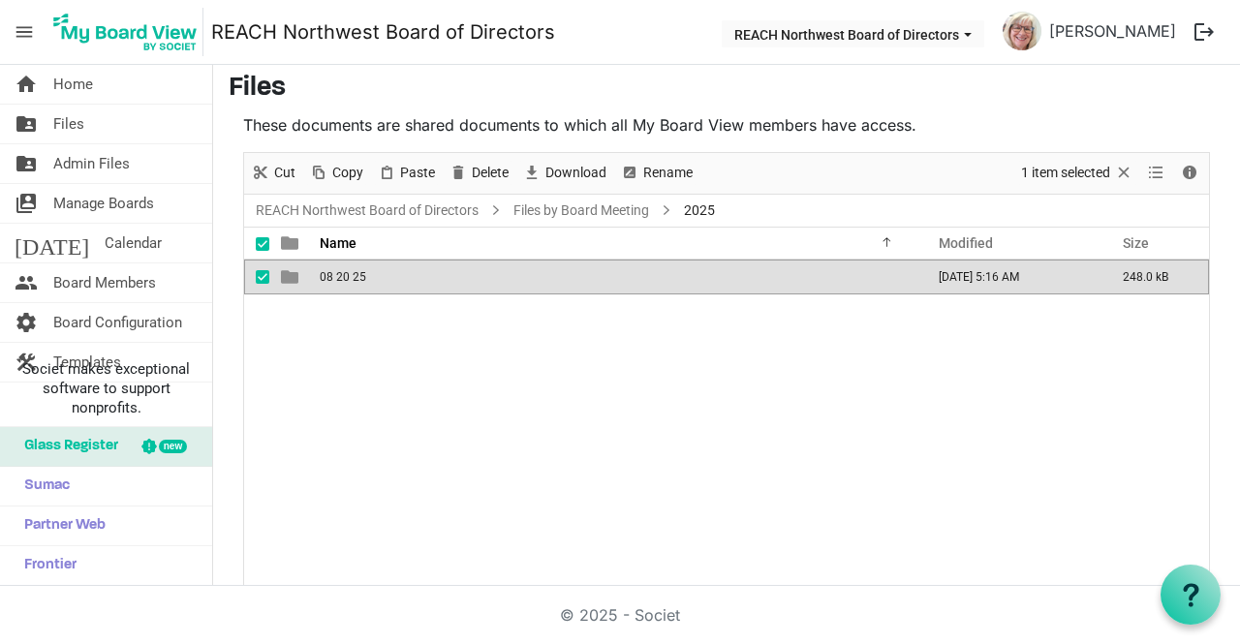
click at [373, 278] on td "08 20 25" at bounding box center [616, 277] width 604 height 35
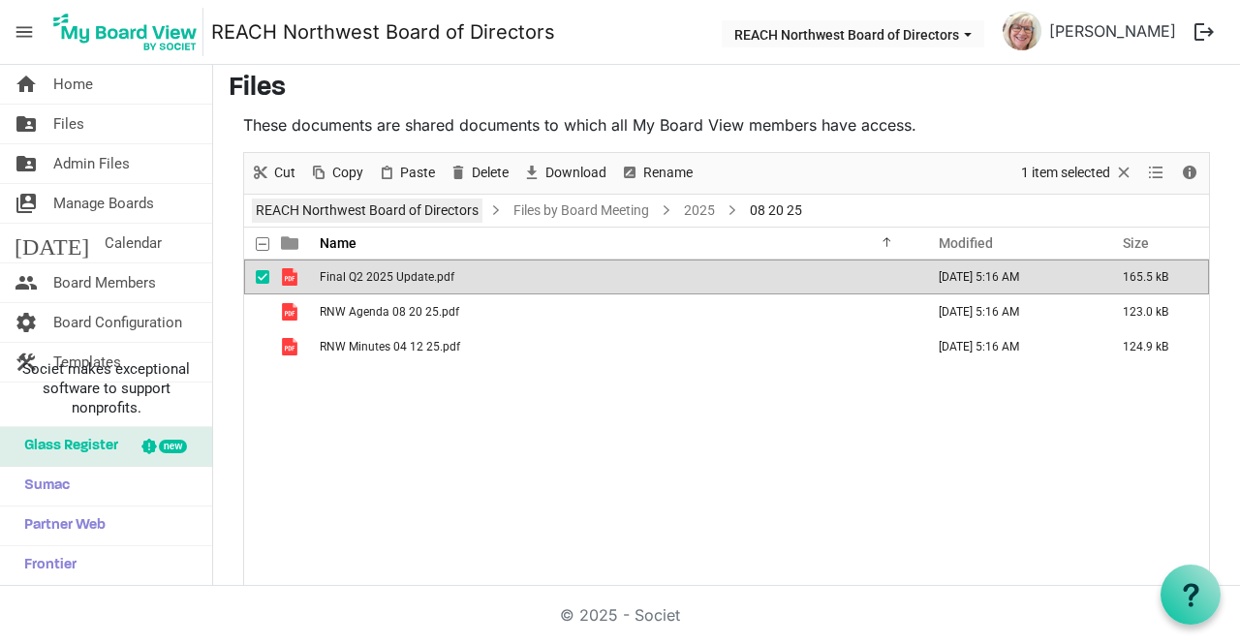
click at [402, 208] on link "REACH Northwest Board of Directors" at bounding box center [367, 211] width 231 height 24
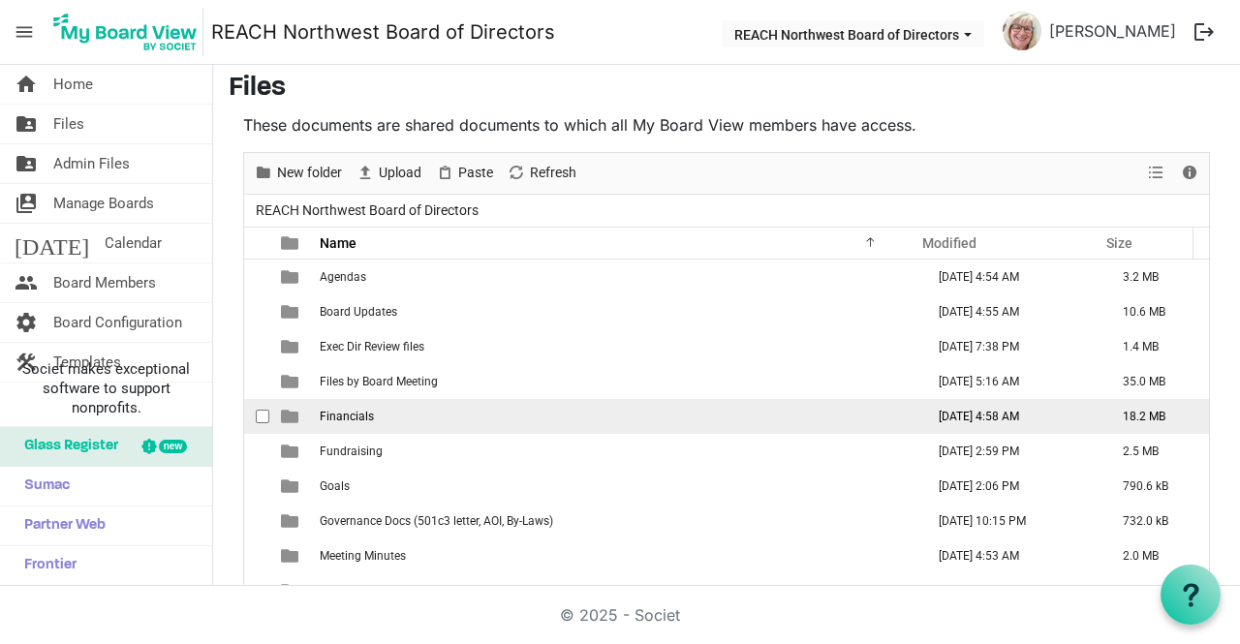
click at [419, 410] on td "Financials" at bounding box center [616, 416] width 604 height 35
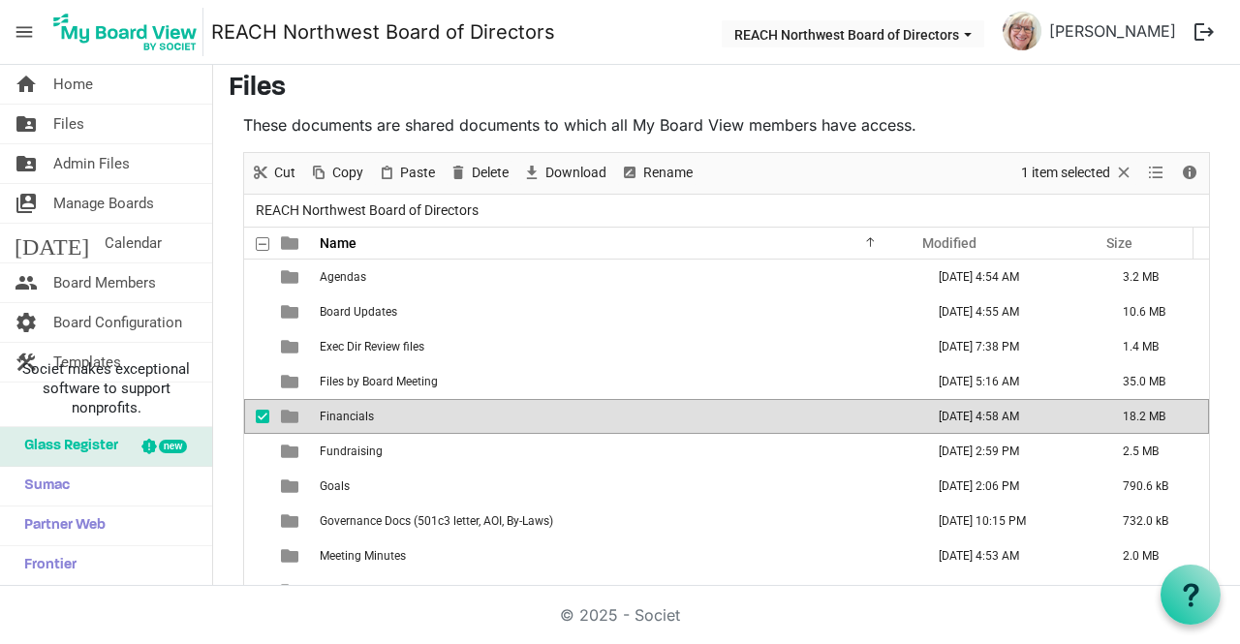
click at [419, 410] on td "Financials" at bounding box center [616, 416] width 604 height 35
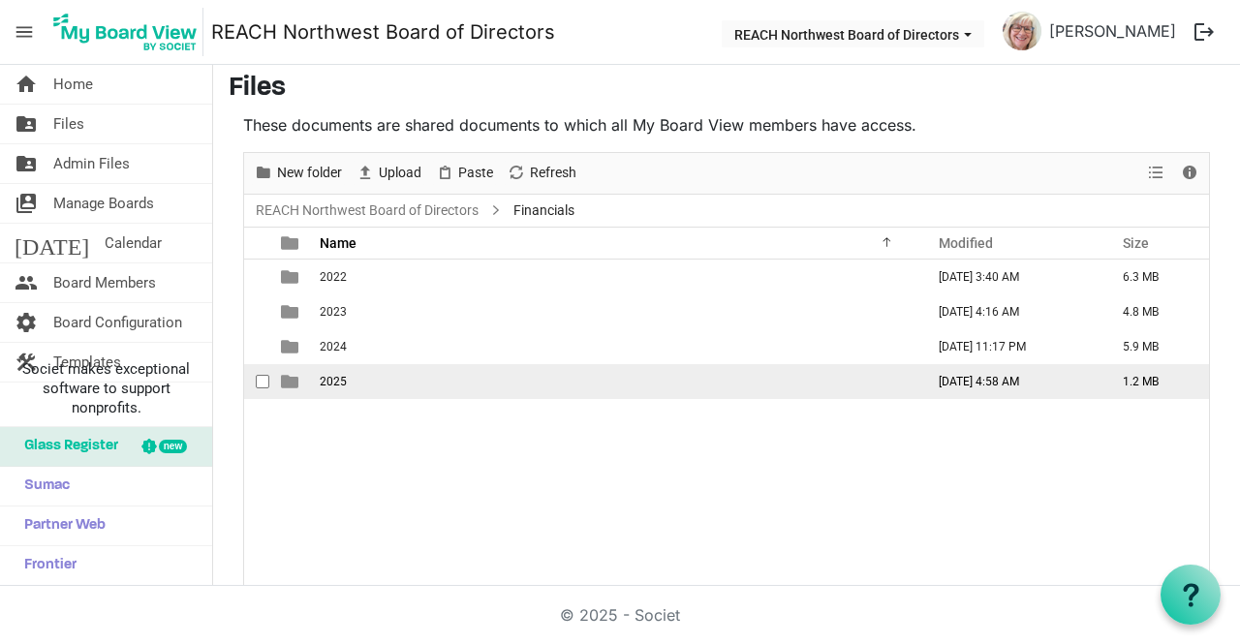
click at [405, 385] on td "2025" at bounding box center [616, 381] width 604 height 35
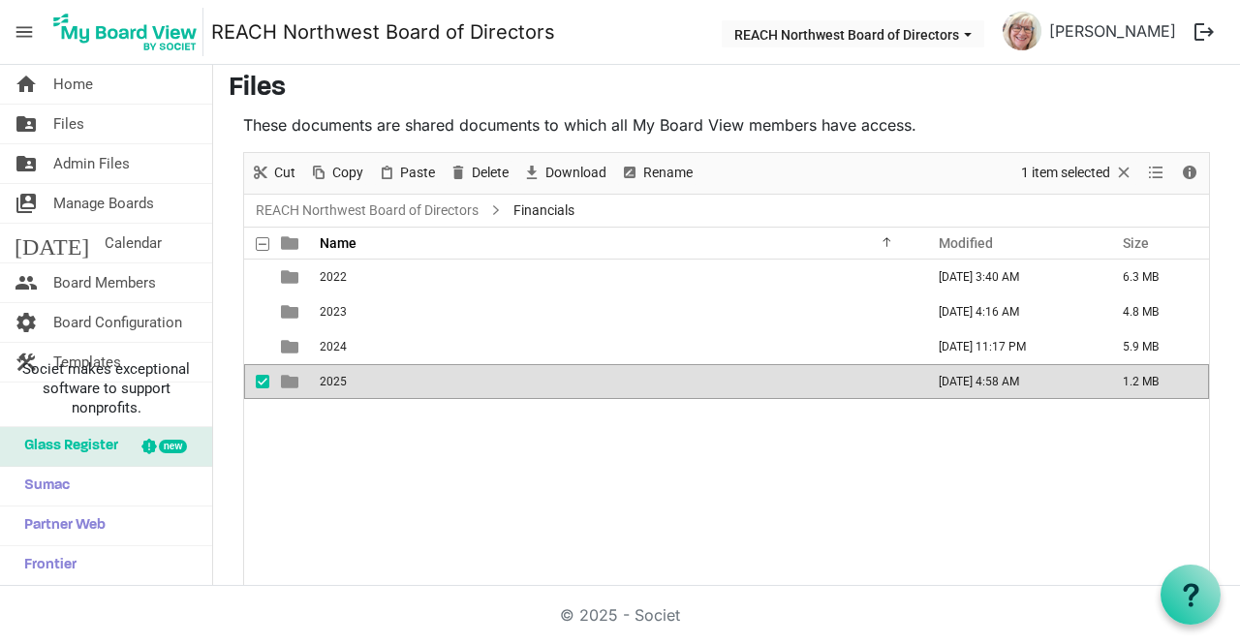
click at [405, 385] on td "2025" at bounding box center [616, 381] width 604 height 35
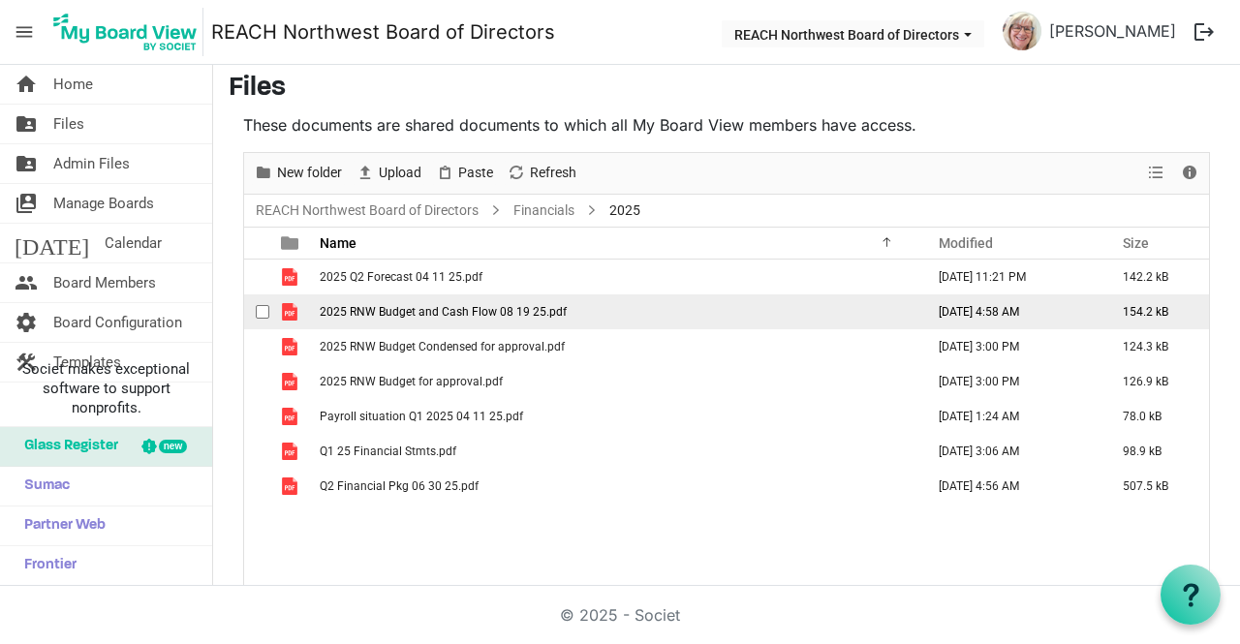
click at [264, 305] on span "checkbox" at bounding box center [263, 312] width 14 height 14
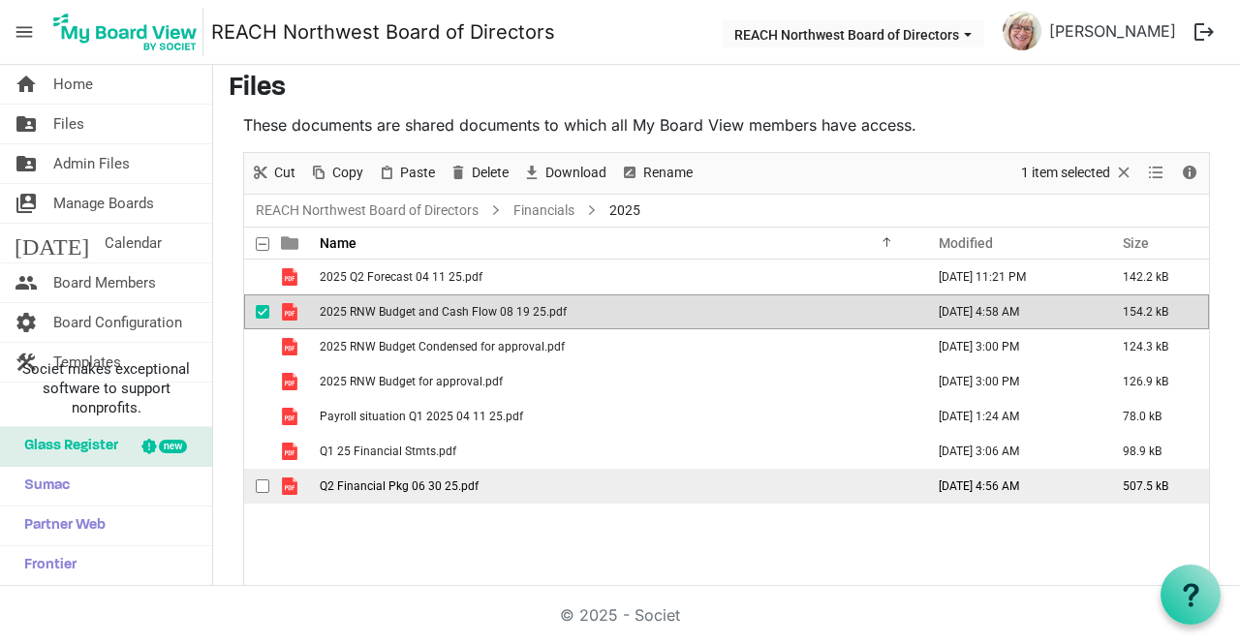
click at [265, 484] on span "checkbox" at bounding box center [263, 486] width 14 height 14
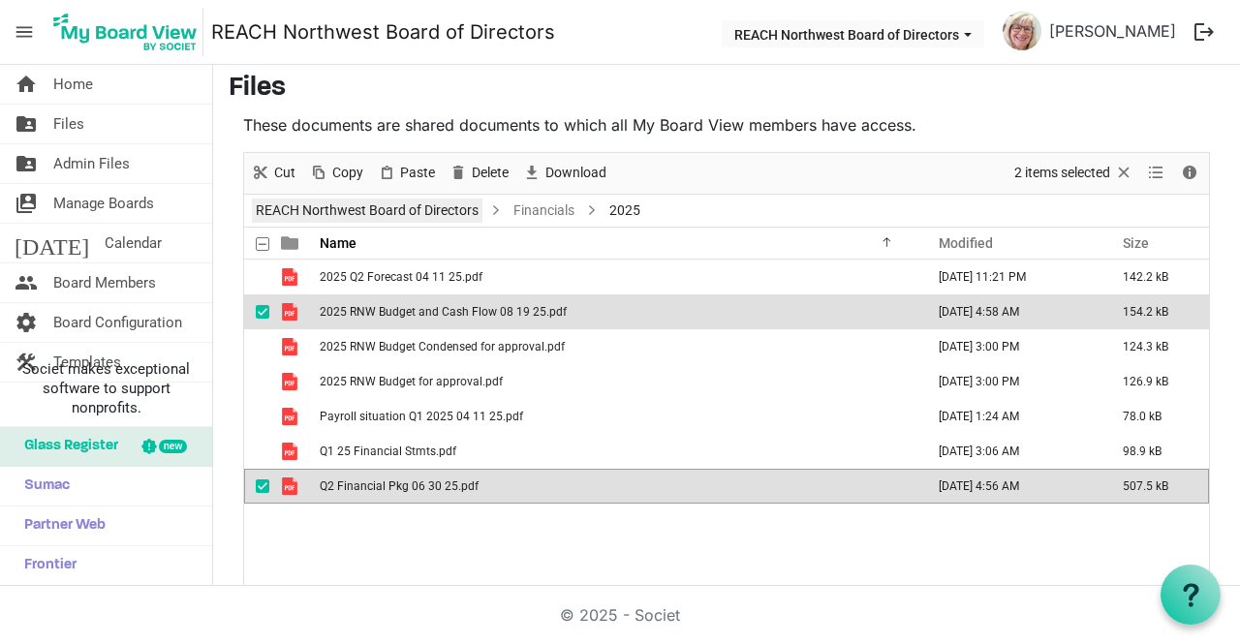
click at [369, 219] on link "REACH Northwest Board of Directors" at bounding box center [367, 211] width 231 height 24
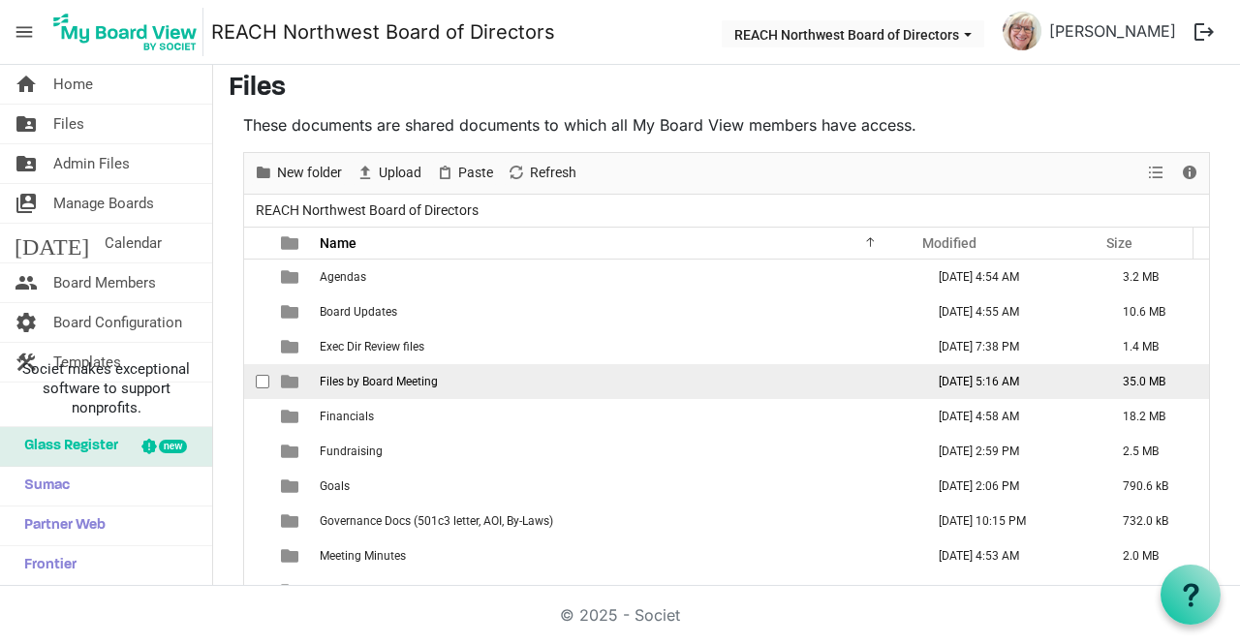
click at [393, 383] on span "Files by Board Meeting" at bounding box center [379, 382] width 118 height 14
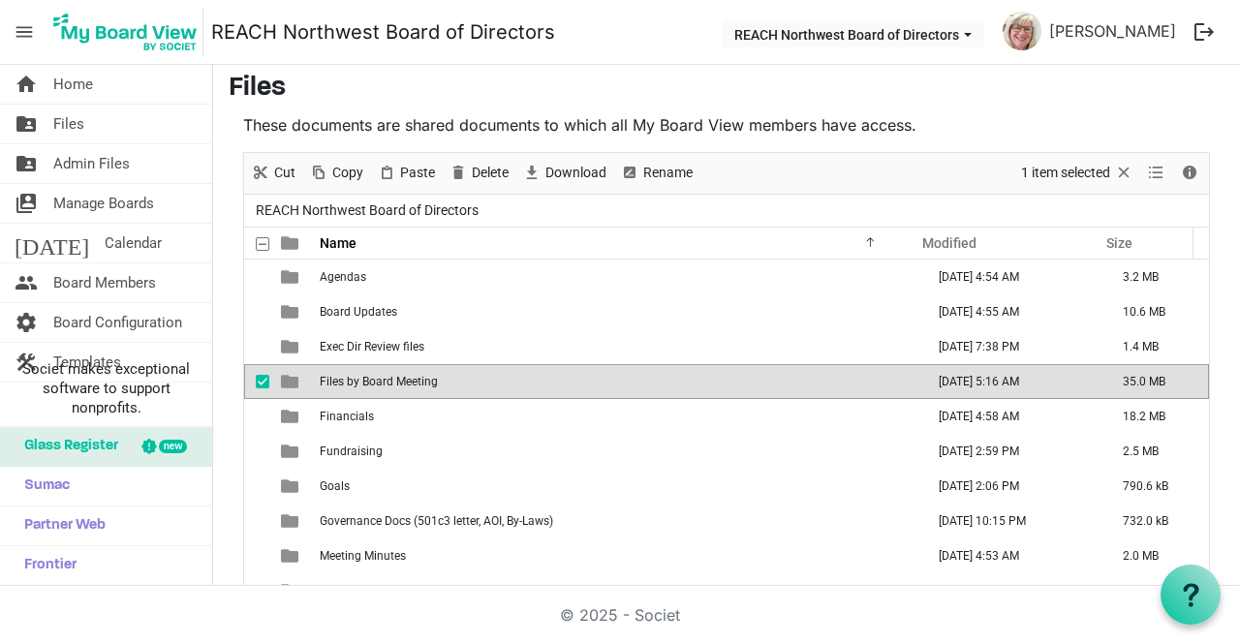
click at [393, 383] on span "Files by Board Meeting" at bounding box center [379, 382] width 118 height 14
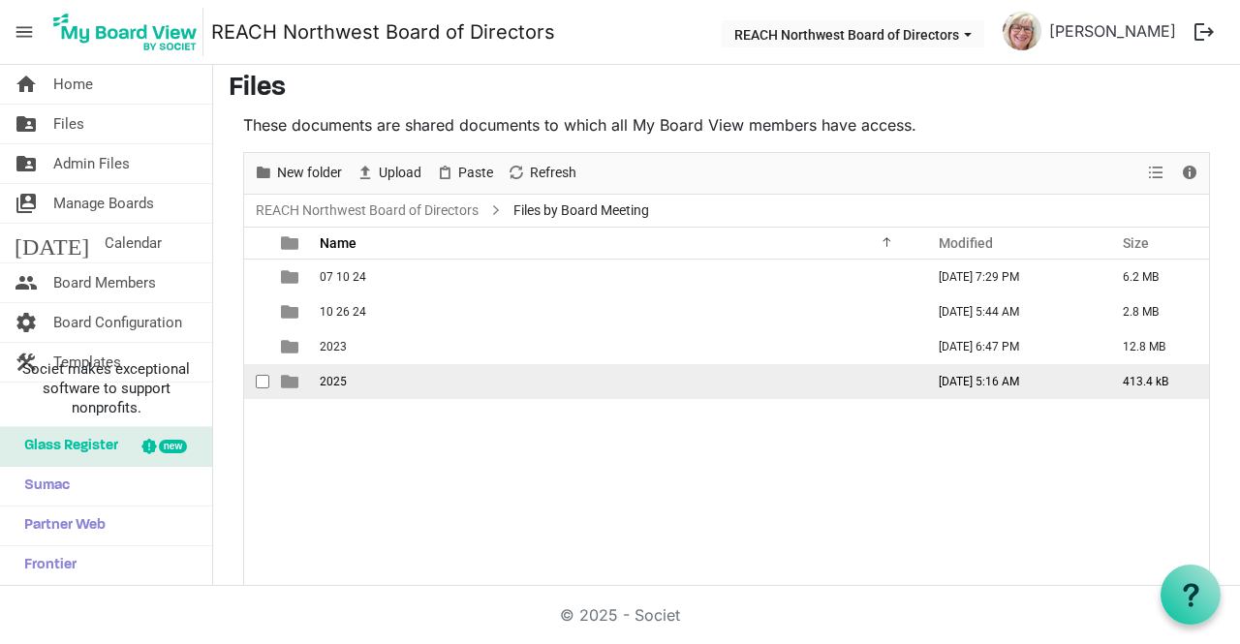
click at [451, 378] on td "2025" at bounding box center [616, 381] width 604 height 35
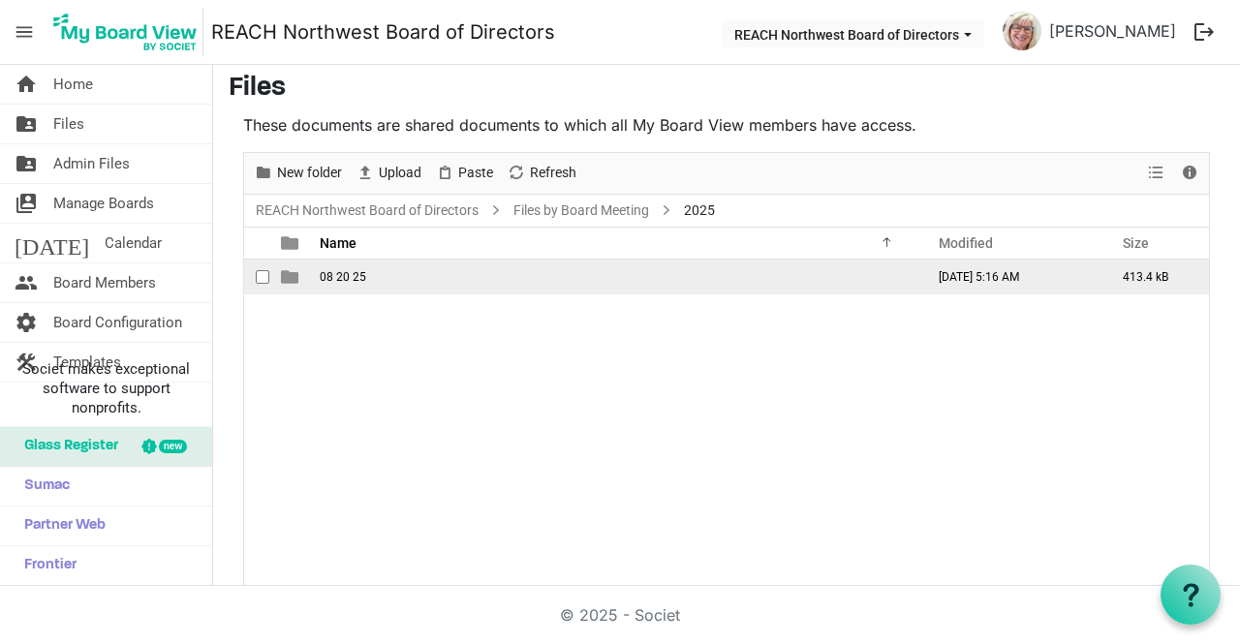
click at [395, 275] on td "08 20 25" at bounding box center [616, 277] width 604 height 35
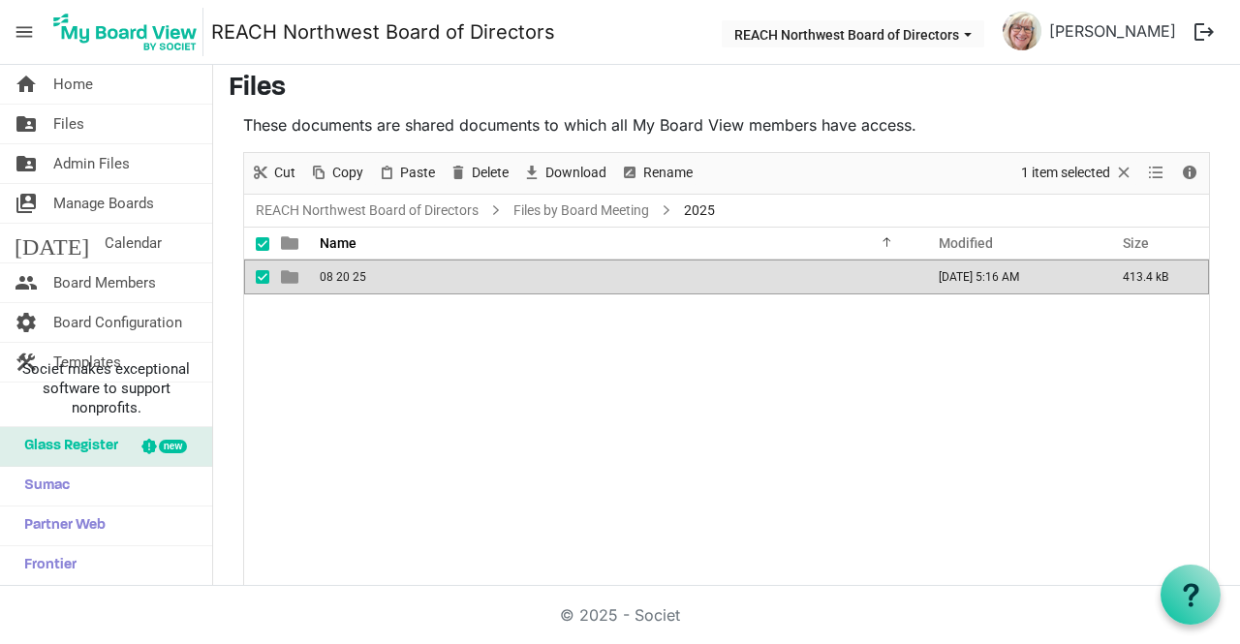
click at [395, 275] on td "08 20 25" at bounding box center [616, 277] width 604 height 35
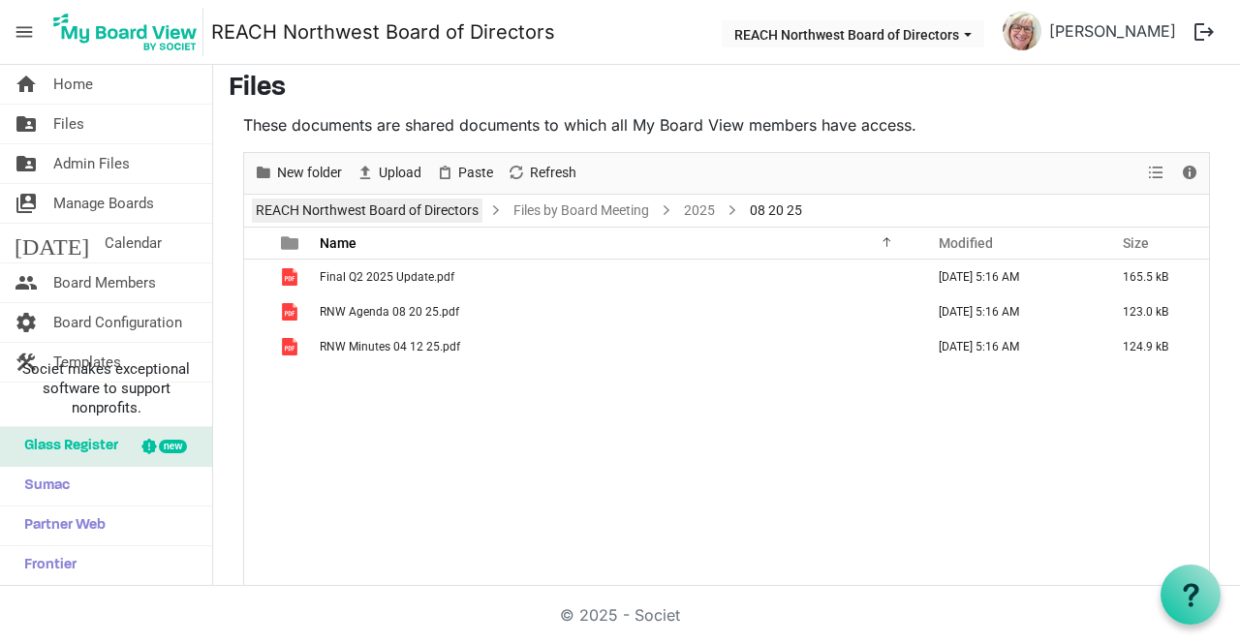
click at [365, 200] on link "REACH Northwest Board of Directors" at bounding box center [367, 211] width 231 height 24
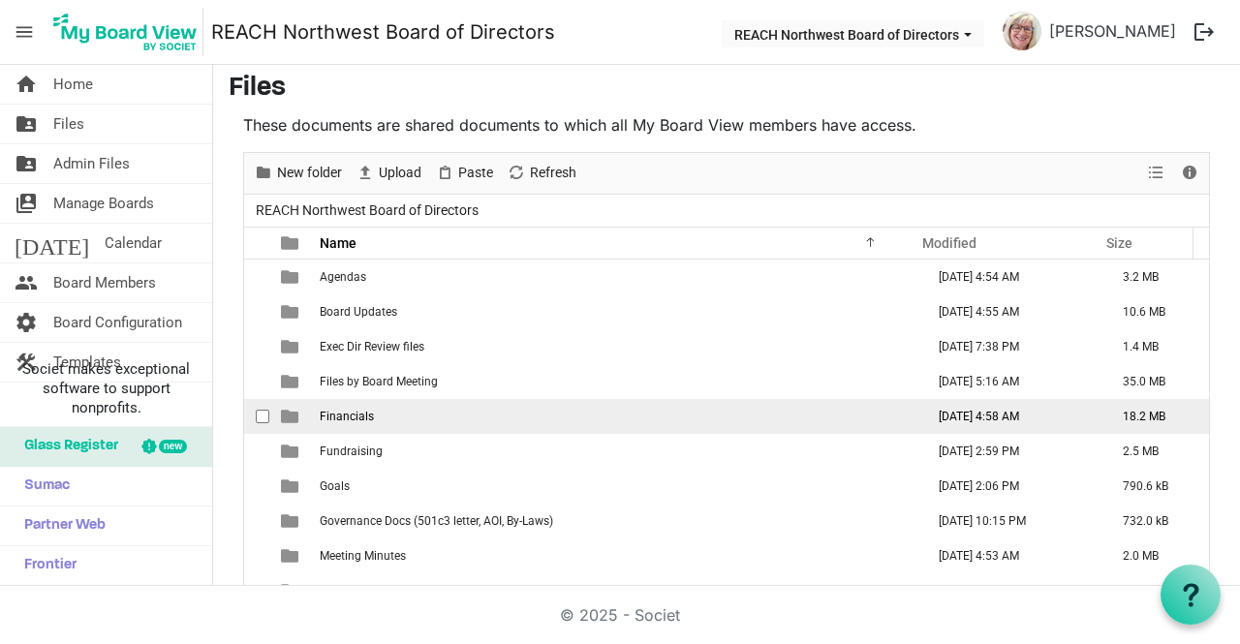
click at [390, 405] on td "Financials" at bounding box center [616, 416] width 604 height 35
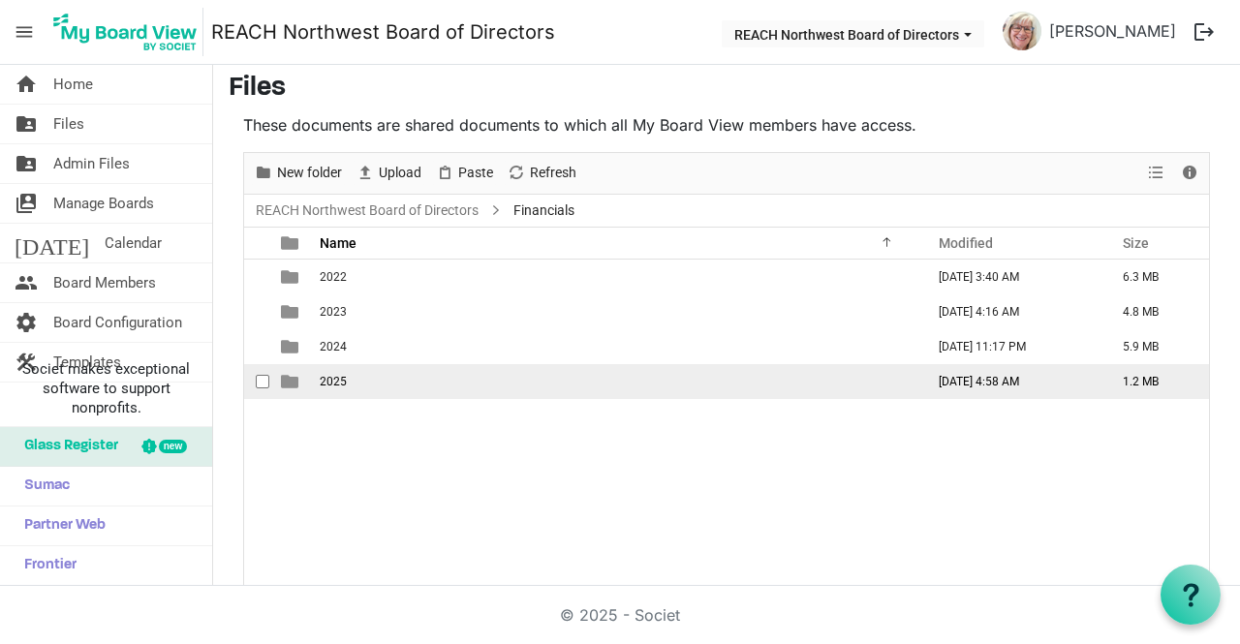
click at [392, 381] on td "2025" at bounding box center [616, 381] width 604 height 35
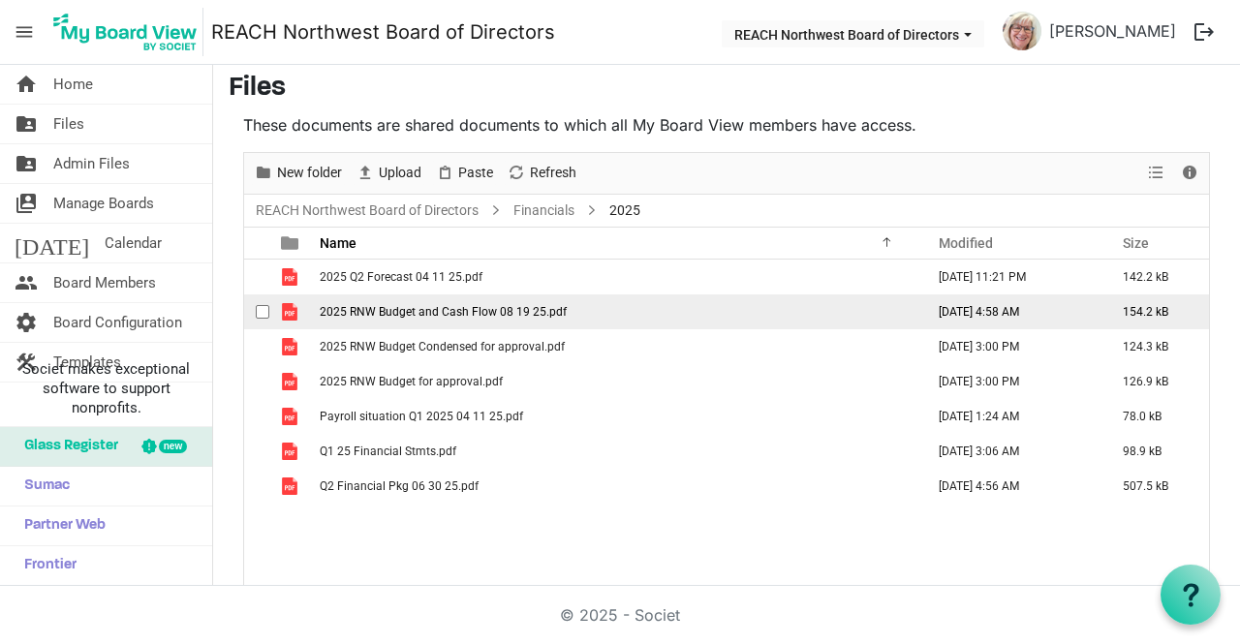
click at [260, 313] on span "checkbox" at bounding box center [263, 312] width 14 height 14
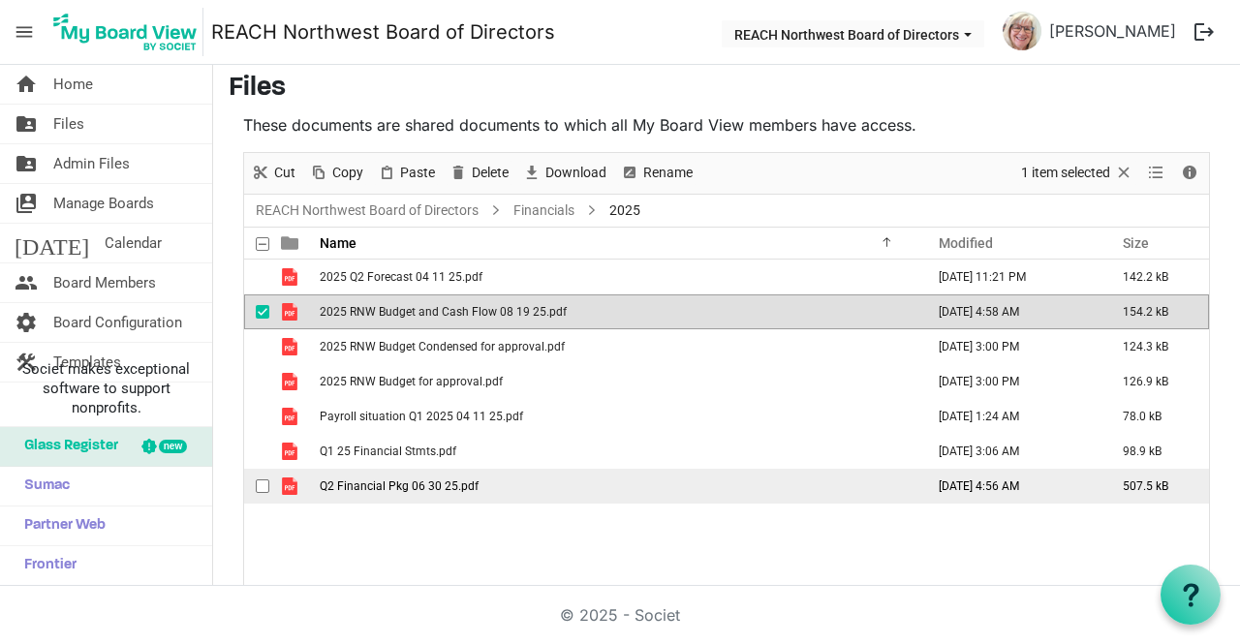
click at [264, 486] on span "checkbox" at bounding box center [263, 486] width 14 height 14
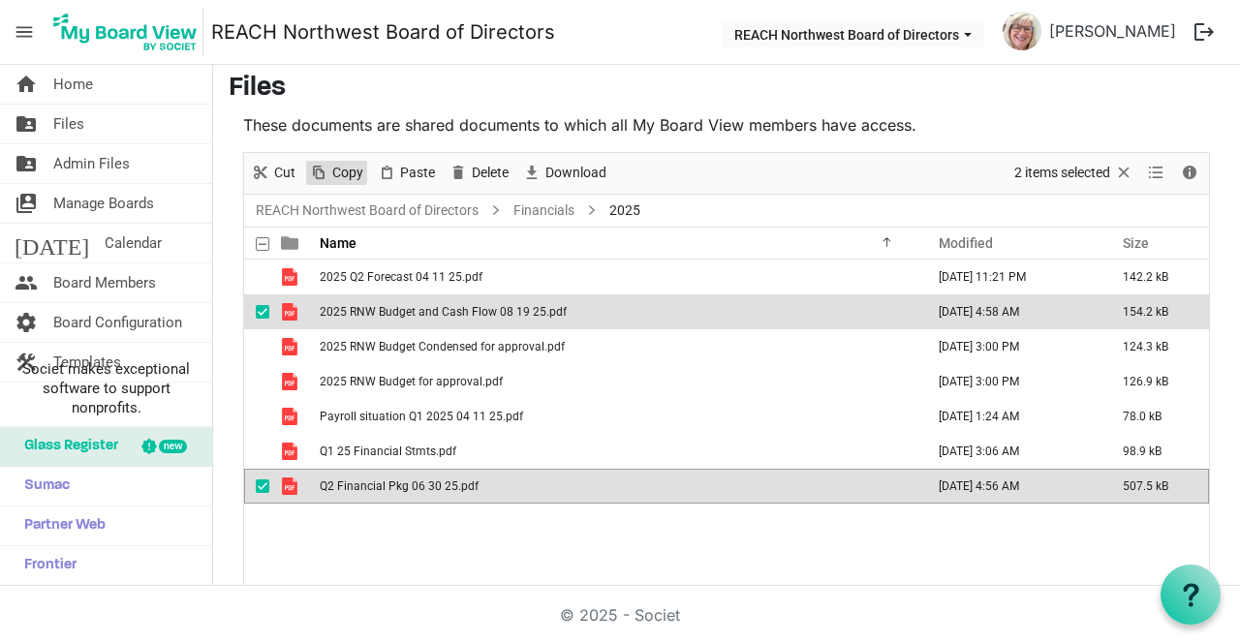
click at [330, 170] on span "Copy" at bounding box center [347, 173] width 35 height 24
click at [318, 200] on link "REACH Northwest Board of Directors" at bounding box center [367, 211] width 231 height 24
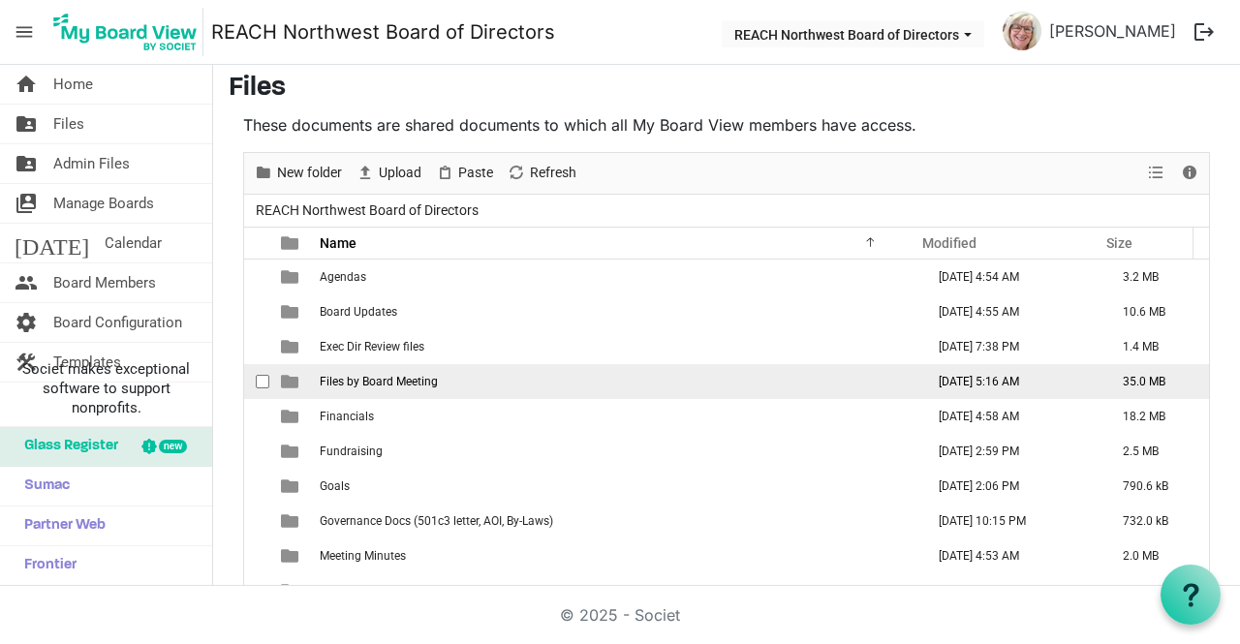
click at [380, 367] on td "Files by Board Meeting" at bounding box center [616, 381] width 604 height 35
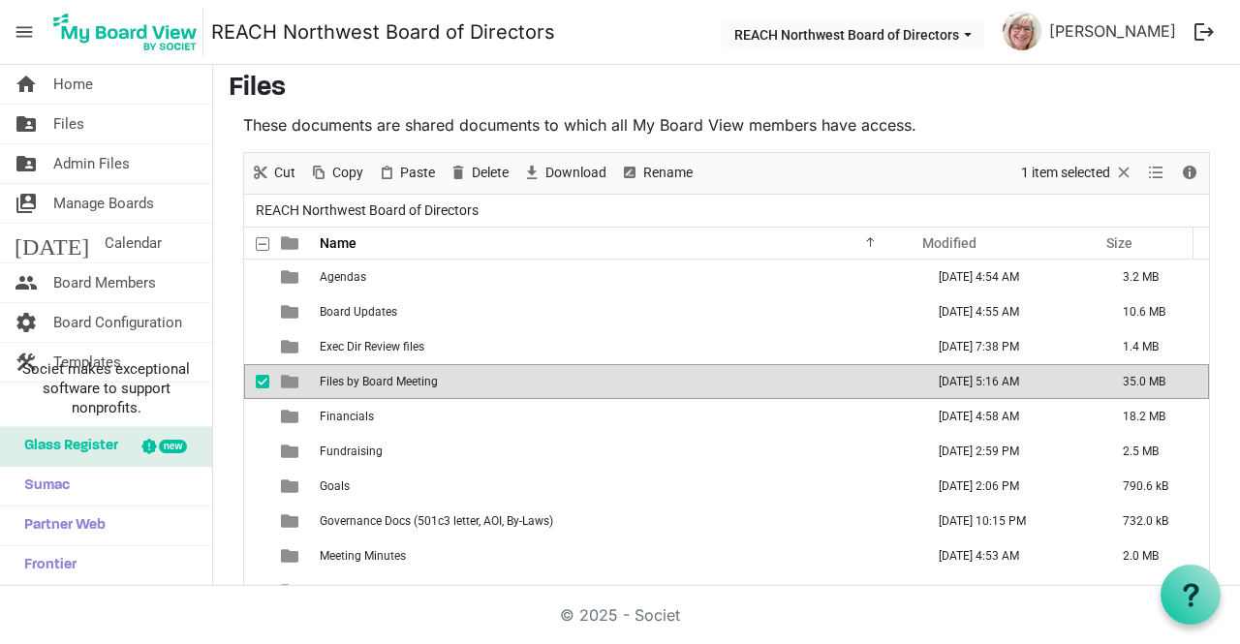
click at [380, 367] on td "Files by Board Meeting" at bounding box center [616, 381] width 604 height 35
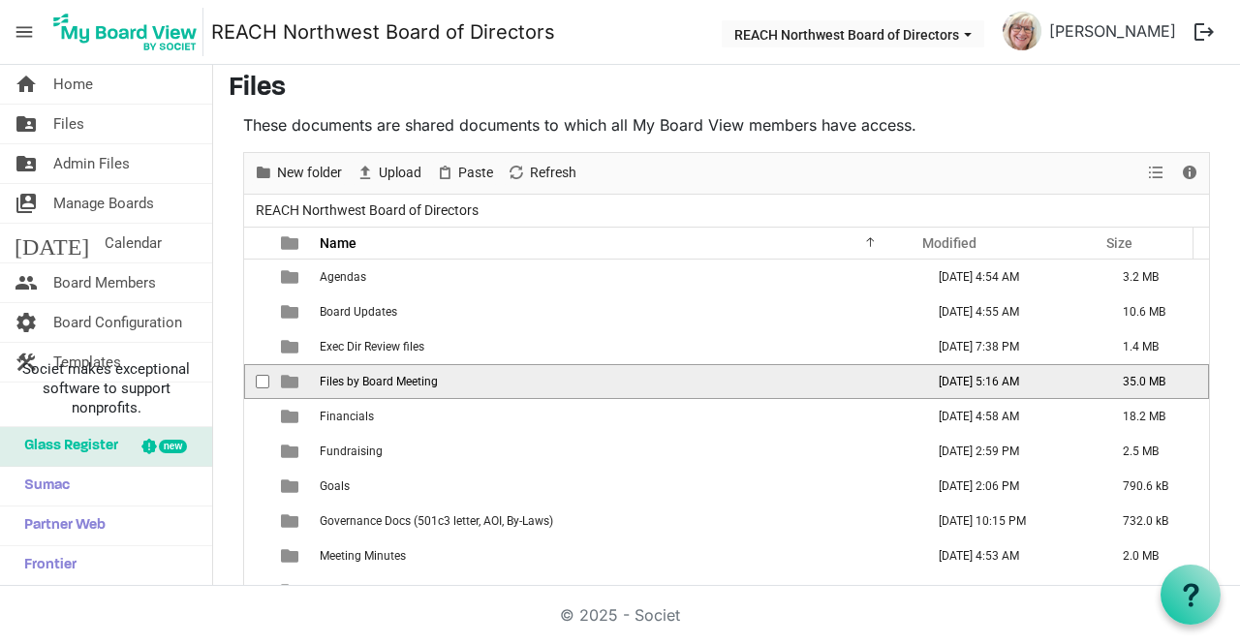
click at [379, 375] on span "Files by Board Meeting" at bounding box center [379, 382] width 118 height 14
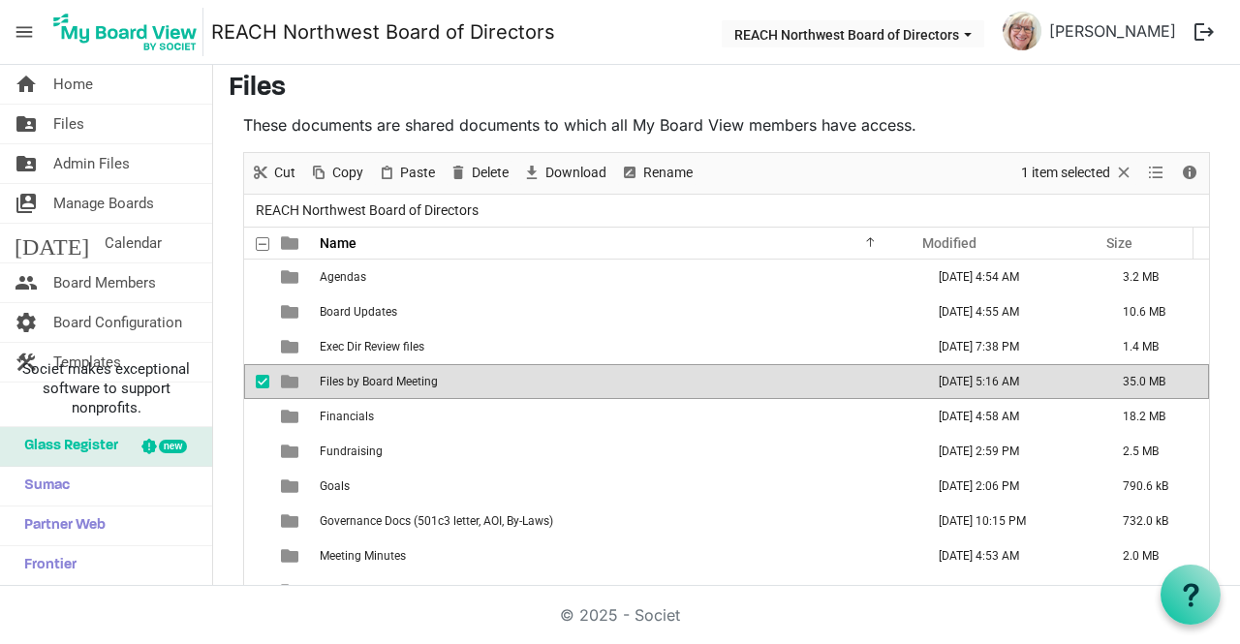
click at [379, 375] on span "Files by Board Meeting" at bounding box center [379, 382] width 118 height 14
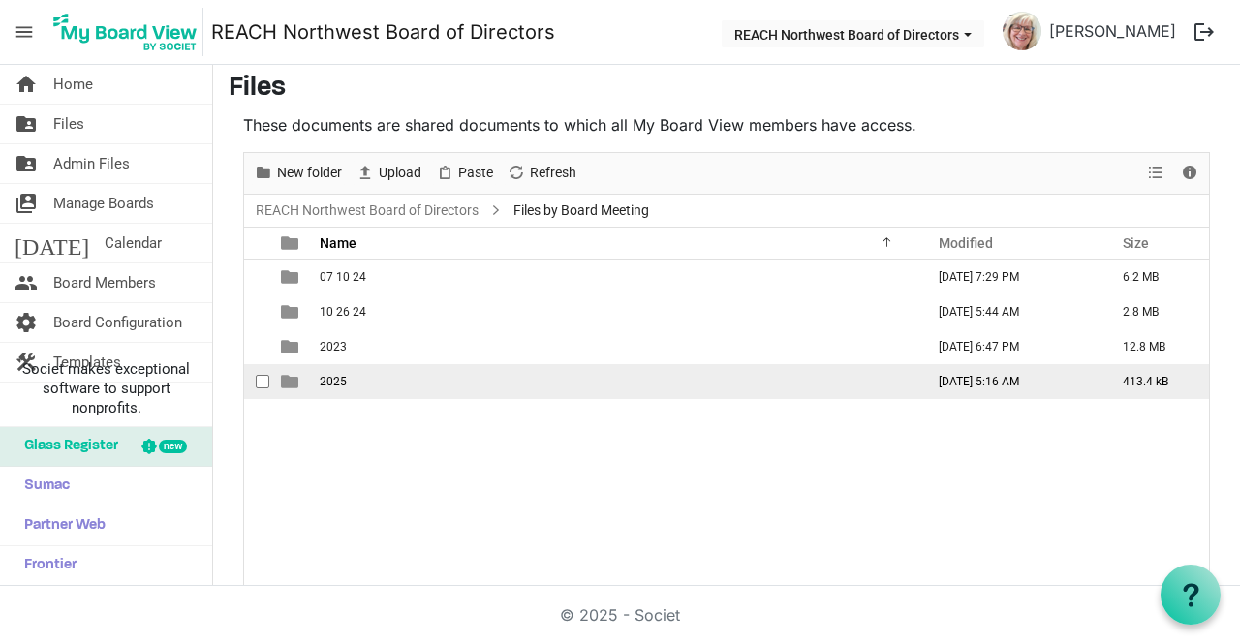
click at [374, 374] on td "2025" at bounding box center [616, 381] width 604 height 35
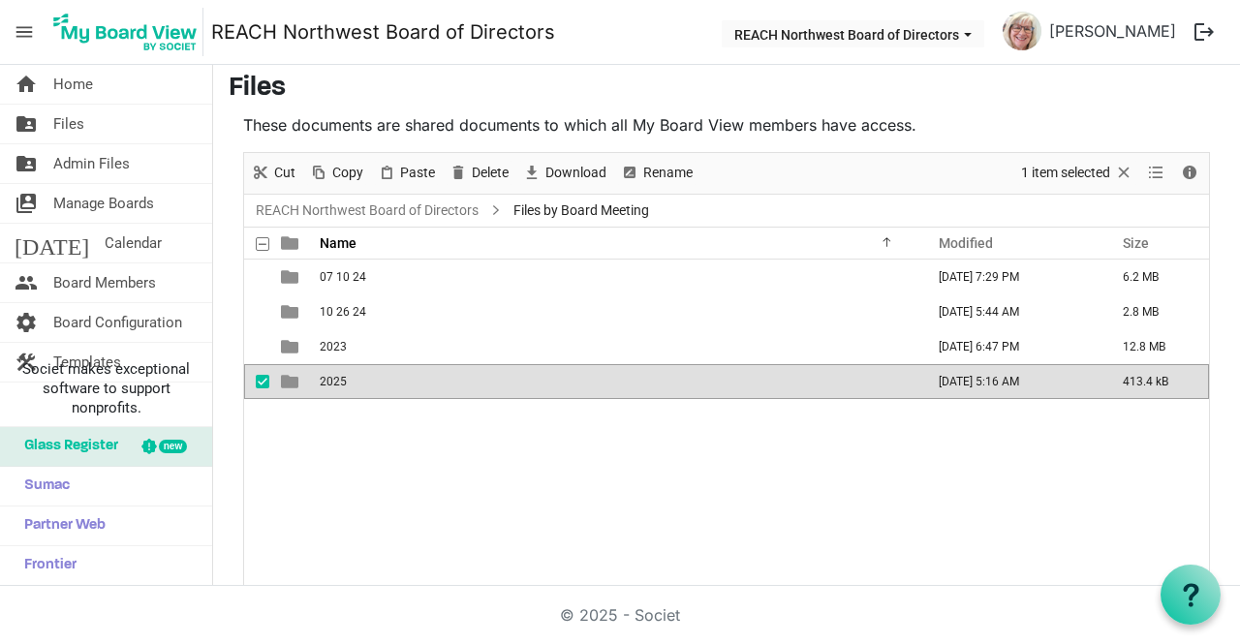
click at [374, 374] on td "2025" at bounding box center [616, 381] width 604 height 35
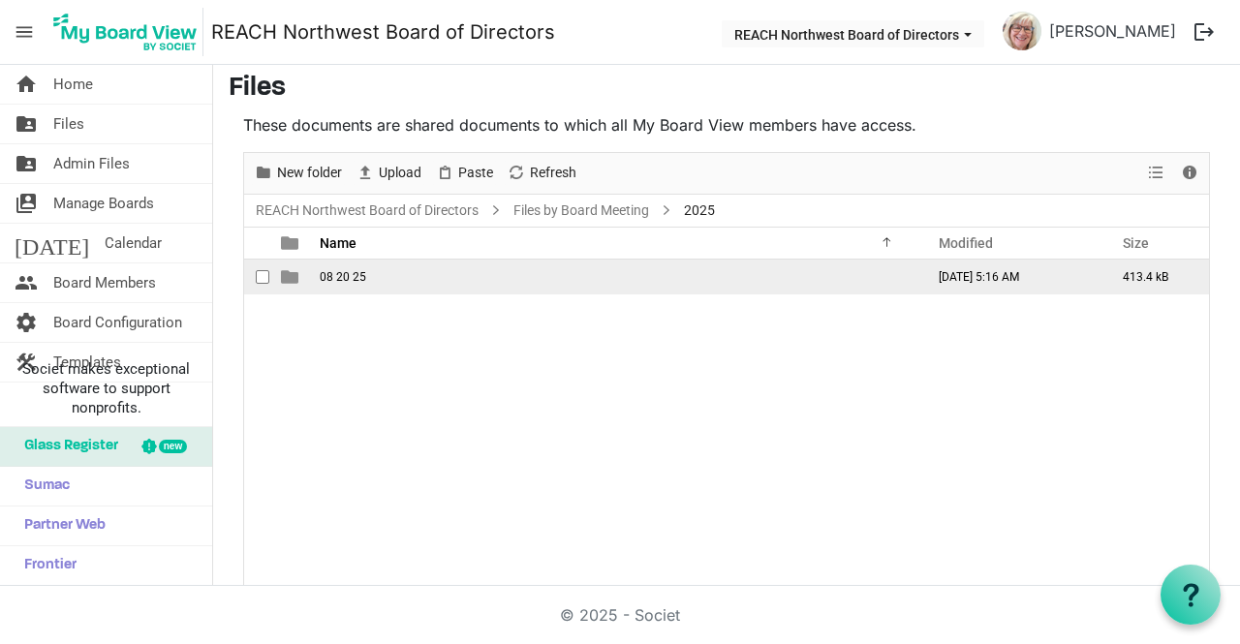
click at [378, 276] on td "08 20 25" at bounding box center [616, 277] width 604 height 35
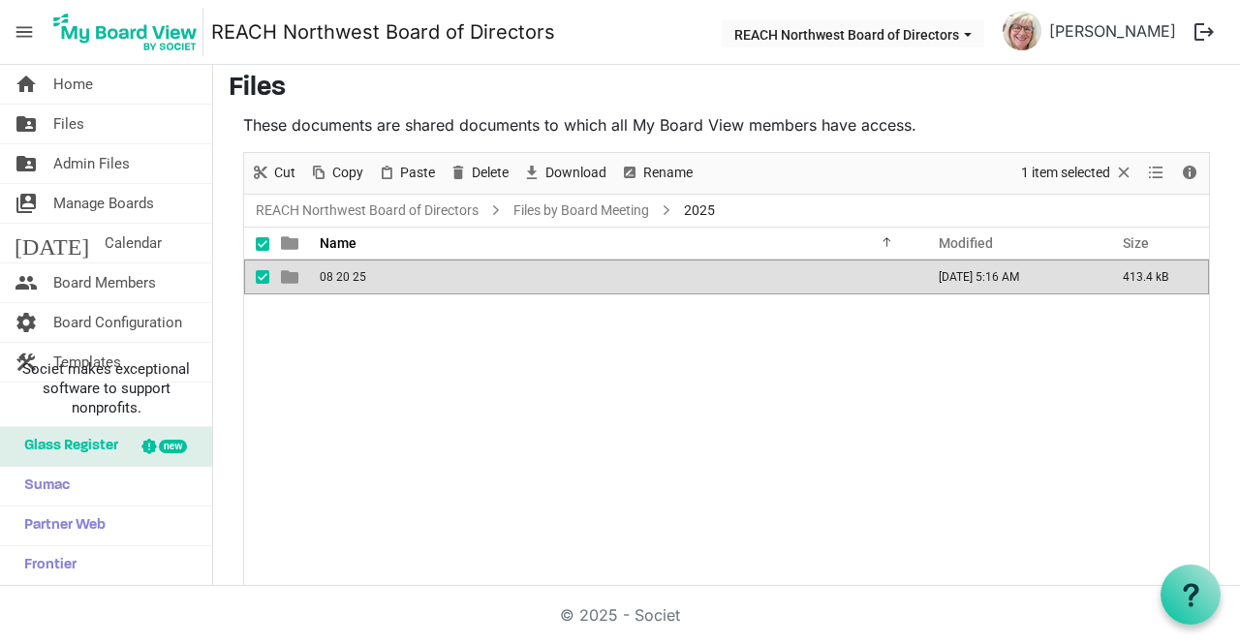
click at [378, 276] on td "08 20 25" at bounding box center [616, 277] width 604 height 35
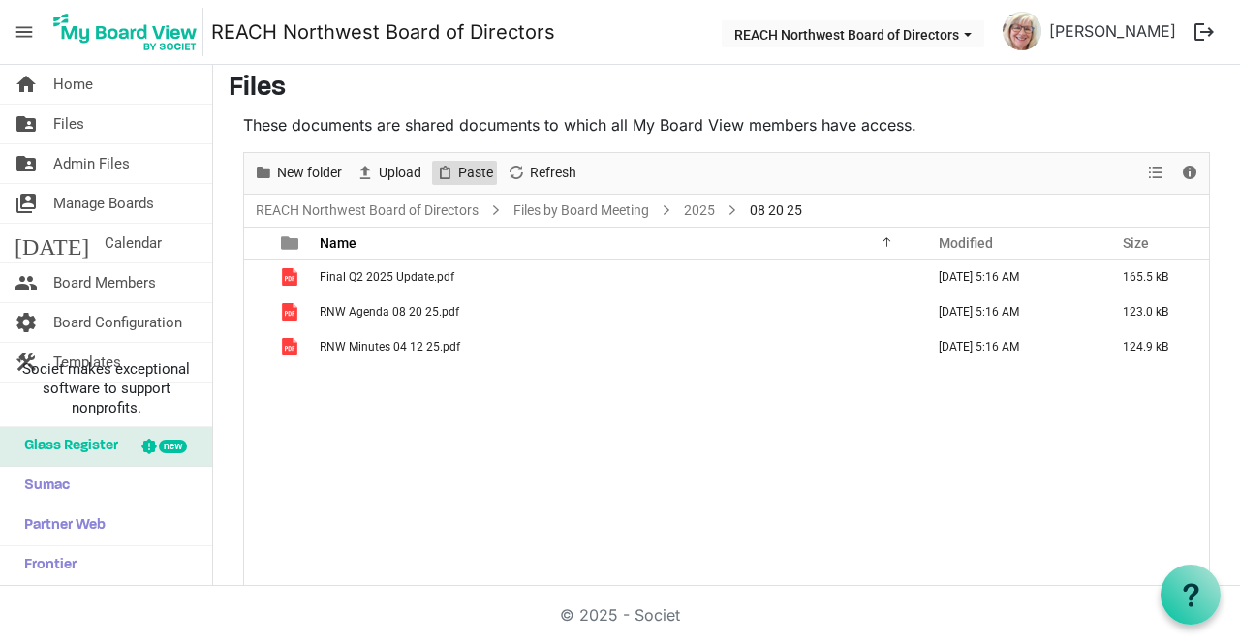
click at [457, 161] on span "Paste" at bounding box center [475, 173] width 39 height 24
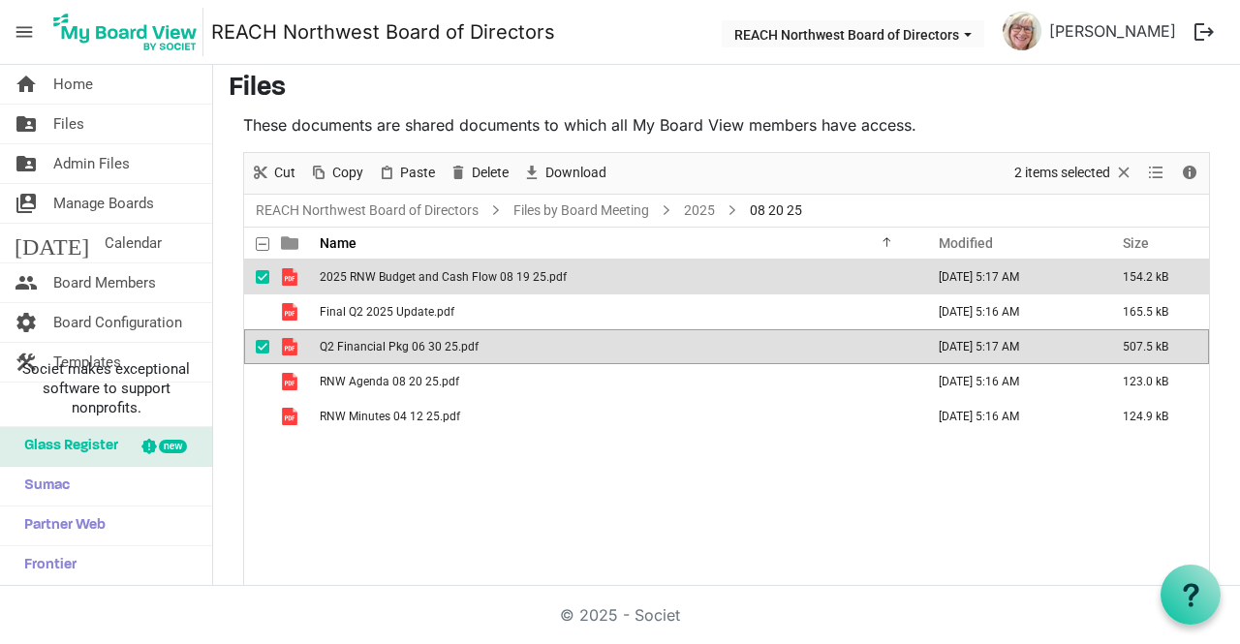
click at [526, 476] on div "2025 RNW Budget and Cash Flow 08 19 25.pdf August 20, 2025 5:17 AM 154.2 kB Fin…" at bounding box center [726, 423] width 965 height 327
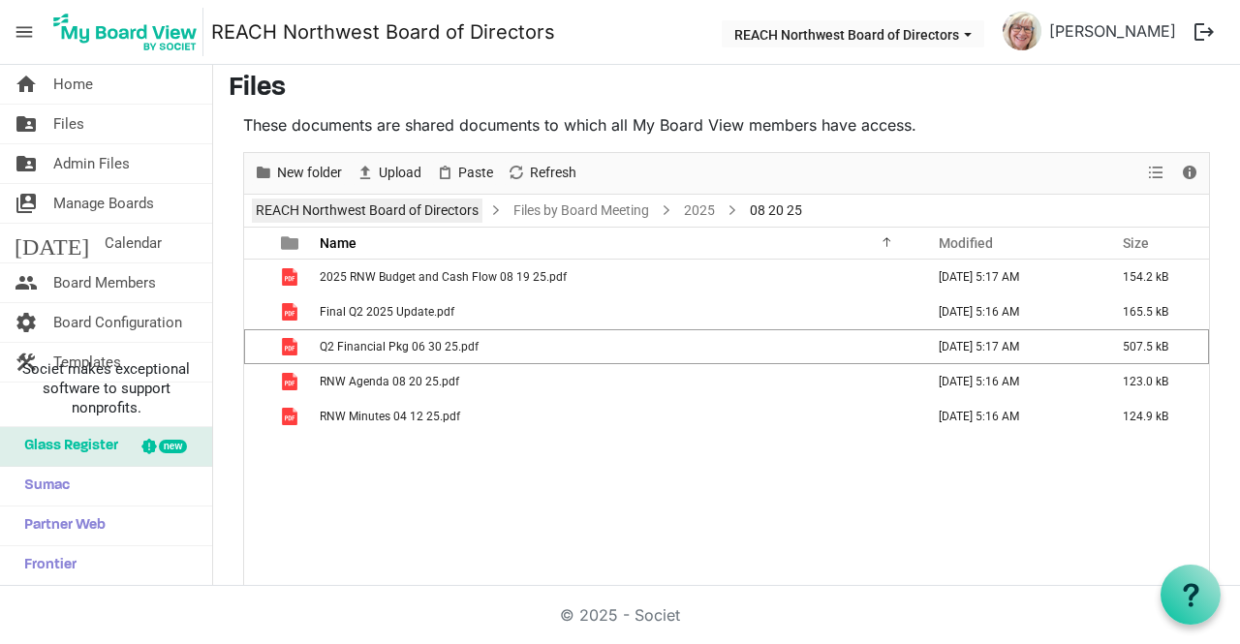
click at [329, 211] on link "REACH Northwest Board of Directors" at bounding box center [367, 211] width 231 height 24
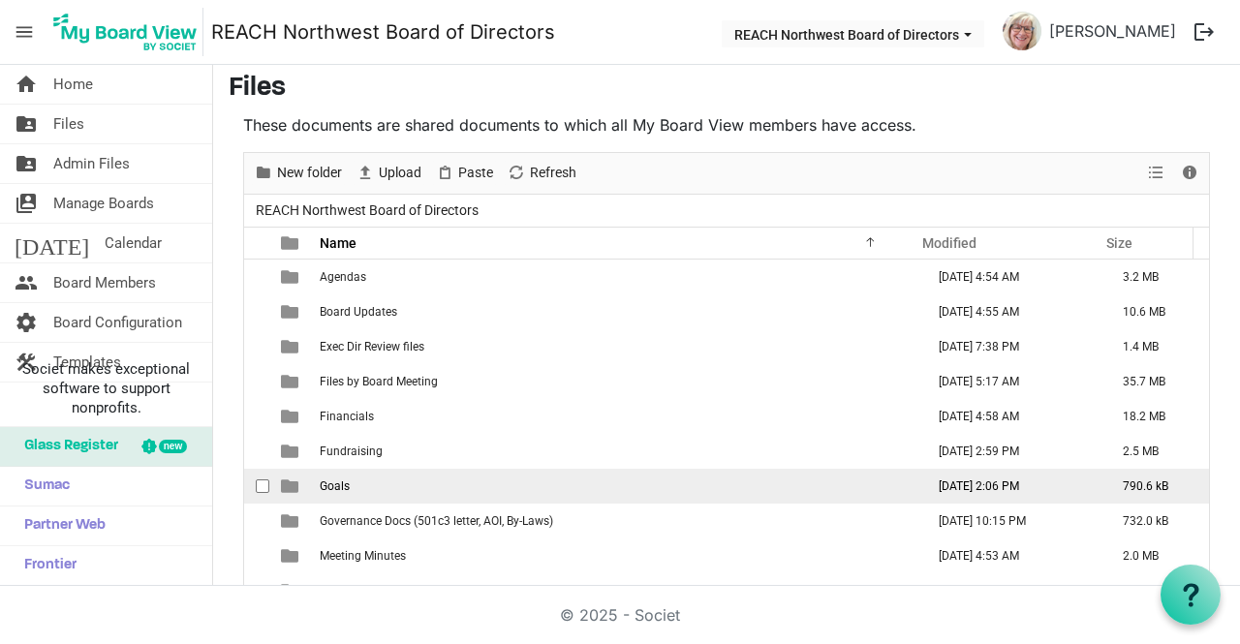
scroll to position [194, 0]
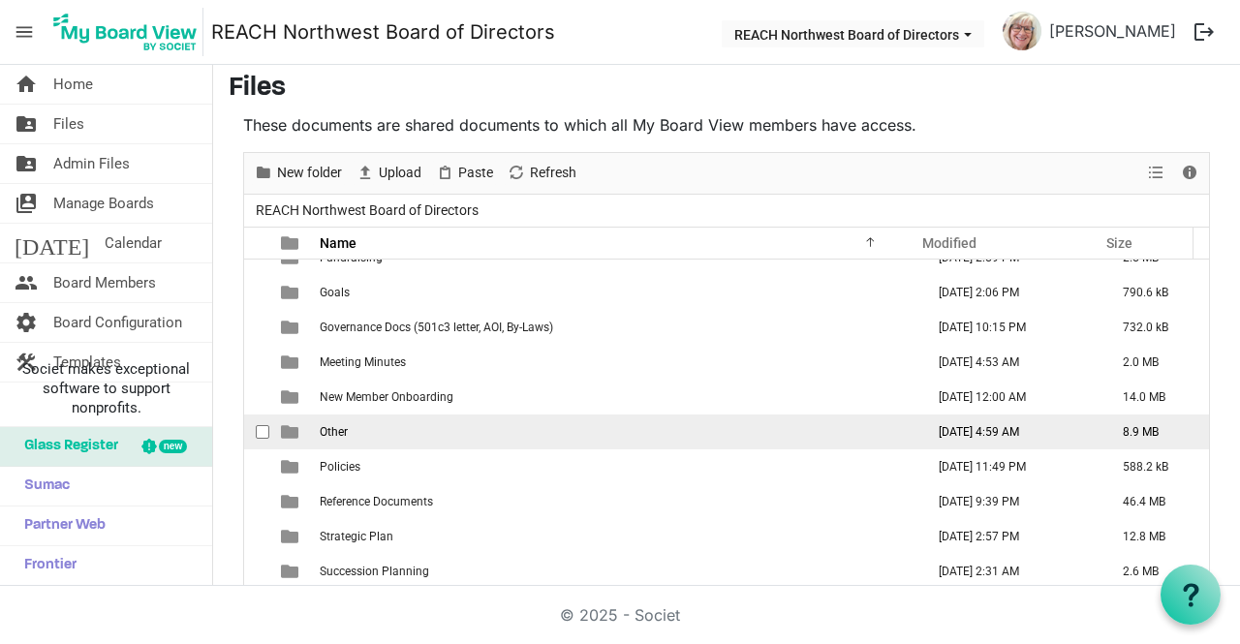
click at [398, 428] on td "Other" at bounding box center [616, 432] width 604 height 35
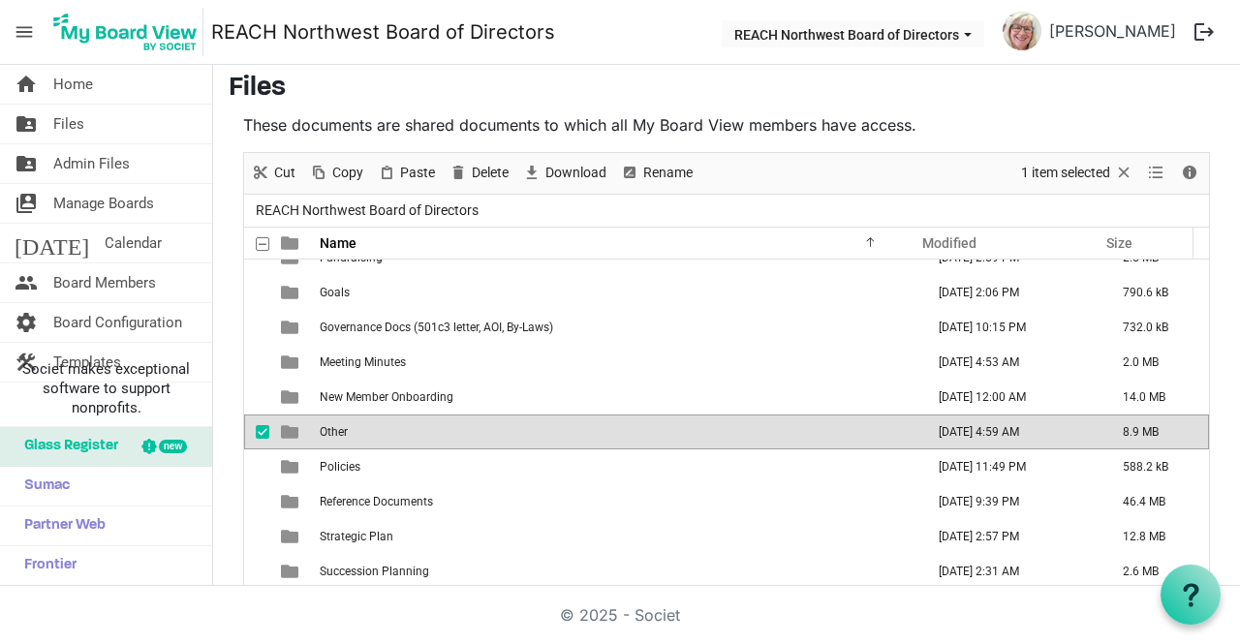
click at [398, 428] on td "Other" at bounding box center [616, 432] width 604 height 35
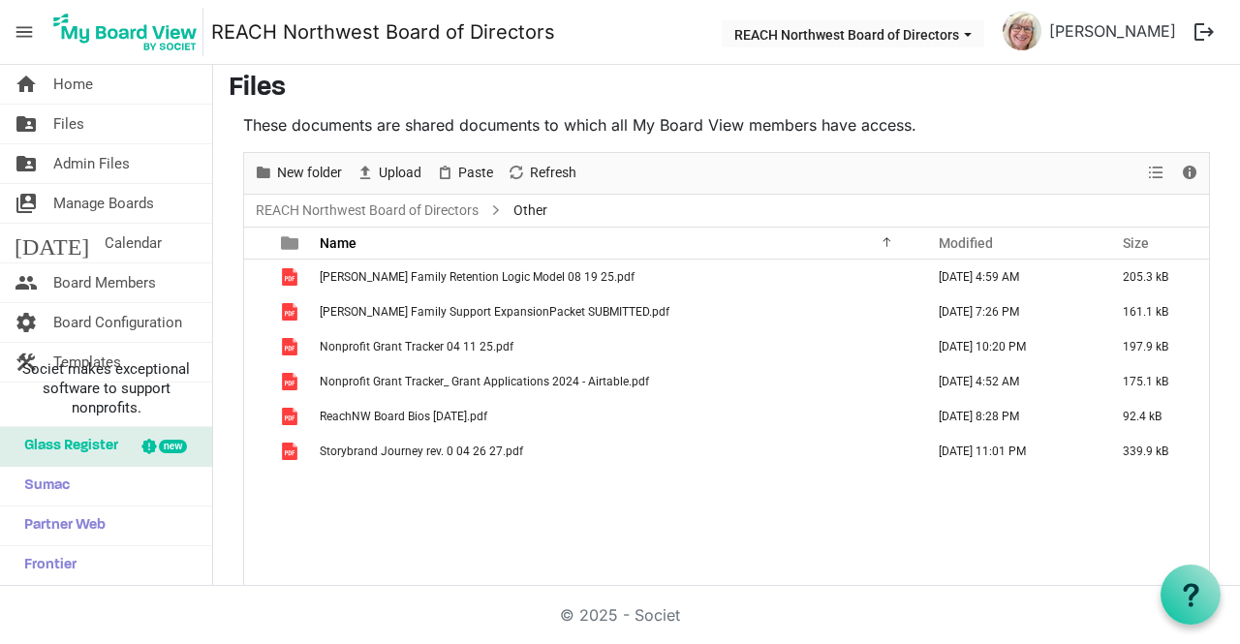
scroll to position [0, 0]
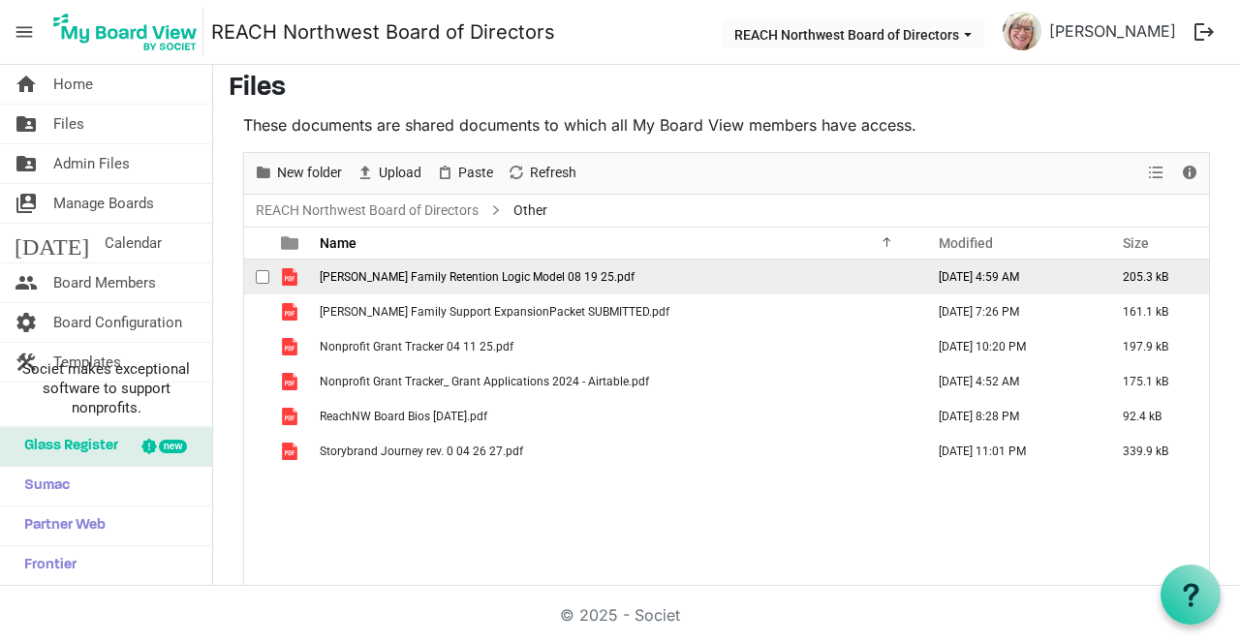
click at [469, 278] on span "[PERSON_NAME] Family Retention Logic Model 08 19 25.pdf" at bounding box center [477, 277] width 315 height 14
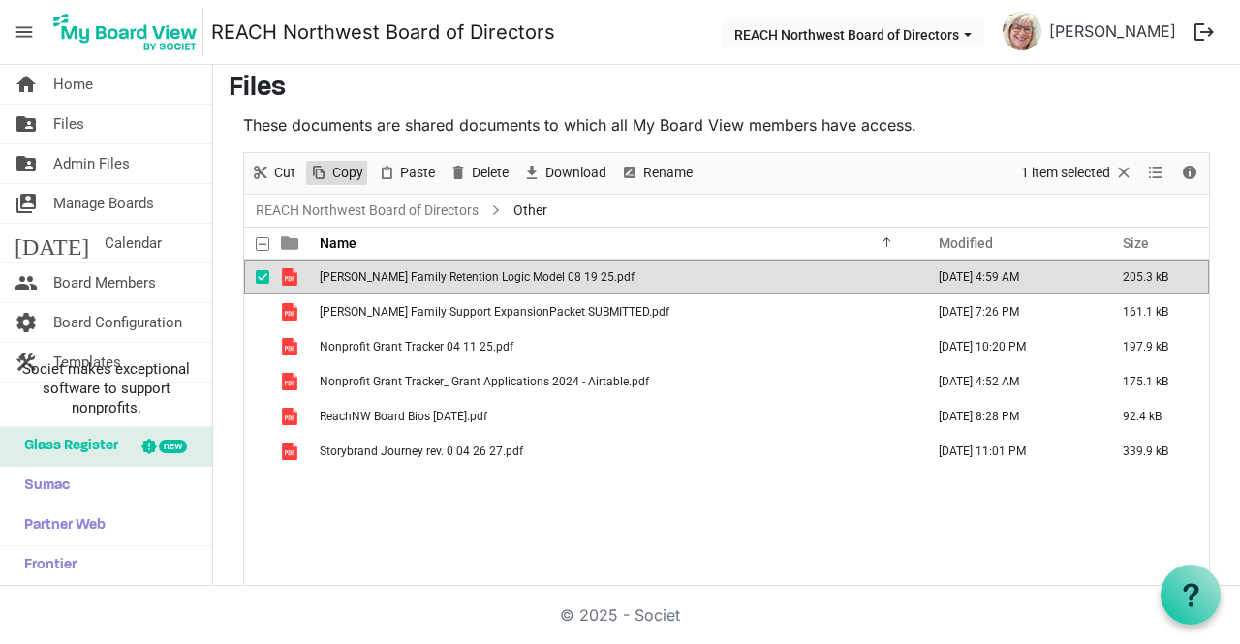
click at [343, 170] on span "Copy" at bounding box center [347, 173] width 35 height 24
click at [338, 211] on link "REACH Northwest Board of Directors" at bounding box center [367, 211] width 231 height 24
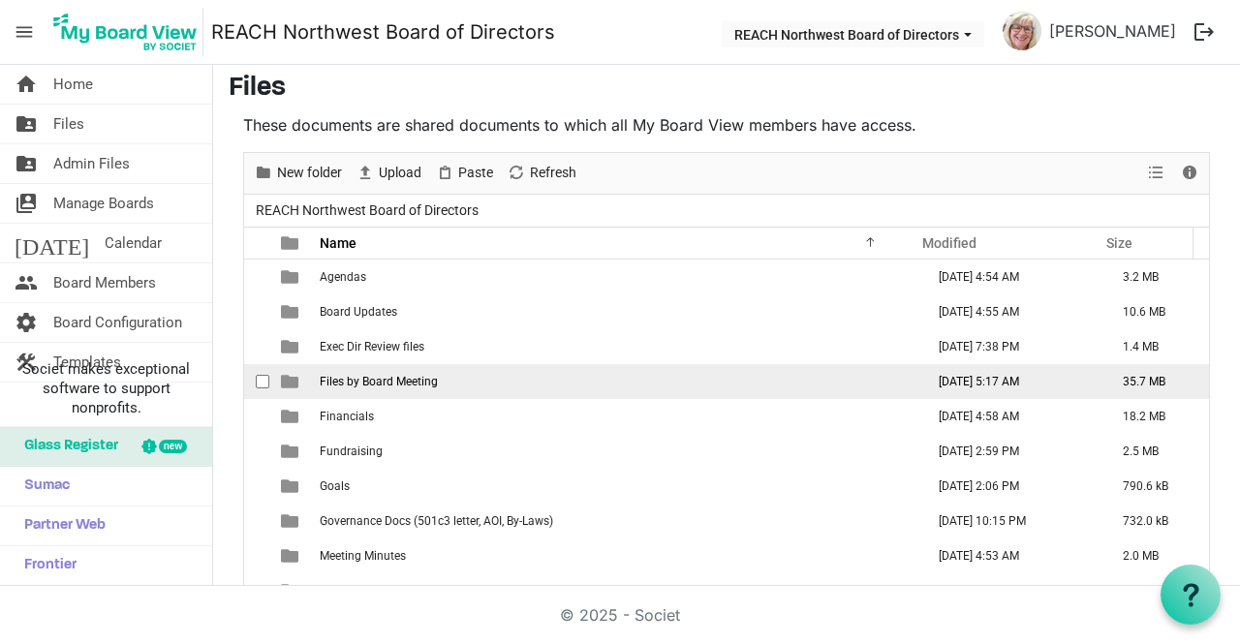
click at [409, 379] on span "Files by Board Meeting" at bounding box center [379, 382] width 118 height 14
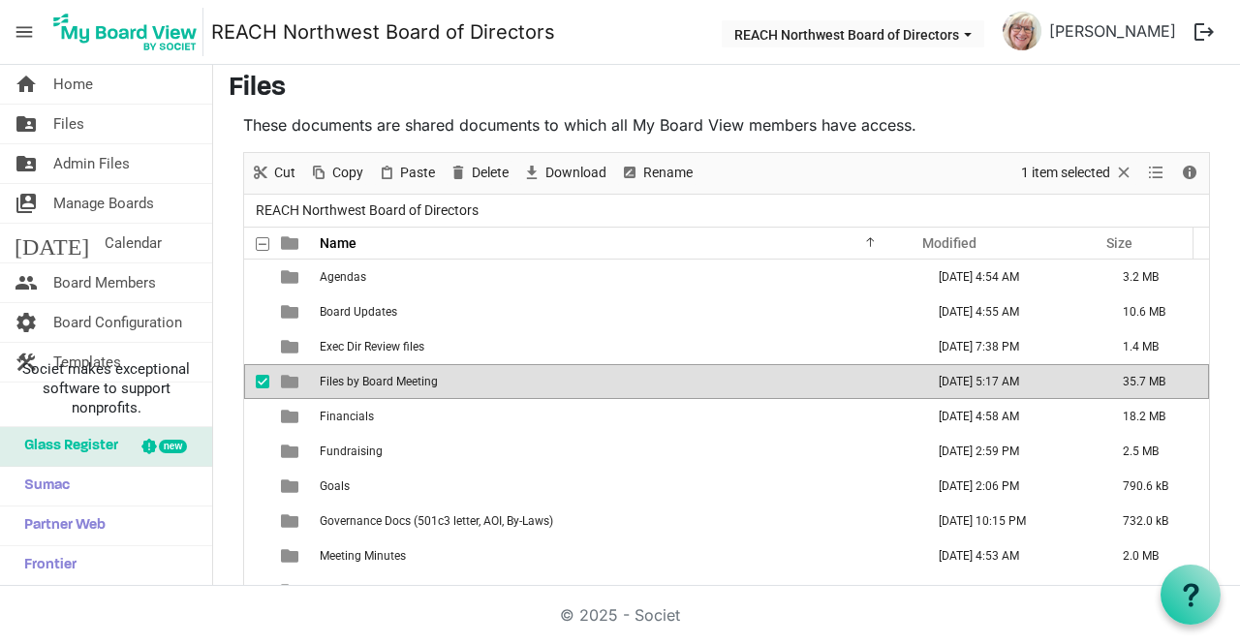
click at [409, 379] on span "Files by Board Meeting" at bounding box center [379, 382] width 118 height 14
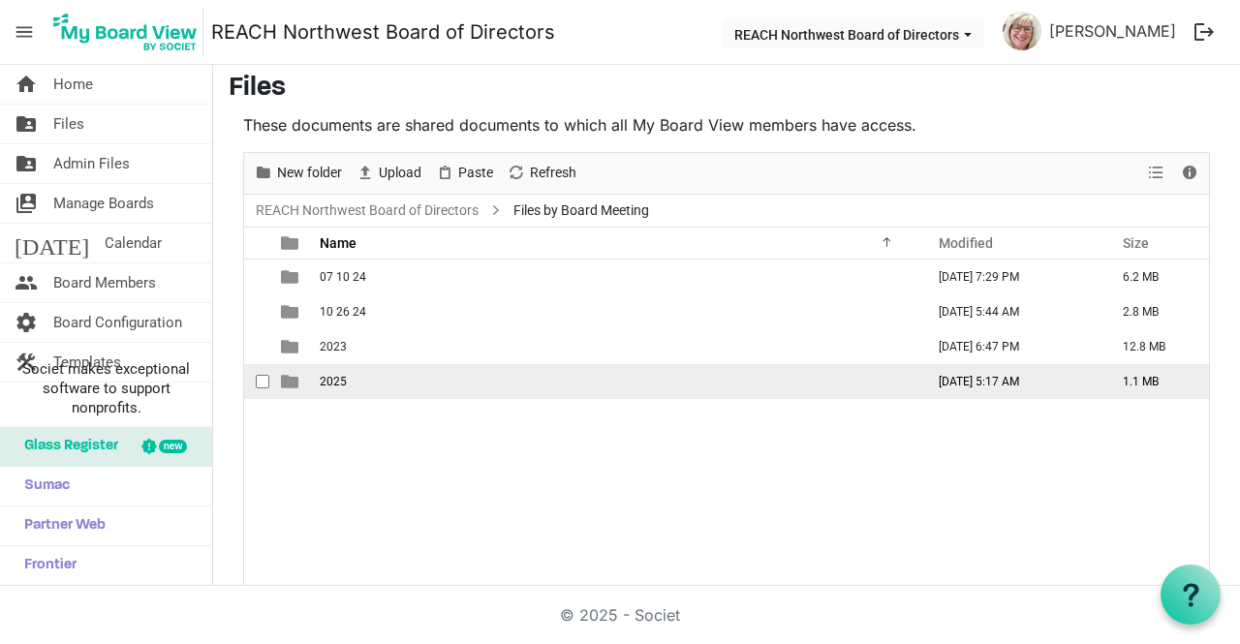
click at [405, 385] on td "2025" at bounding box center [616, 381] width 604 height 35
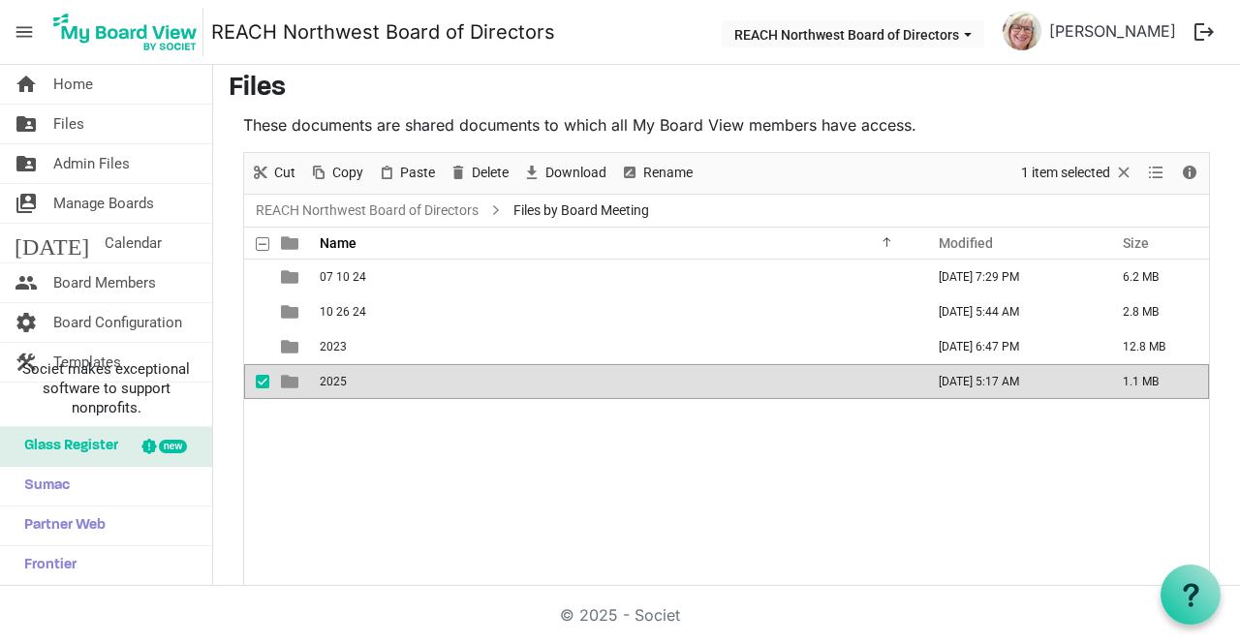
click at [405, 385] on td "2025" at bounding box center [616, 381] width 604 height 35
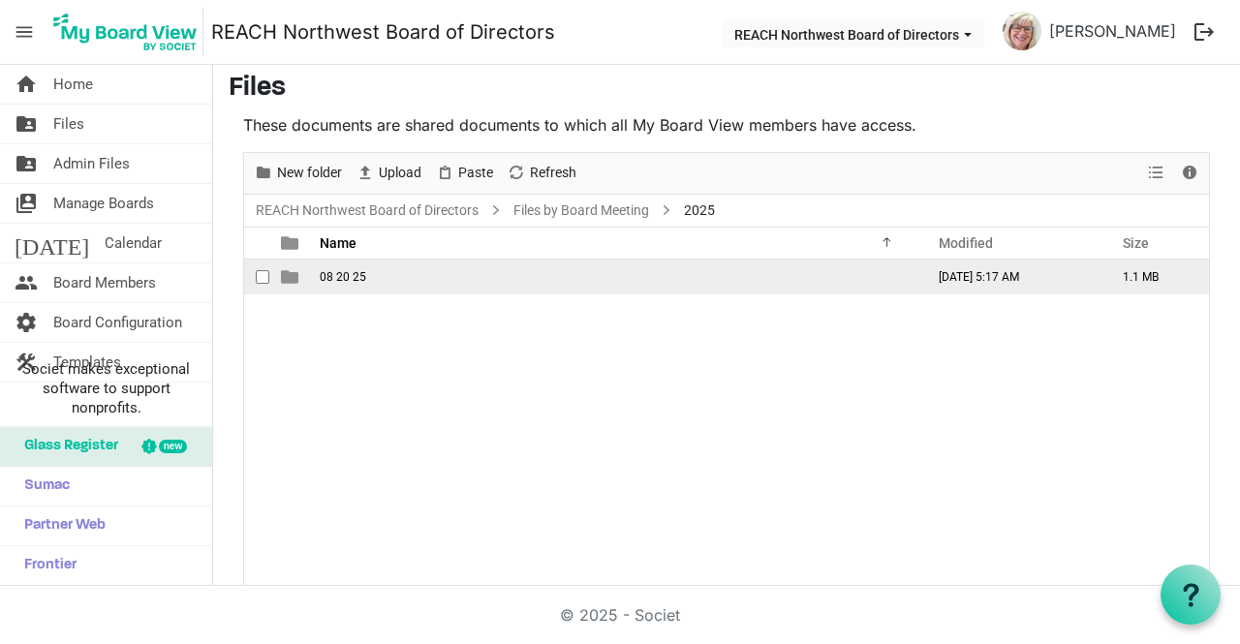
click at [382, 275] on td "08 20 25" at bounding box center [616, 277] width 604 height 35
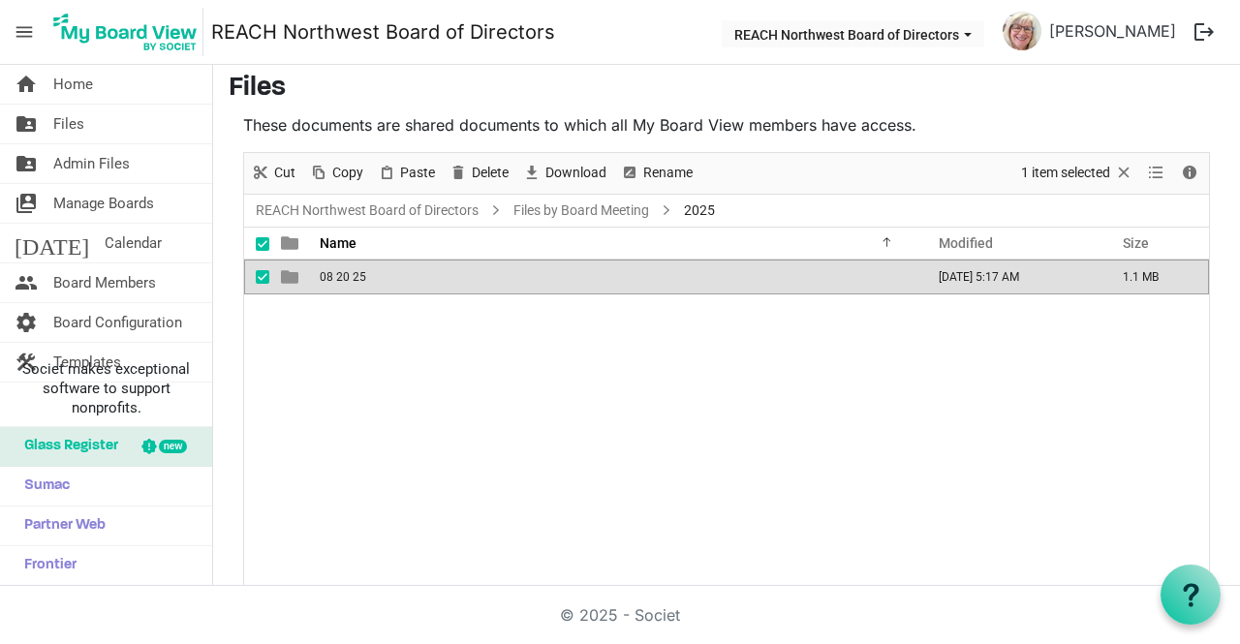
click at [382, 275] on td "08 20 25" at bounding box center [616, 277] width 604 height 35
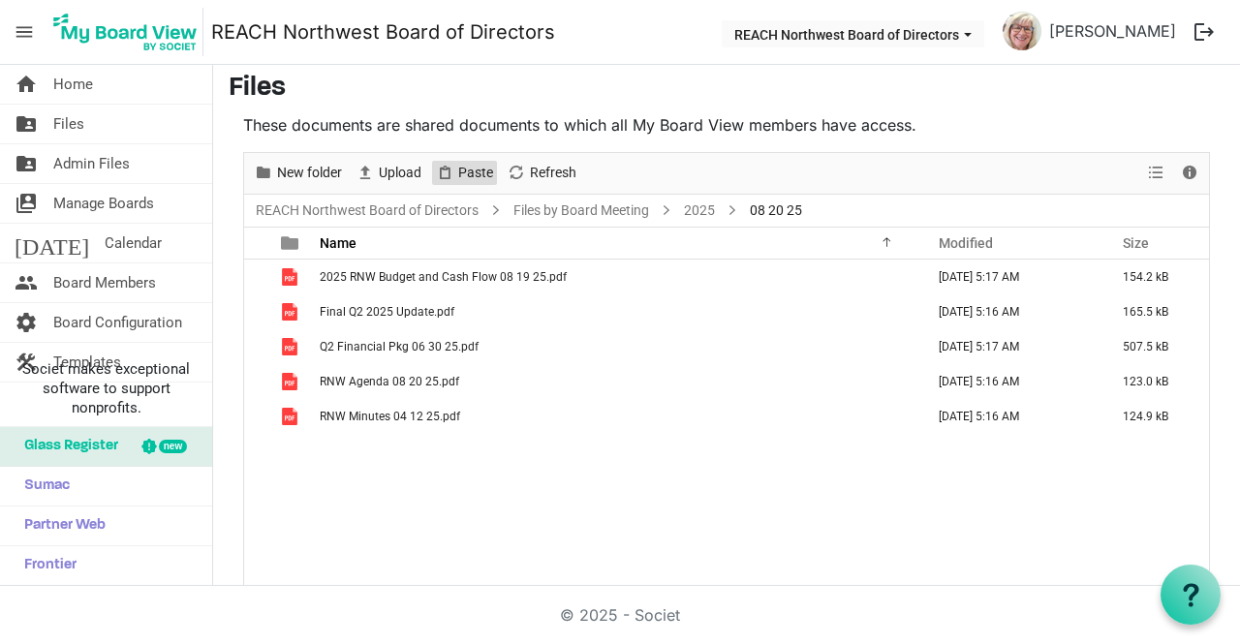
click at [469, 165] on span "Paste" at bounding box center [475, 173] width 39 height 24
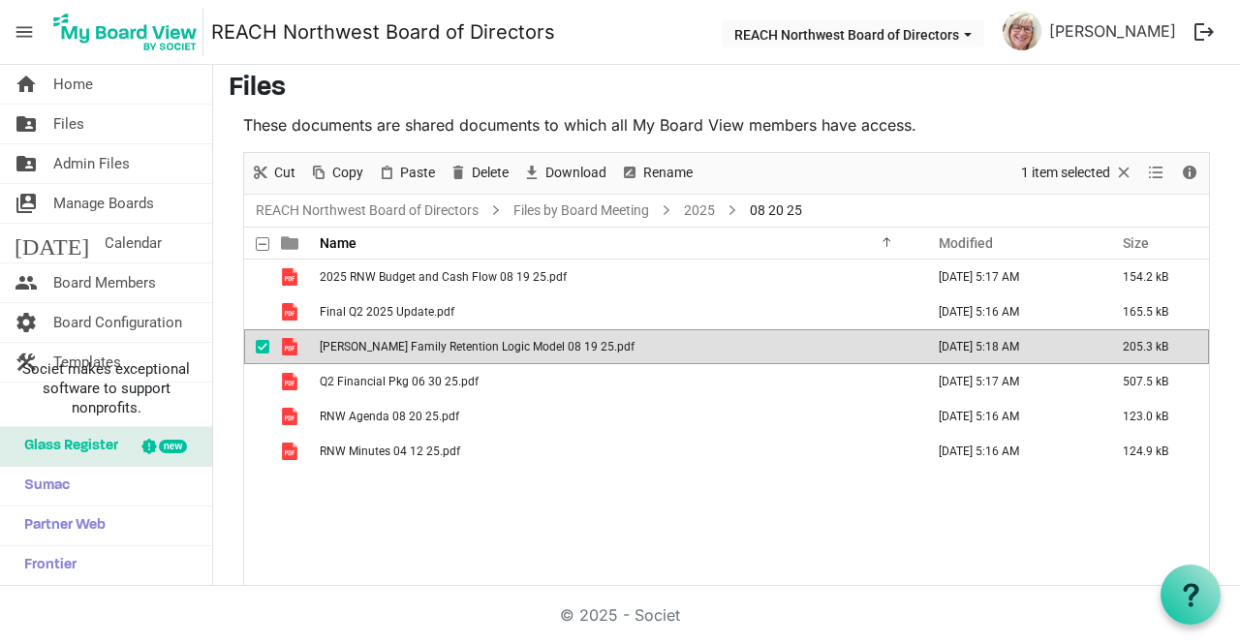
click at [580, 554] on div "2025 RNW Budget and Cash Flow 08 19 25.pdf August 20, 2025 5:17 AM 154.2 kB Fin…" at bounding box center [726, 423] width 965 height 327
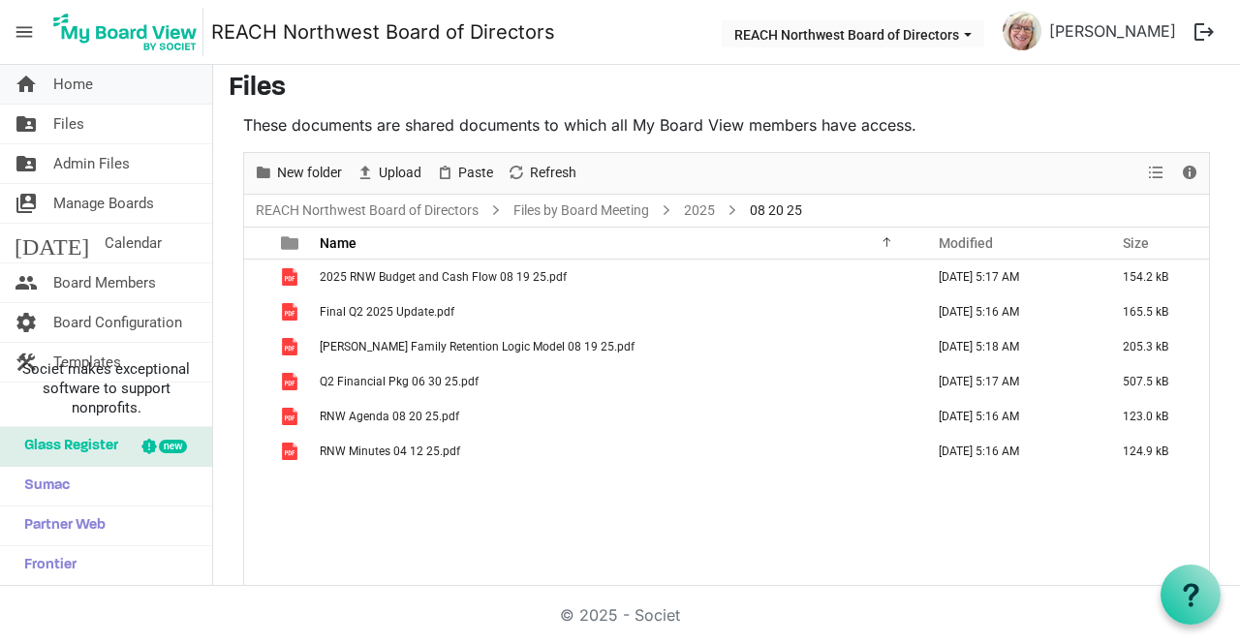
click at [106, 78] on link "home Home" at bounding box center [106, 84] width 212 height 39
